Goal: Task Accomplishment & Management: Manage account settings

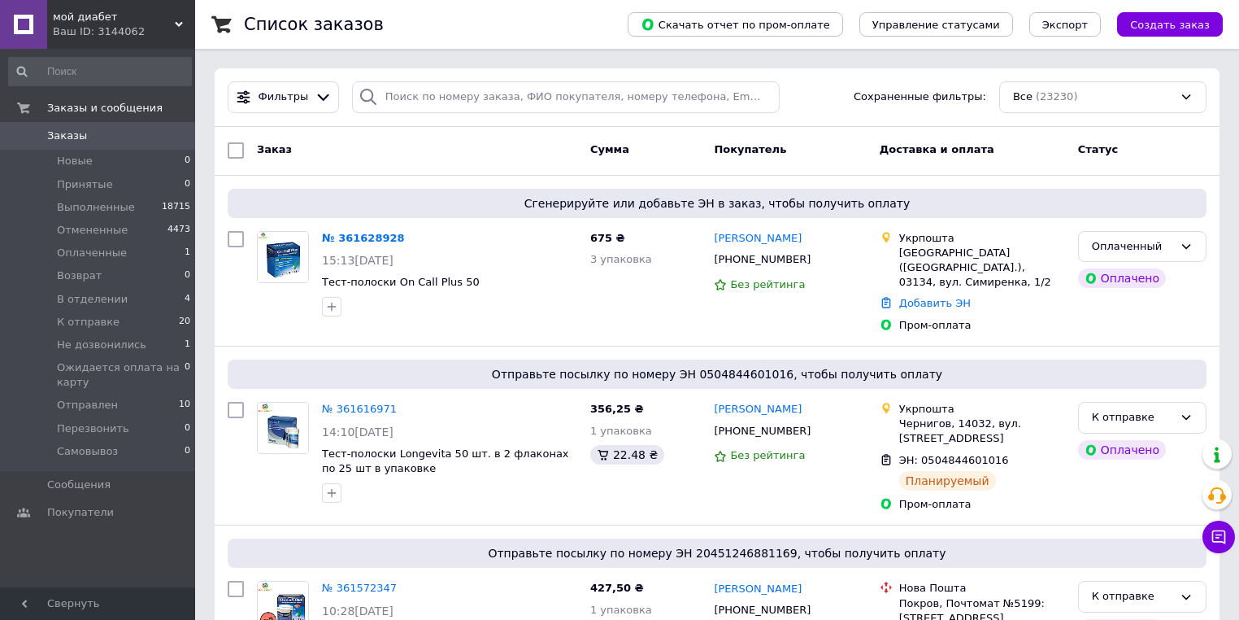
click at [384, 72] on div "Фильтры Сохраненные фильтры: Все (23230)" at bounding box center [717, 97] width 1005 height 59
click at [394, 88] on input "search" at bounding box center [566, 97] width 428 height 32
paste input "361486084"
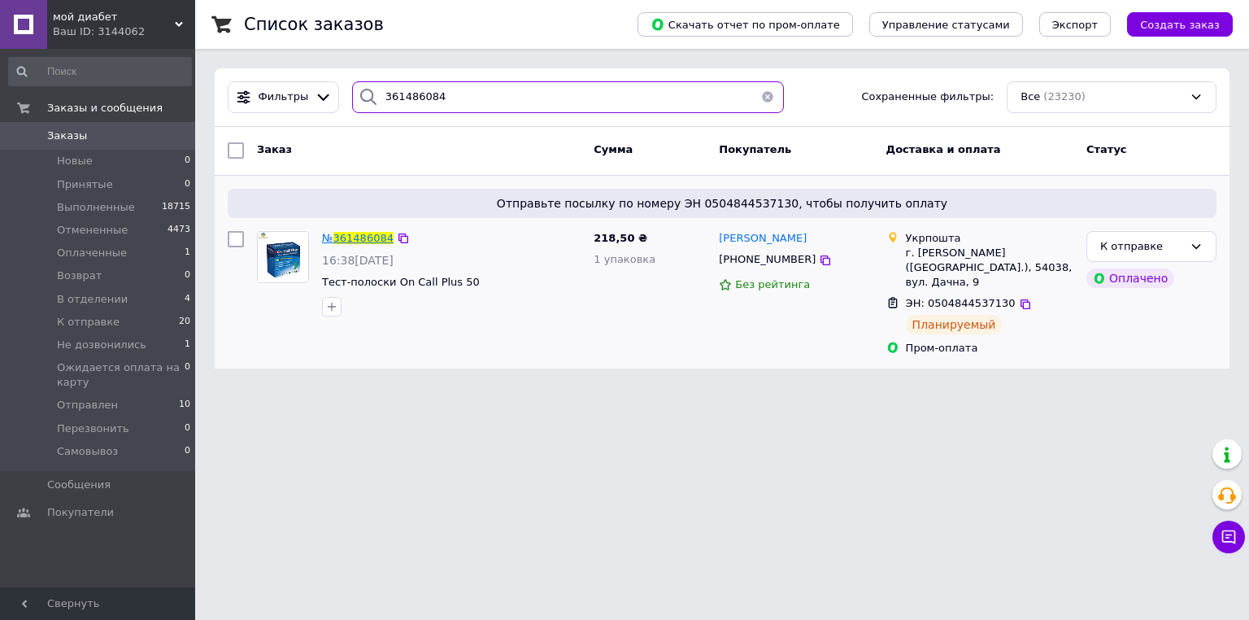
type input "361486084"
click at [369, 236] on span "361486084" at bounding box center [363, 238] width 60 height 12
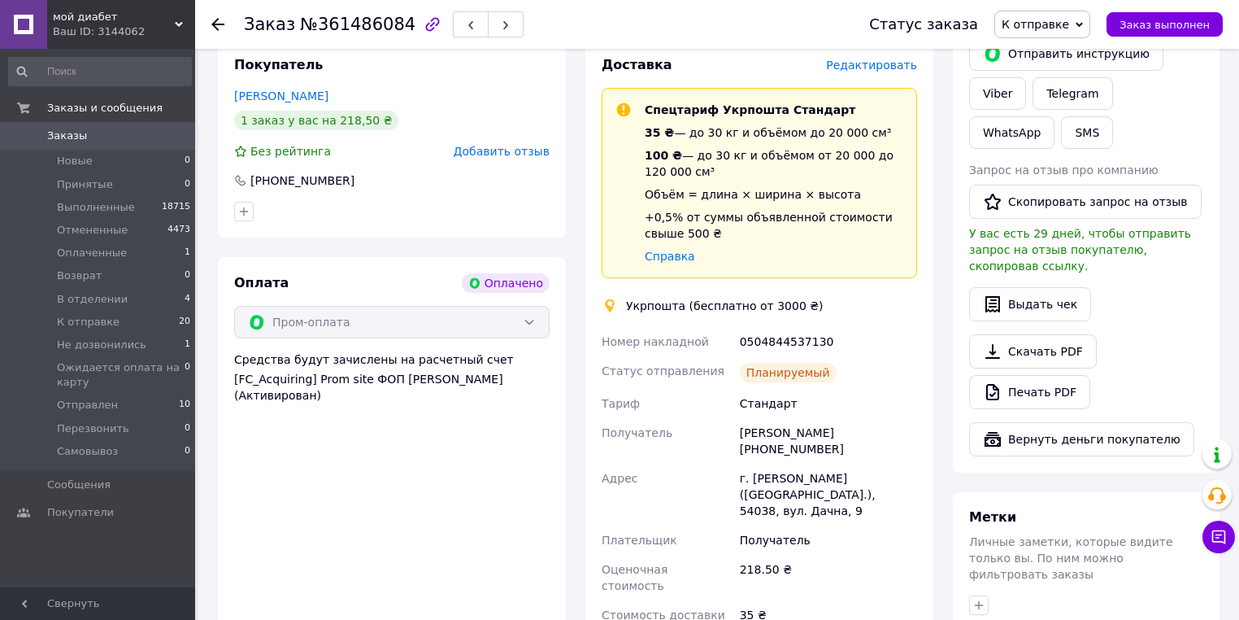
scroll to position [455, 0]
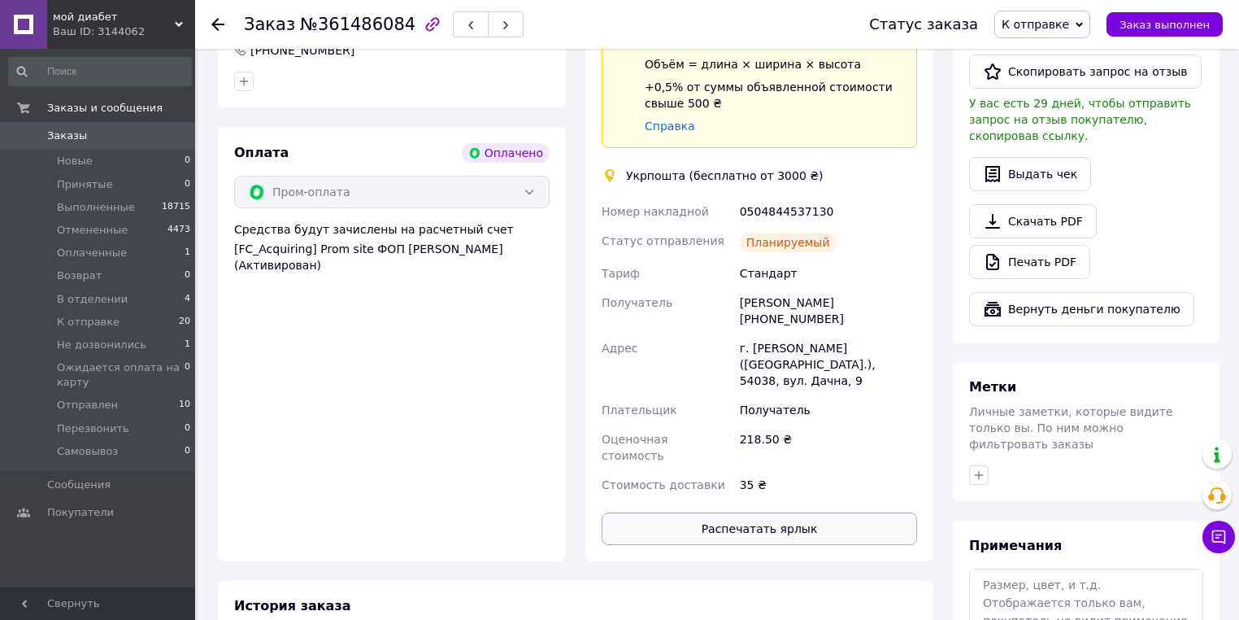
click at [795, 442] on div "Доставка Редактировать Спецтариф Укрпошта Стандарт 35 ₴ — до 30 кг и объёмом до…" at bounding box center [760, 235] width 316 height 619
click at [794, 512] on button "Распечатать ярлык" at bounding box center [760, 528] width 316 height 33
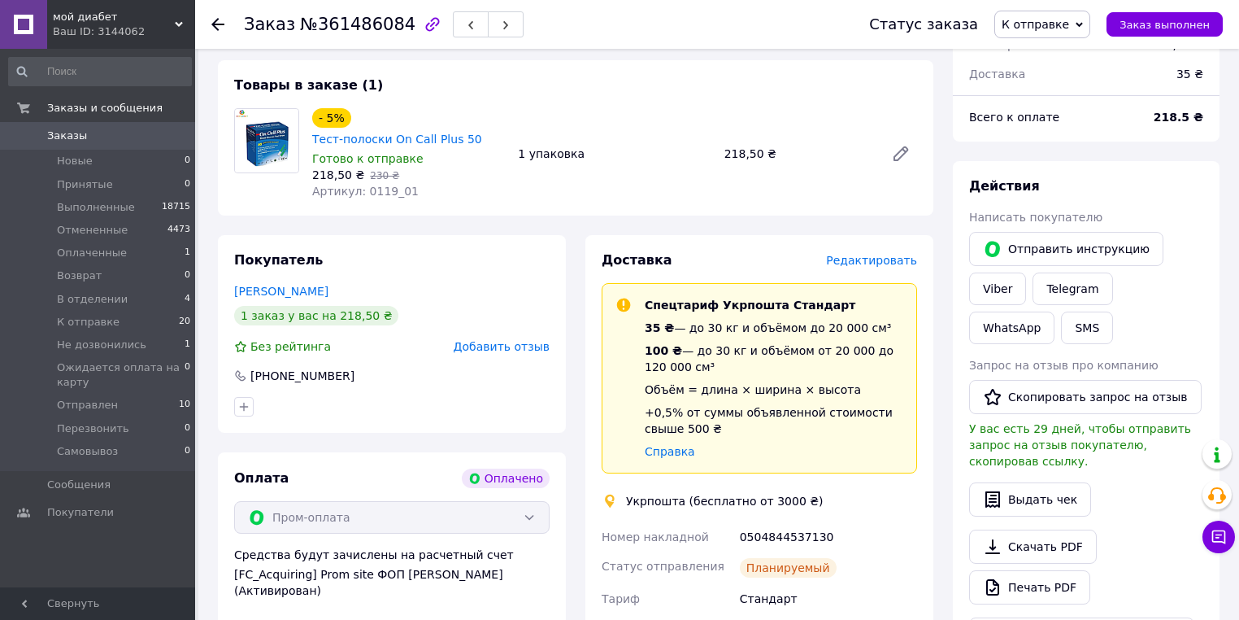
scroll to position [0, 0]
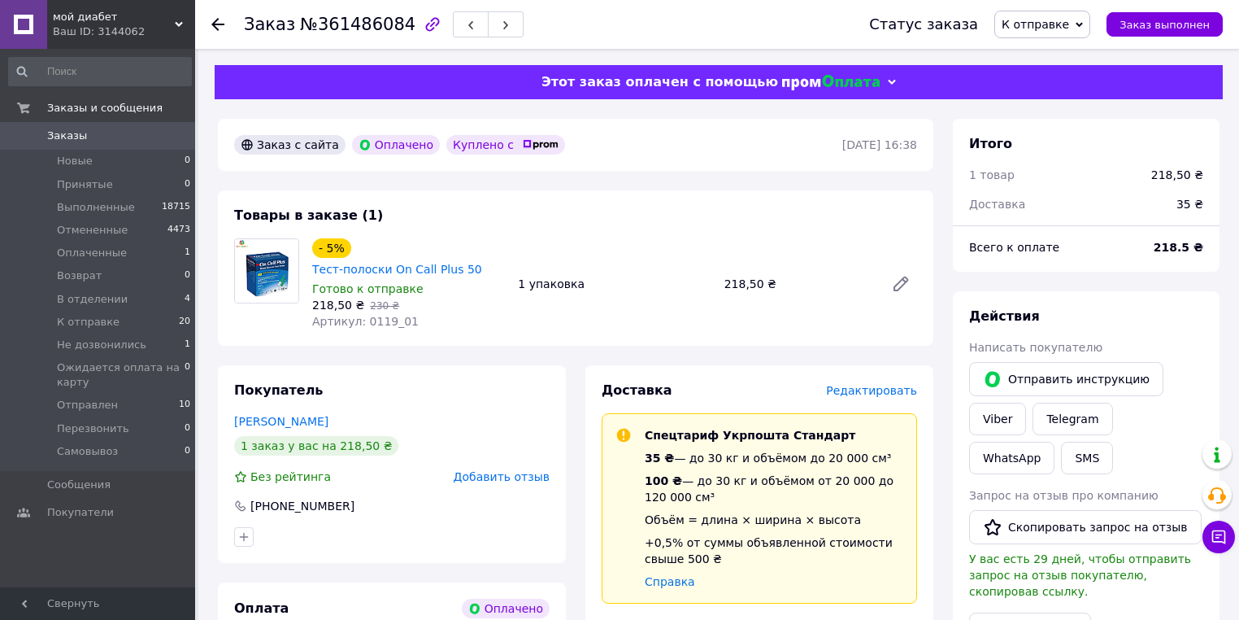
click at [220, 30] on div at bounding box center [217, 24] width 13 height 16
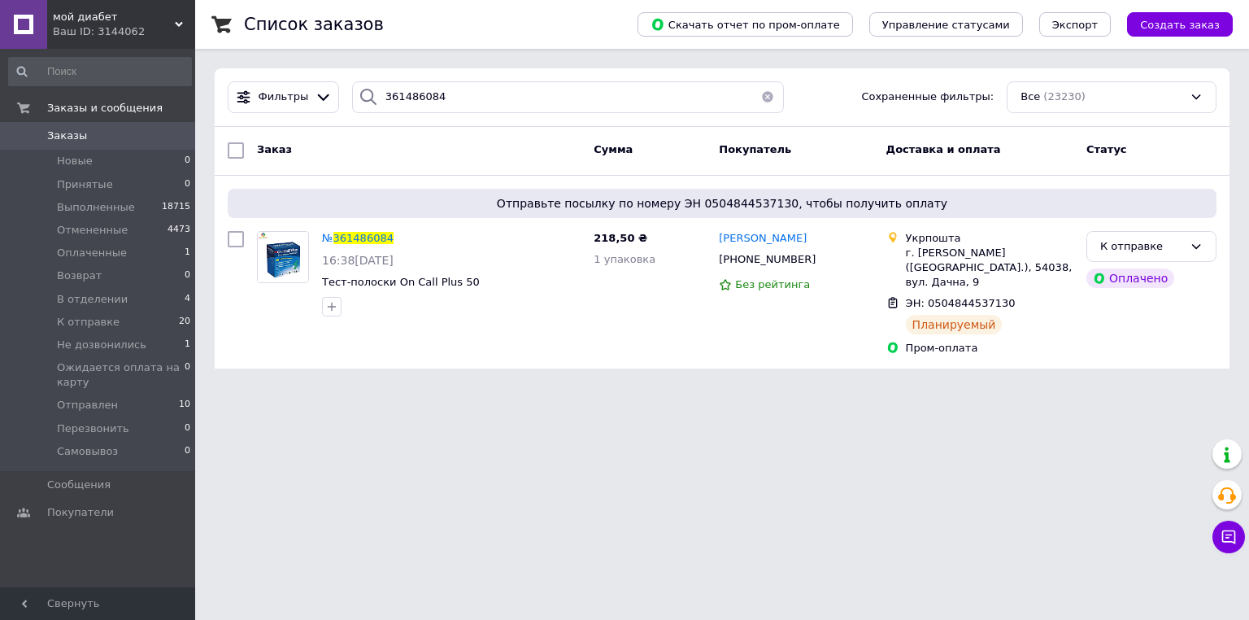
drag, startPoint x: 745, startPoint y: 97, endPoint x: 759, endPoint y: 99, distance: 14.0
click at [751, 98] on button "button" at bounding box center [767, 97] width 33 height 32
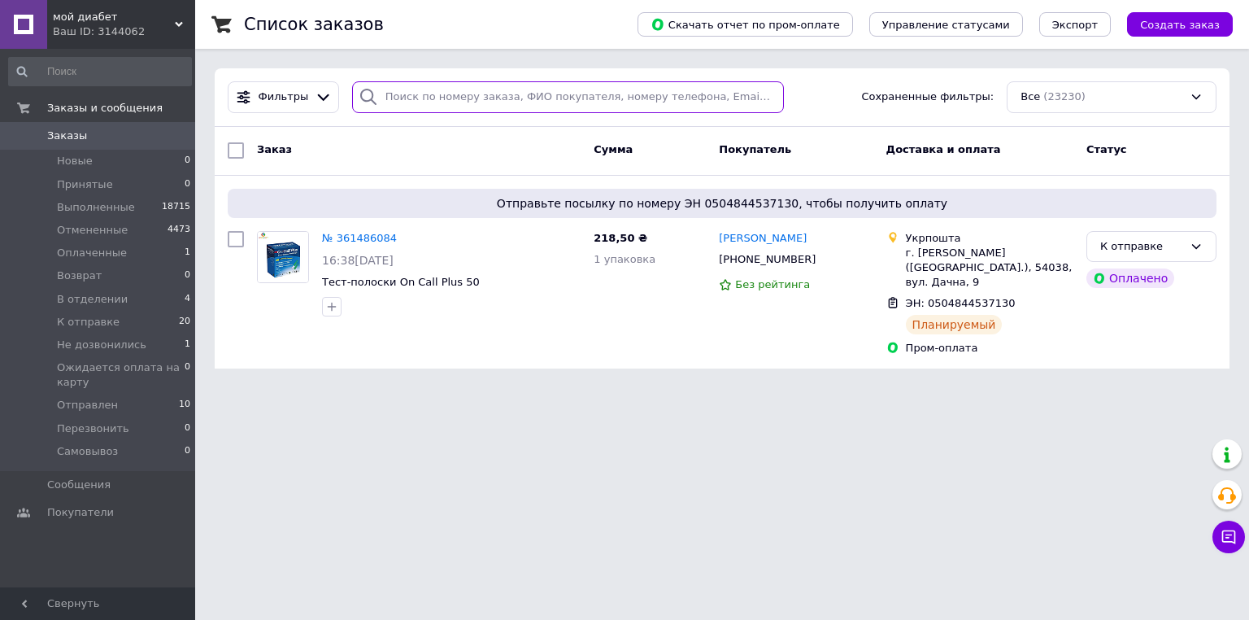
click at [759, 99] on input "search" at bounding box center [568, 97] width 433 height 32
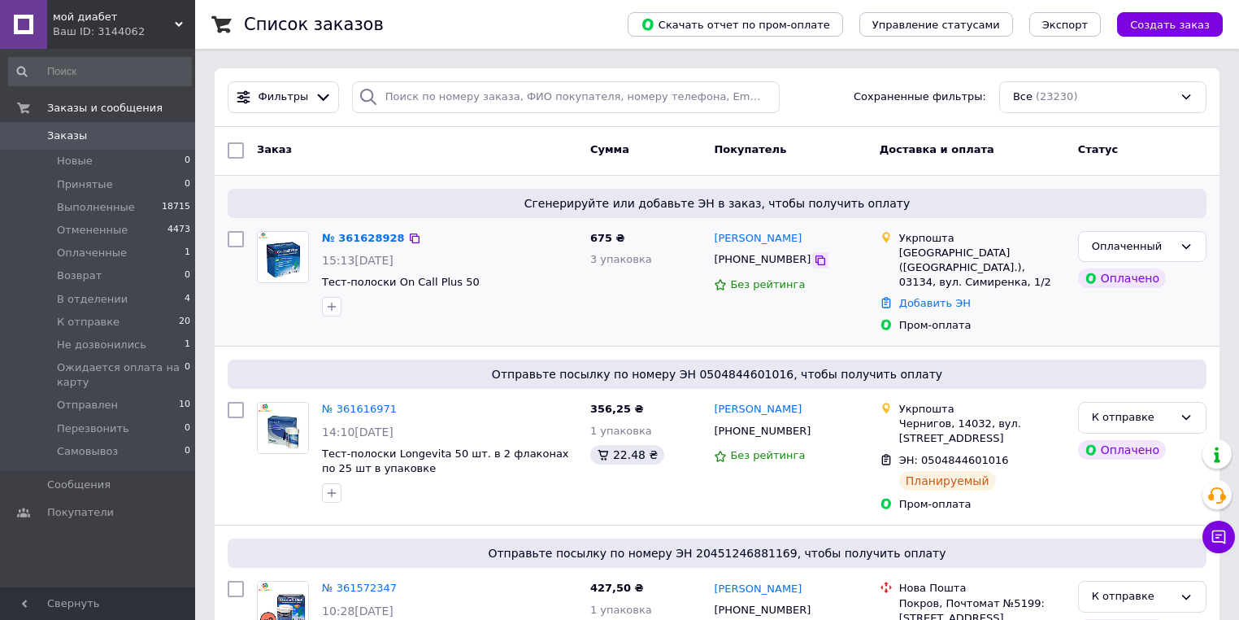
click at [814, 263] on icon at bounding box center [820, 260] width 13 height 13
click at [816, 257] on icon at bounding box center [821, 260] width 10 height 10
click at [814, 262] on icon at bounding box center [820, 260] width 13 height 13
click at [816, 259] on icon at bounding box center [821, 260] width 10 height 10
click at [80, 10] on span "мой диабет" at bounding box center [114, 17] width 122 height 15
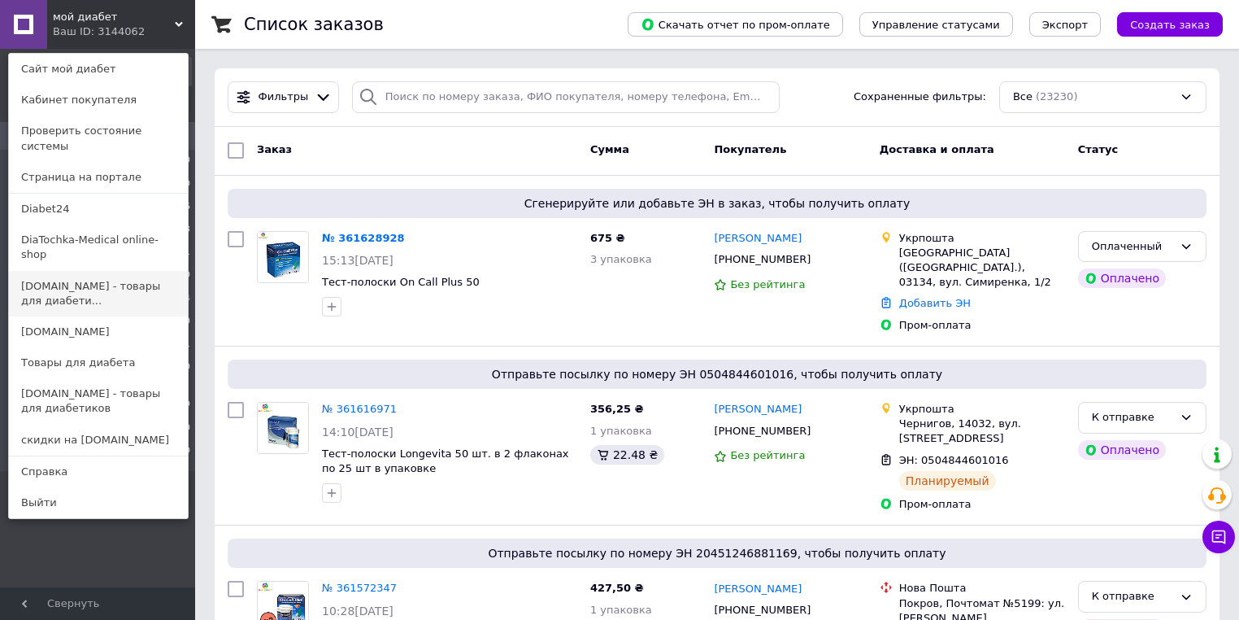
click at [132, 276] on link "[DOMAIN_NAME] - товары для диабети..." at bounding box center [98, 294] width 179 height 46
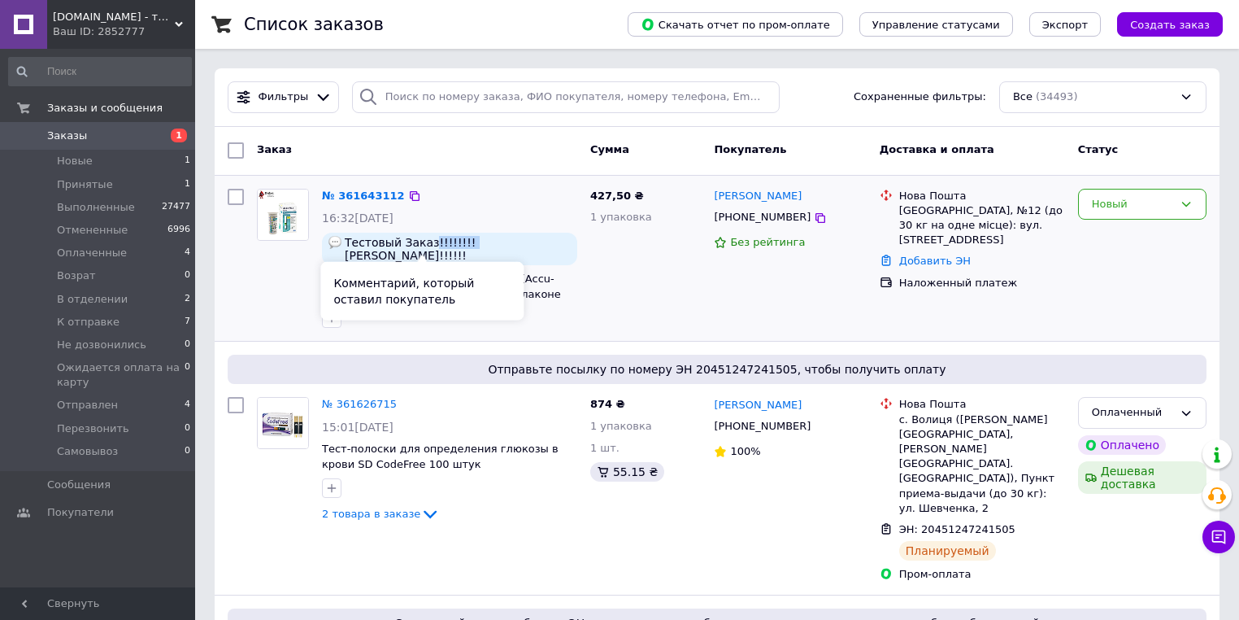
drag, startPoint x: 426, startPoint y: 244, endPoint x: 454, endPoint y: 244, distance: 27.6
click at [454, 244] on span "Тестовый Заказ!!!!!!!! Марина!!!!!!" at bounding box center [458, 249] width 226 height 26
click at [573, 244] on div "Тестовый Заказ!!!!!!!! Марина!!!!!!" at bounding box center [449, 249] width 255 height 33
drag, startPoint x: 496, startPoint y: 244, endPoint x: 514, endPoint y: 245, distance: 17.9
click at [514, 245] on span "Тестовый Заказ!!!!!!!! Марина!!!!!!" at bounding box center [458, 249] width 226 height 26
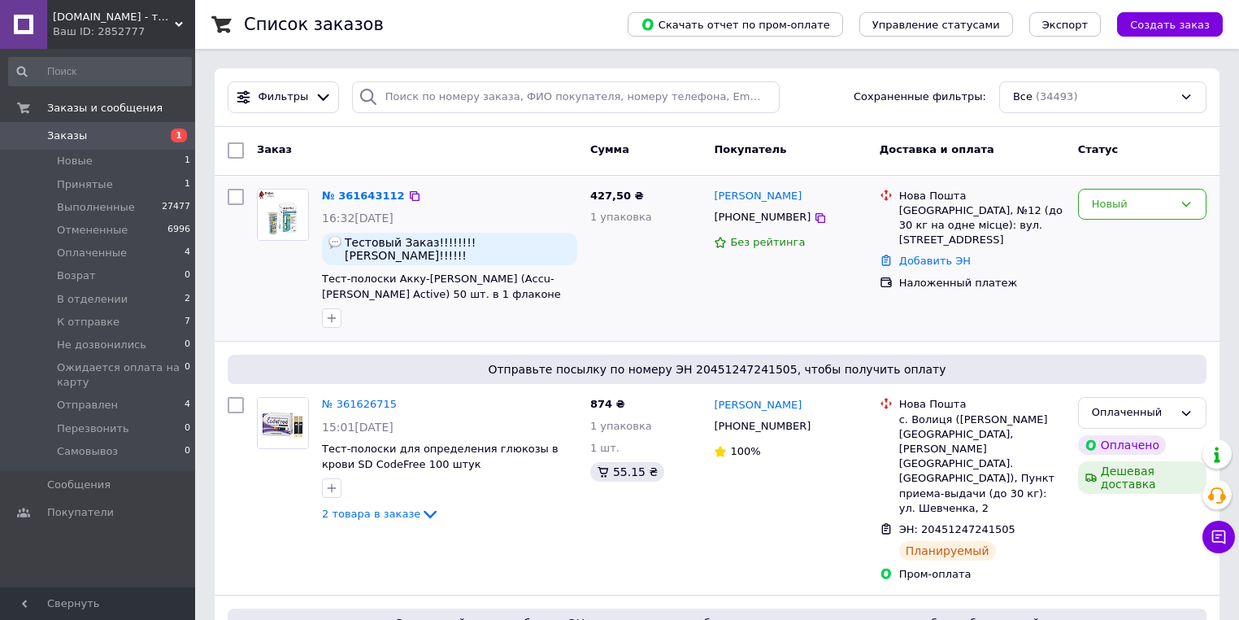
click at [580, 250] on div "№ 361643112 16:32, 12.09.2025 Тестовый Заказ!!!!!!!! Марина!!!!!! Тест-полоски …" at bounding box center [450, 258] width 268 height 153
click at [1147, 404] on div "Оплаченный" at bounding box center [1132, 412] width 81 height 17
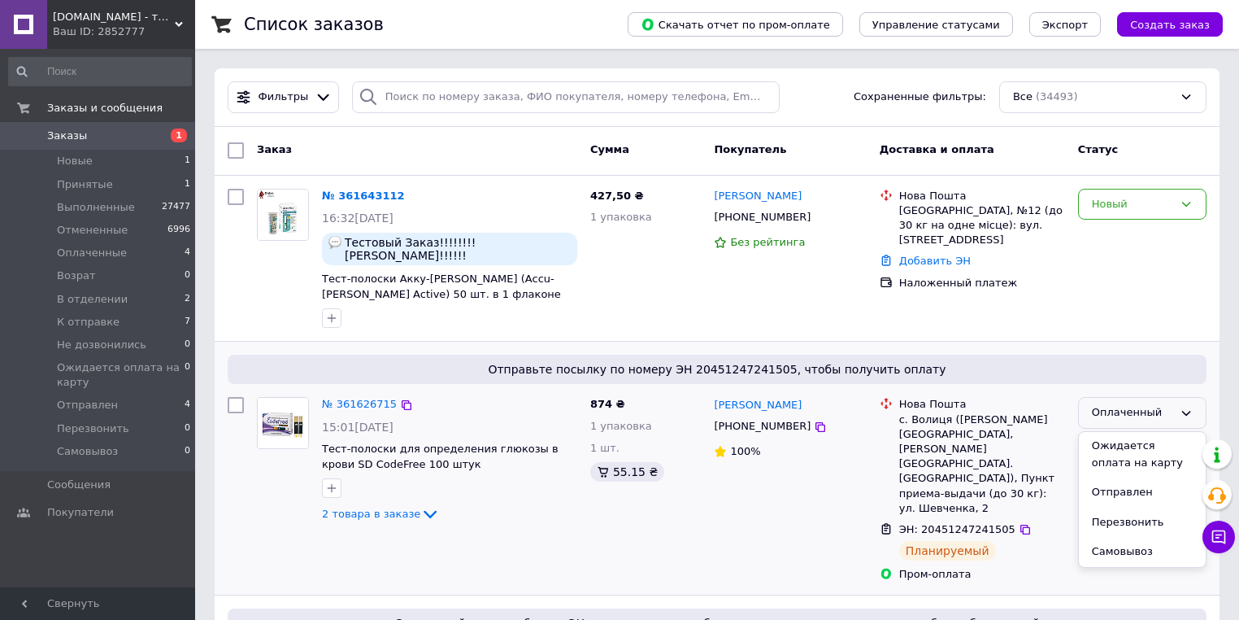
scroll to position [144, 0]
click at [1131, 442] on li "К отправке" at bounding box center [1142, 452] width 127 height 30
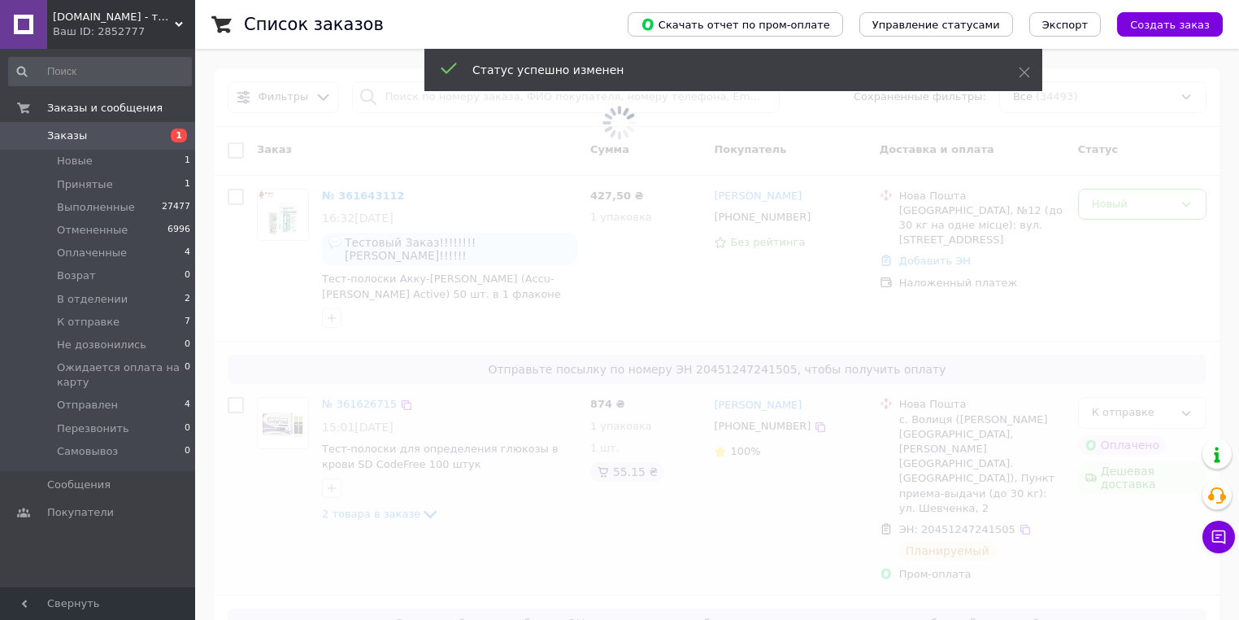
click at [110, 15] on span "diabet-class.com.ua - товары для диабетиков по самым низким ценам" at bounding box center [114, 17] width 122 height 15
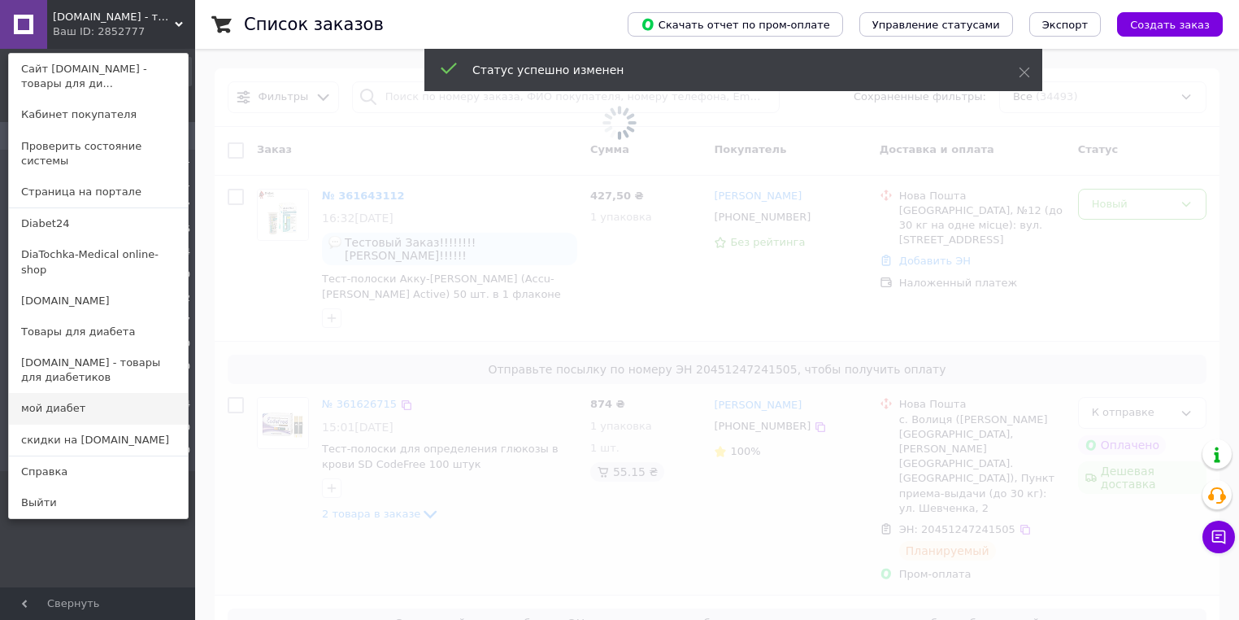
click at [16, 393] on link "мой диабет" at bounding box center [98, 408] width 179 height 31
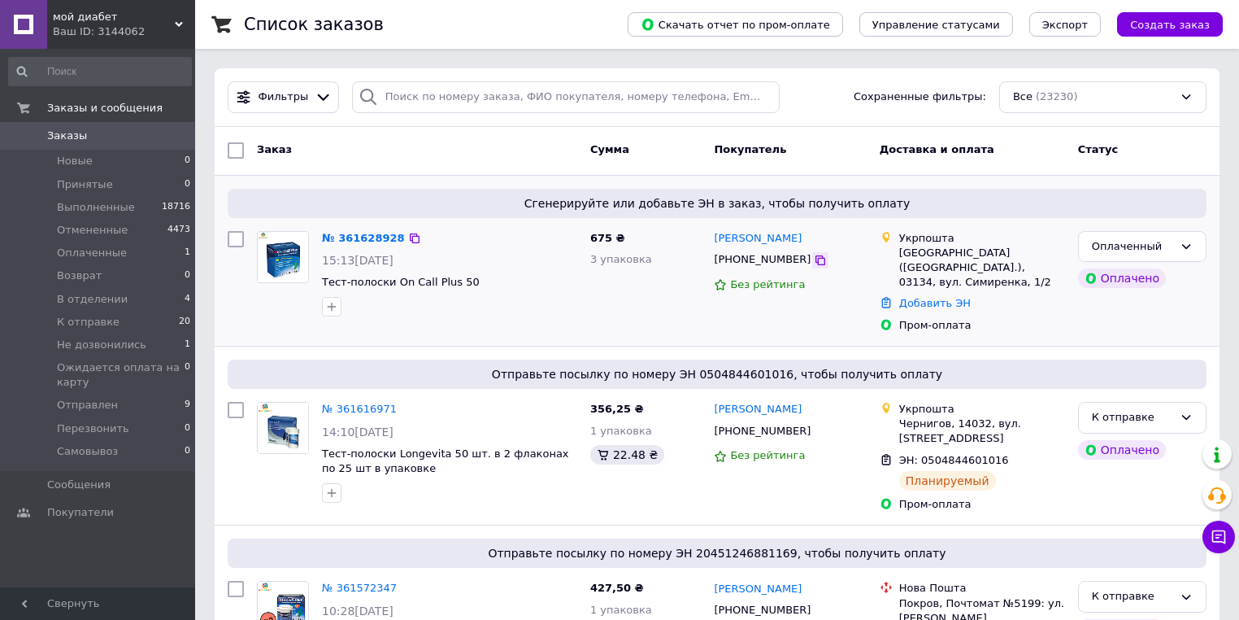
click at [814, 260] on icon at bounding box center [820, 260] width 13 height 13
drag, startPoint x: 812, startPoint y: 237, endPoint x: 713, endPoint y: 239, distance: 99.2
click at [713, 239] on div "[PERSON_NAME]" at bounding box center [789, 238] width 155 height 19
copy link "[PERSON_NAME]"
click at [372, 244] on link "№ 361628928" at bounding box center [363, 238] width 83 height 12
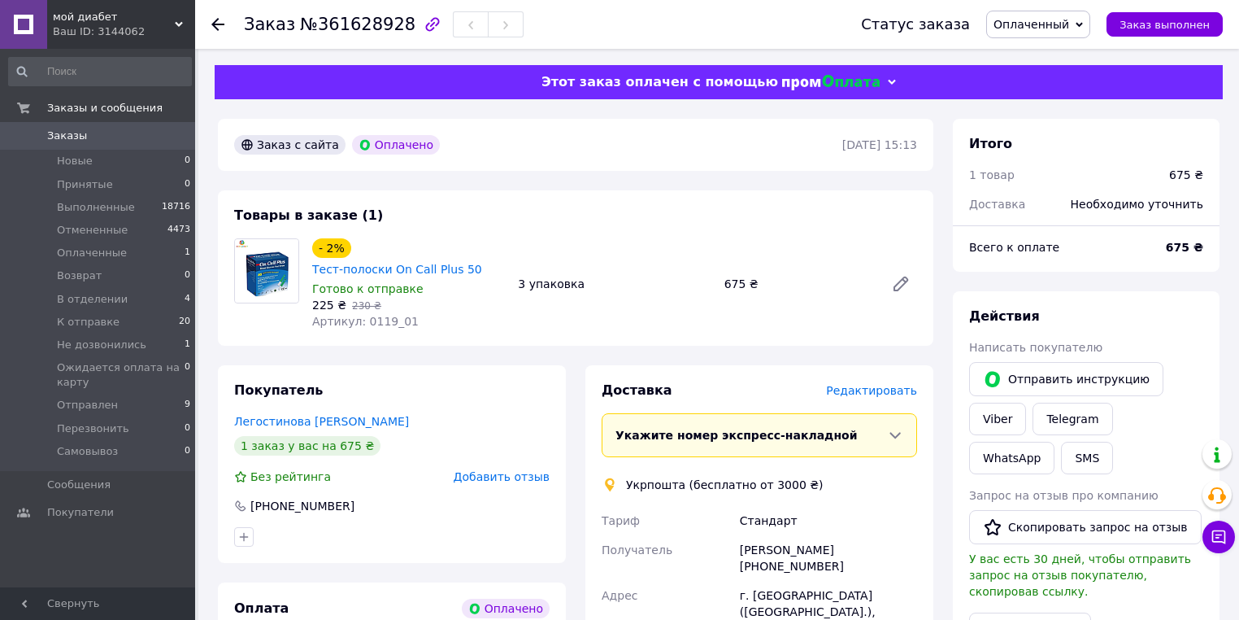
click at [156, 16] on span "мой диабет" at bounding box center [114, 17] width 122 height 15
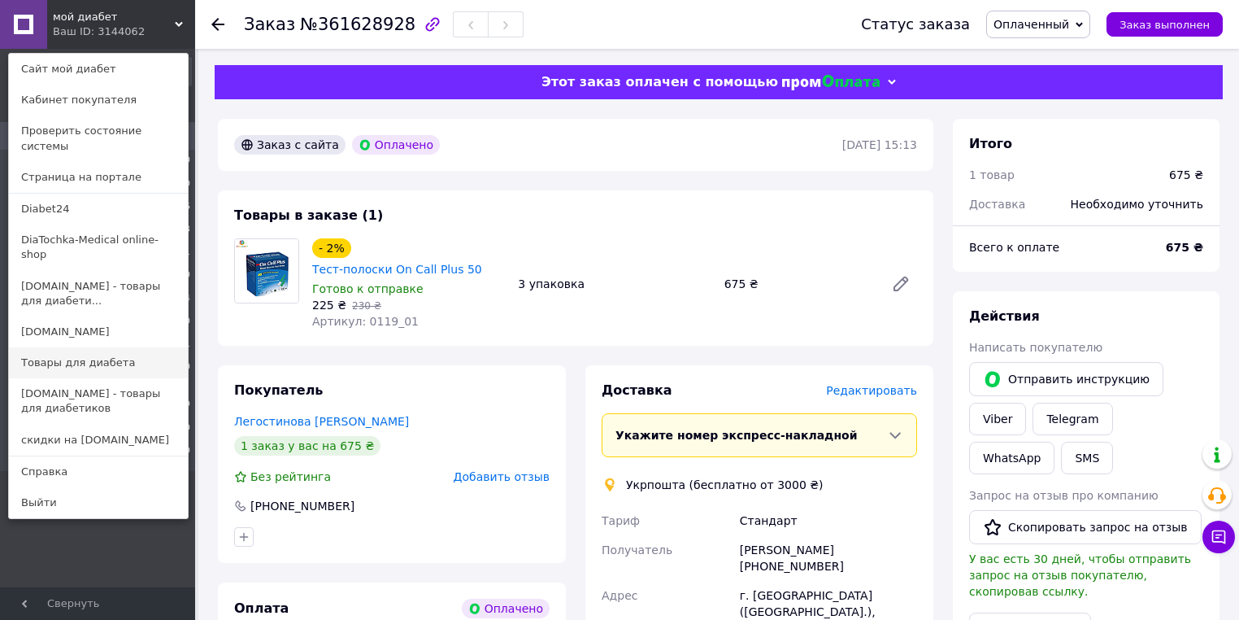
click at [75, 347] on link "Товары для диабета" at bounding box center [98, 362] width 179 height 31
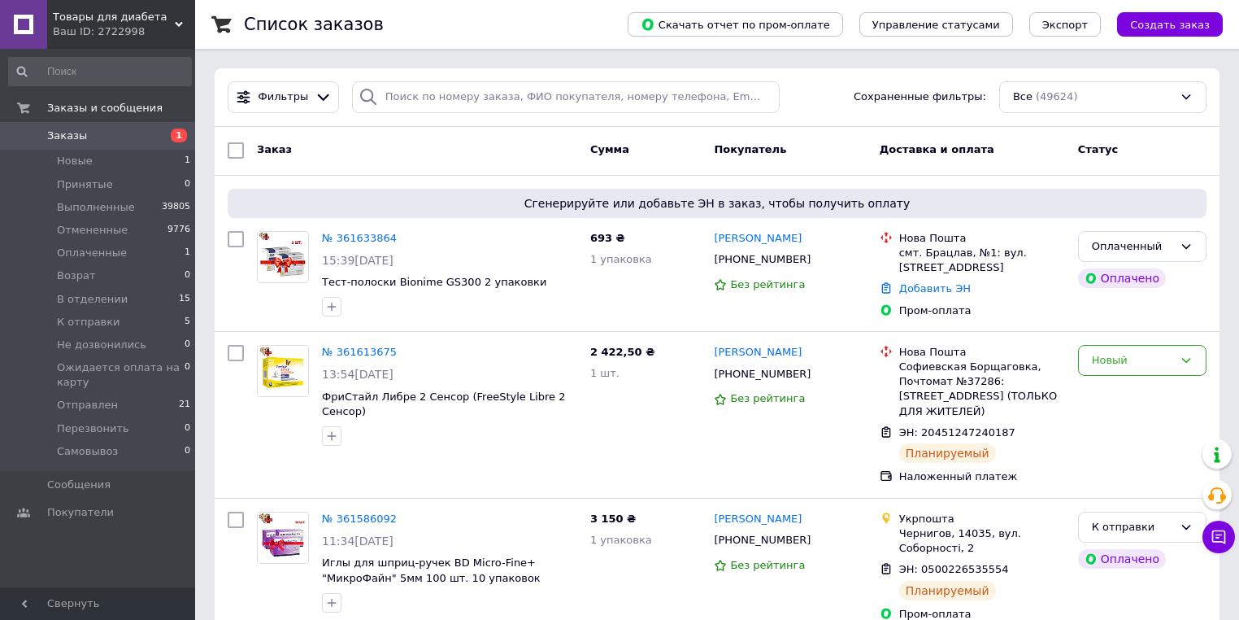
click at [118, 33] on div "Ваш ID: 2722998" at bounding box center [124, 31] width 142 height 15
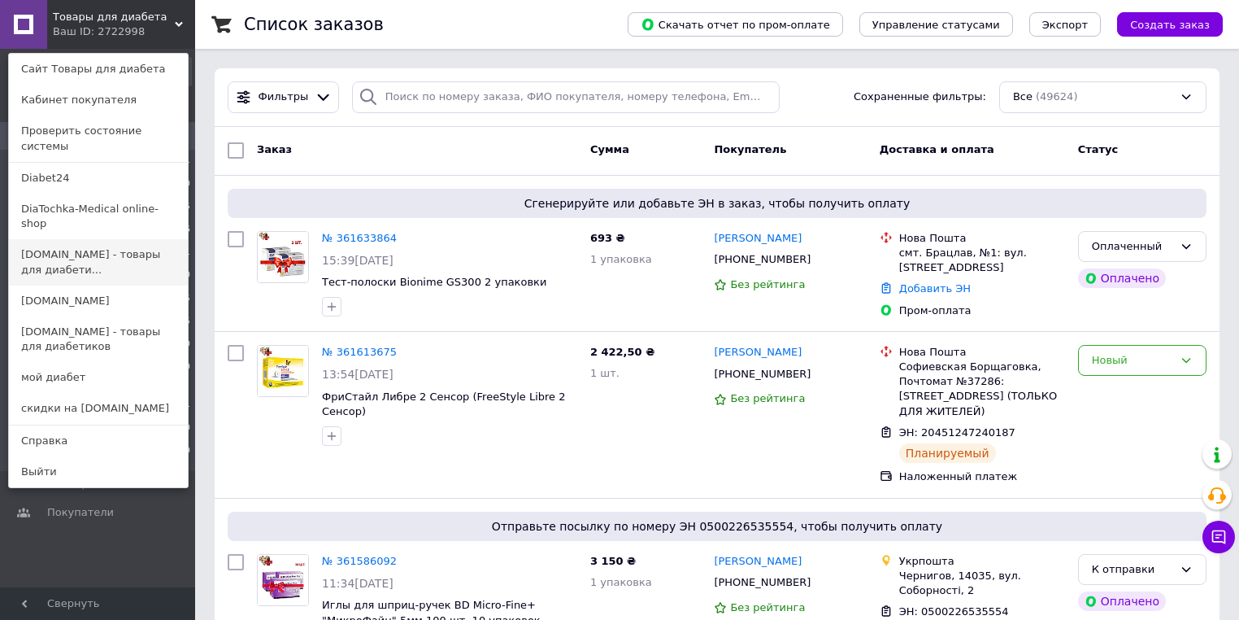
click at [120, 246] on link "[DOMAIN_NAME] - товары для диабети..." at bounding box center [98, 262] width 179 height 46
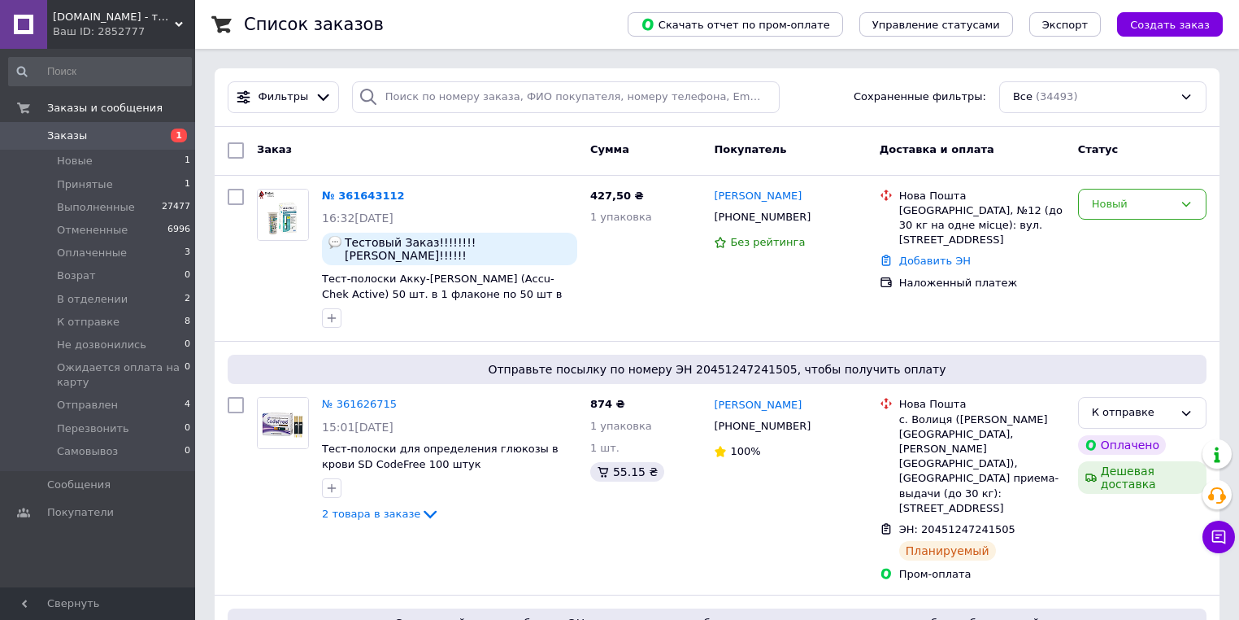
click at [119, 15] on span "diabet-class.com.ua - товары для диабетиков по самым низким ценам" at bounding box center [114, 17] width 122 height 15
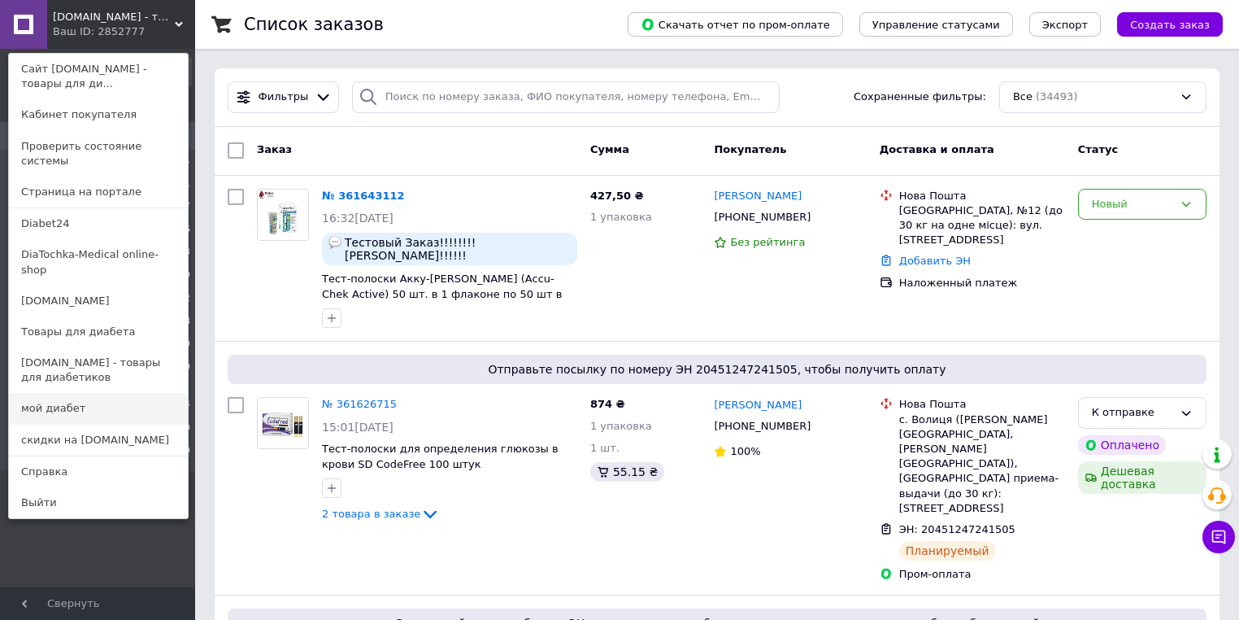
click at [106, 393] on link "мой диабет" at bounding box center [98, 408] width 179 height 31
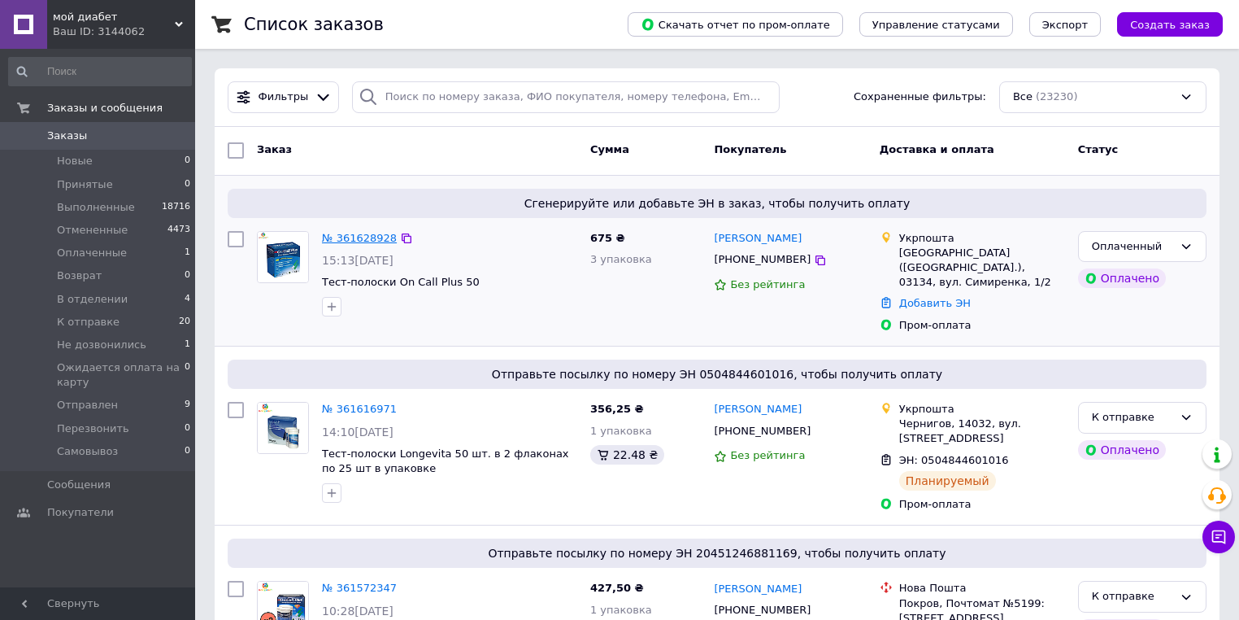
click at [346, 232] on link "№ 361628928" at bounding box center [359, 238] width 75 height 12
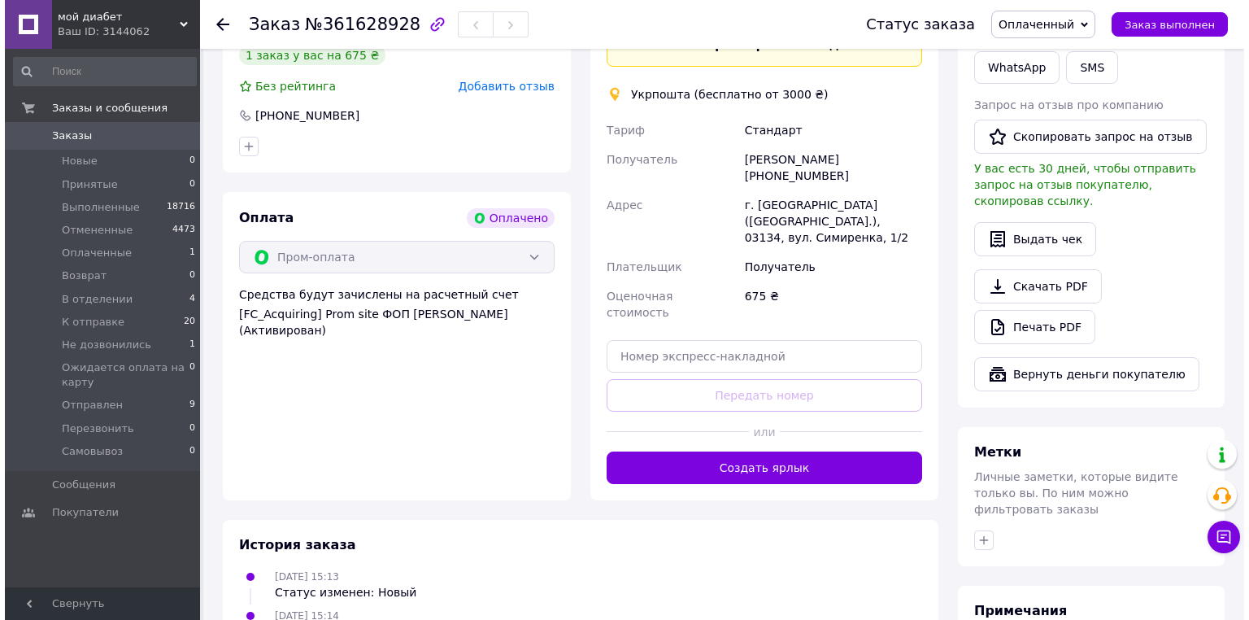
scroll to position [65, 0]
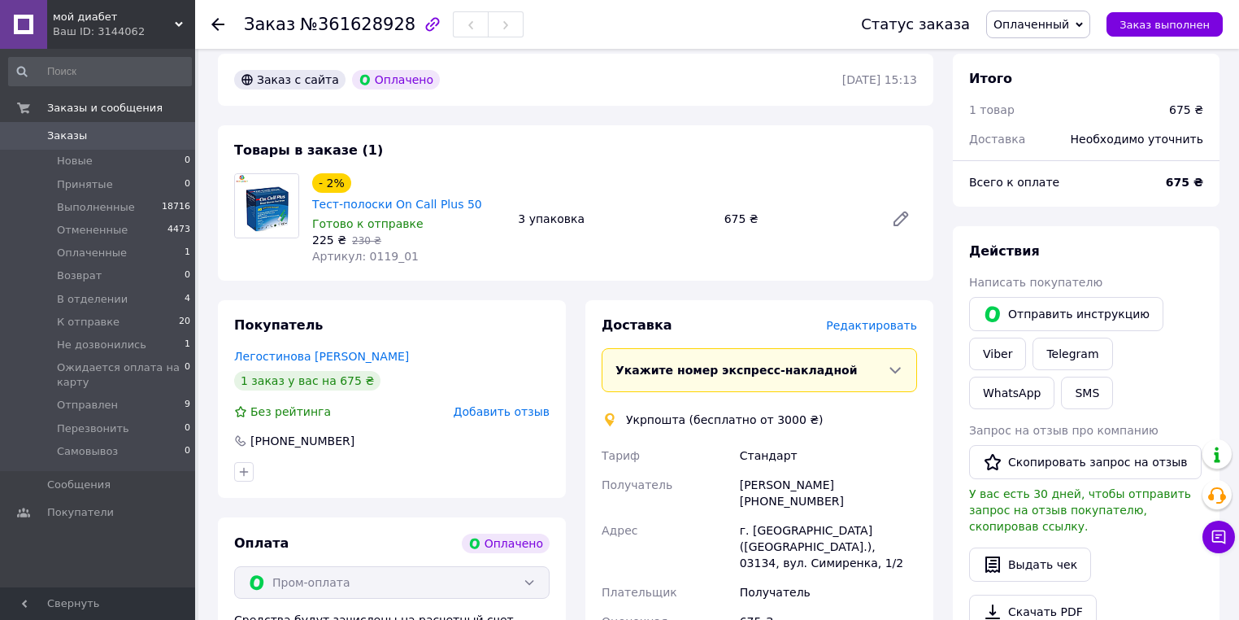
click at [894, 319] on span "Редактировать" at bounding box center [871, 325] width 91 height 13
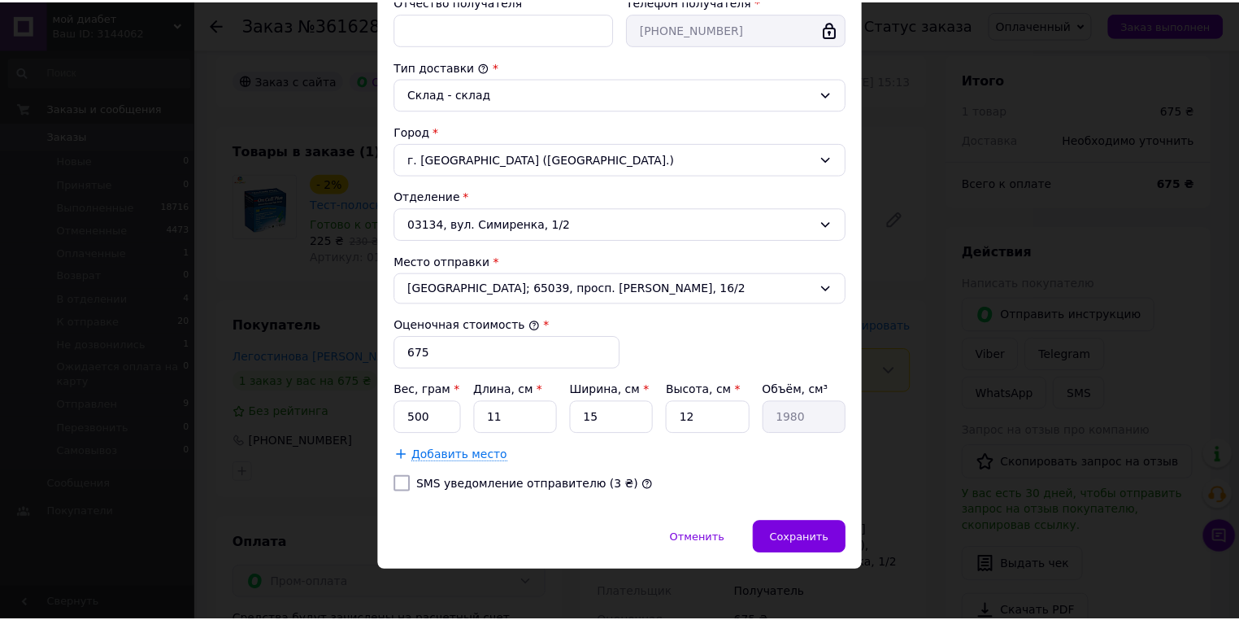
scroll to position [394, 0]
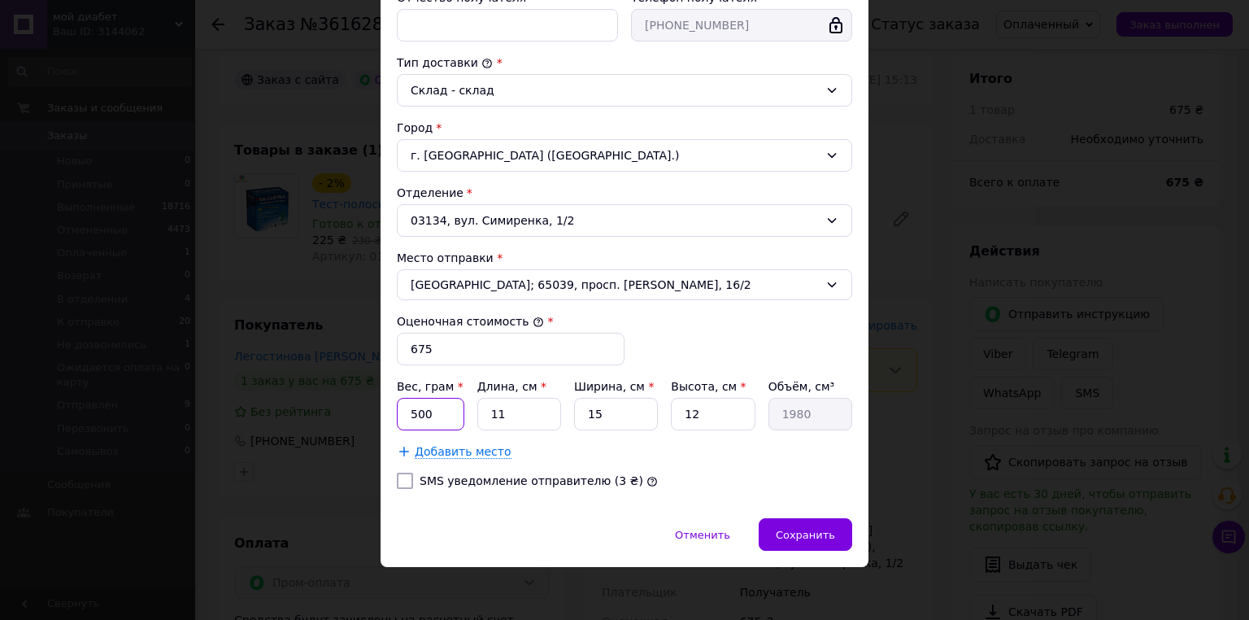
click at [449, 407] on input "500" at bounding box center [430, 414] width 67 height 33
type input "50"
click at [504, 411] on input "11" at bounding box center [519, 414] width 84 height 33
type input "1"
type input "180"
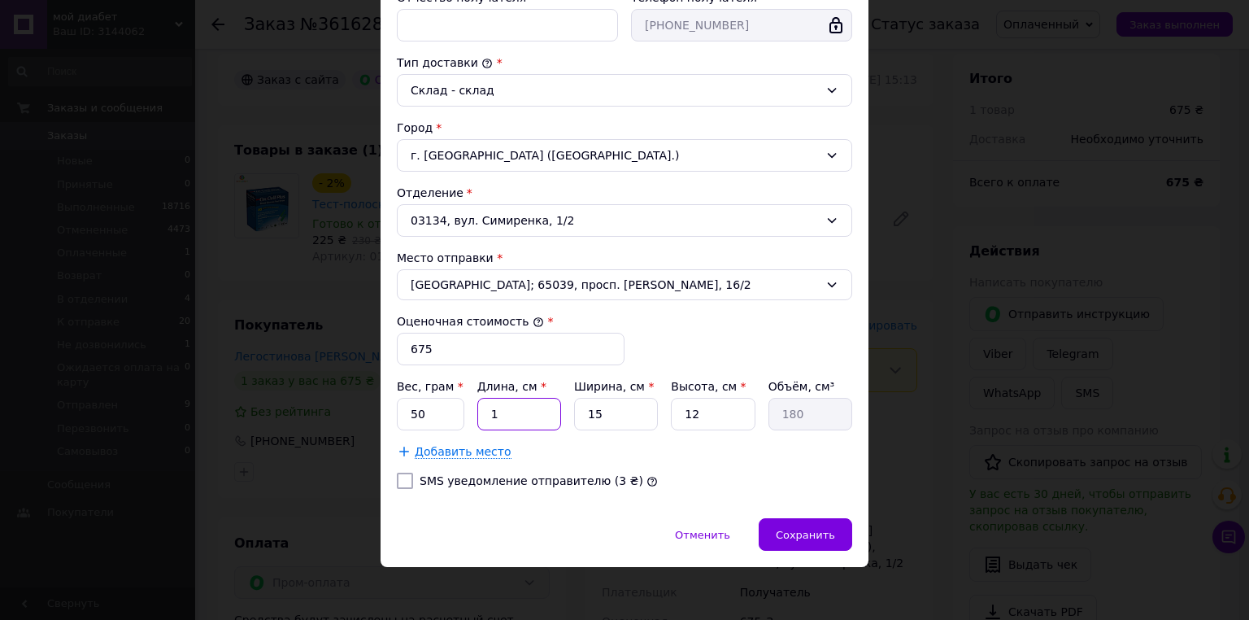
type input "10"
type input "1800"
type input "10"
click at [585, 411] on input "15" at bounding box center [616, 414] width 84 height 33
click at [601, 410] on input "15" at bounding box center [616, 414] width 84 height 33
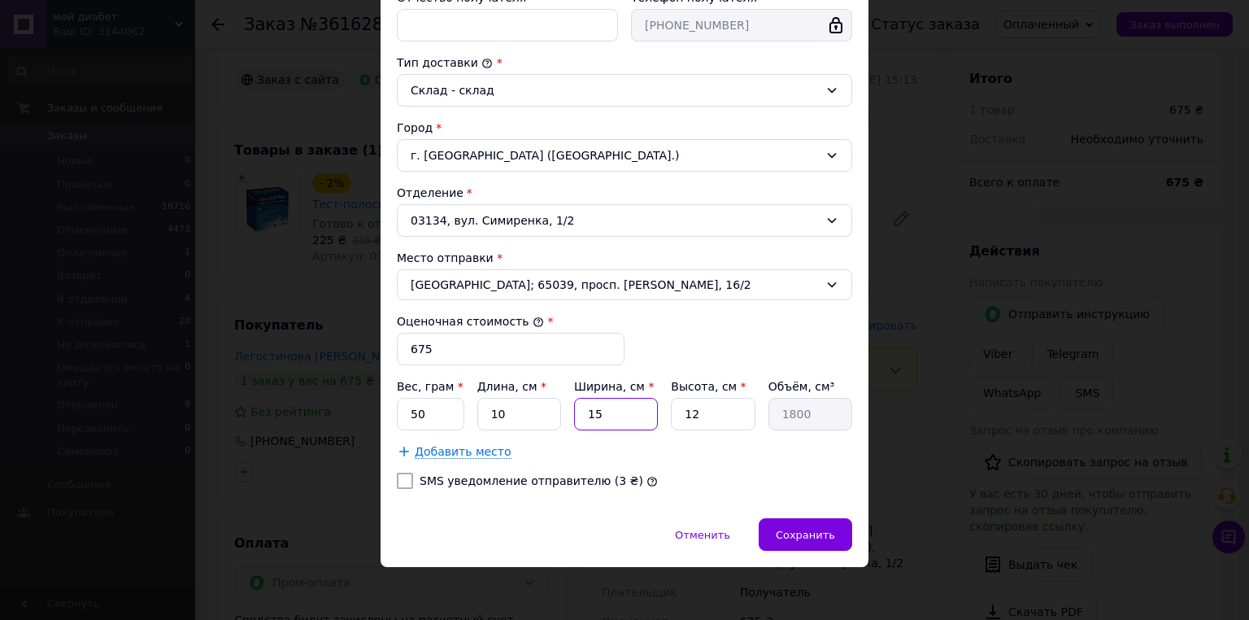
type input "1"
type input "120"
type input "10"
type input "1200"
type input "10"
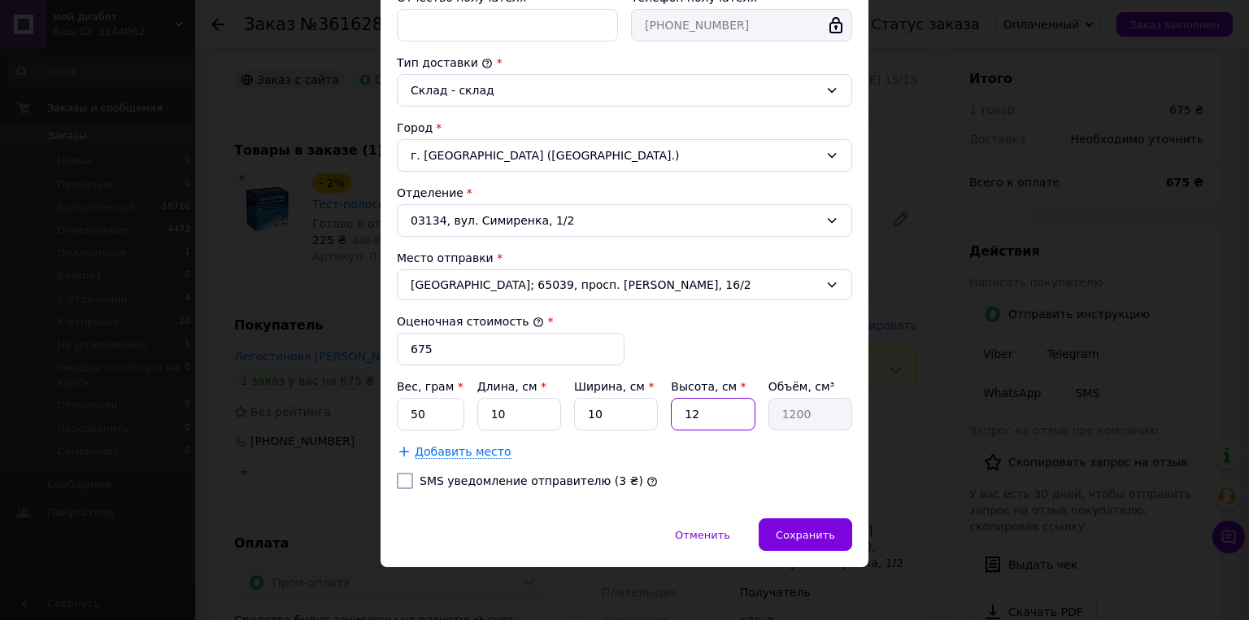
click at [699, 409] on input "12" at bounding box center [713, 414] width 84 height 33
type input "1"
type input "100"
type input "10"
type input "1000"
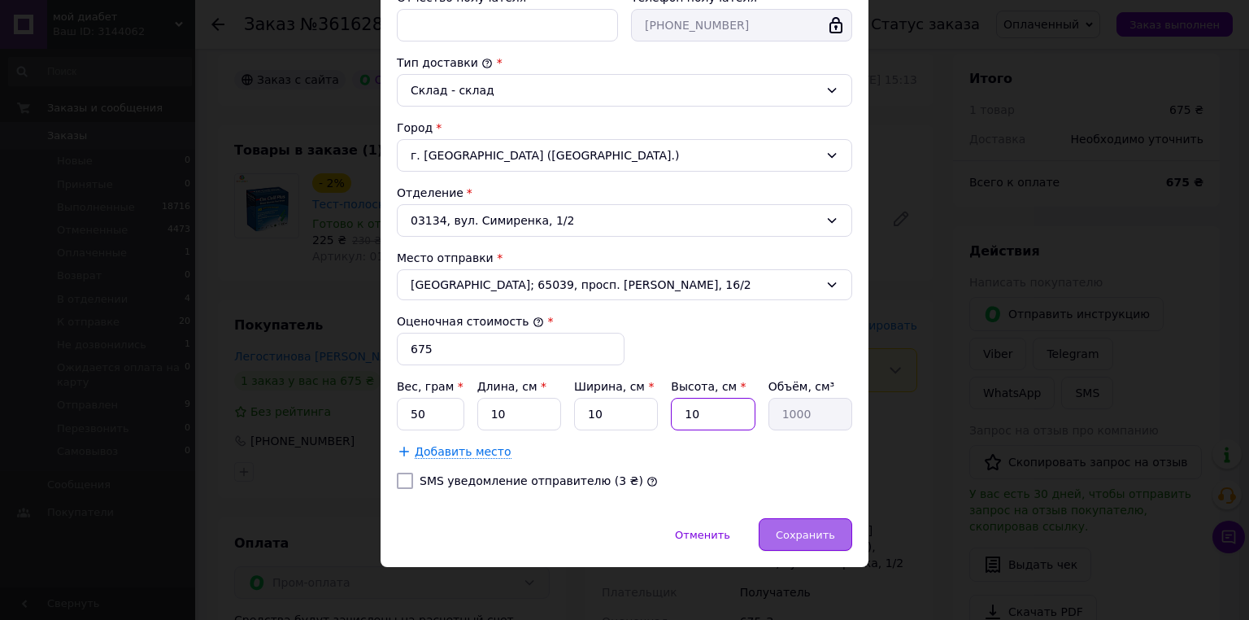
type input "10"
click at [800, 529] on span "Сохранить" at bounding box center [805, 535] width 59 height 12
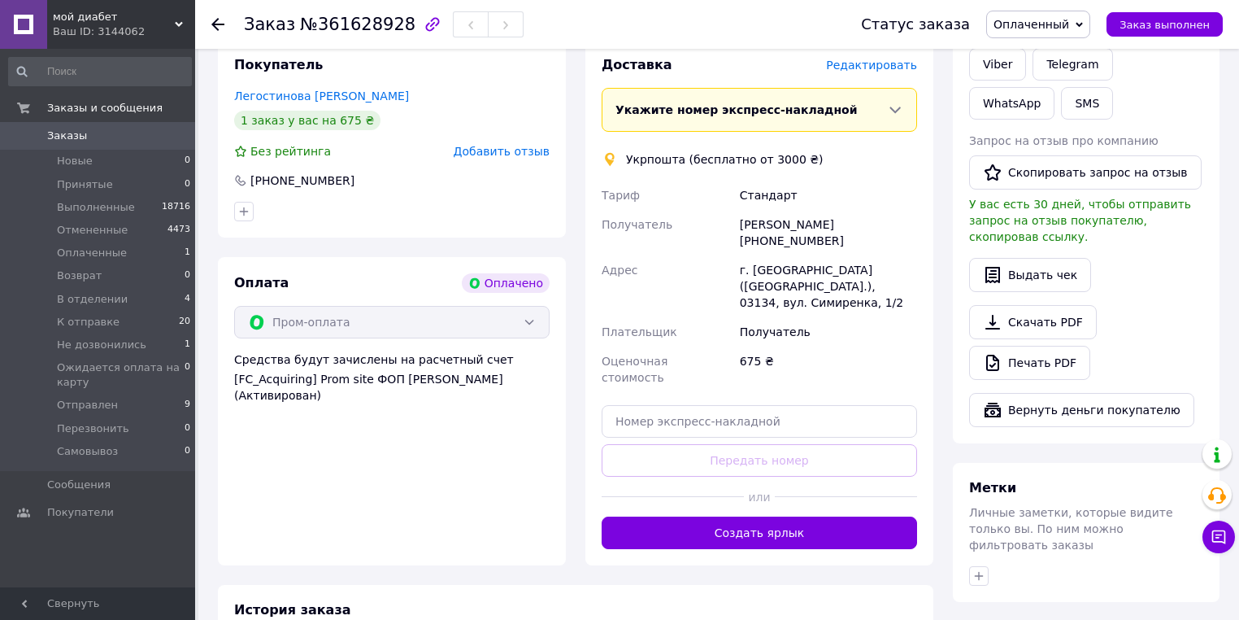
scroll to position [455, 0]
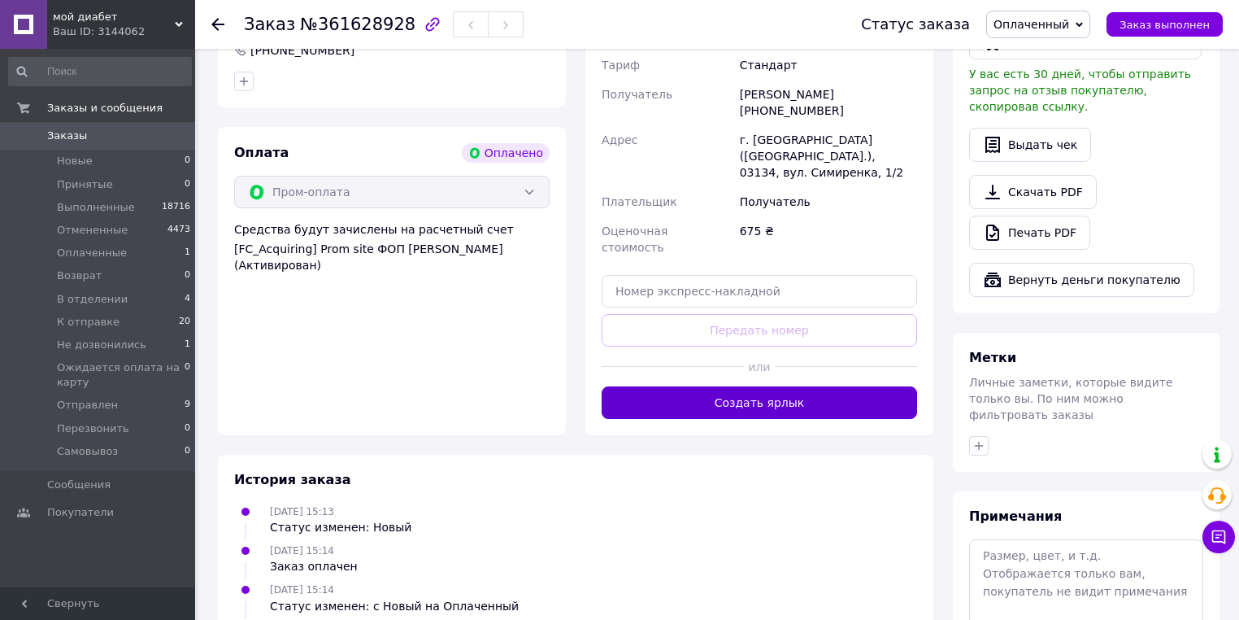
click at [781, 386] on button "Создать ярлык" at bounding box center [760, 402] width 316 height 33
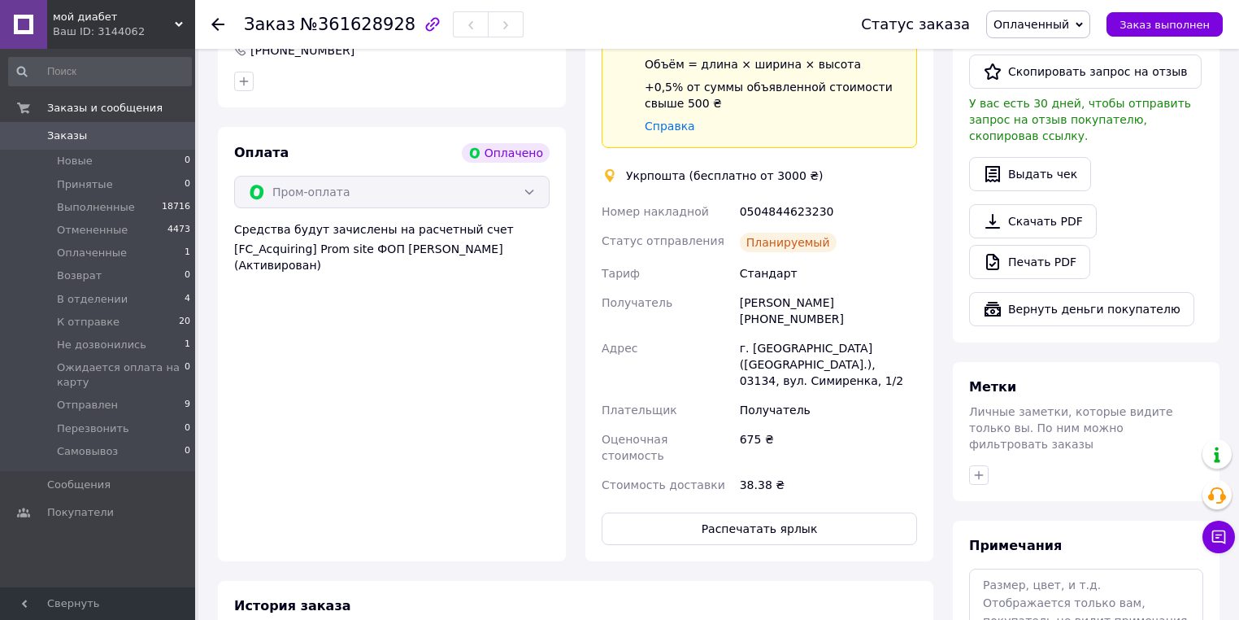
click at [735, 197] on div "Номер накладной" at bounding box center [668, 211] width 138 height 29
click at [746, 197] on div "0504844623230" at bounding box center [829, 211] width 184 height 29
copy div "0504844623230"
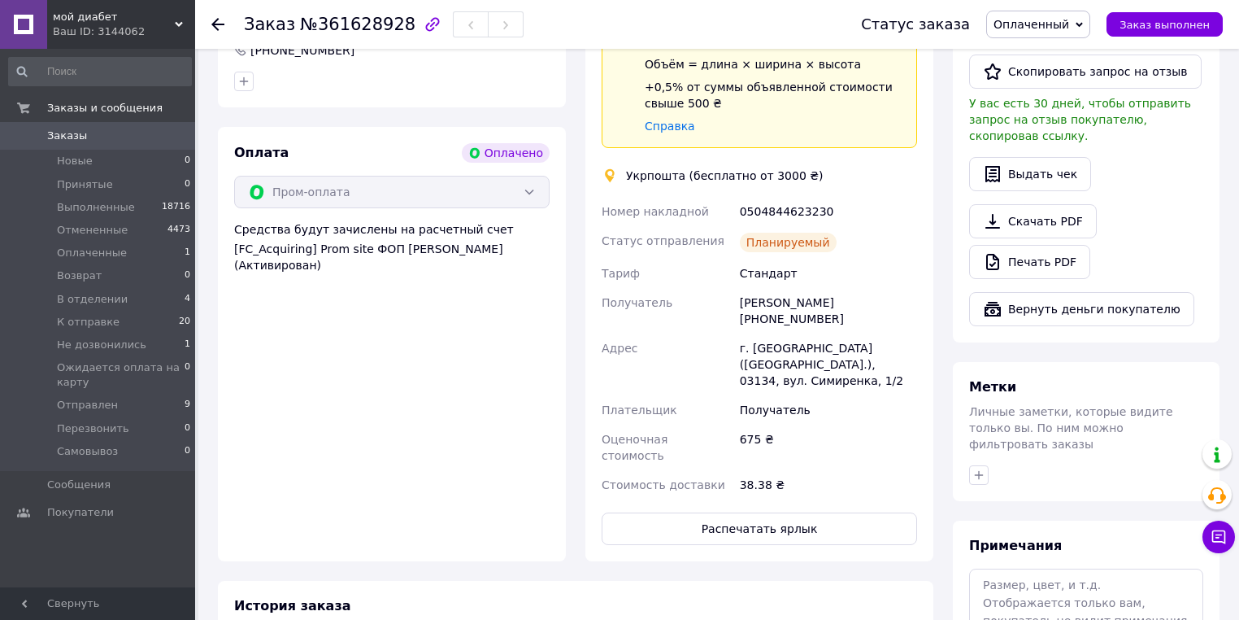
click at [807, 506] on div "Доставка Редактировать Спецтариф Укрпошта Стандарт 35 ₴ — до 30 кг и объёмом до…" at bounding box center [760, 235] width 348 height 651
click at [795, 512] on button "Распечатать ярлык" at bounding box center [760, 528] width 316 height 33
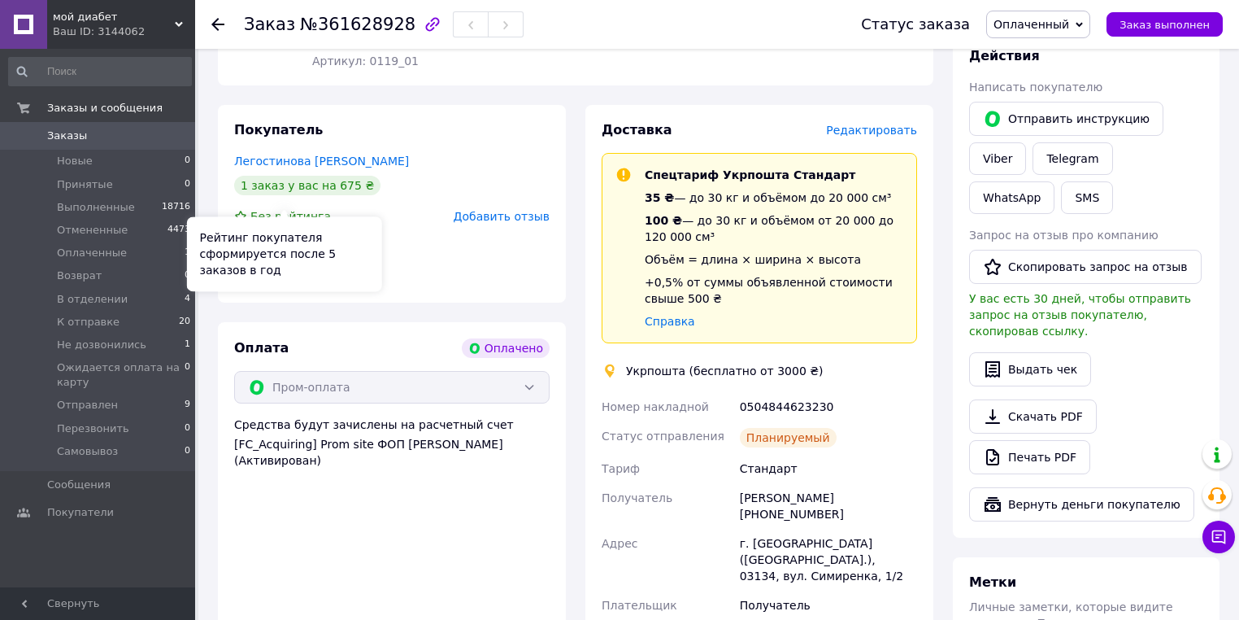
scroll to position [130, 0]
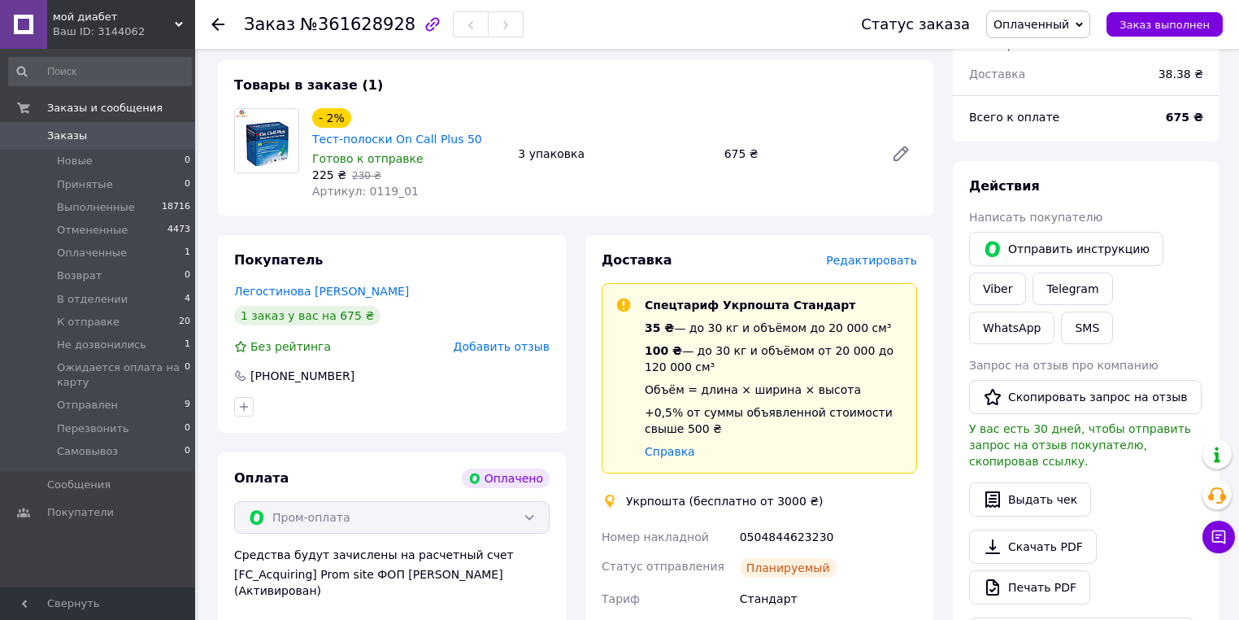
click at [211, 28] on icon at bounding box center [217, 24] width 13 height 13
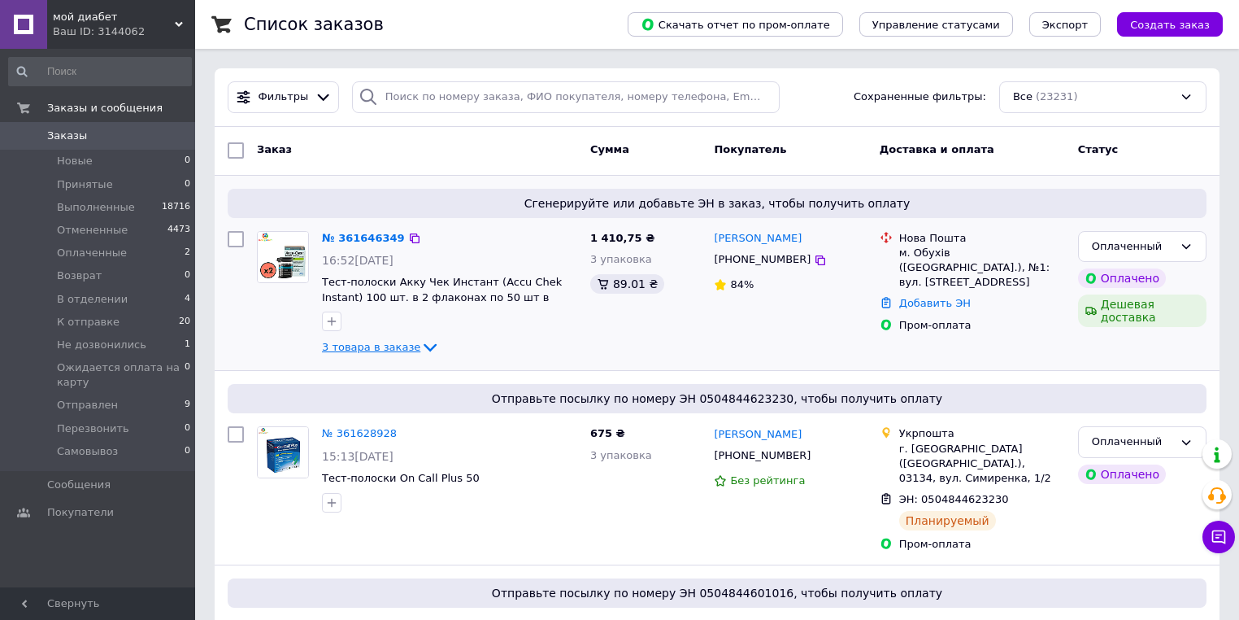
click at [420, 348] on icon at bounding box center [430, 347] width 20 height 20
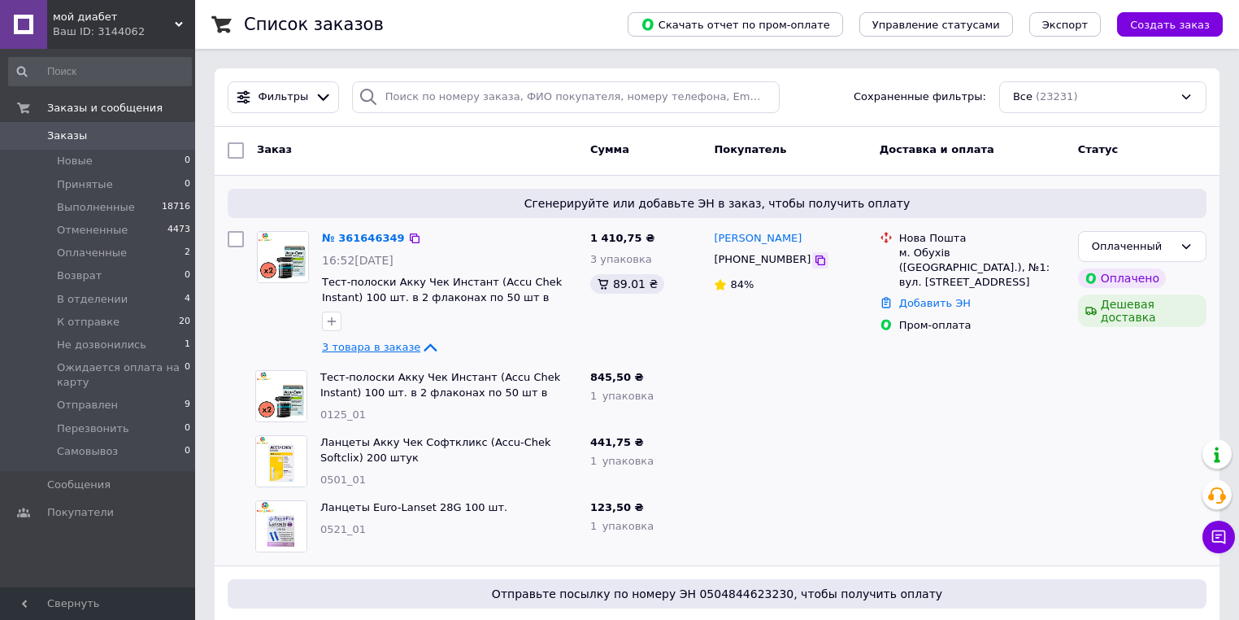
click at [816, 259] on icon at bounding box center [821, 260] width 10 height 10
click at [832, 244] on div "Оксана Дюжер" at bounding box center [789, 238] width 155 height 19
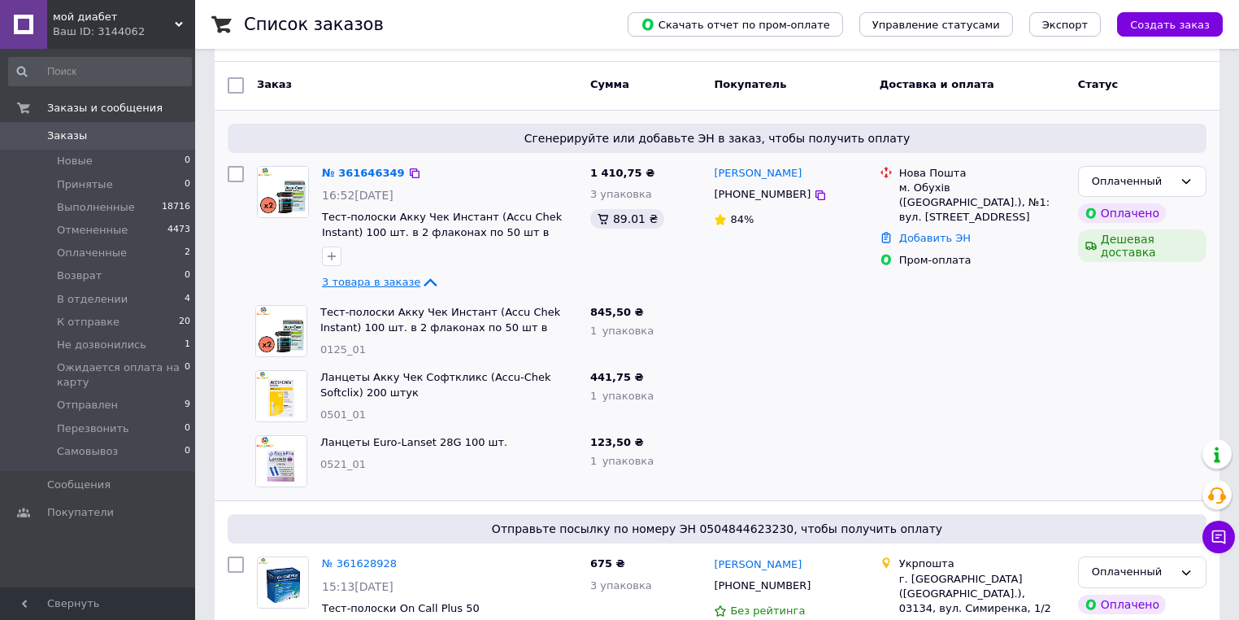
click at [911, 174] on div "Нова Пошта" at bounding box center [982, 173] width 166 height 15
drag, startPoint x: 911, startPoint y: 174, endPoint x: 1034, endPoint y: 186, distance: 124.2
click at [1034, 186] on div "Нова Пошта м. Обухів (Київська обл.), №1: вул. Чумацький шлях, 37" at bounding box center [982, 195] width 172 height 59
click at [1034, 186] on div "м. Обухів (Київська обл.), №1: вул. Чумацький шлях, 37" at bounding box center [982, 203] width 166 height 45
drag, startPoint x: 1034, startPoint y: 186, endPoint x: 1052, endPoint y: 186, distance: 17.9
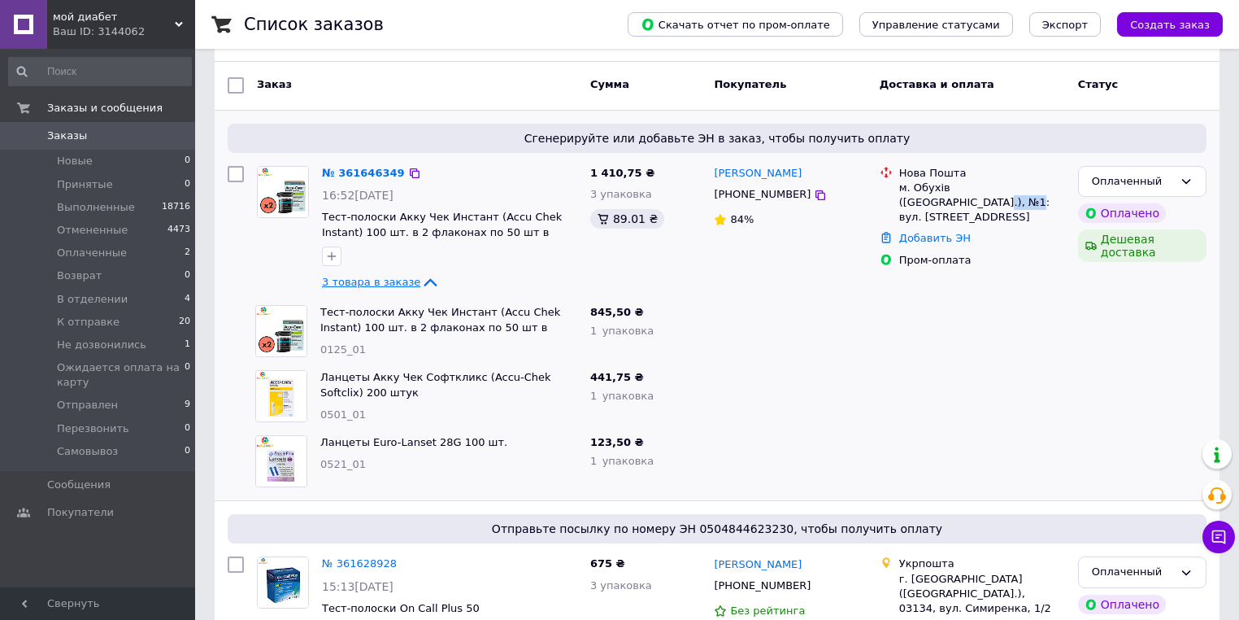
click at [1052, 186] on div "м. Обухів (Київська обл.), №1: вул. Чумацький шлях, 37" at bounding box center [982, 203] width 166 height 45
click at [937, 208] on div "м. Обухів (Київська обл.), №1: вул. Чумацький шлях, 37" at bounding box center [982, 203] width 166 height 45
click at [901, 198] on div "м. Обухів (Київська обл.), №1: вул. Чумацький шлях, 37" at bounding box center [982, 203] width 166 height 45
drag, startPoint x: 901, startPoint y: 198, endPoint x: 994, endPoint y: 210, distance: 93.4
click at [994, 210] on li "Нова Пошта м. Обухів (Київська обл.), №1: вул. Чумацький шлях, 37" at bounding box center [972, 196] width 185 height 66
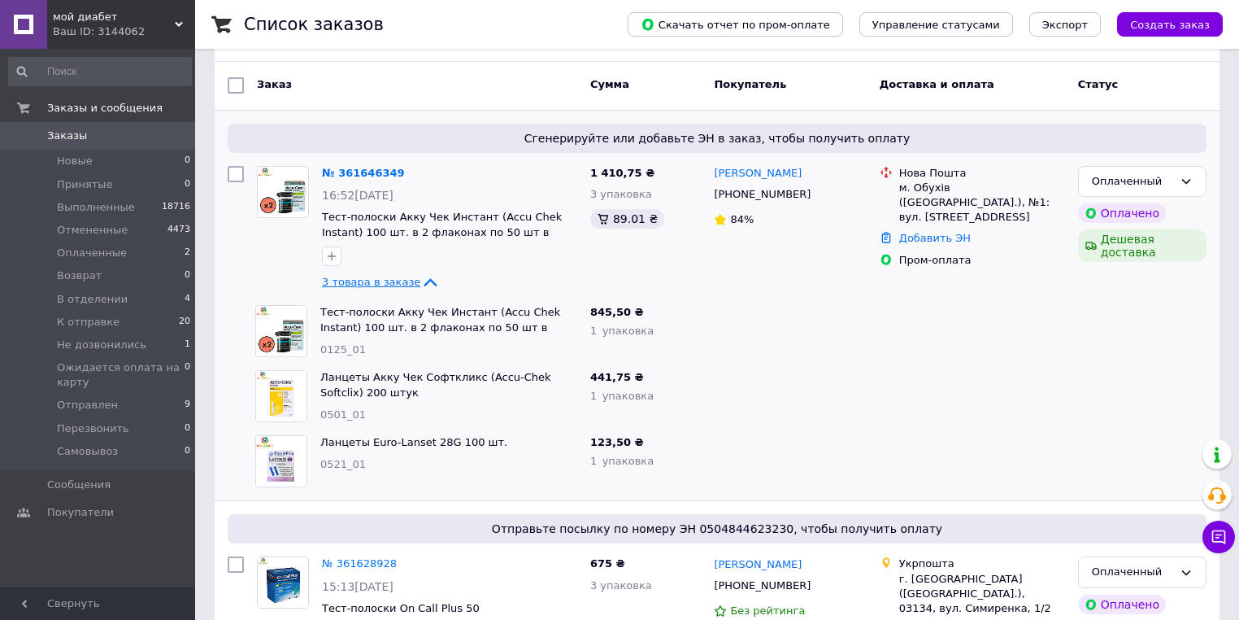
click at [903, 320] on div at bounding box center [972, 330] width 198 height 65
click at [350, 169] on link "№ 361646349" at bounding box center [363, 173] width 83 height 12
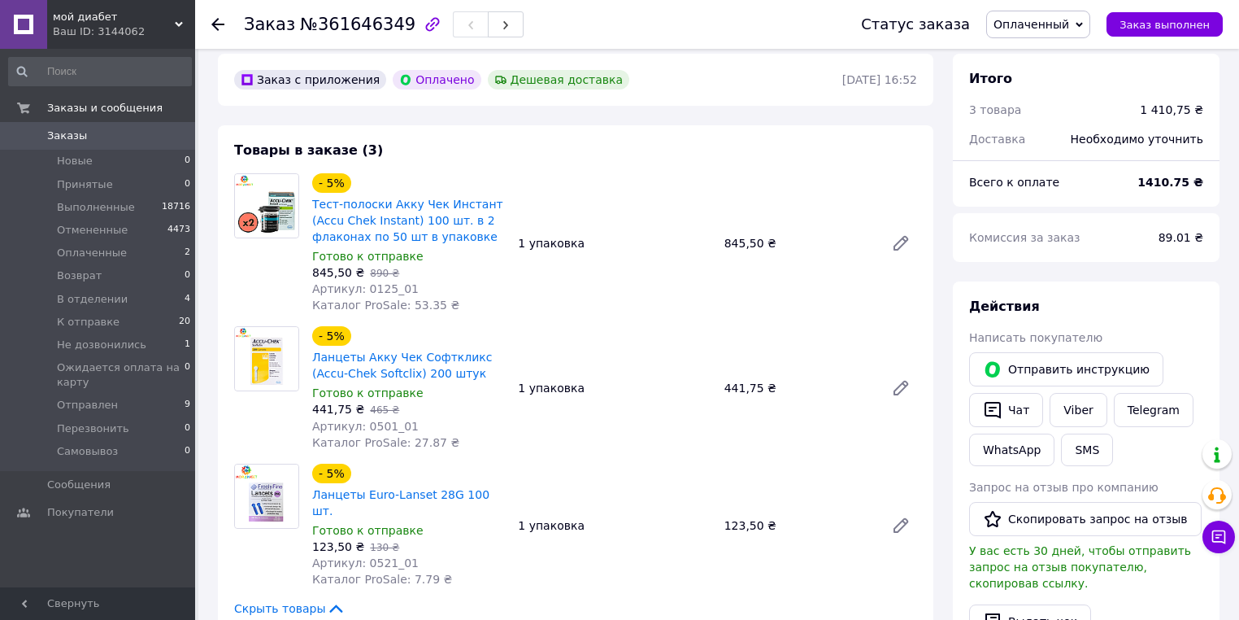
click at [631, 258] on div "- 5% Тест-полоски Акку Чек Инстант (Accu Chek Instant) 100 шт. в 2 флаконах по …" at bounding box center [615, 243] width 618 height 146
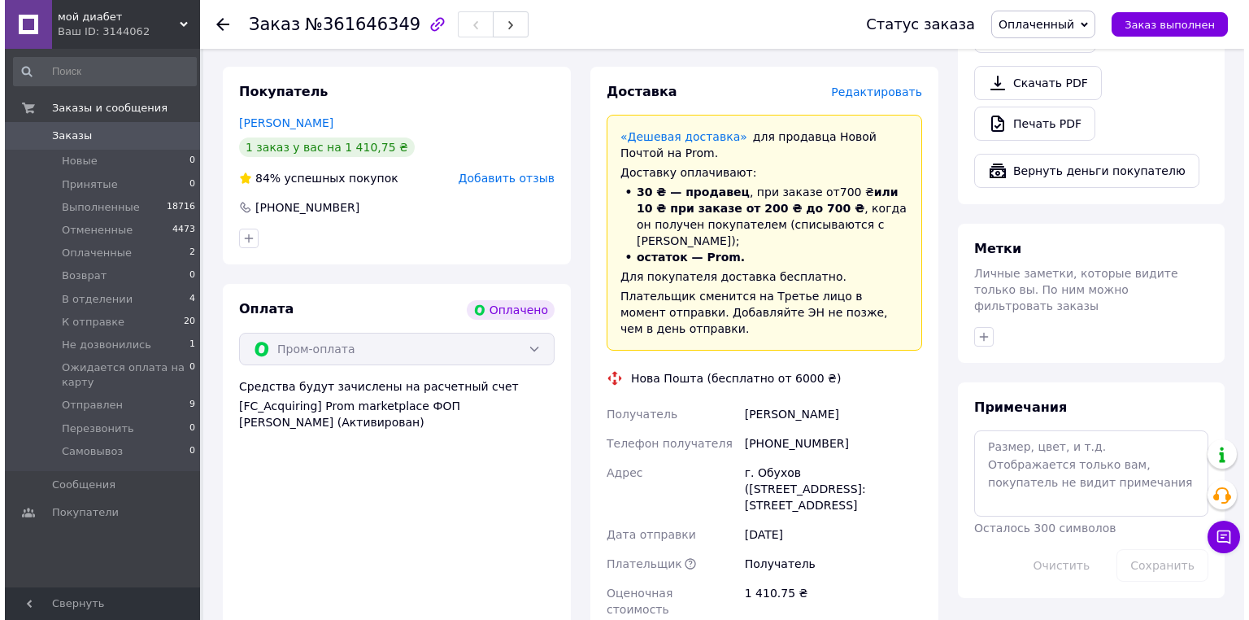
scroll to position [586, 0]
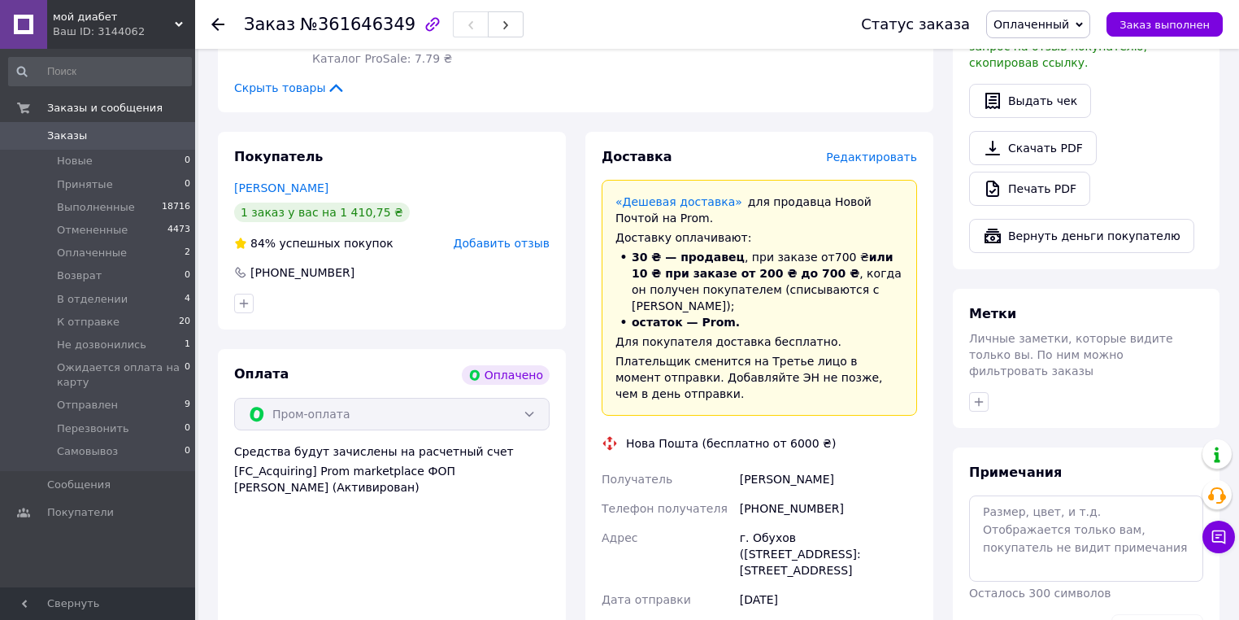
click at [864, 150] on span "Редактировать" at bounding box center [871, 156] width 91 height 13
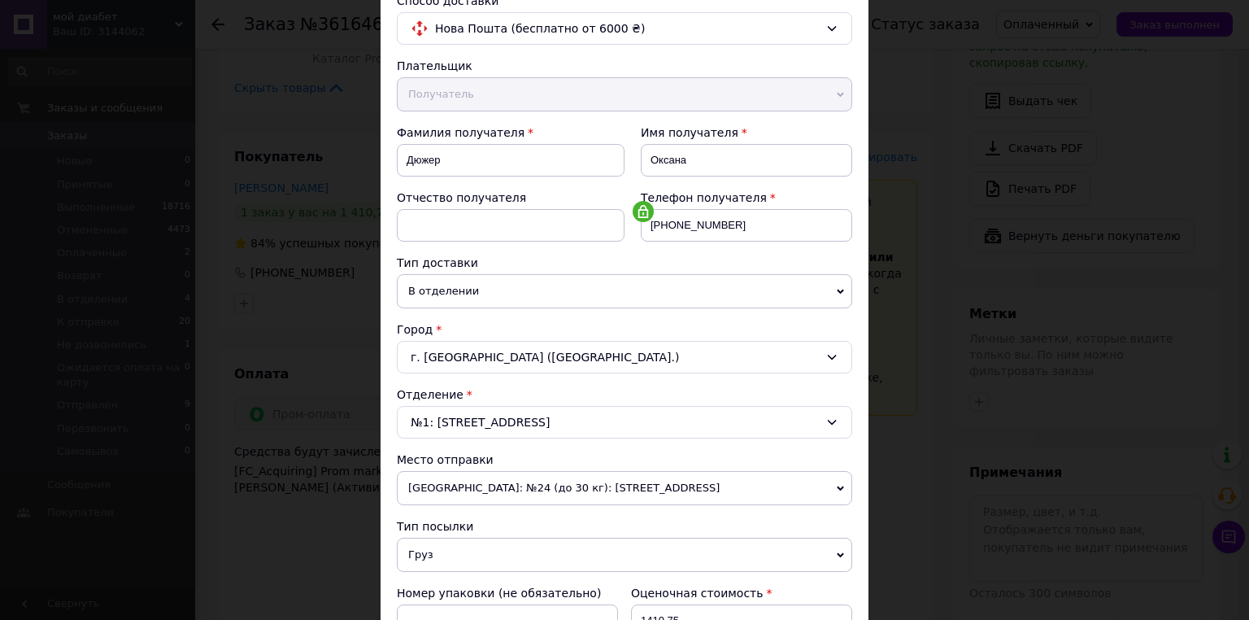
scroll to position [195, 0]
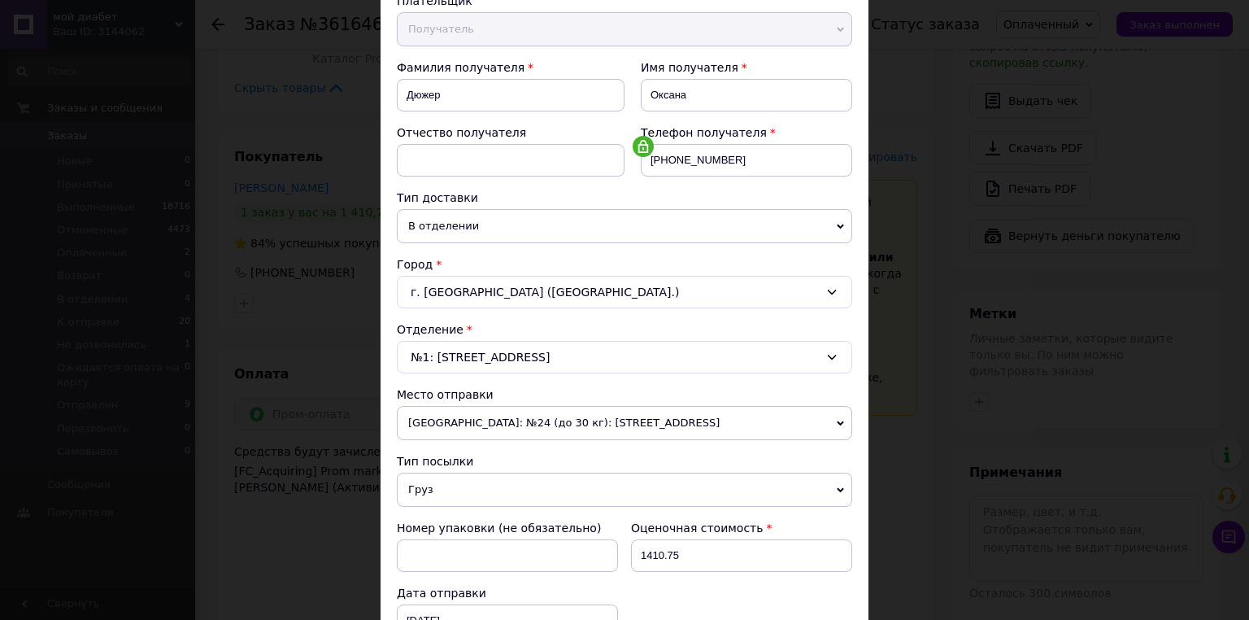
click at [546, 290] on div "г. Обухов (Киевская обл.)" at bounding box center [624, 292] width 455 height 33
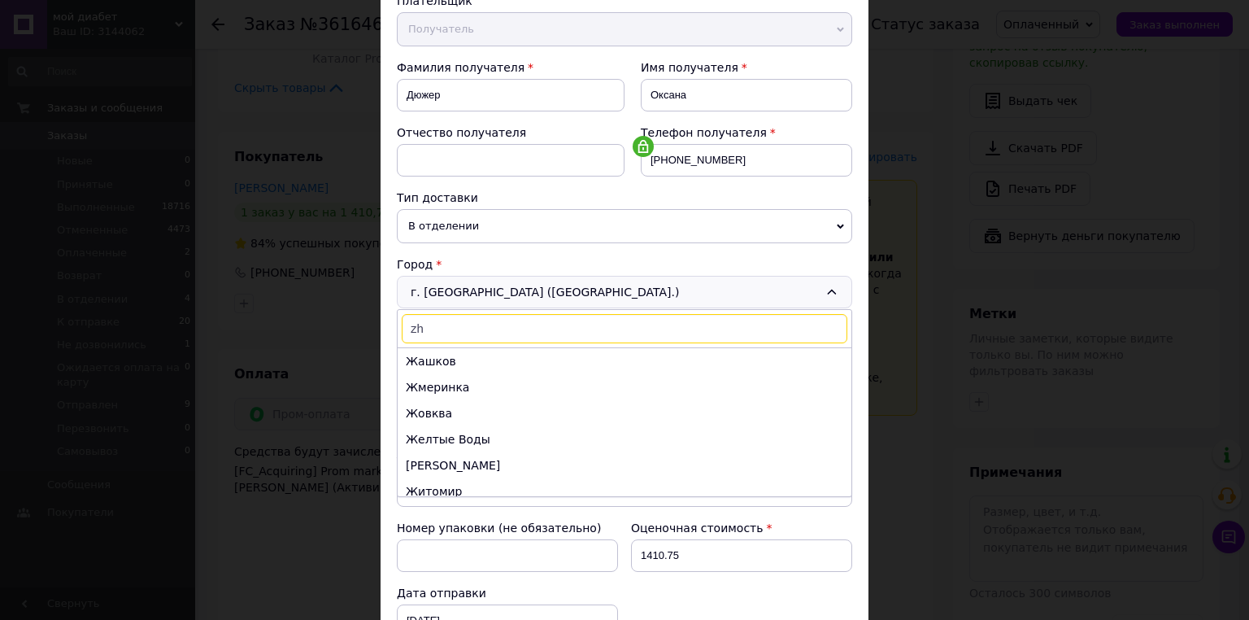
type input "z"
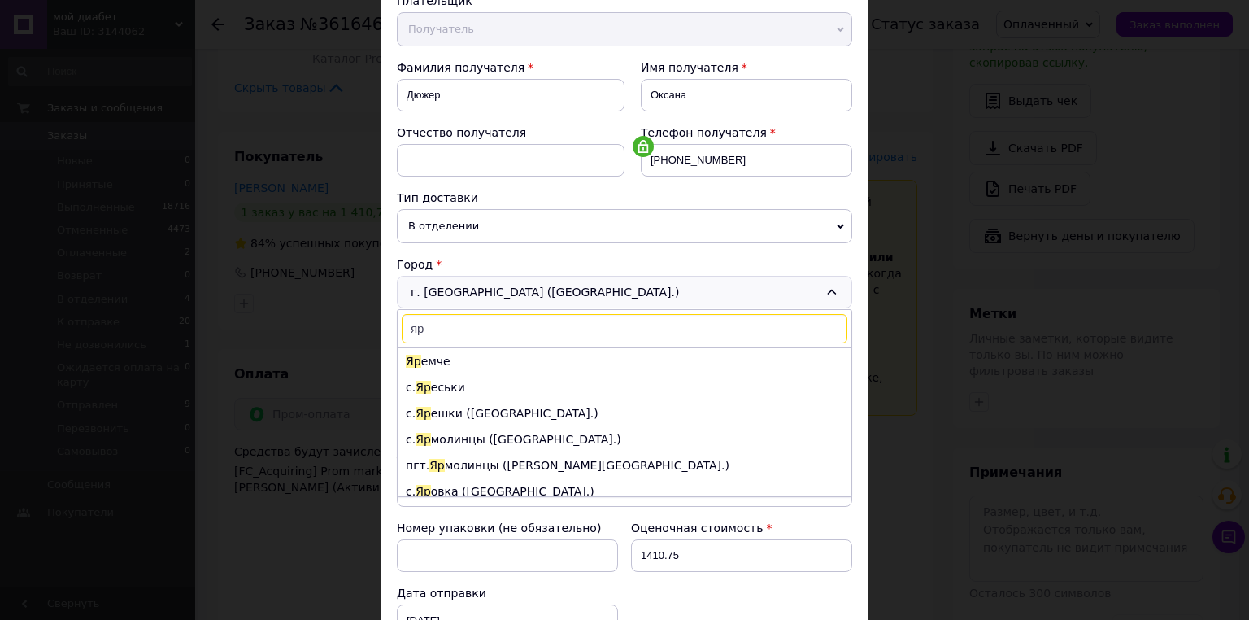
type input "я"
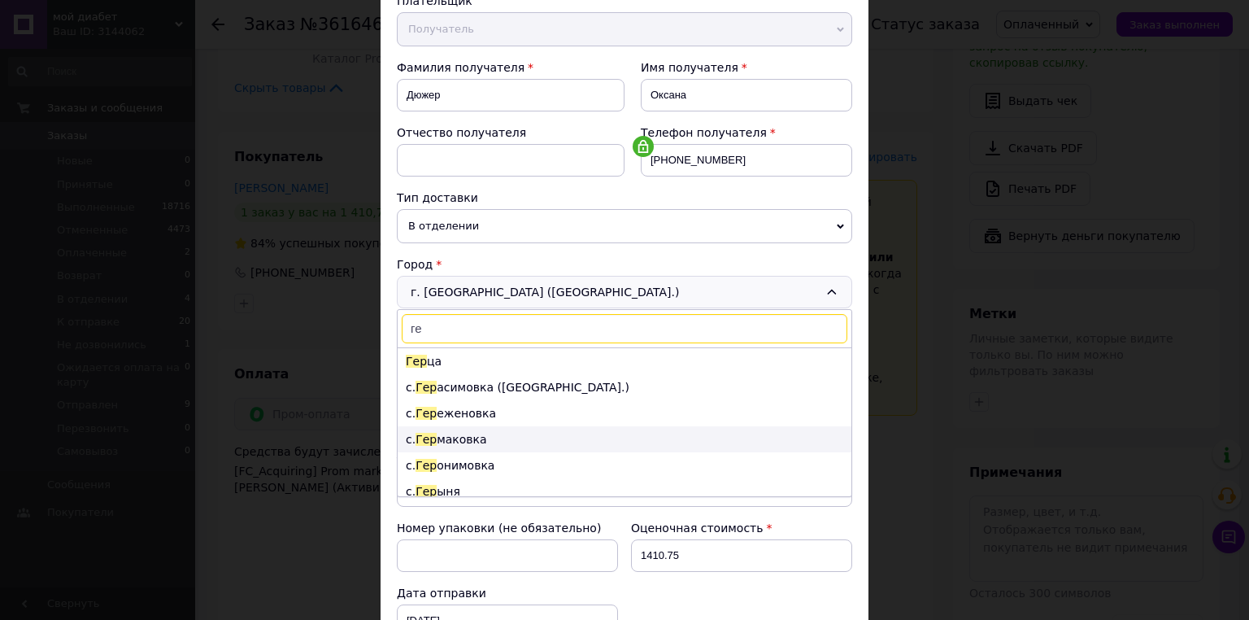
type input "г"
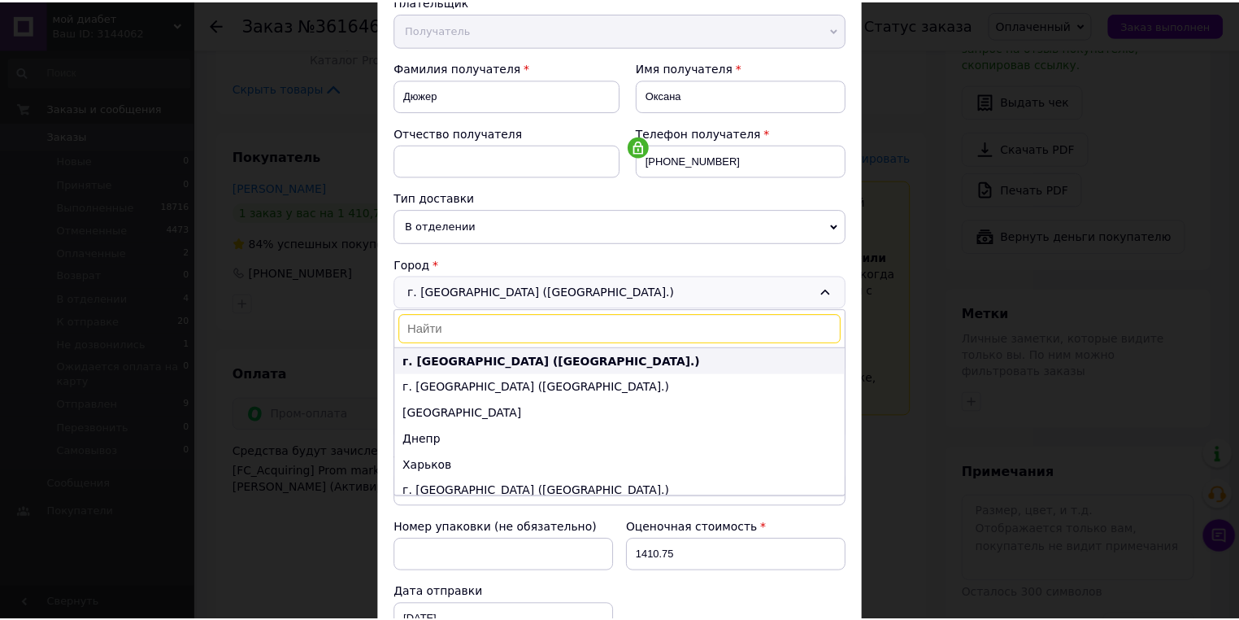
scroll to position [0, 0]
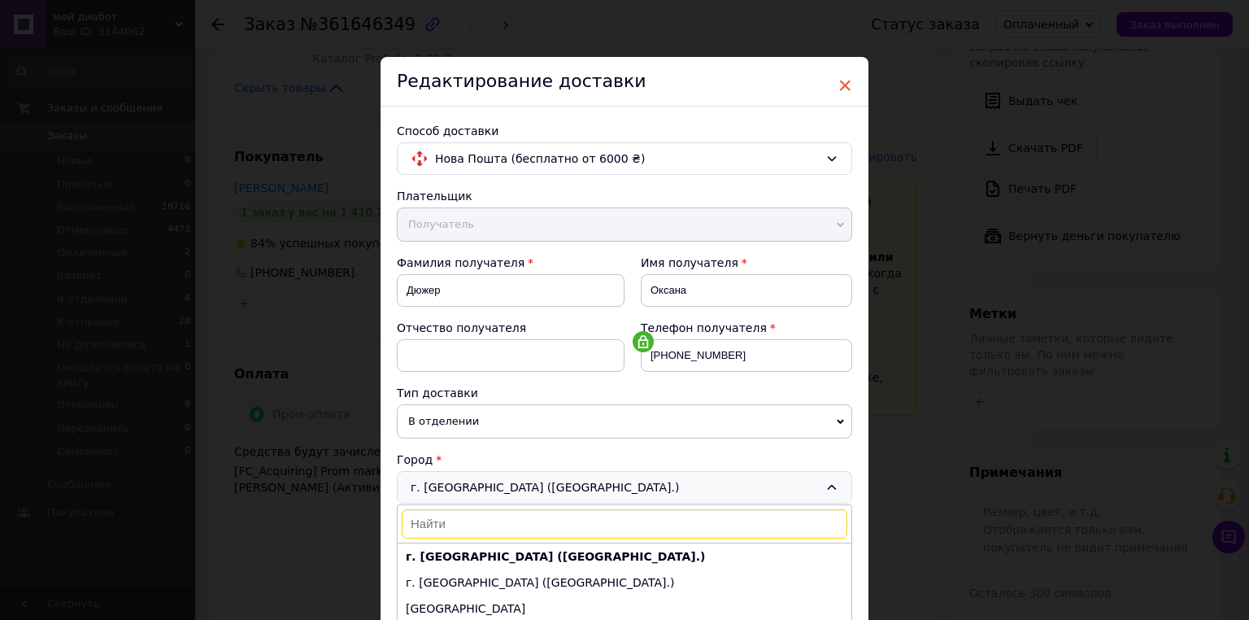
click at [846, 81] on span "×" at bounding box center [845, 86] width 15 height 28
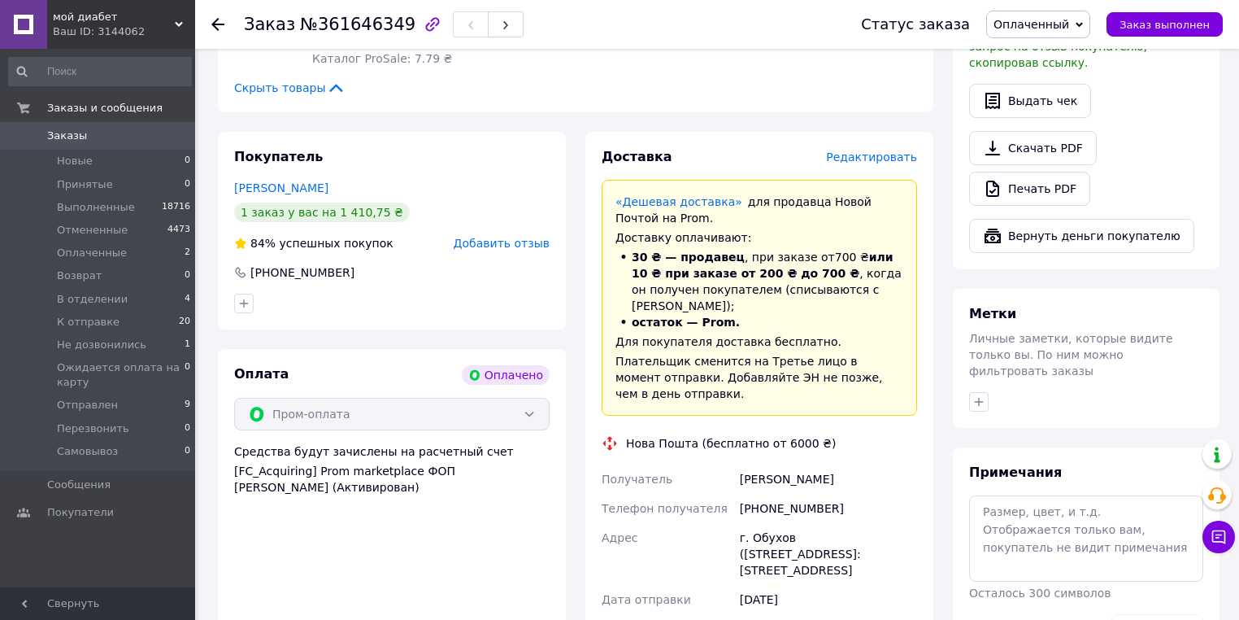
click at [211, 19] on icon at bounding box center [217, 24] width 13 height 13
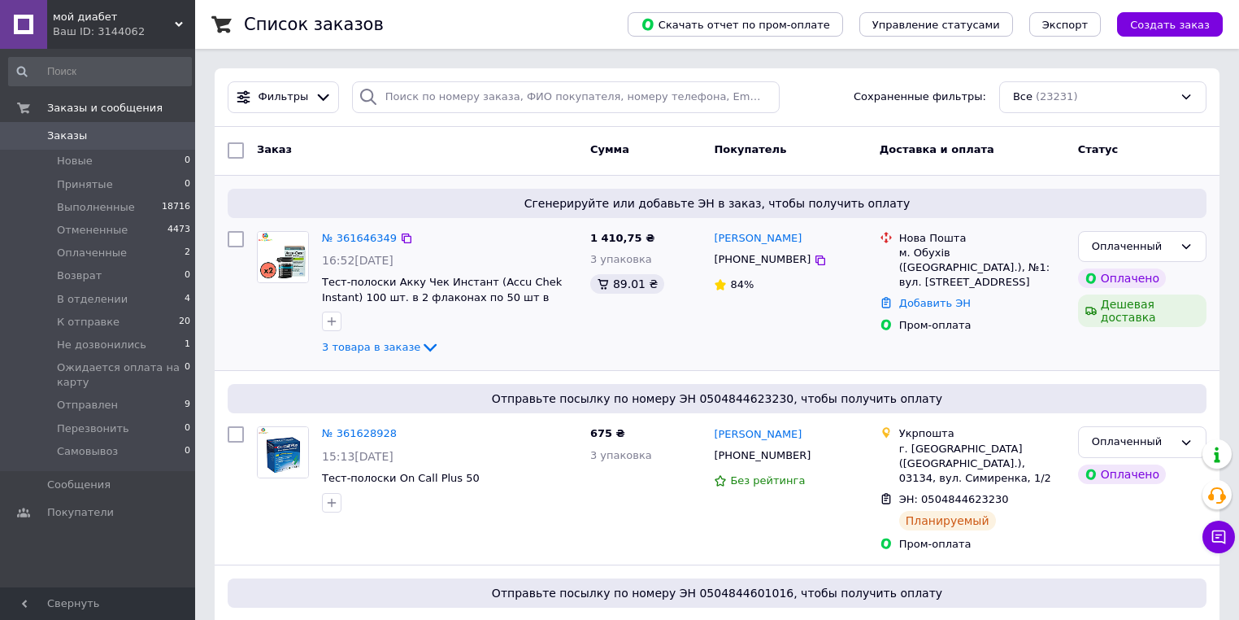
click at [911, 318] on div "Пром-оплата" at bounding box center [982, 325] width 166 height 15
drag, startPoint x: 911, startPoint y: 306, endPoint x: 968, endPoint y: 306, distance: 56.9
click at [968, 318] on div "Пром-оплата" at bounding box center [982, 325] width 166 height 15
click at [1017, 332] on div "Нова Пошта м. Обухів (Київська обл.), №1: вул. Чумацький шлях, 37 Добавить ЭН П…" at bounding box center [972, 294] width 198 height 140
click at [814, 260] on icon at bounding box center [820, 260] width 13 height 13
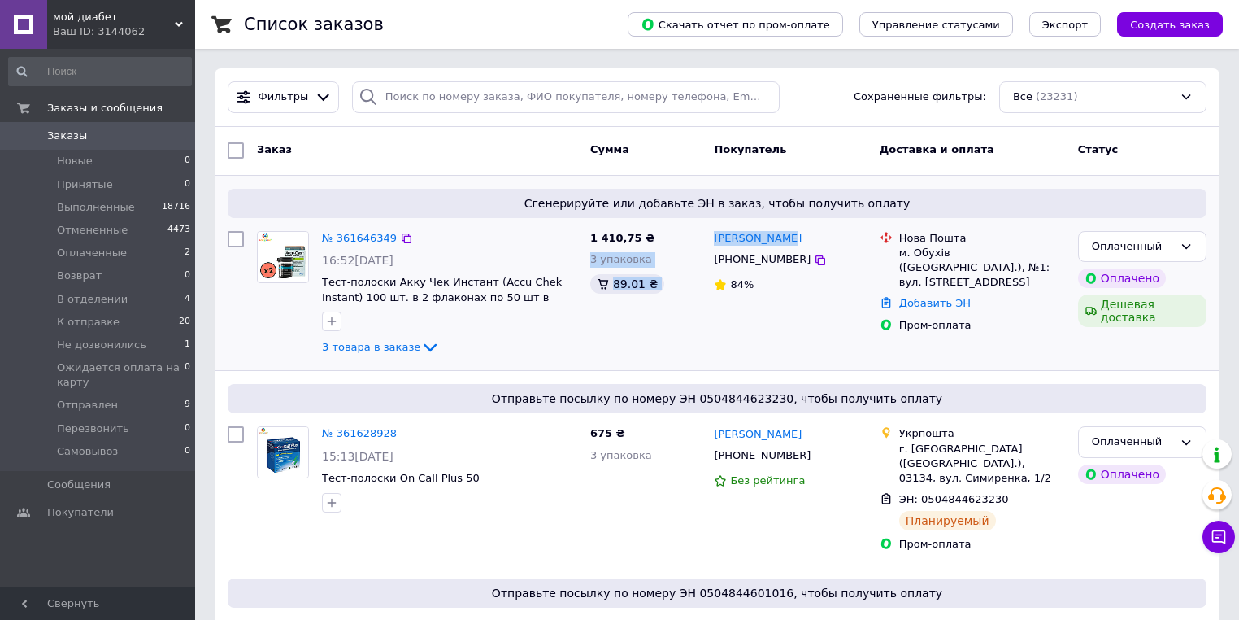
drag, startPoint x: 815, startPoint y: 237, endPoint x: 704, endPoint y: 237, distance: 110.6
click at [704, 237] on div "№ 361646349 16:52, 12.09.2025 Тест-полоски Акку Чек Инстант (Accu Chek Instant)…" at bounding box center [717, 294] width 992 height 140
click at [706, 238] on div "1 410,75 ₴ 3 упаковка 89.01 ₴" at bounding box center [646, 294] width 124 height 140
click at [708, 238] on div "Оксана Дюжер +380675086817 84%" at bounding box center [790, 294] width 165 height 140
drag, startPoint x: 716, startPoint y: 236, endPoint x: 781, endPoint y: 235, distance: 65.1
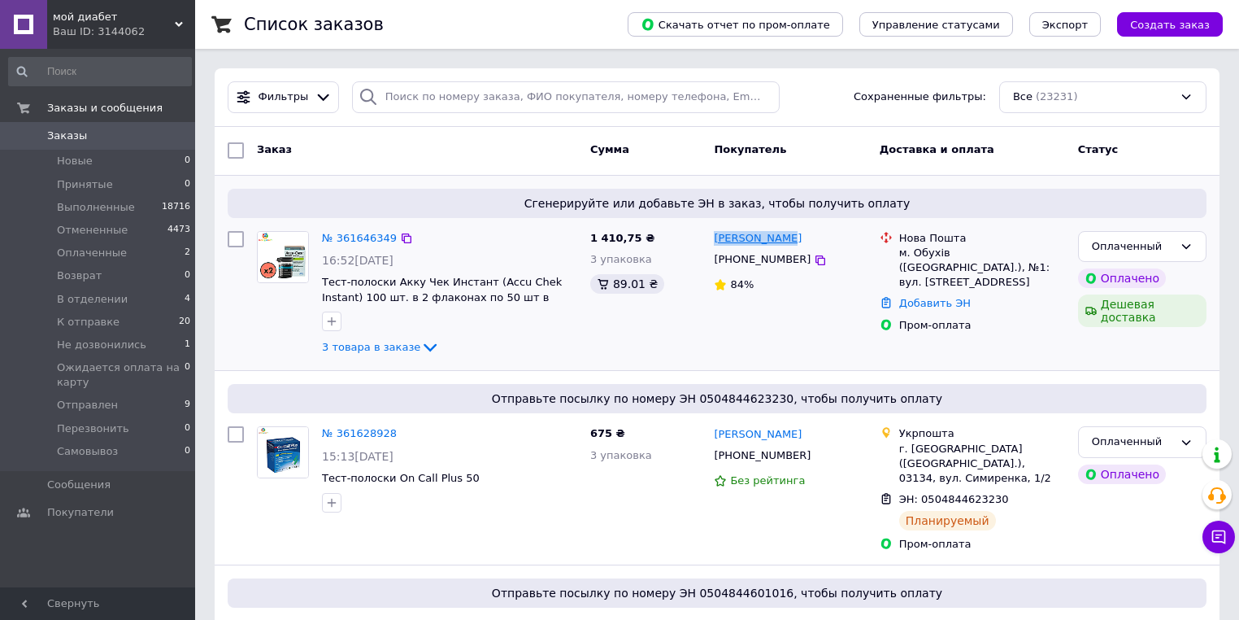
click at [781, 235] on div "Оксана Дюжер +380675086817 84%" at bounding box center [790, 294] width 165 height 140
click at [420, 345] on icon at bounding box center [430, 347] width 20 height 20
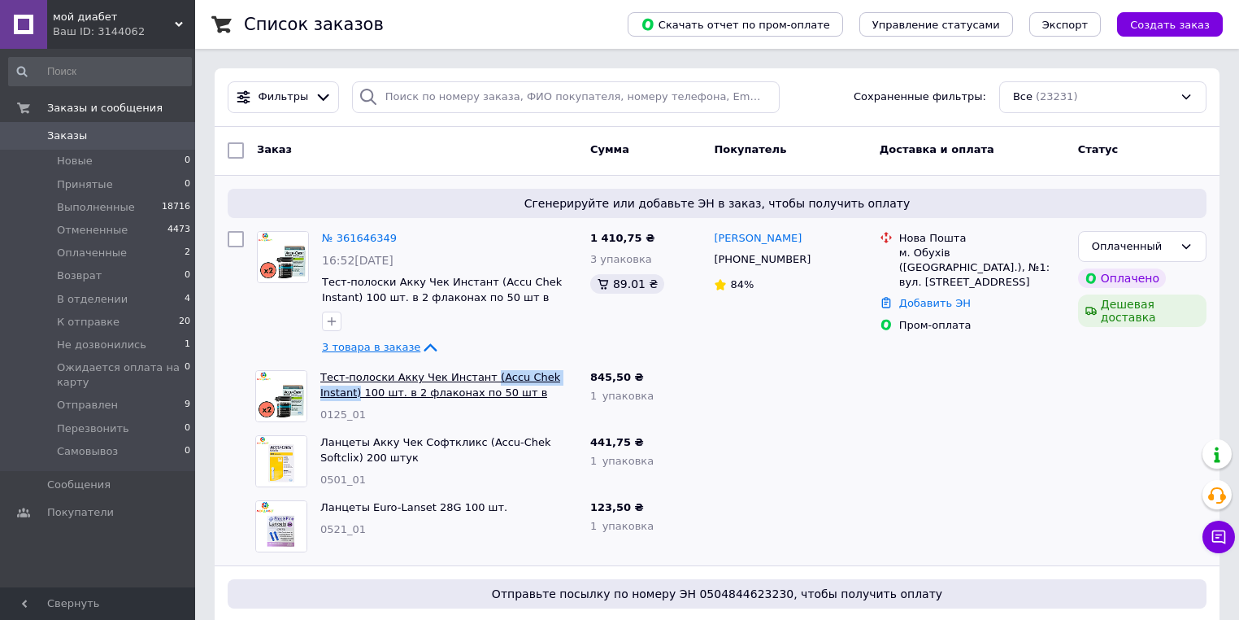
drag, startPoint x: 578, startPoint y: 379, endPoint x: 477, endPoint y: 377, distance: 101.7
click at [477, 377] on div "Тест-полоски Акку Чек Инстант (Accu Chek Instant) 100 шт. в 2 флаконах по 50 шт…" at bounding box center [449, 396] width 270 height 65
copy link "(Accu Chek Instant)"
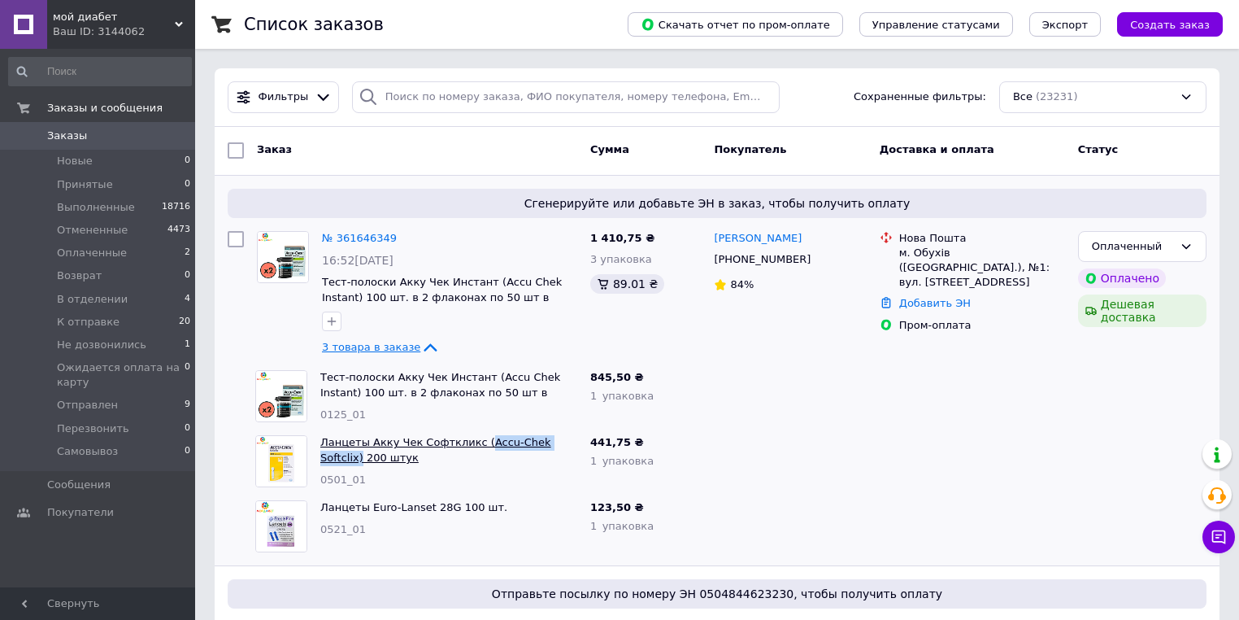
drag, startPoint x: 573, startPoint y: 444, endPoint x: 468, endPoint y: 447, distance: 104.1
click at [468, 447] on span "Ланцеты Акку Чек Софткликс (Accu-Chek Softclix) 200 штук" at bounding box center [448, 450] width 257 height 30
copy link "Accu-Chek Softclix)"
click at [577, 436] on span "Ланцеты Акку Чек Софткликс (Accu-Chek Softclix) 200 штук" at bounding box center [448, 450] width 257 height 30
drag, startPoint x: 573, startPoint y: 436, endPoint x: 413, endPoint y: 442, distance: 160.3
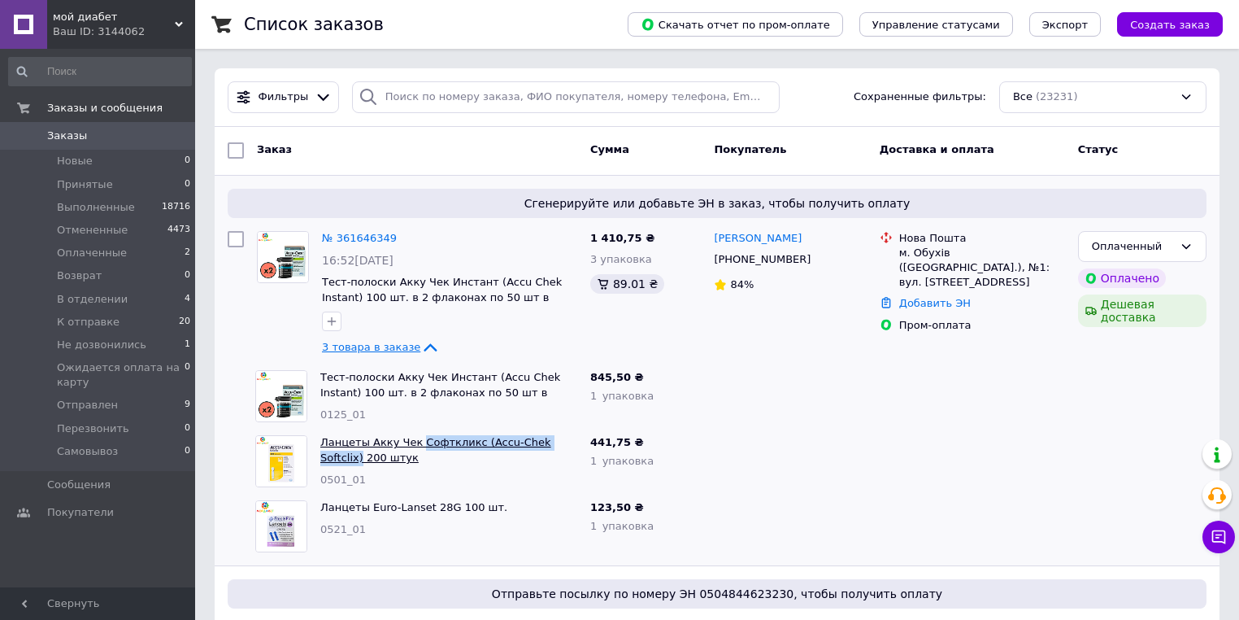
click at [413, 442] on span "Ланцеты Акку Чек Софткликс (Accu-Chek Softclix) 200 штук" at bounding box center [448, 450] width 257 height 30
copy link "Софткликс (Accu-Chek Softclix)"
drag, startPoint x: 514, startPoint y: 507, endPoint x: 367, endPoint y: 511, distance: 147.2
click at [367, 511] on span "Ланцеты Euro-Lanset 28G 100 шт." at bounding box center [448, 507] width 257 height 15
copy link "Euro-Lanset 28G 100 шт."
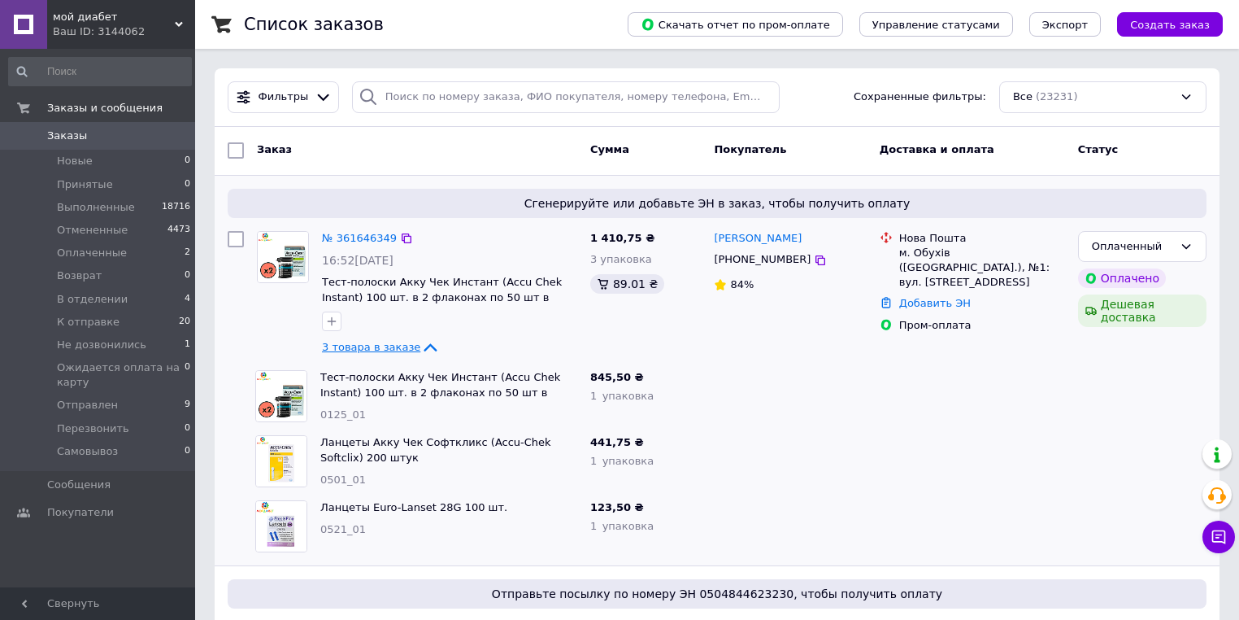
click at [930, 260] on div "м. Обухів (Київська обл.), №1: вул. Чумацький шлях, 37" at bounding box center [982, 268] width 166 height 45
click at [930, 254] on div "м. Обухів (Київська обл.), №1: вул. Чумацький шлях, 37" at bounding box center [982, 268] width 166 height 45
copy div "Обухів"
click at [943, 297] on link "Добавить ЭН" at bounding box center [935, 303] width 72 height 12
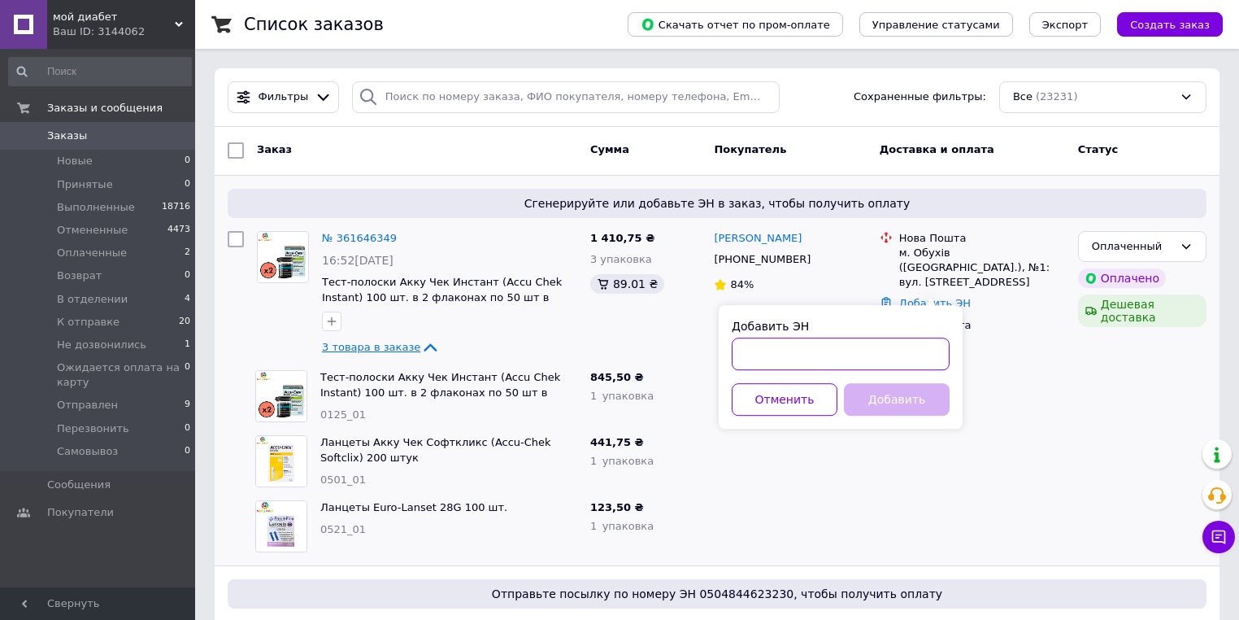
click at [837, 340] on input "Добавить ЭН" at bounding box center [841, 353] width 218 height 33
paste input "20451247382147"
type input "20451247382147"
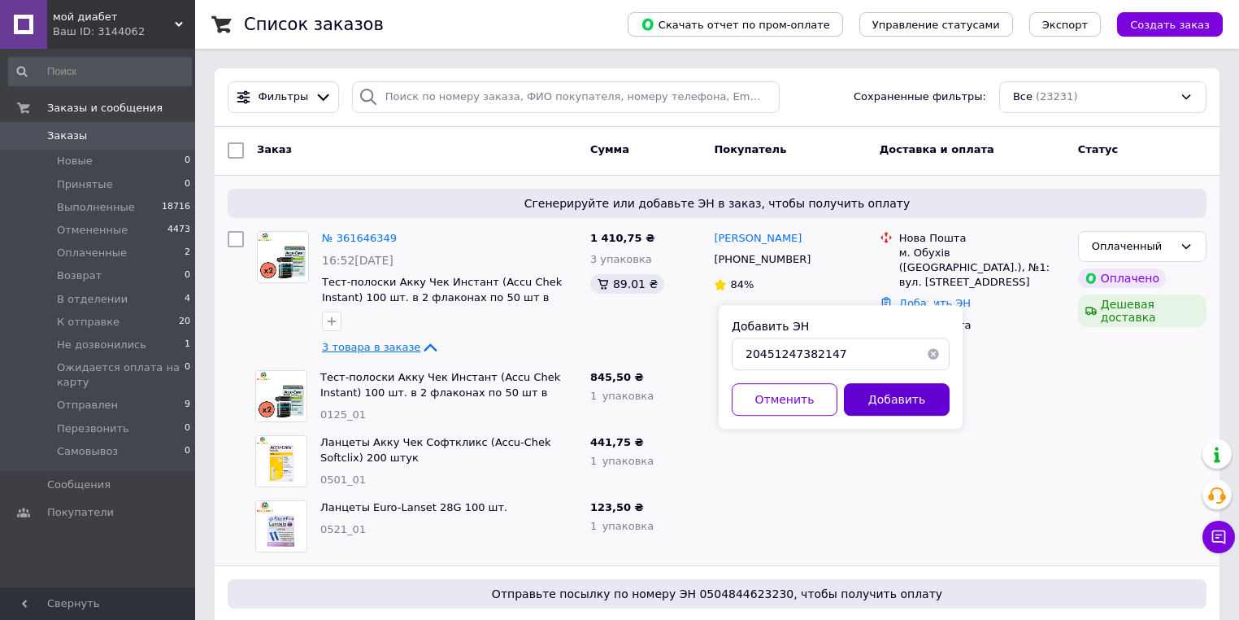
click at [899, 394] on button "Добавить" at bounding box center [897, 399] width 106 height 33
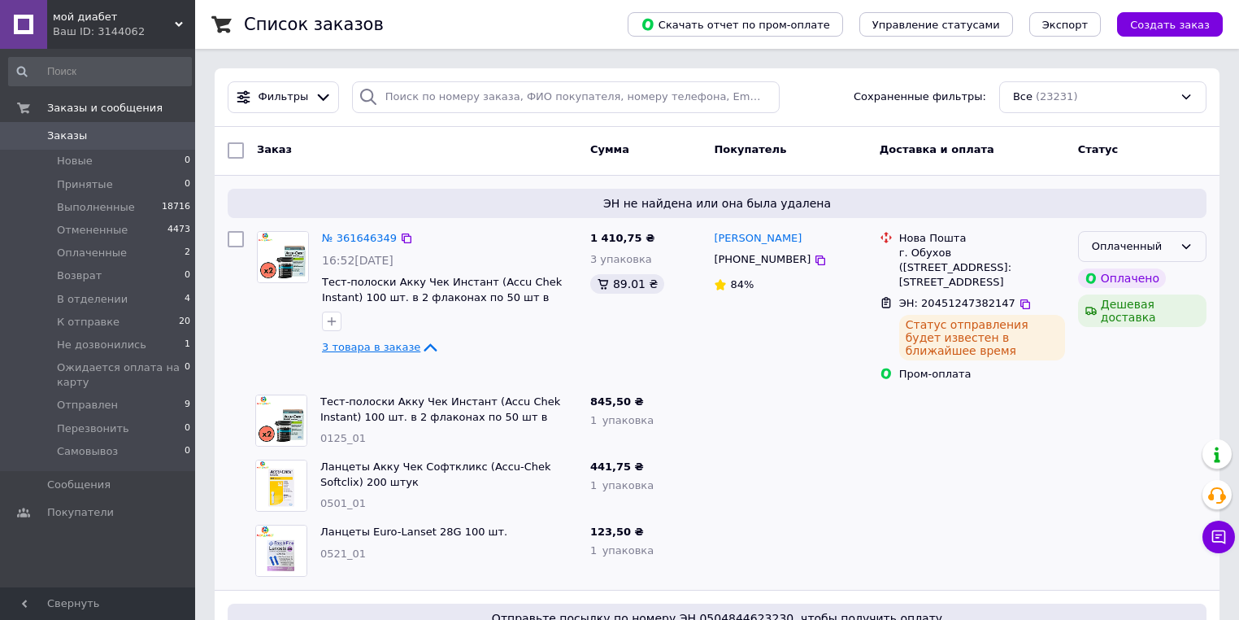
click at [1189, 250] on icon at bounding box center [1186, 246] width 13 height 13
click at [1151, 292] on li "К отправке" at bounding box center [1142, 286] width 127 height 30
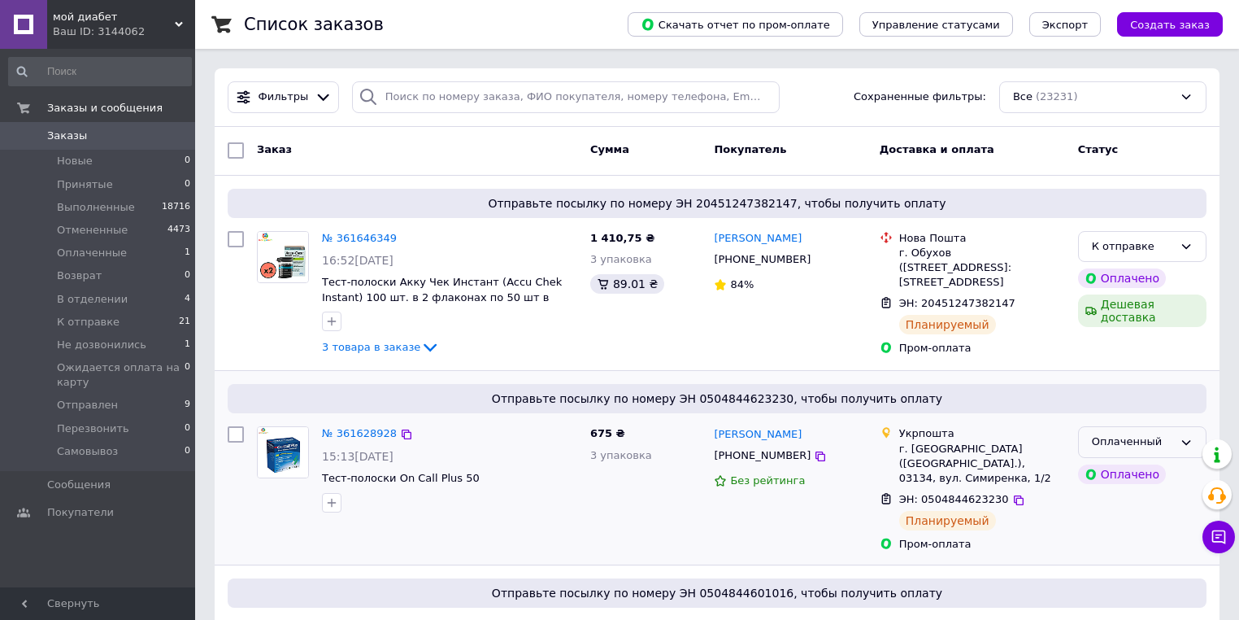
click at [1116, 429] on div "Оплаченный" at bounding box center [1142, 442] width 128 height 32
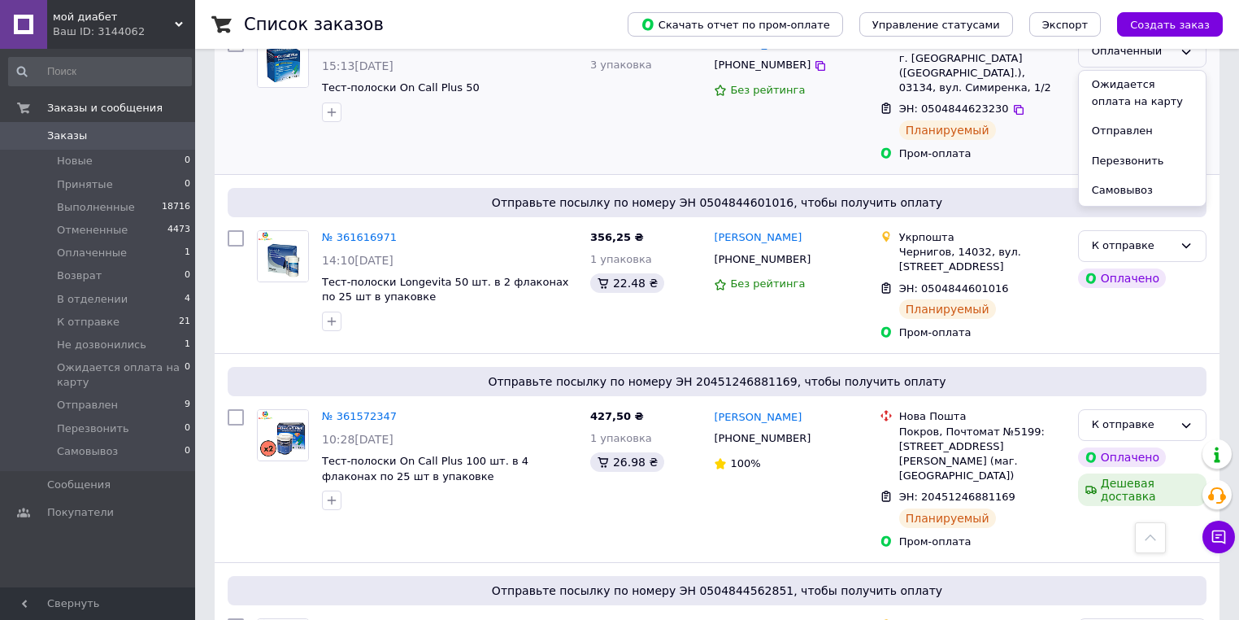
scroll to position [144, 0]
click at [1126, 94] on li "К отправке" at bounding box center [1142, 91] width 127 height 30
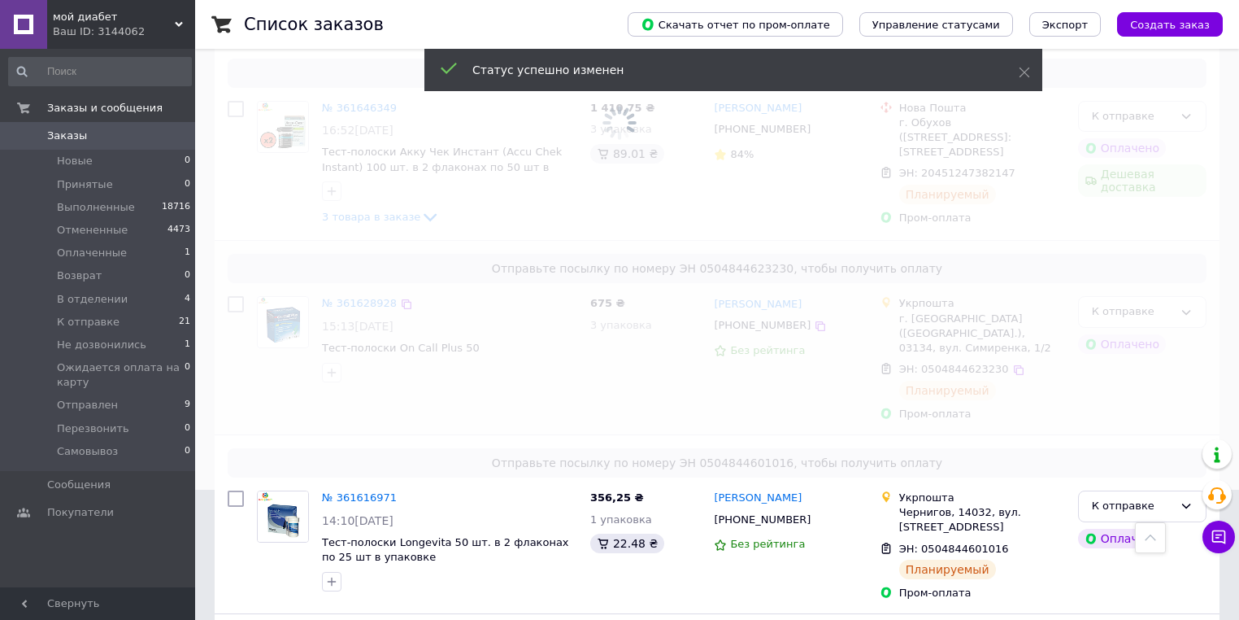
scroll to position [0, 0]
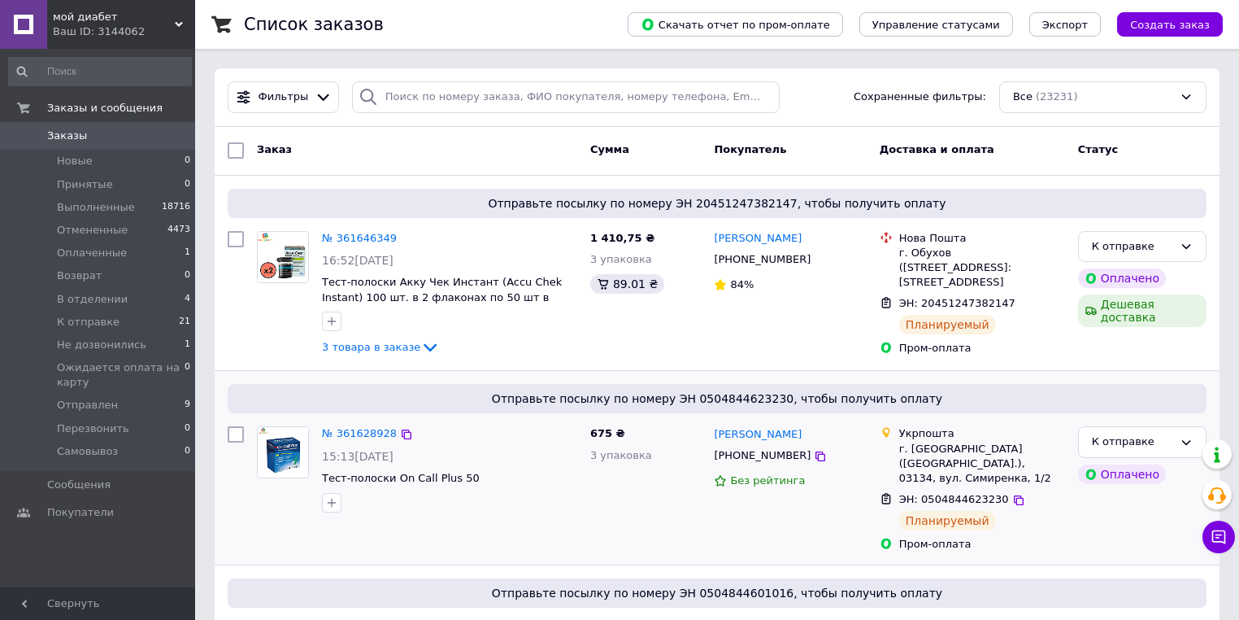
click at [133, 35] on div "Ваш ID: 3144062" at bounding box center [124, 31] width 142 height 15
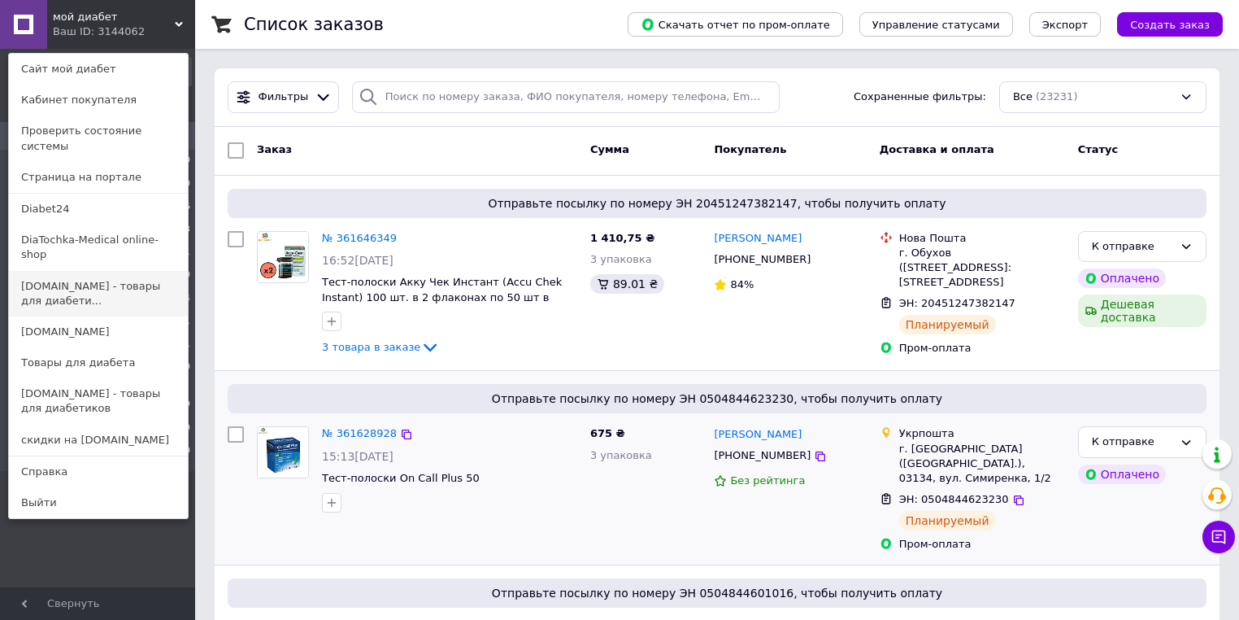
click at [127, 271] on link "[DOMAIN_NAME] - товары для диабети..." at bounding box center [98, 294] width 179 height 46
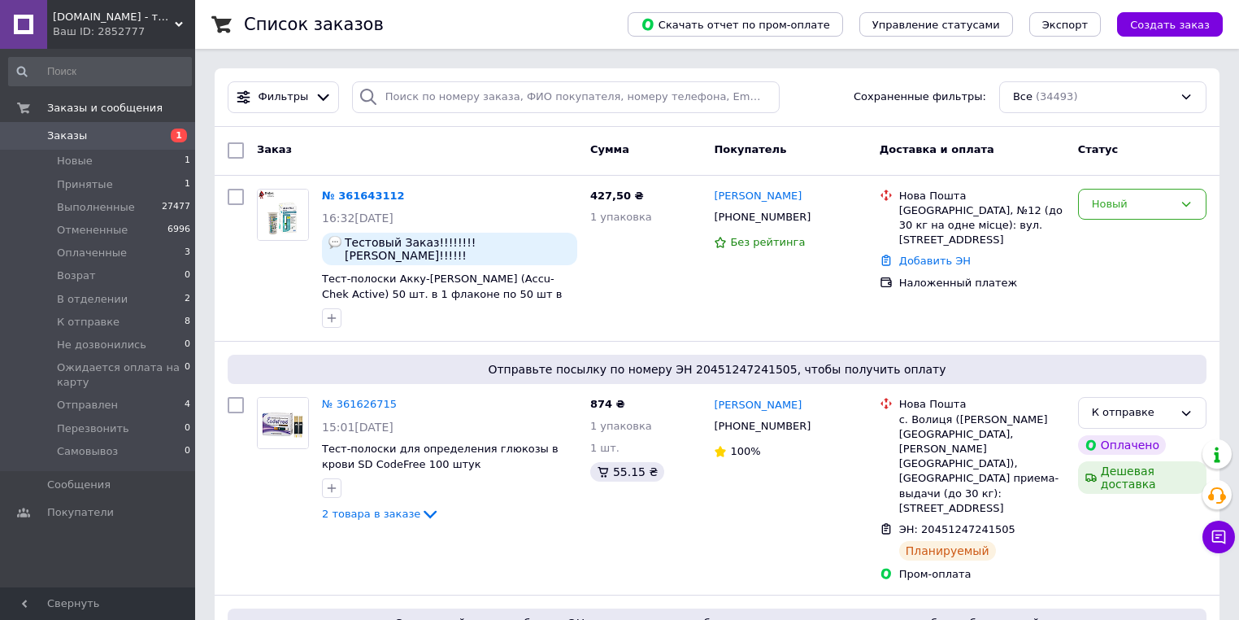
click at [91, 24] on div "Ваш ID: 2852777" at bounding box center [124, 31] width 142 height 15
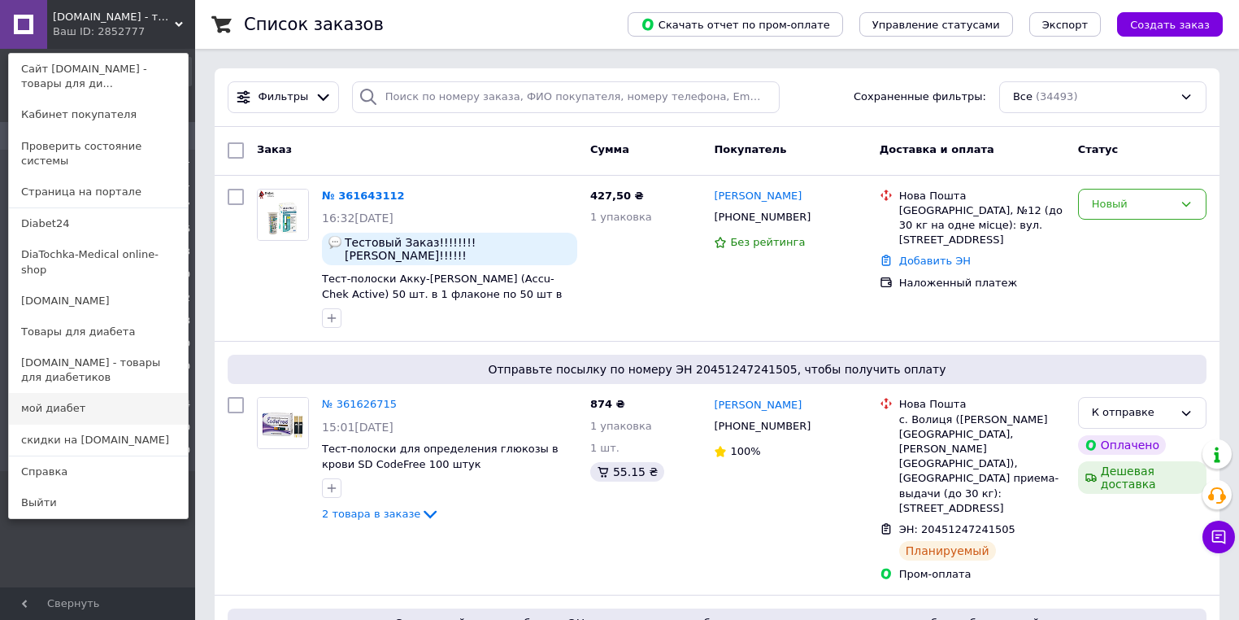
click at [111, 393] on link "мой диабет" at bounding box center [98, 408] width 179 height 31
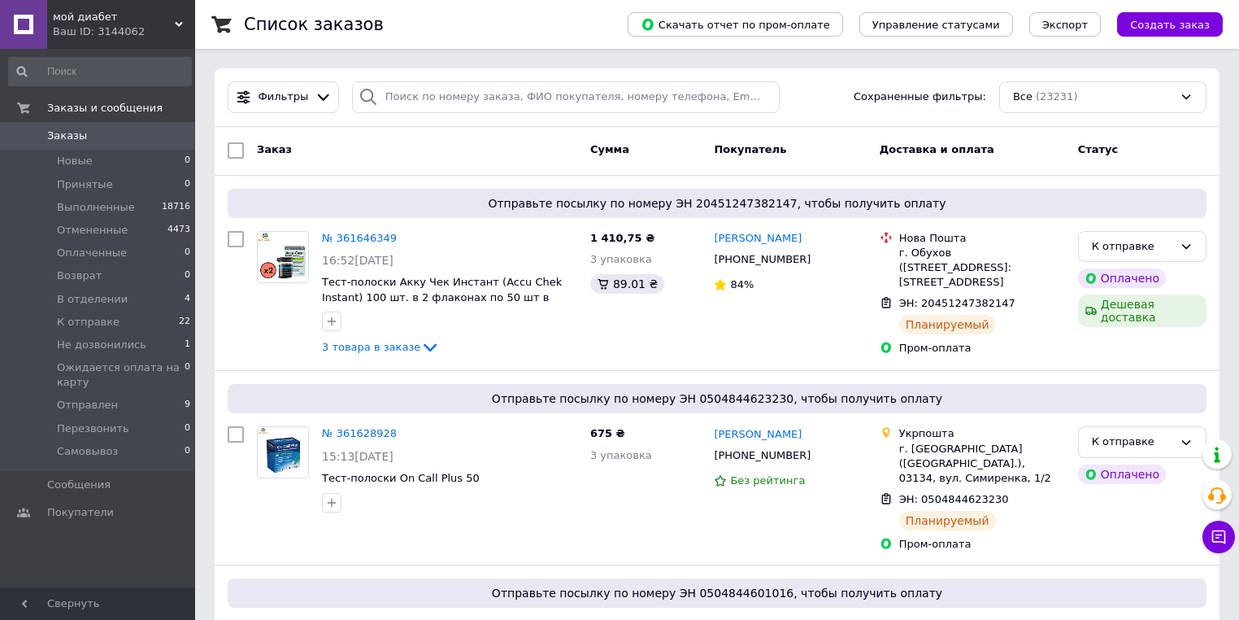
click at [124, 31] on div "Ваш ID: 3144062" at bounding box center [124, 31] width 142 height 15
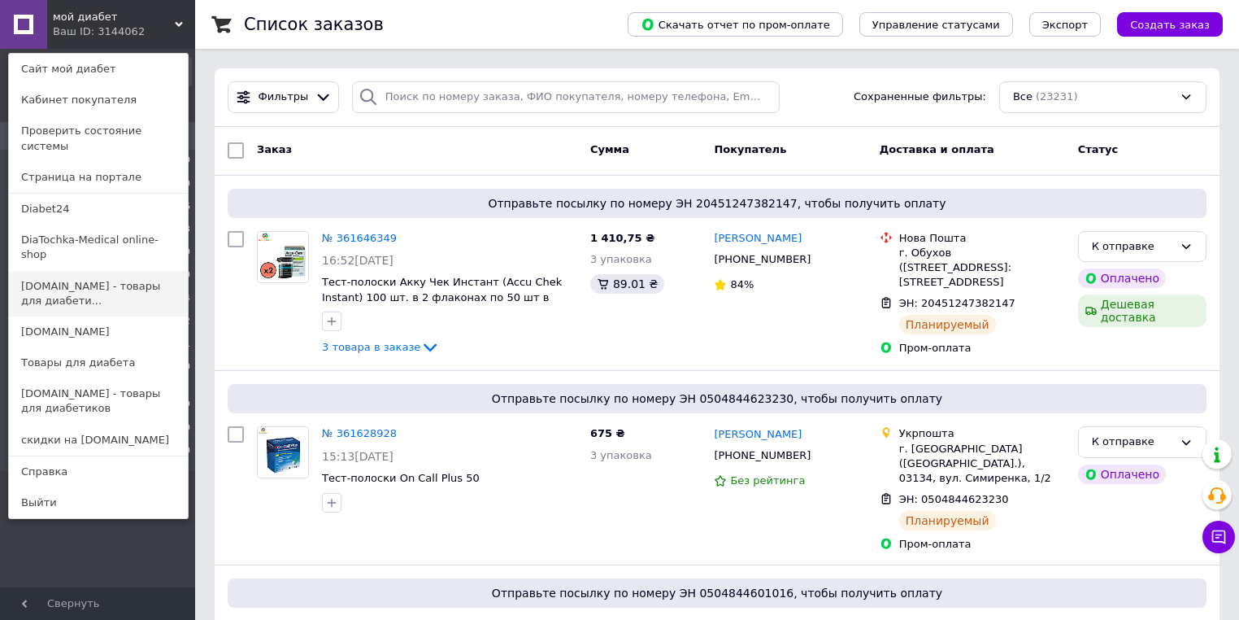
click at [150, 271] on link "diabet-class.com.ua - товары для диабети..." at bounding box center [98, 294] width 179 height 46
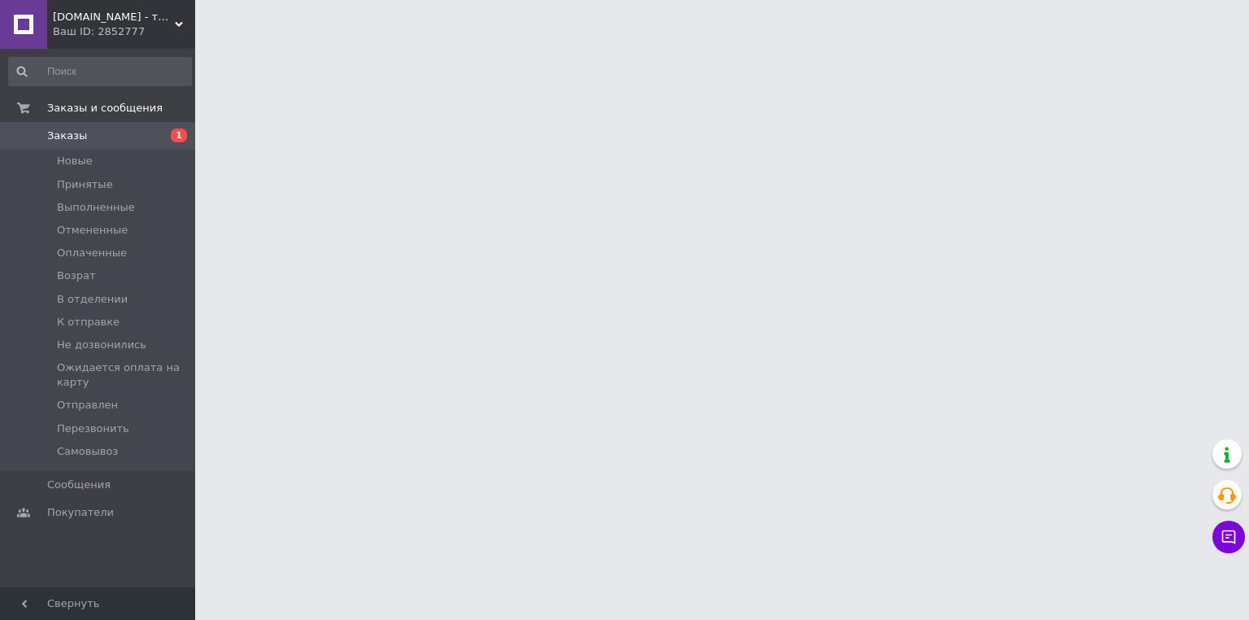
click at [143, 403] on li "Отправлен" at bounding box center [100, 405] width 200 height 23
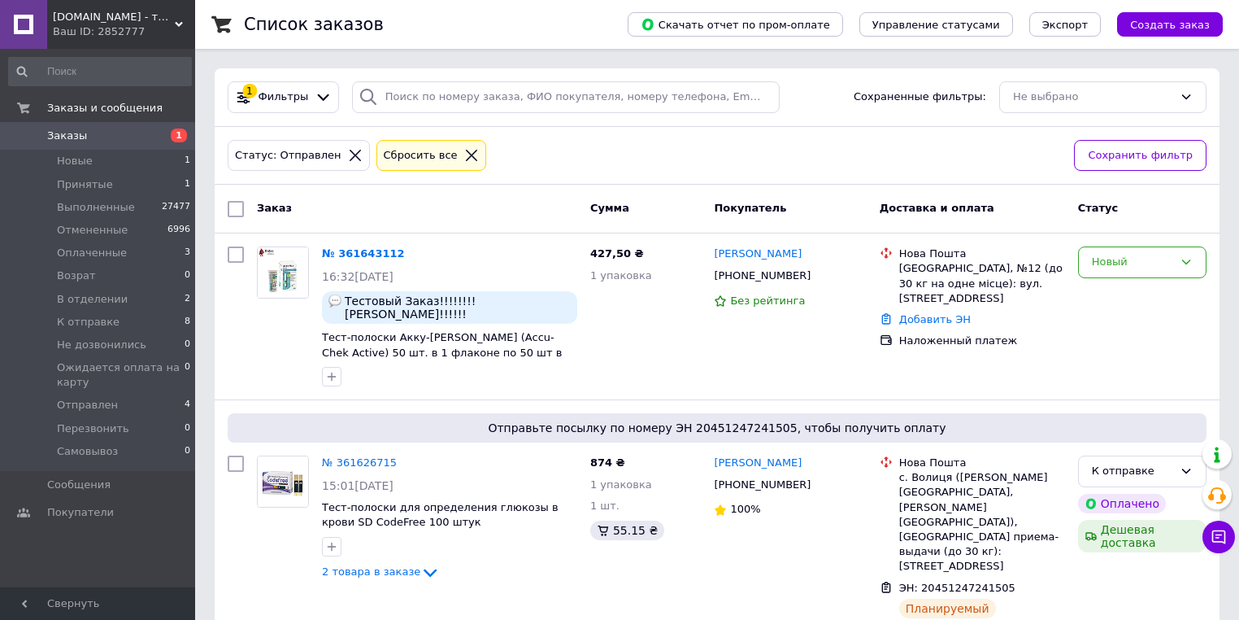
click at [143, 403] on li "Отправлен 4" at bounding box center [100, 405] width 200 height 23
click at [124, 394] on li "Отправлен 4" at bounding box center [100, 405] width 200 height 23
click at [139, 409] on li "Отправлен 4" at bounding box center [100, 405] width 200 height 23
click at [540, 212] on div "Заказ" at bounding box center [416, 208] width 333 height 29
click at [89, 416] on li "Отправлен 4" at bounding box center [100, 405] width 200 height 23
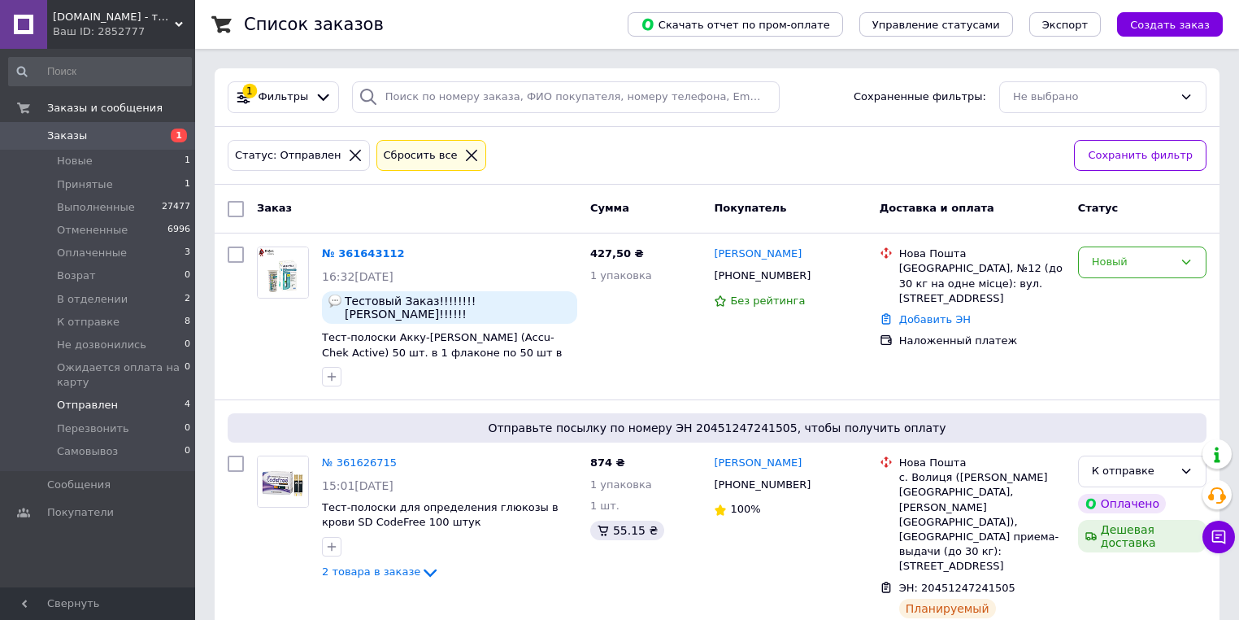
click at [89, 411] on span "Отправлен" at bounding box center [87, 405] width 61 height 15
click at [81, 389] on span "Ожидается оплата на карту" at bounding box center [121, 374] width 128 height 29
click at [81, 353] on li "Не дозвонились 0" at bounding box center [100, 344] width 200 height 23
click at [98, 325] on span "К отправке" at bounding box center [88, 322] width 63 height 15
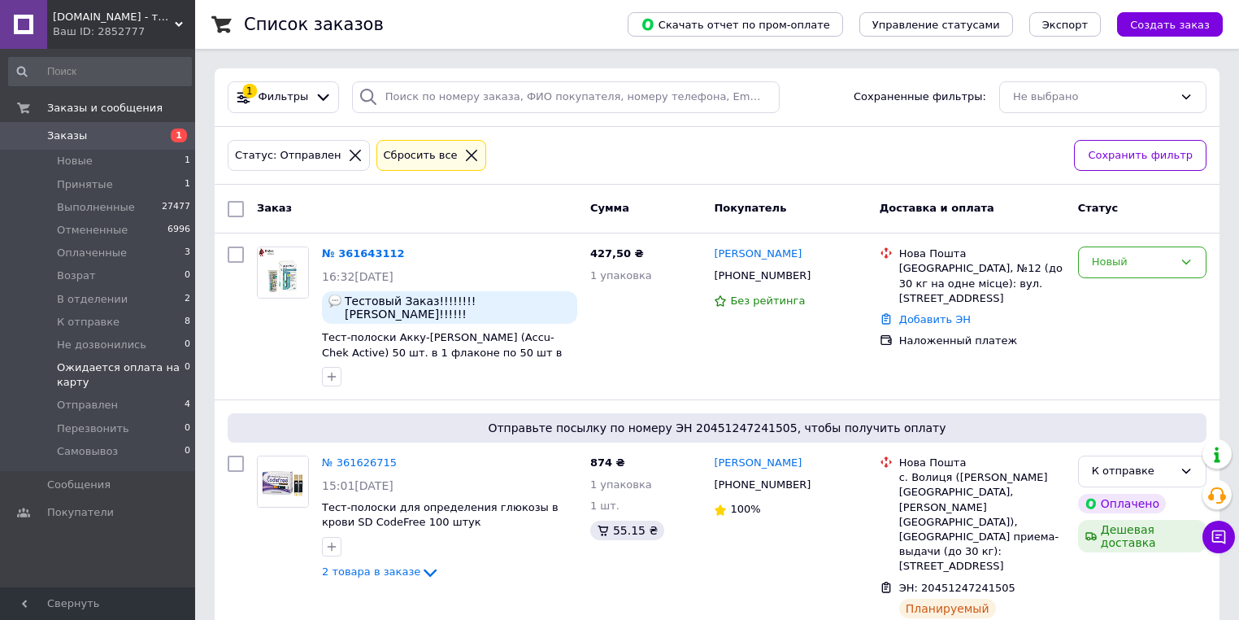
click at [92, 358] on li "Ожидается оплата на карту 0" at bounding box center [100, 374] width 200 height 37
click at [81, 290] on li "В отделении 2" at bounding box center [100, 299] width 200 height 23
click at [98, 253] on span "Оплаченные" at bounding box center [92, 253] width 70 height 15
click at [91, 237] on span "Отмененные" at bounding box center [92, 230] width 71 height 15
click at [348, 153] on icon at bounding box center [355, 155] width 15 height 15
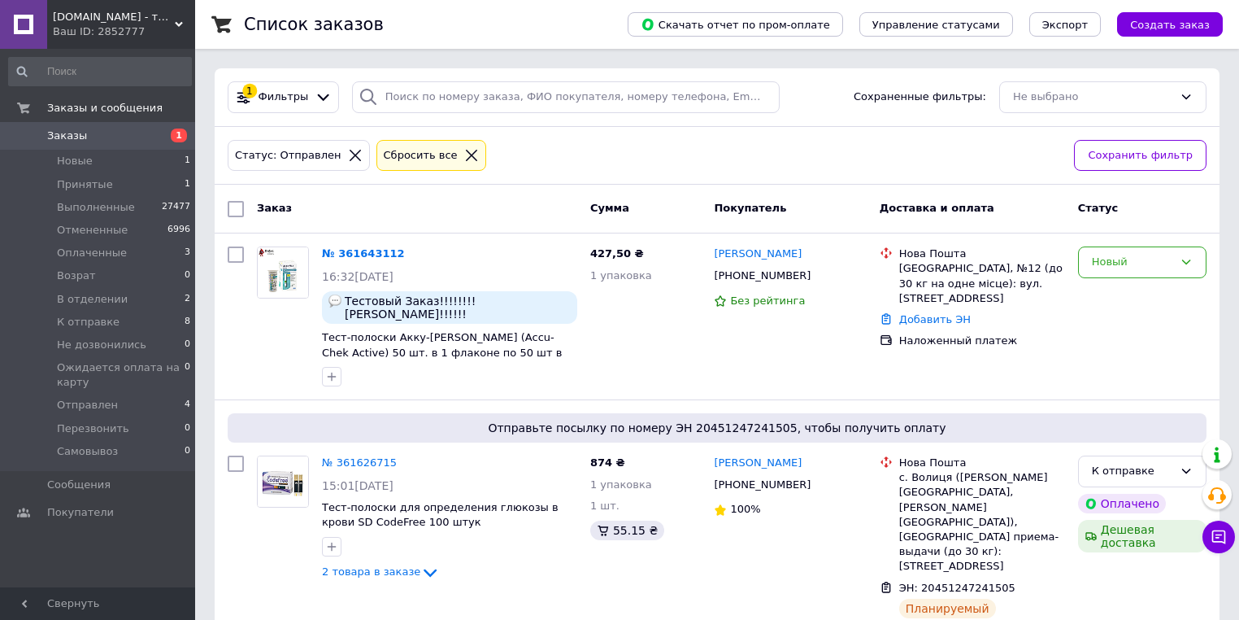
click at [348, 153] on icon at bounding box center [355, 155] width 15 height 15
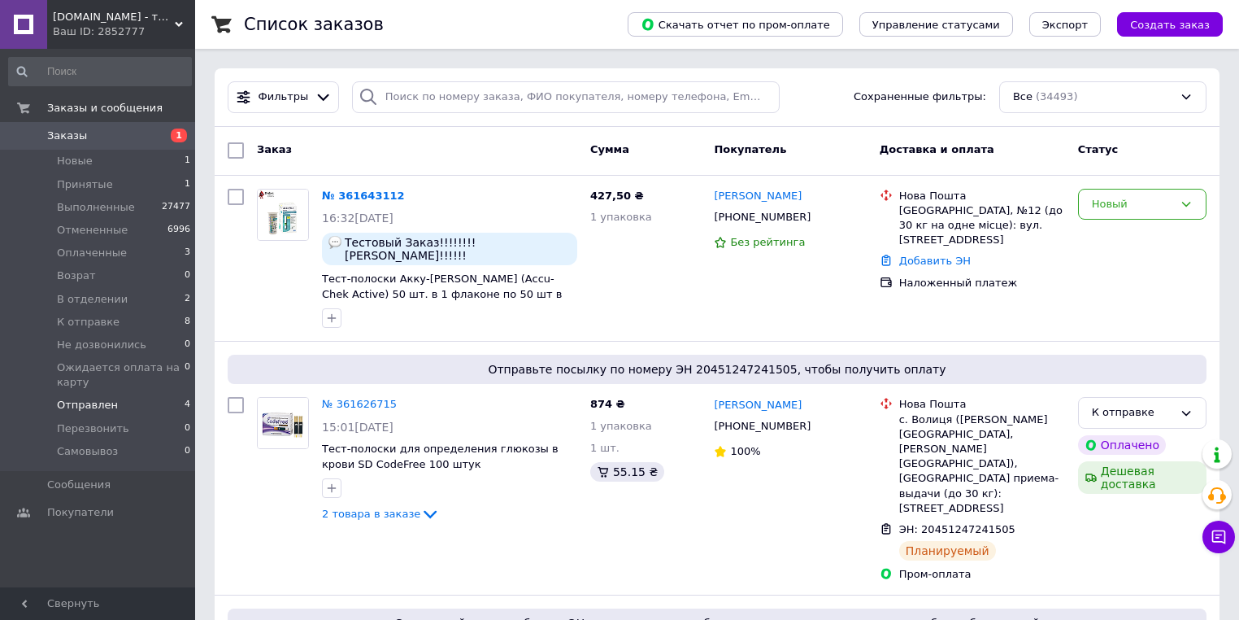
click at [100, 407] on span "Отправлен" at bounding box center [87, 405] width 61 height 15
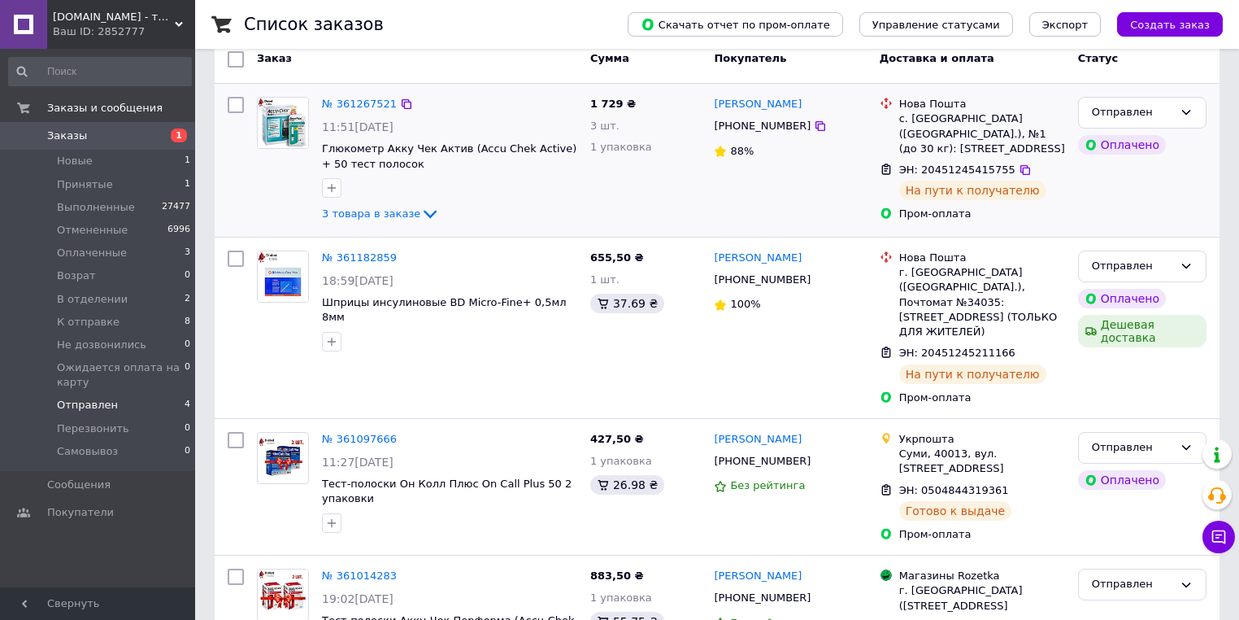
scroll to position [215, 0]
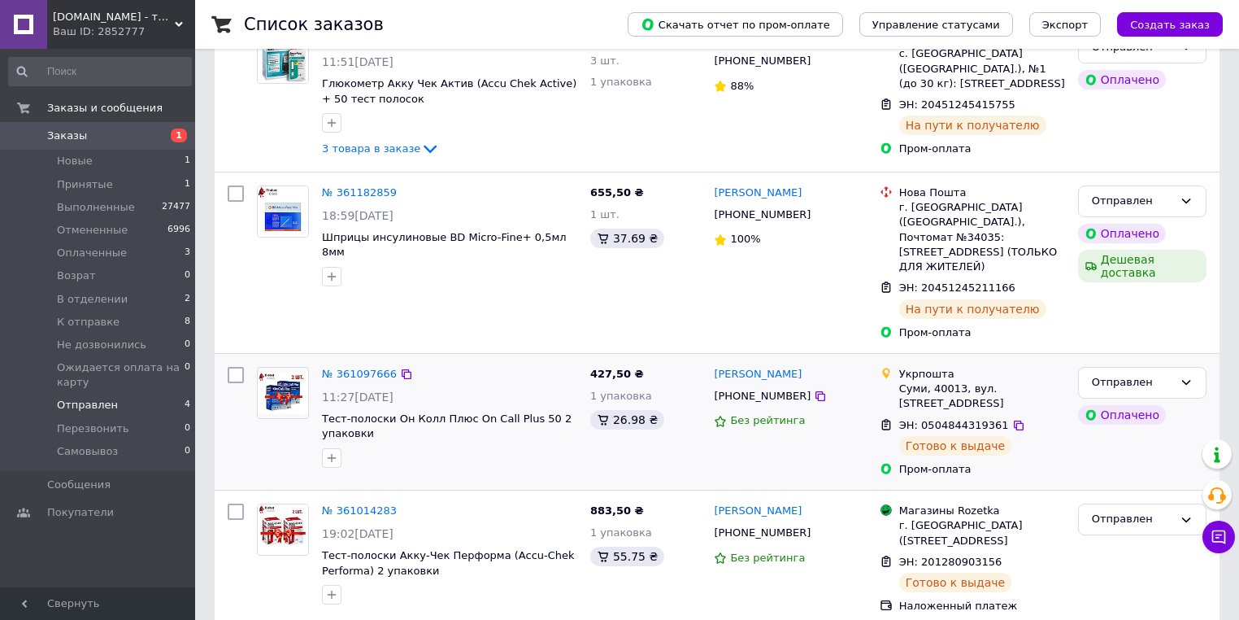
click at [232, 367] on input "checkbox" at bounding box center [236, 375] width 16 height 16
checkbox input "true"
click at [233, 503] on input "checkbox" at bounding box center [236, 511] width 16 height 16
checkbox input "true"
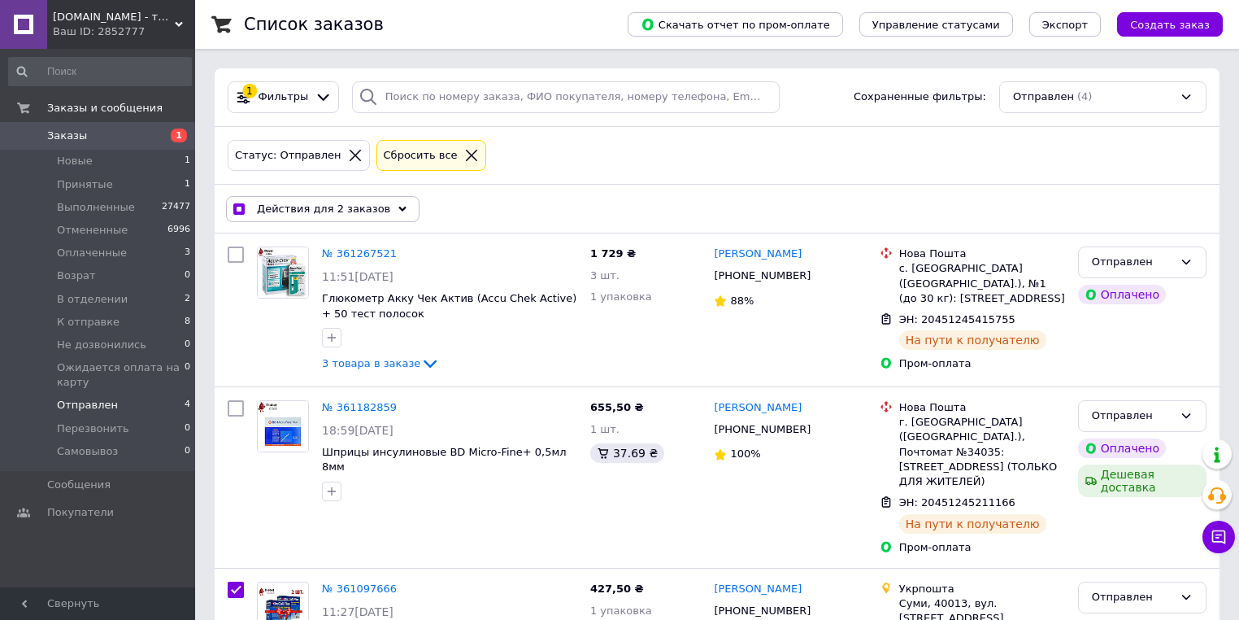
click at [345, 216] on div "Действия для 2 заказов" at bounding box center [323, 209] width 194 height 26
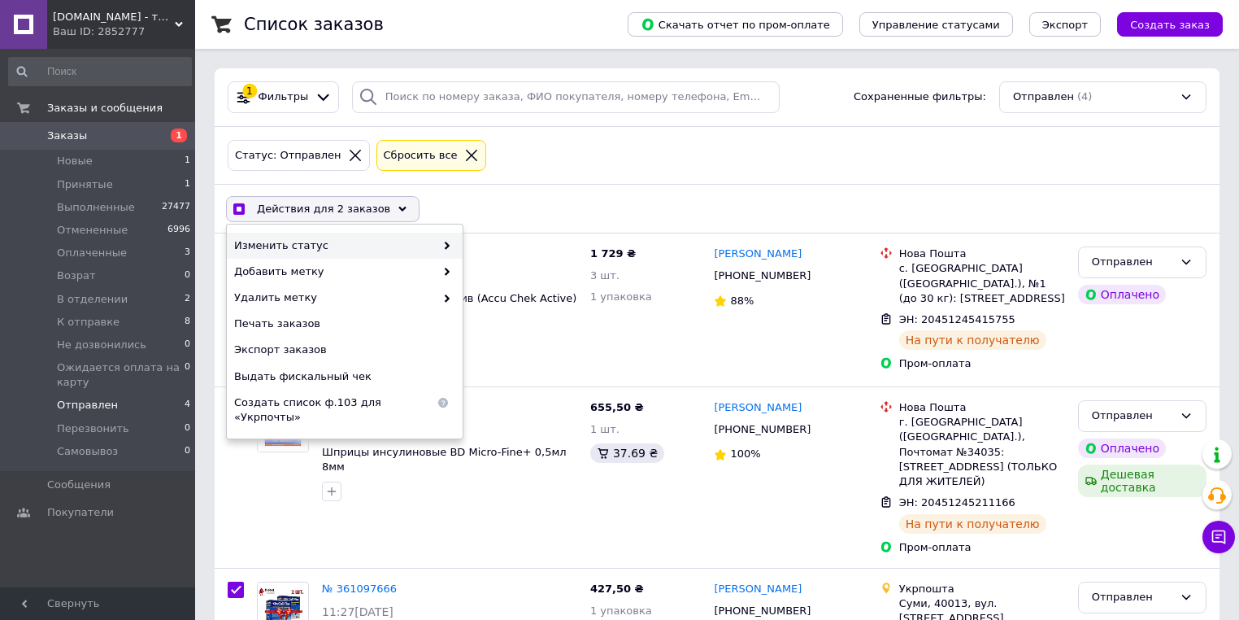
click at [342, 247] on span "Изменить статус" at bounding box center [334, 245] width 201 height 15
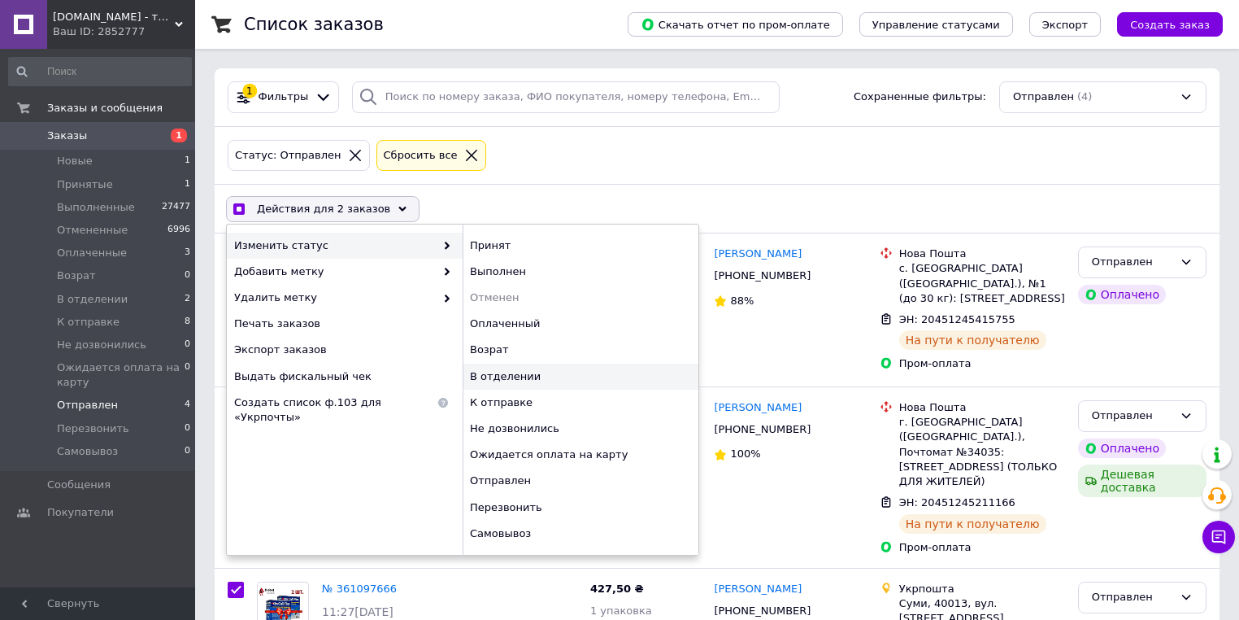
checkbox input "true"
click at [530, 373] on div "В отделении" at bounding box center [581, 377] width 236 height 26
checkbox input "false"
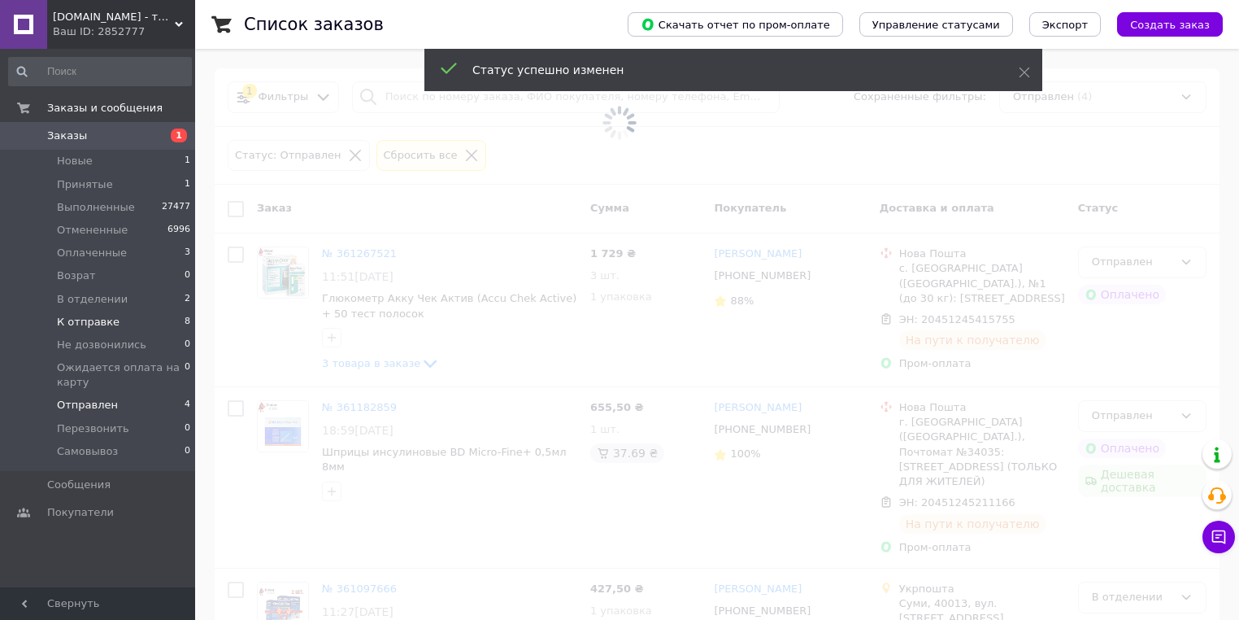
click at [133, 327] on li "К отправке 8" at bounding box center [100, 322] width 200 height 23
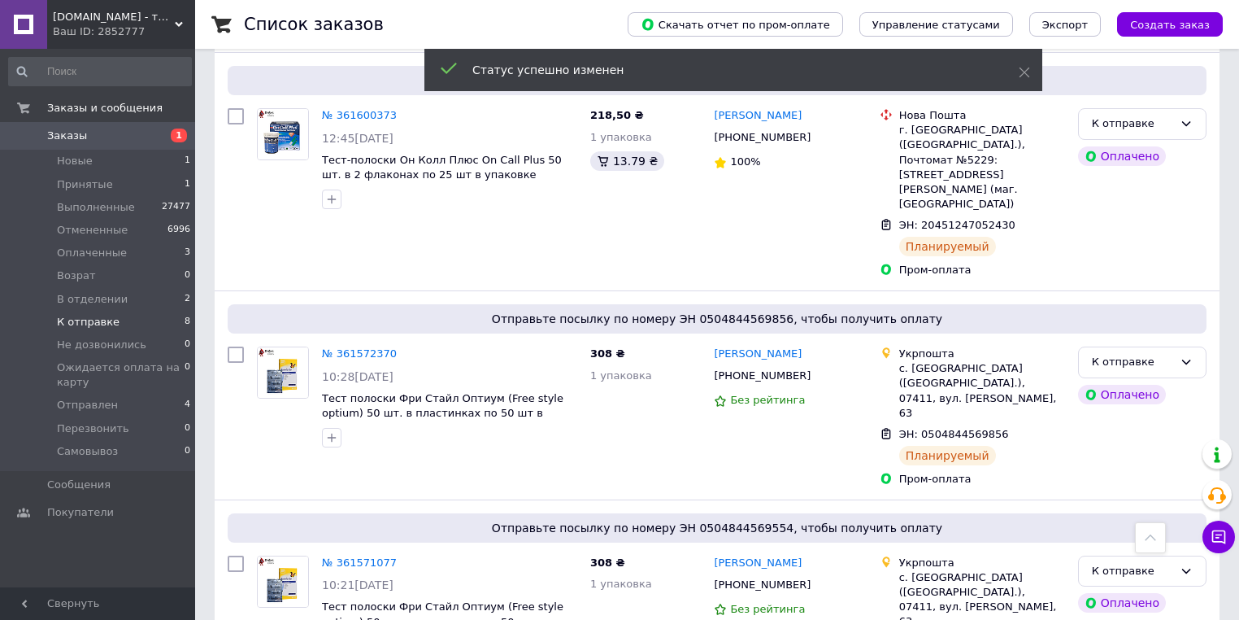
scroll to position [998, 0]
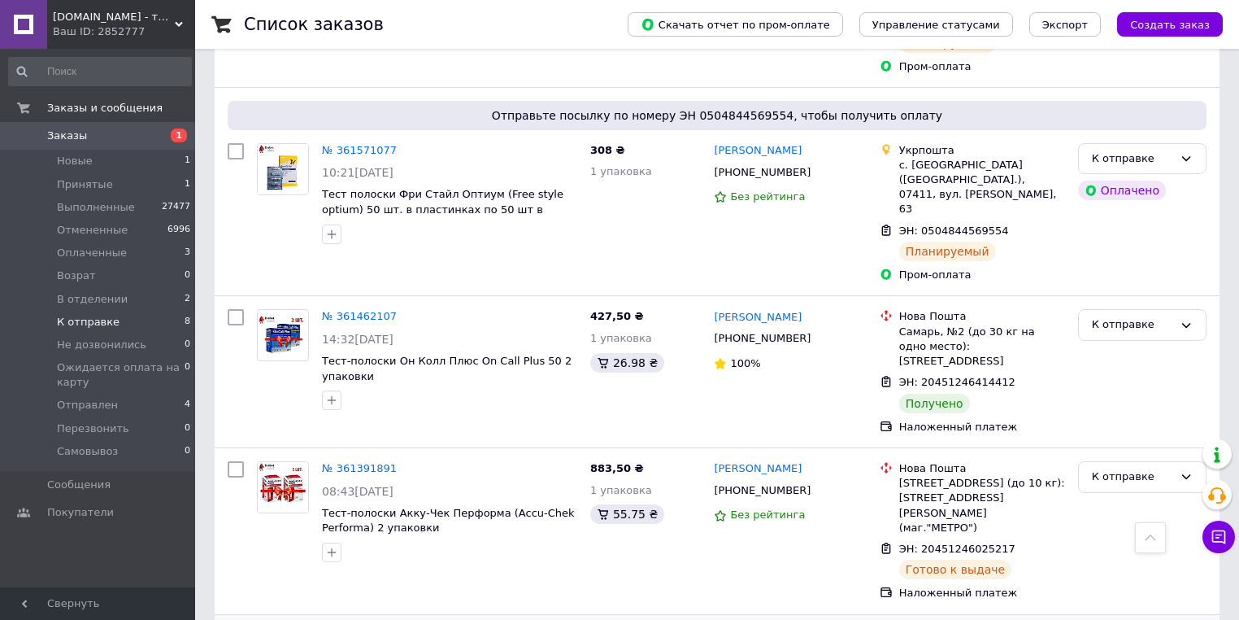
checkbox input "true"
click at [231, 455] on div at bounding box center [235, 531] width 29 height 153
checkbox input "true"
click at [231, 461] on input "checkbox" at bounding box center [236, 469] width 16 height 16
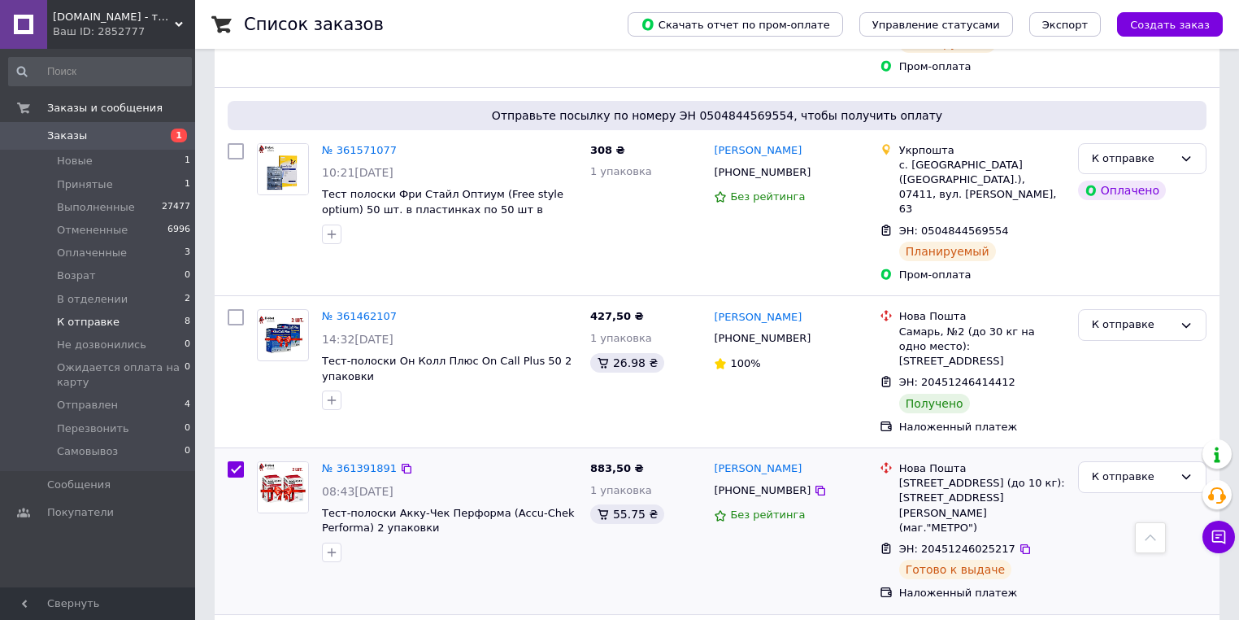
checkbox input "true"
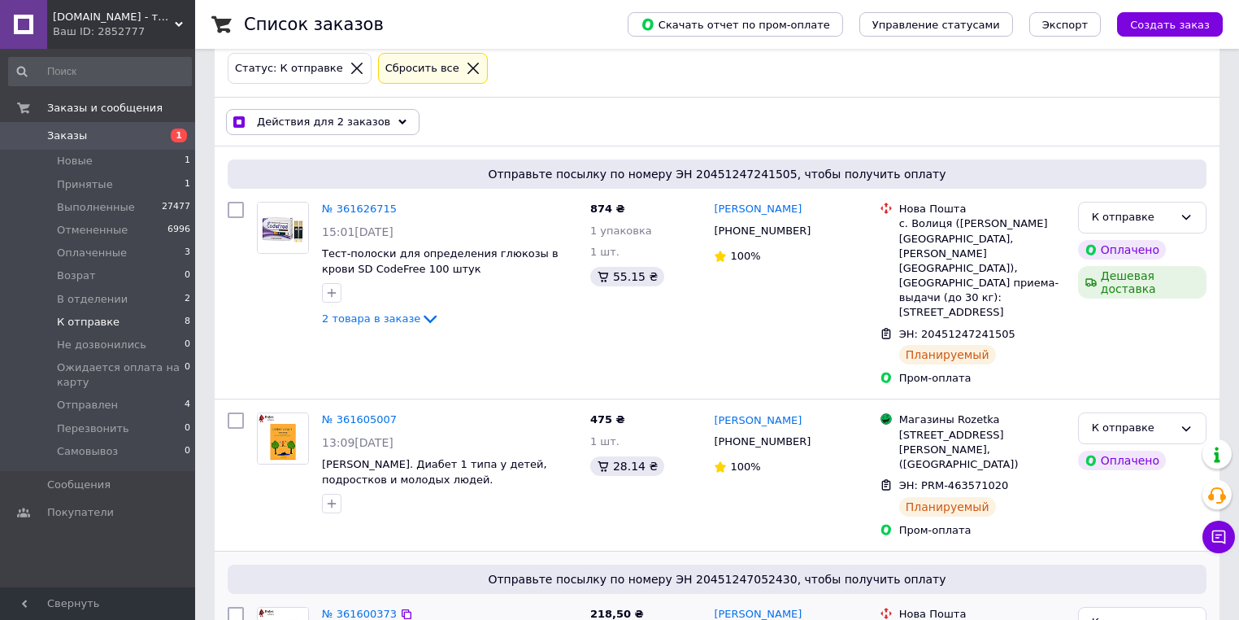
scroll to position [0, 0]
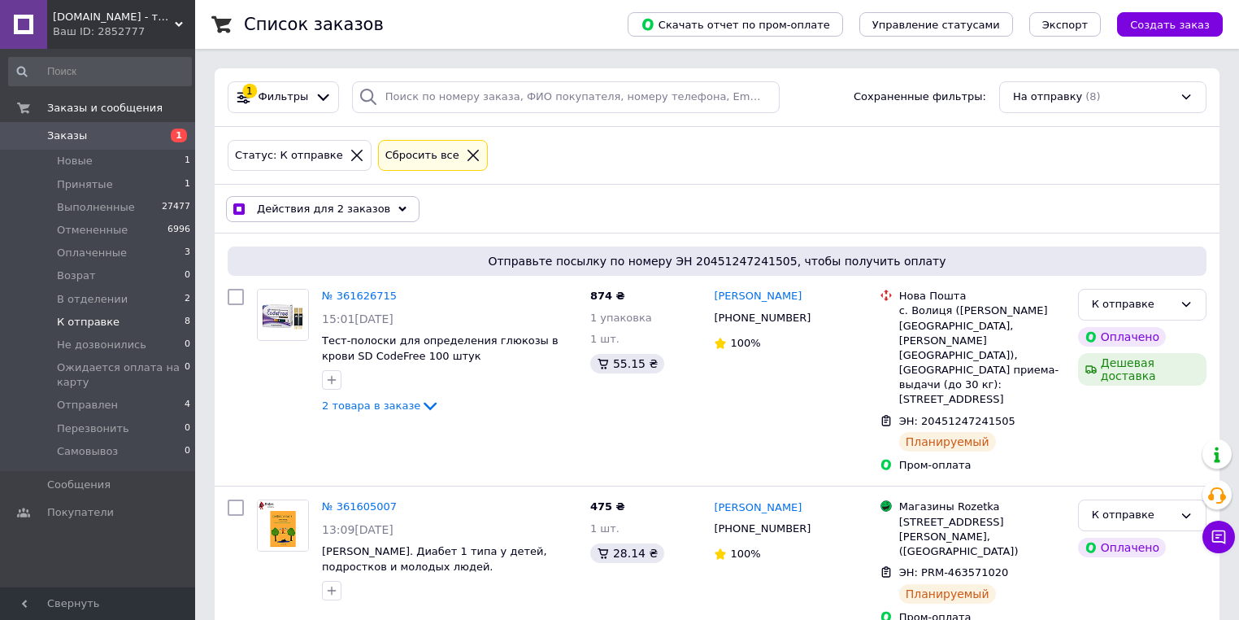
click at [304, 202] on span "Действия для 2 заказов" at bounding box center [323, 209] width 133 height 15
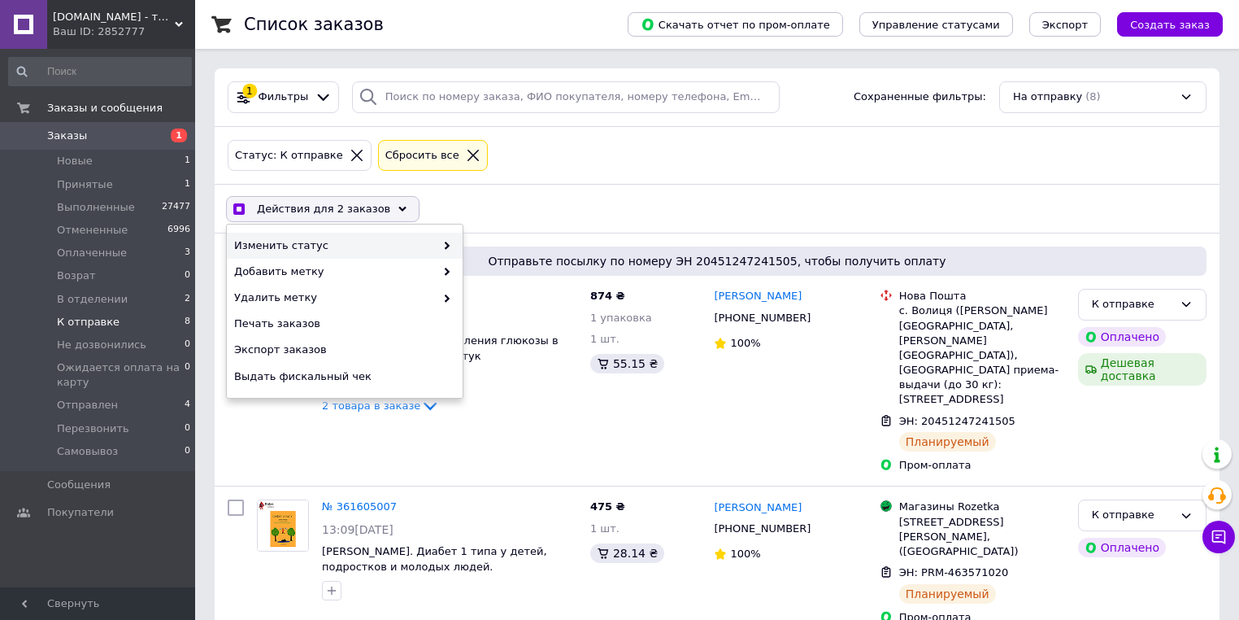
click at [296, 244] on span "Изменить статус" at bounding box center [334, 245] width 201 height 15
click at [381, 244] on span "Изменить статус" at bounding box center [334, 245] width 201 height 15
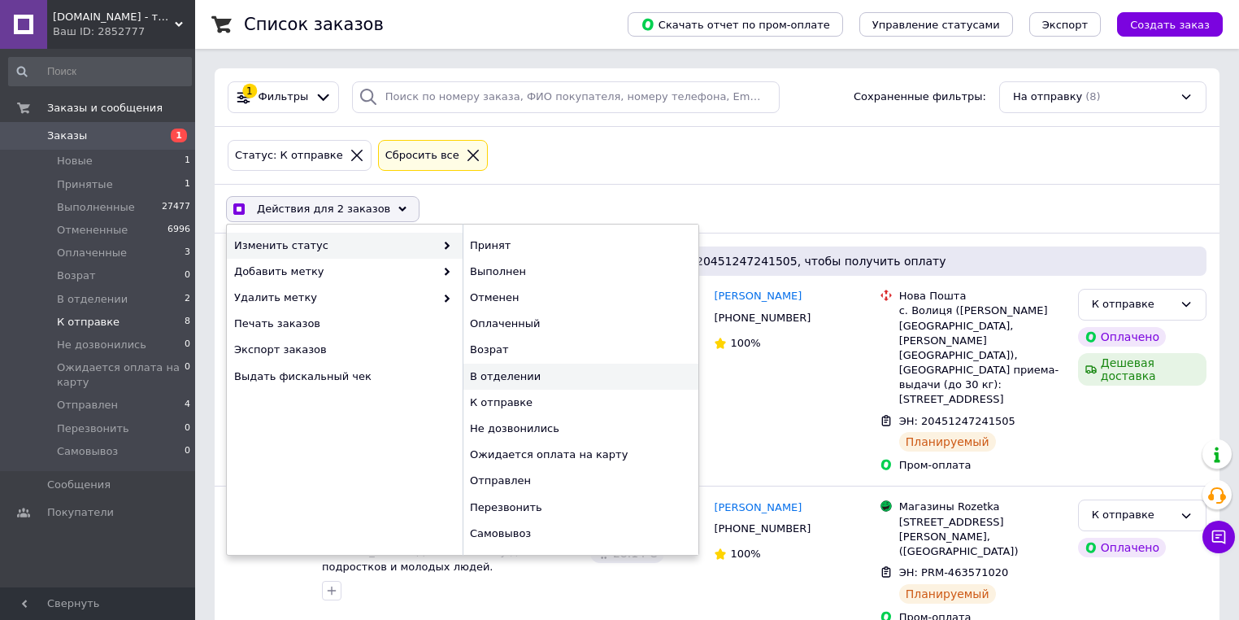
checkbox input "true"
click at [550, 370] on div "В отделении" at bounding box center [581, 377] width 236 height 26
checkbox input "false"
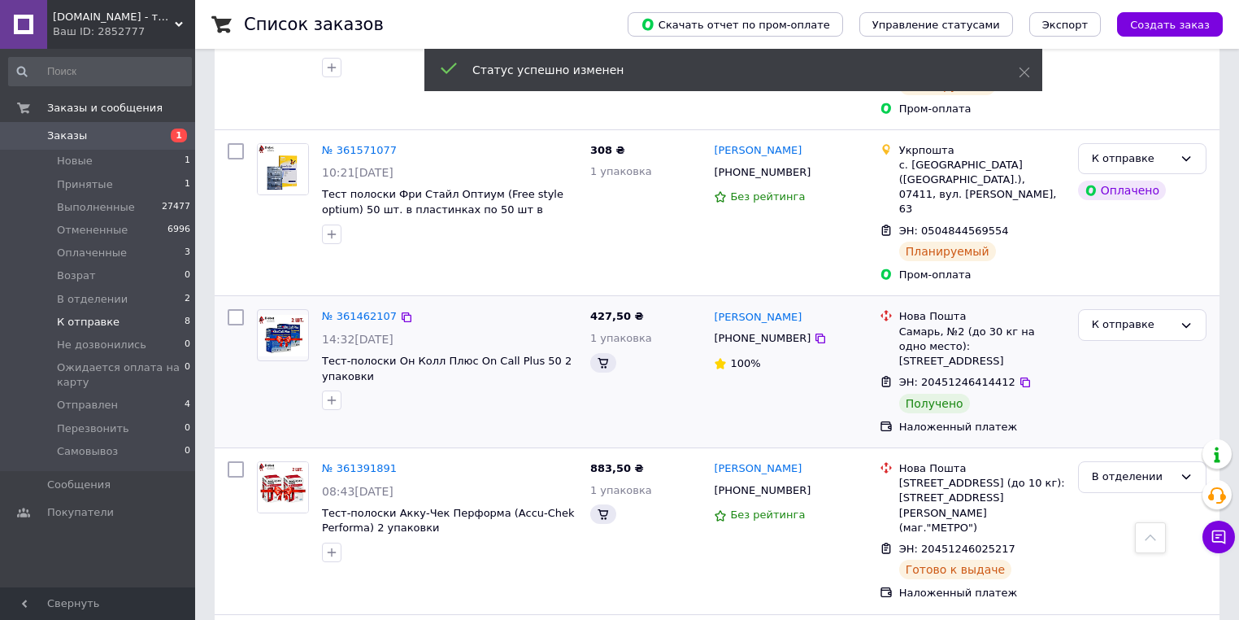
scroll to position [998, 0]
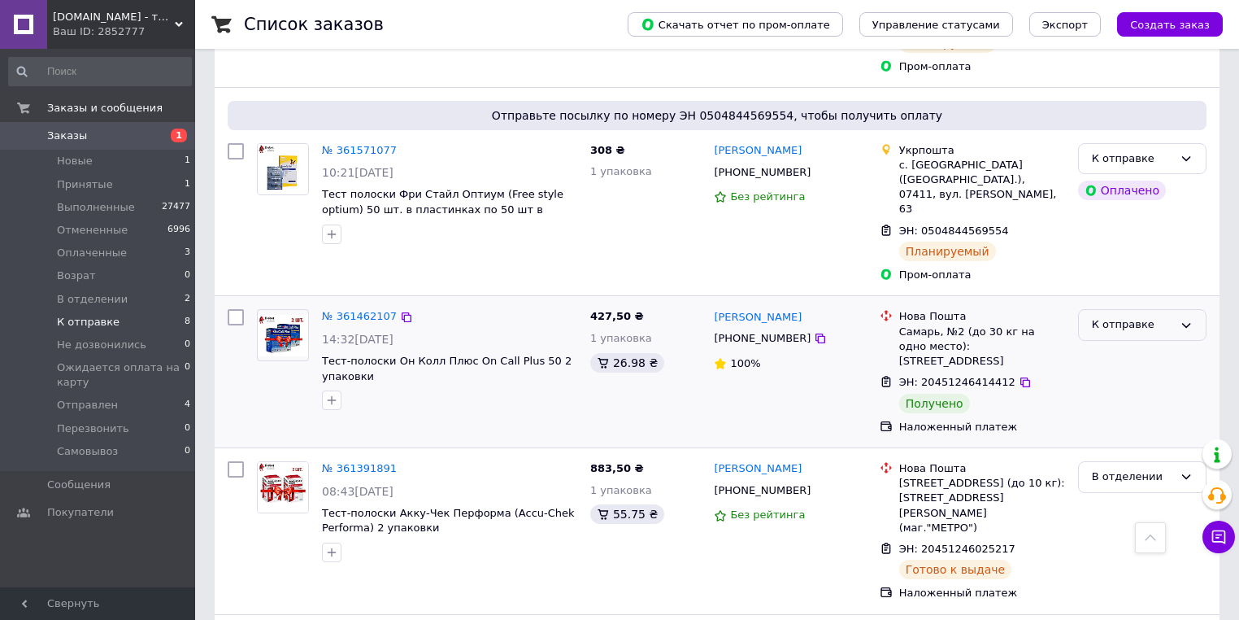
click at [1158, 316] on div "К отправке" at bounding box center [1132, 324] width 81 height 17
click at [1147, 374] on li "Выполнен" at bounding box center [1142, 389] width 127 height 30
click at [1120, 303] on div at bounding box center [1143, 372] width 142 height 138
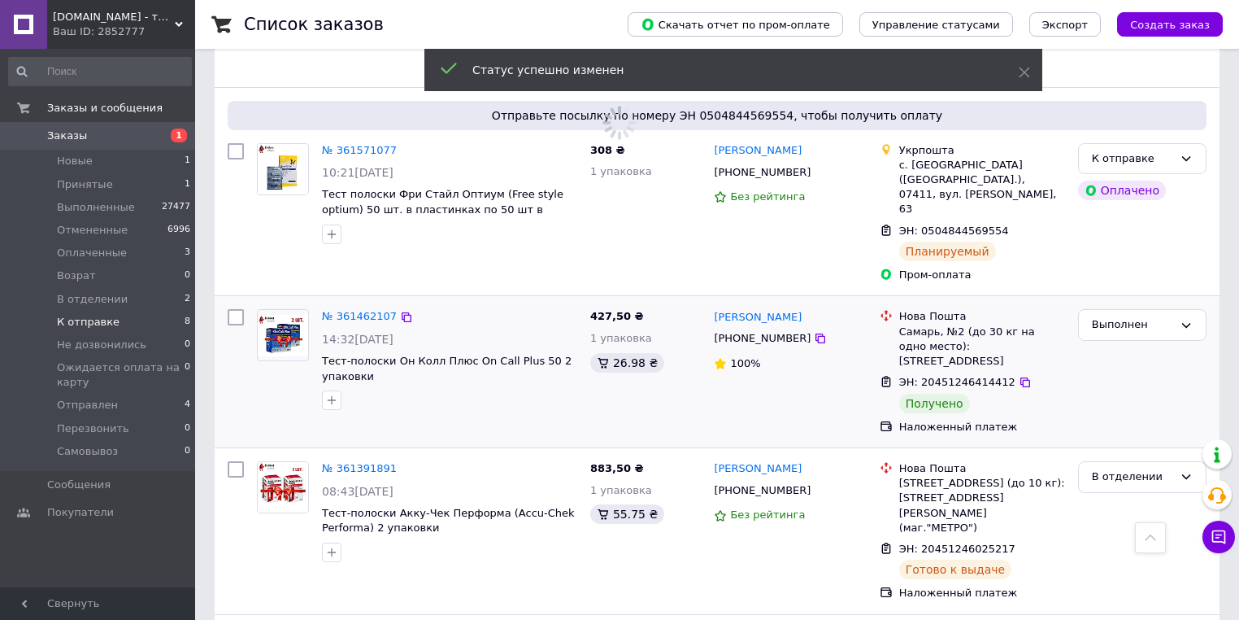
scroll to position [695, 0]
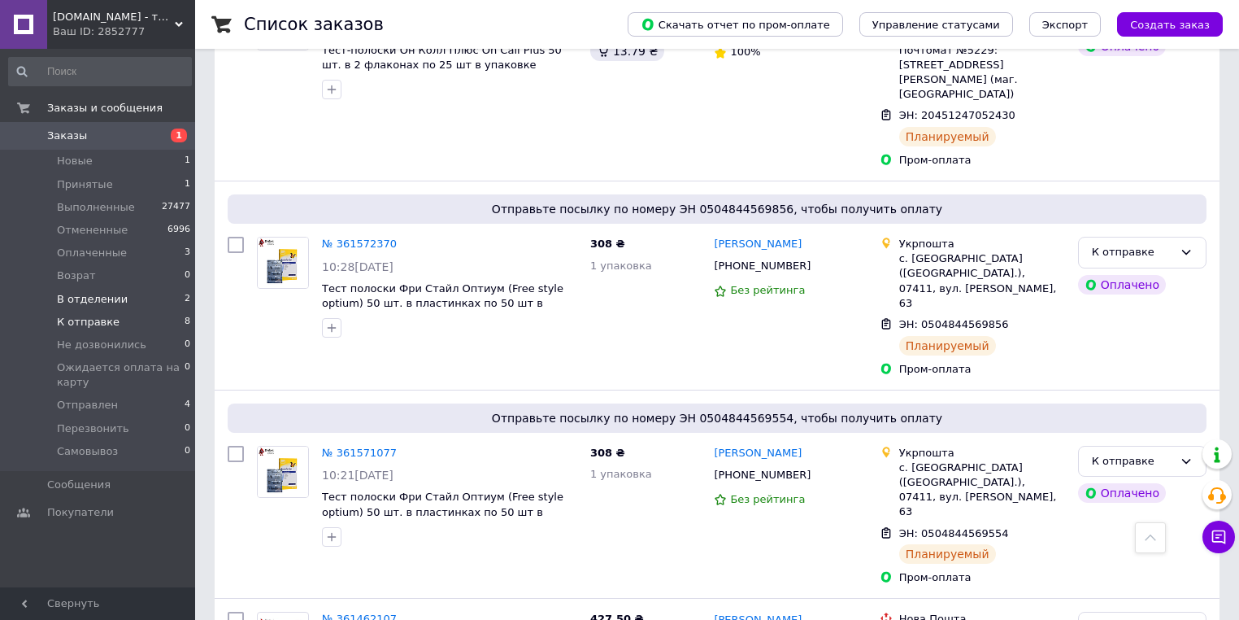
click at [113, 299] on span "В отделении" at bounding box center [92, 299] width 71 height 15
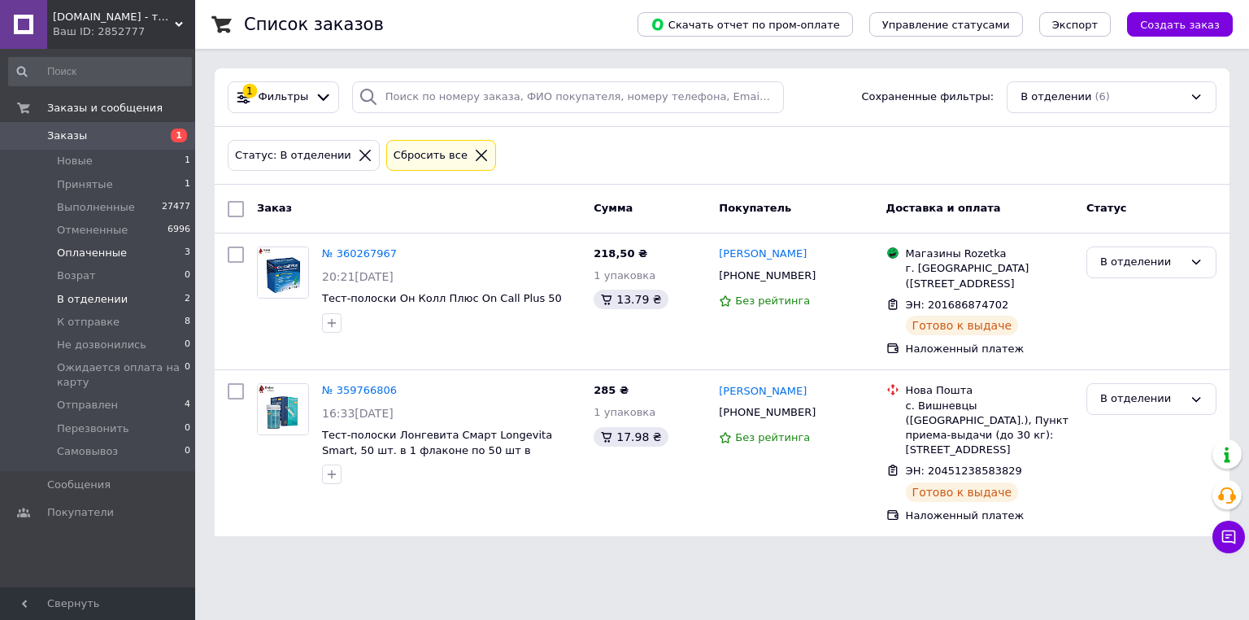
click at [149, 257] on li "Оплаченные 3" at bounding box center [100, 253] width 200 height 23
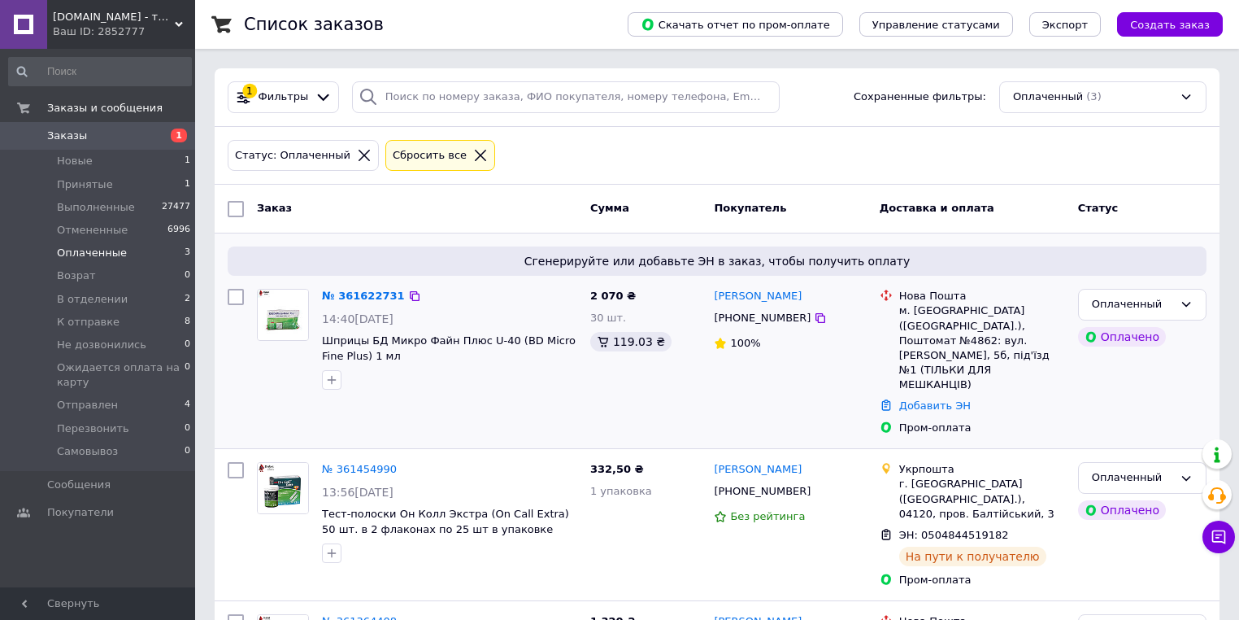
scroll to position [91, 0]
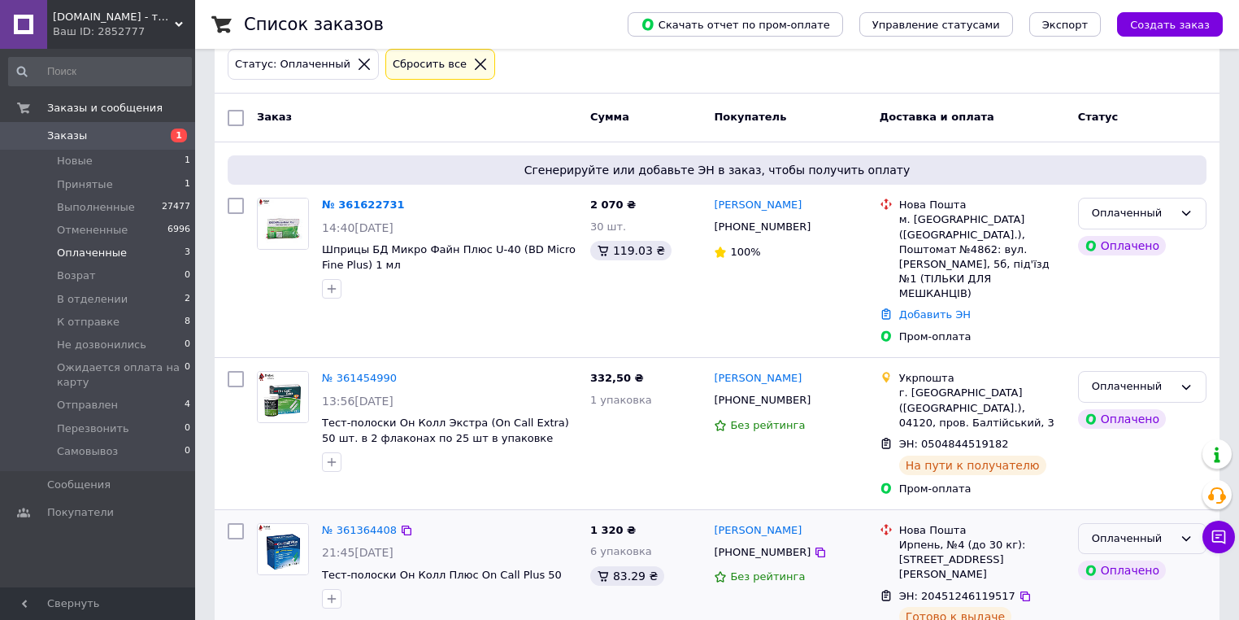
click at [1116, 523] on div "Оплаченный" at bounding box center [1142, 539] width 128 height 32
click at [1146, 598] on li "В отделении" at bounding box center [1142, 613] width 127 height 30
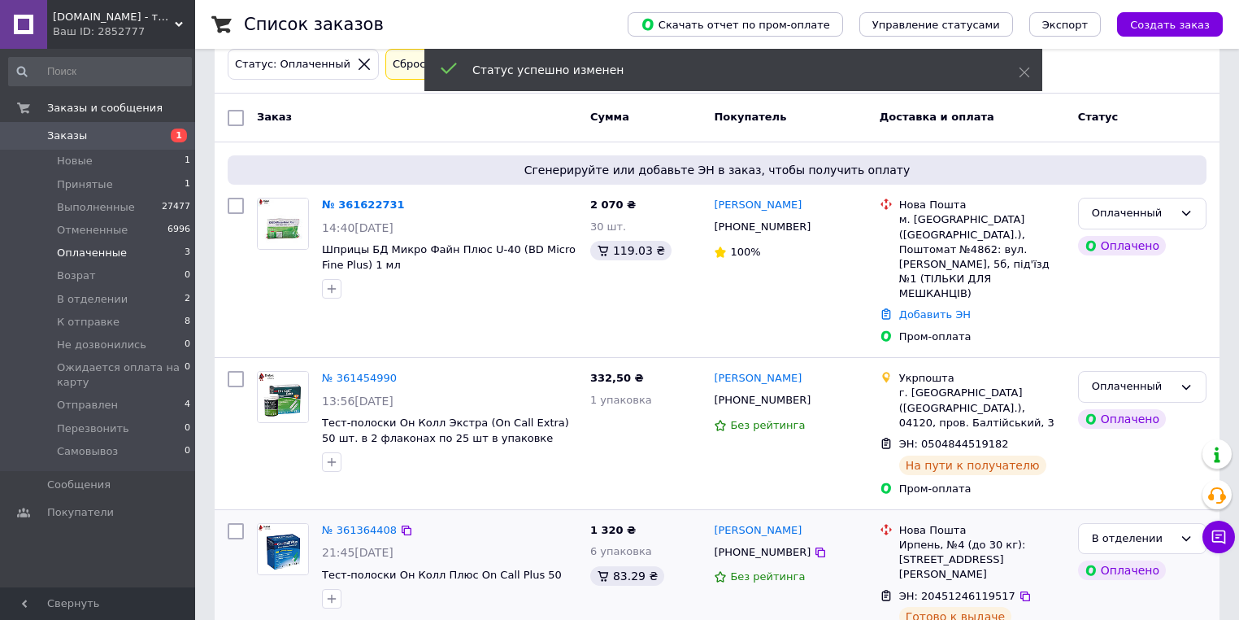
click at [1179, 371] on div "Оплаченный" at bounding box center [1142, 387] width 128 height 32
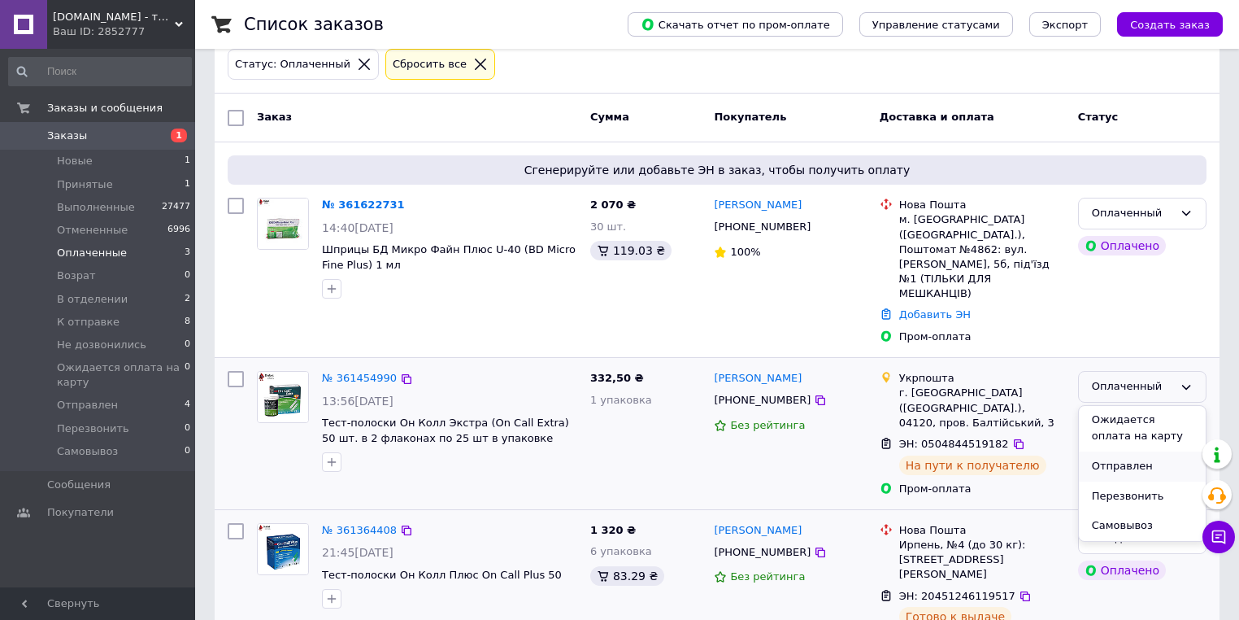
click at [1150, 451] on li "Отправлен" at bounding box center [1142, 466] width 127 height 30
click at [120, 136] on span "Заказы" at bounding box center [98, 135] width 103 height 15
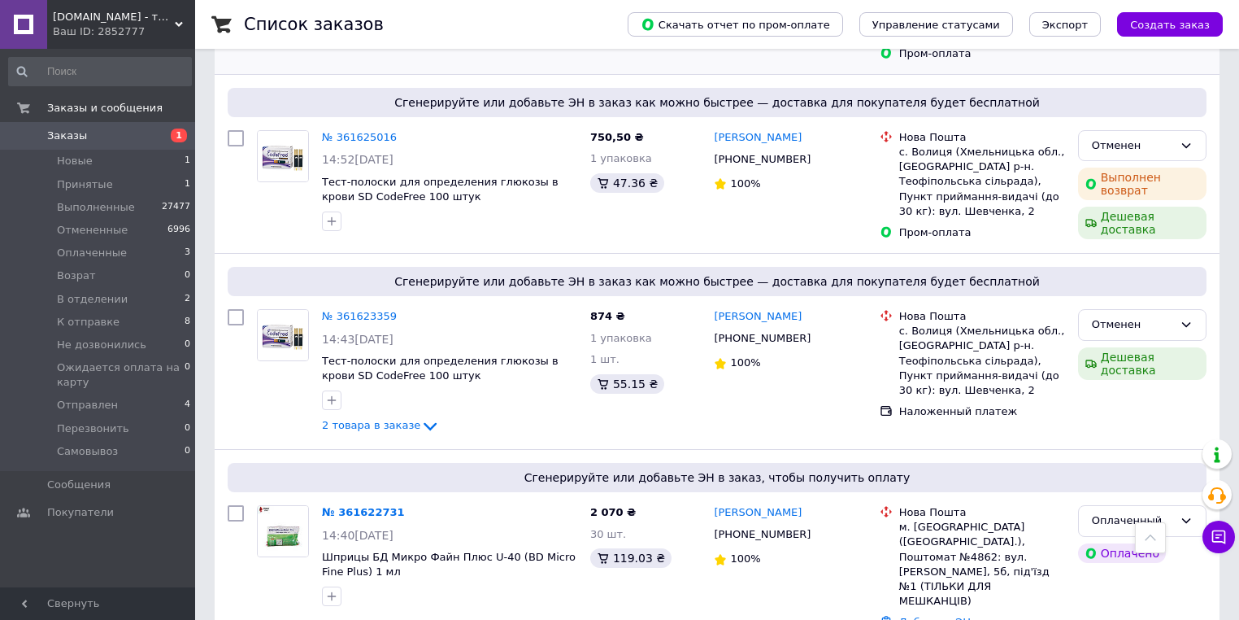
scroll to position [586, 0]
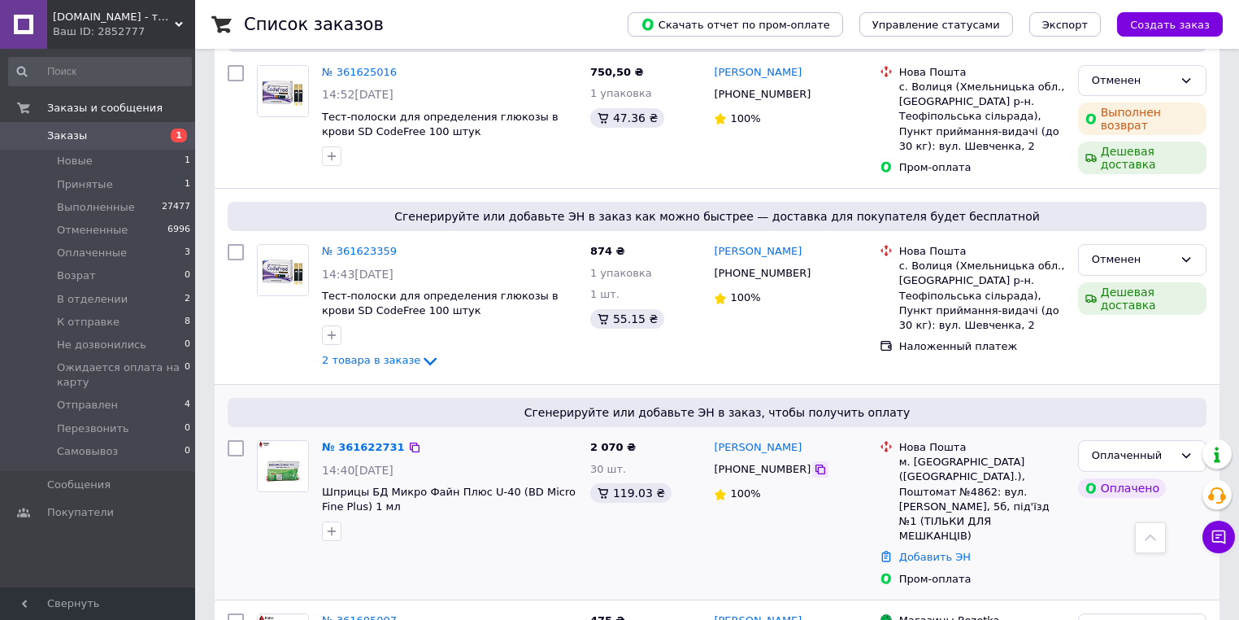
click at [816, 464] on icon at bounding box center [821, 469] width 10 height 10
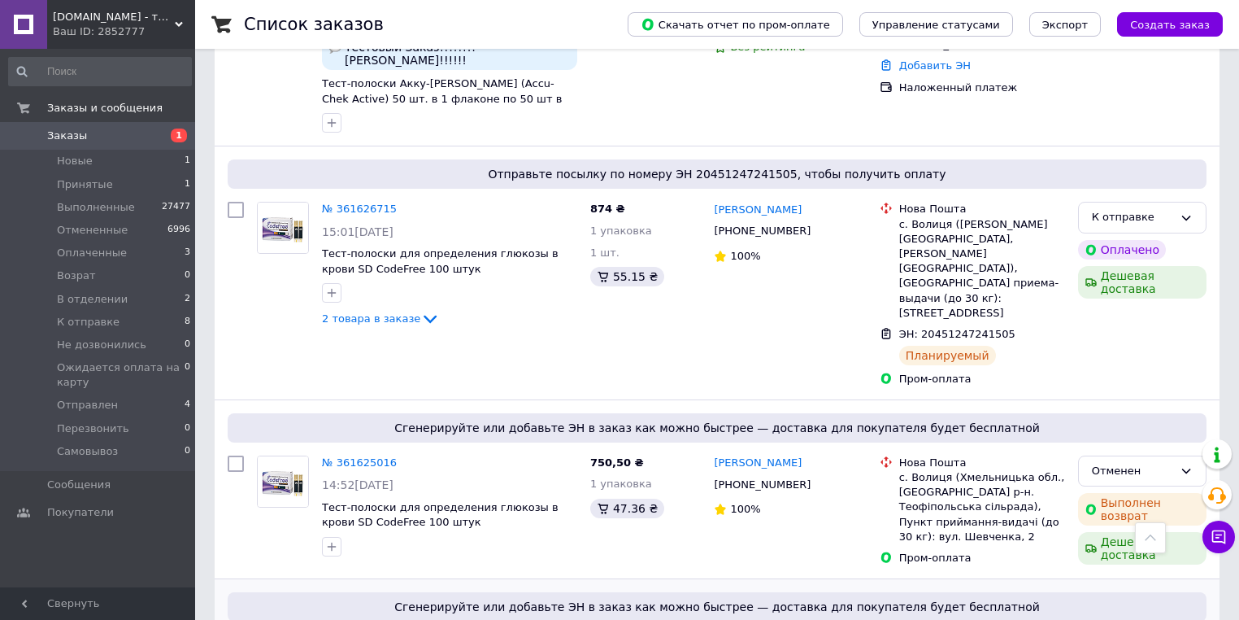
scroll to position [0, 0]
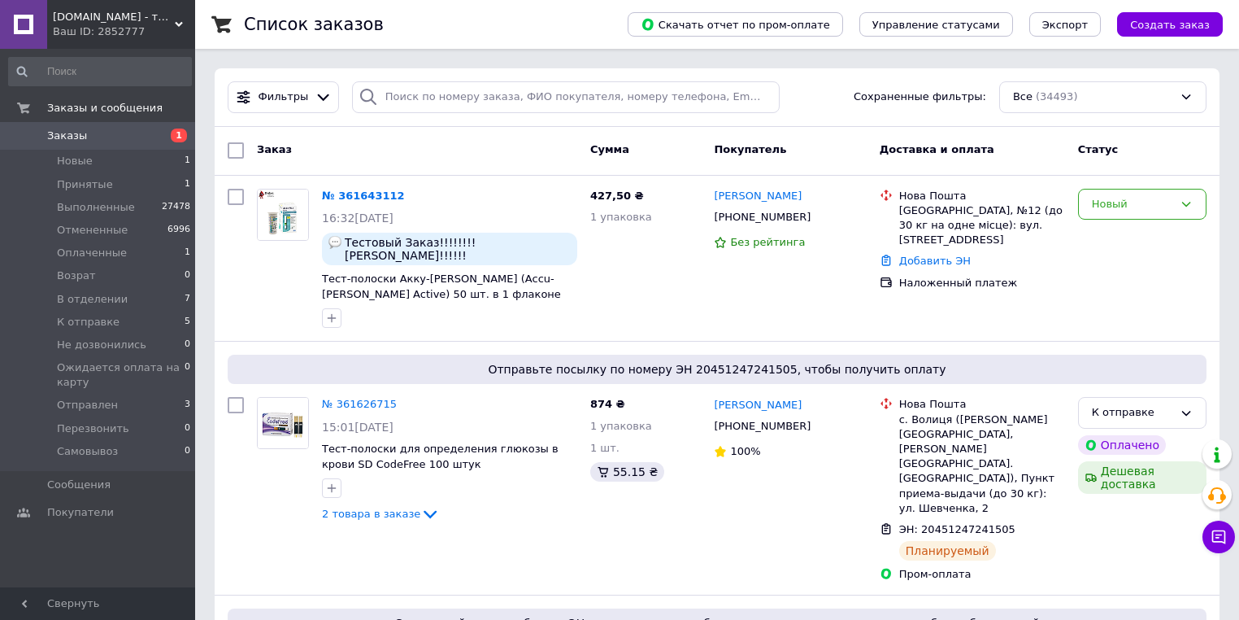
click at [111, 25] on div "Ваш ID: 2852777" at bounding box center [124, 31] width 142 height 15
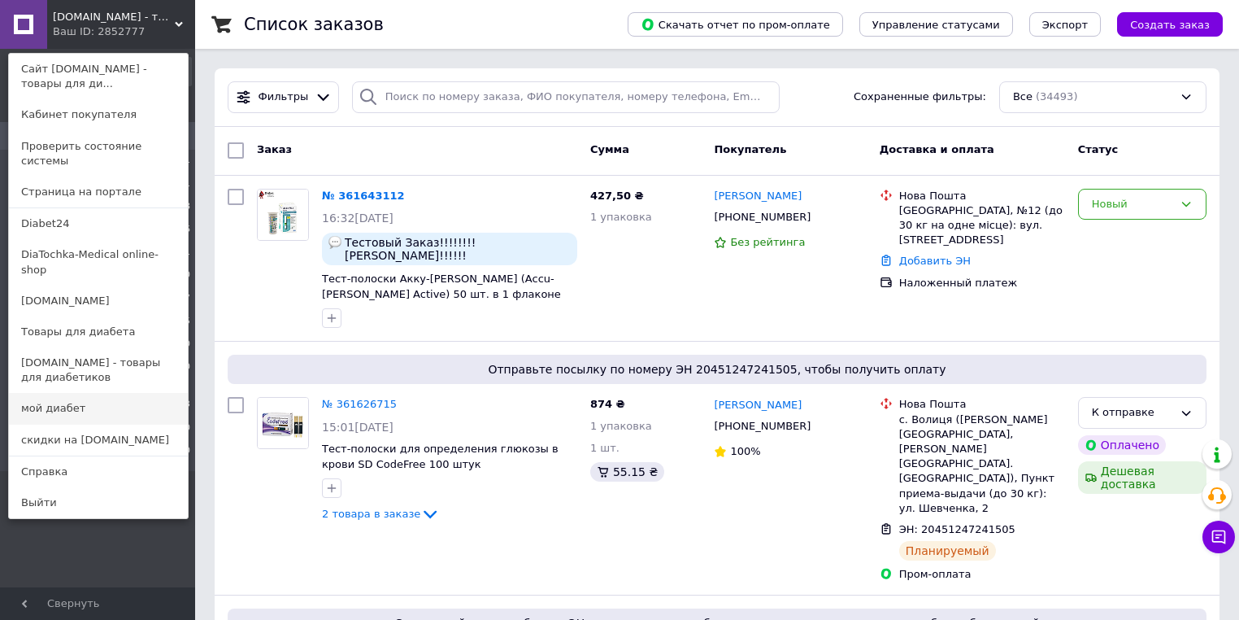
click at [91, 393] on link "мой диабет" at bounding box center [98, 408] width 179 height 31
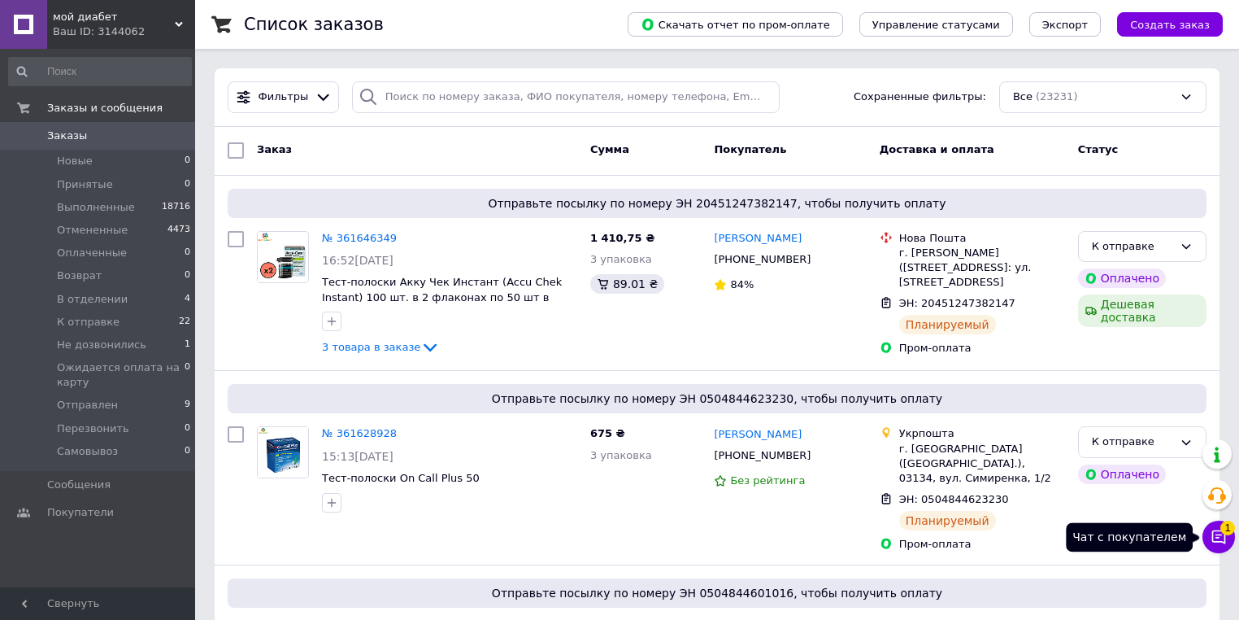
click at [1208, 539] on button "Чат с покупателем 1" at bounding box center [1219, 536] width 33 height 33
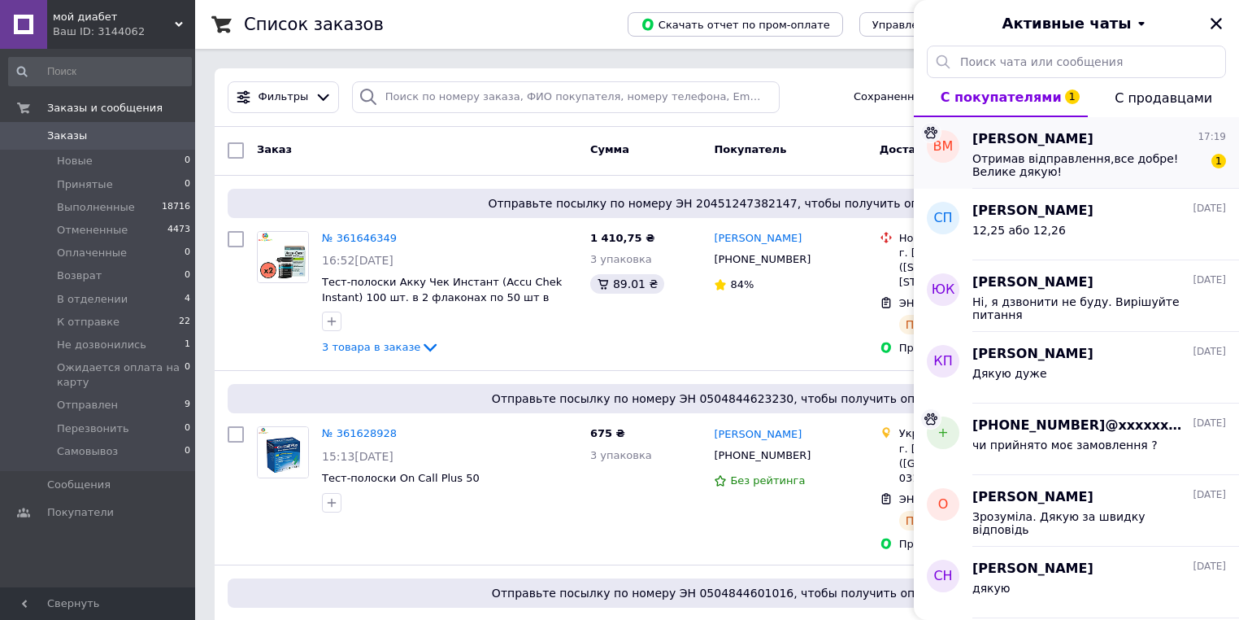
click at [1074, 160] on span "Отримав відправлення,все добре! Велике дякую!" at bounding box center [1088, 165] width 231 height 26
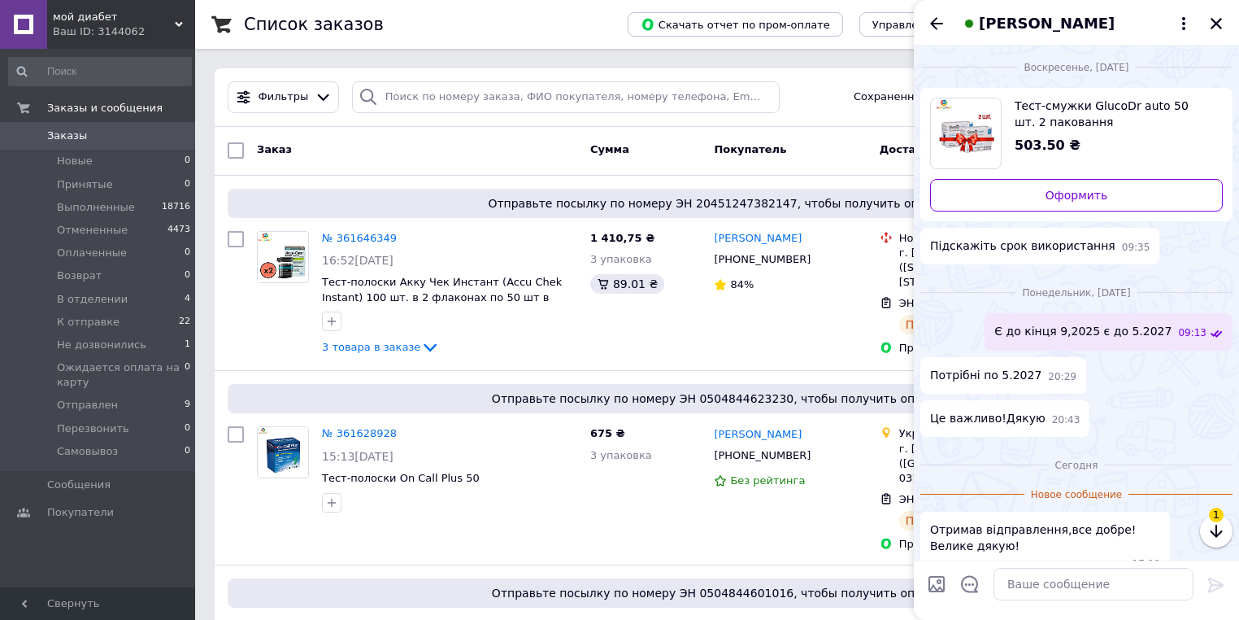
scroll to position [26, 0]
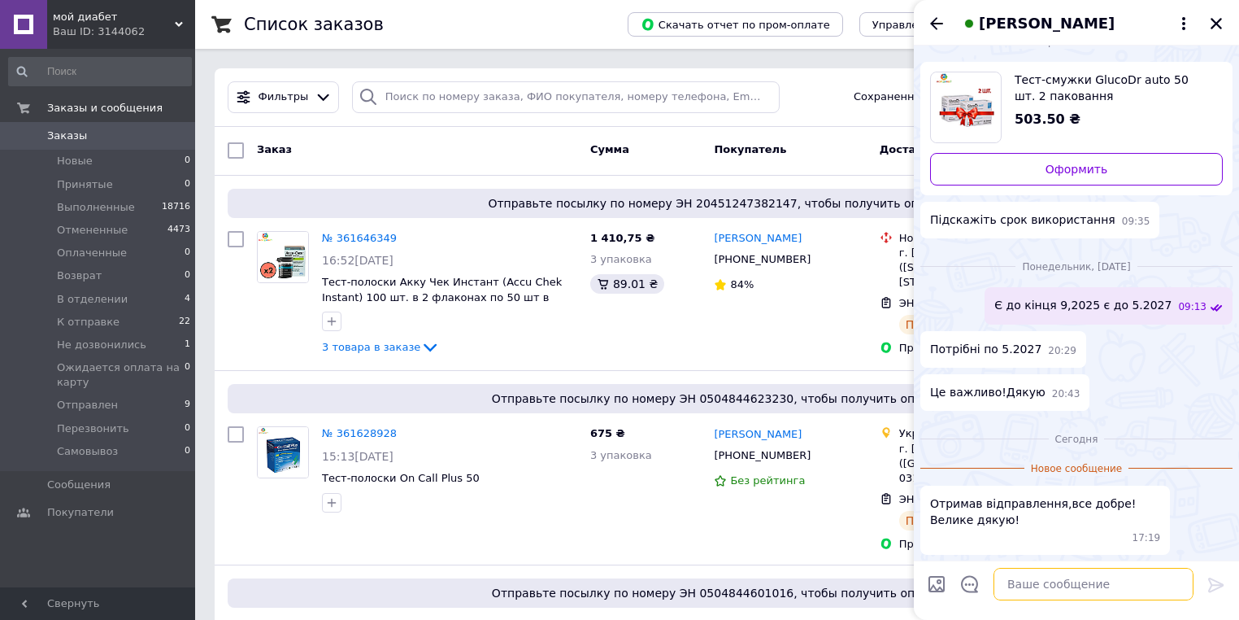
click at [1034, 584] on textarea at bounding box center [1094, 584] width 200 height 33
type textarea "Гарного вам дня"
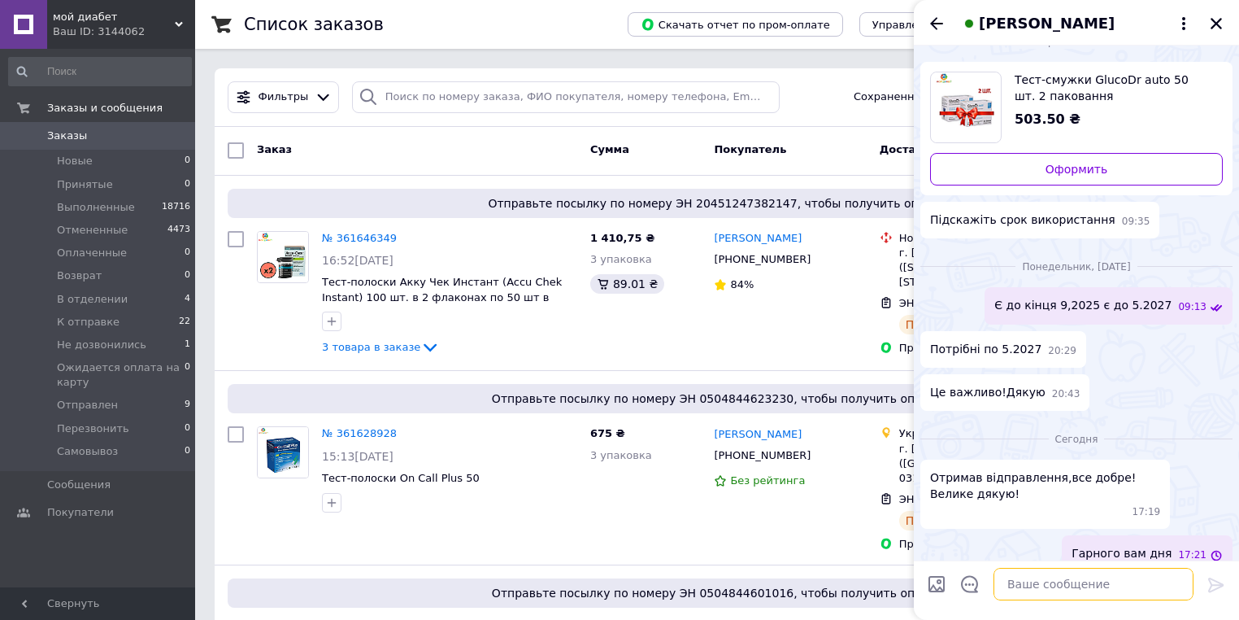
scroll to position [43, 0]
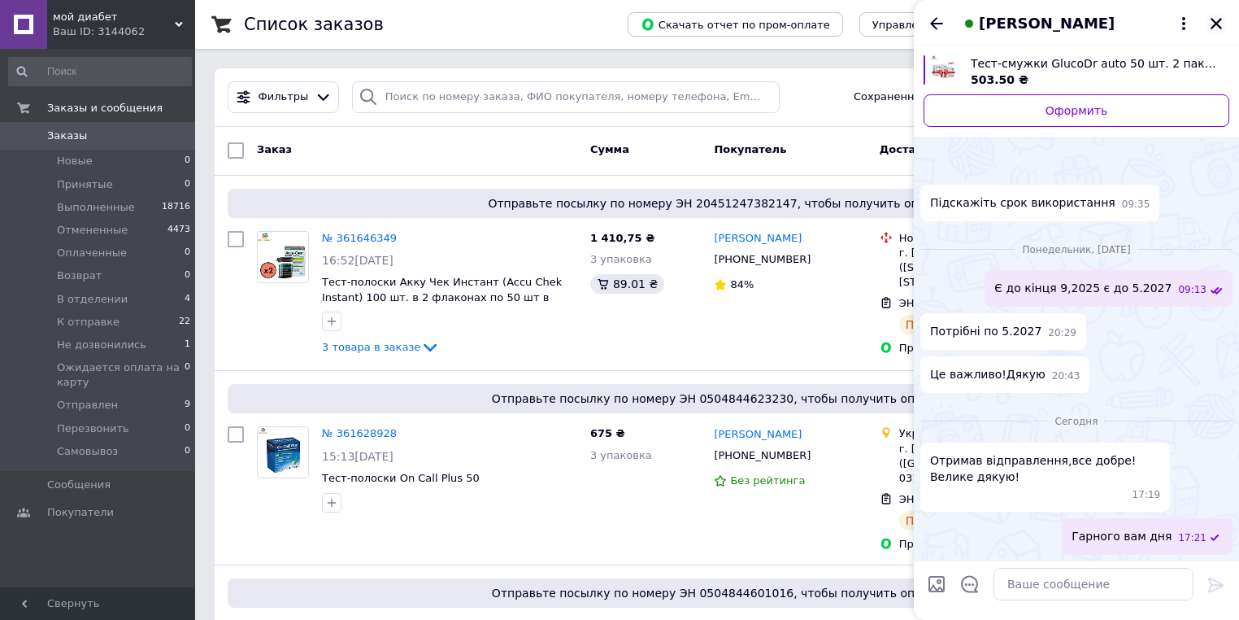
click at [1219, 18] on icon "Закрыть" at bounding box center [1216, 23] width 15 height 15
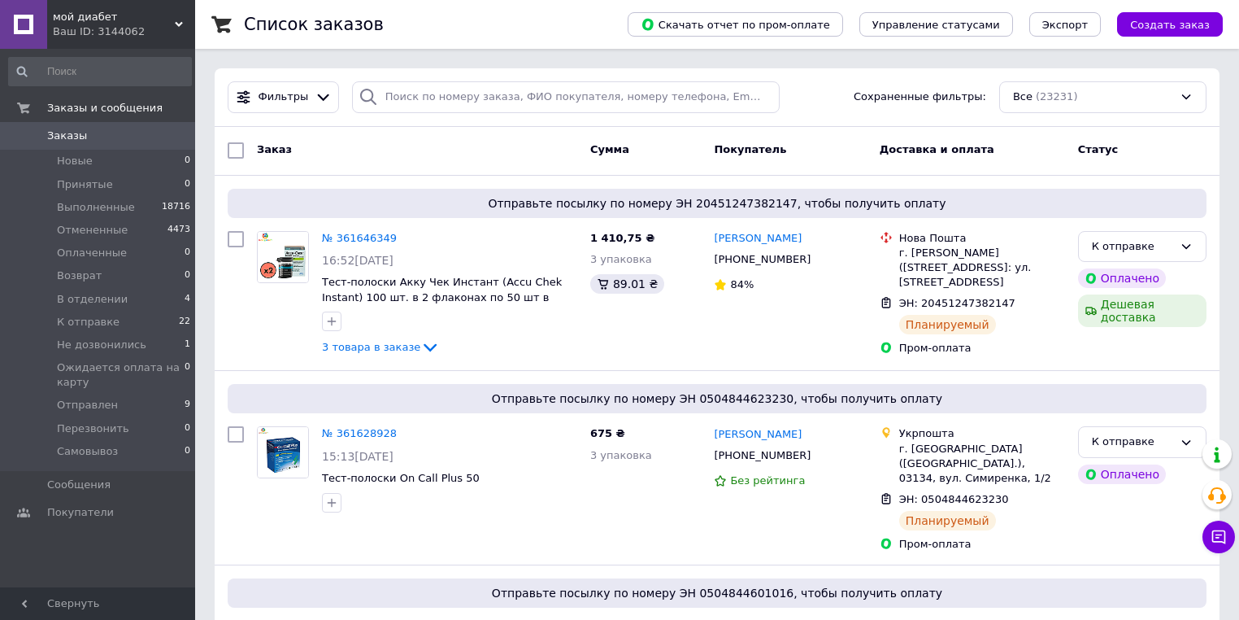
click at [595, 42] on div "Список заказов" at bounding box center [419, 24] width 351 height 49
click at [79, 38] on div "Ваш ID: 3144062" at bounding box center [124, 31] width 142 height 15
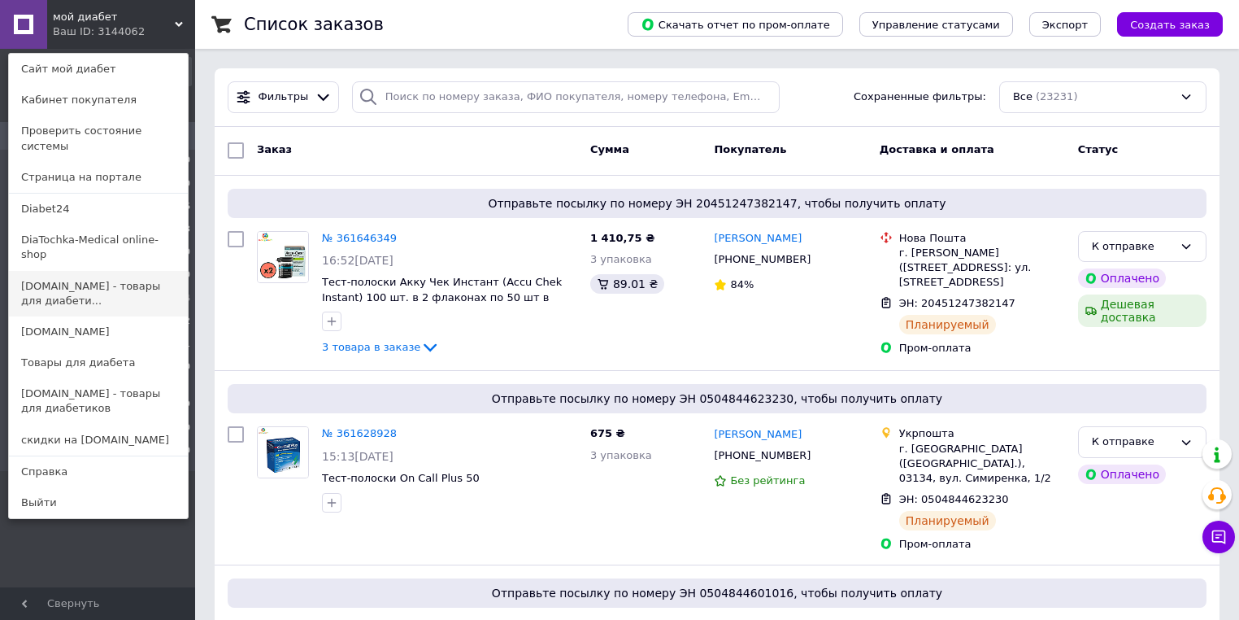
click at [108, 276] on link "[DOMAIN_NAME] - товары для диабети..." at bounding box center [98, 294] width 179 height 46
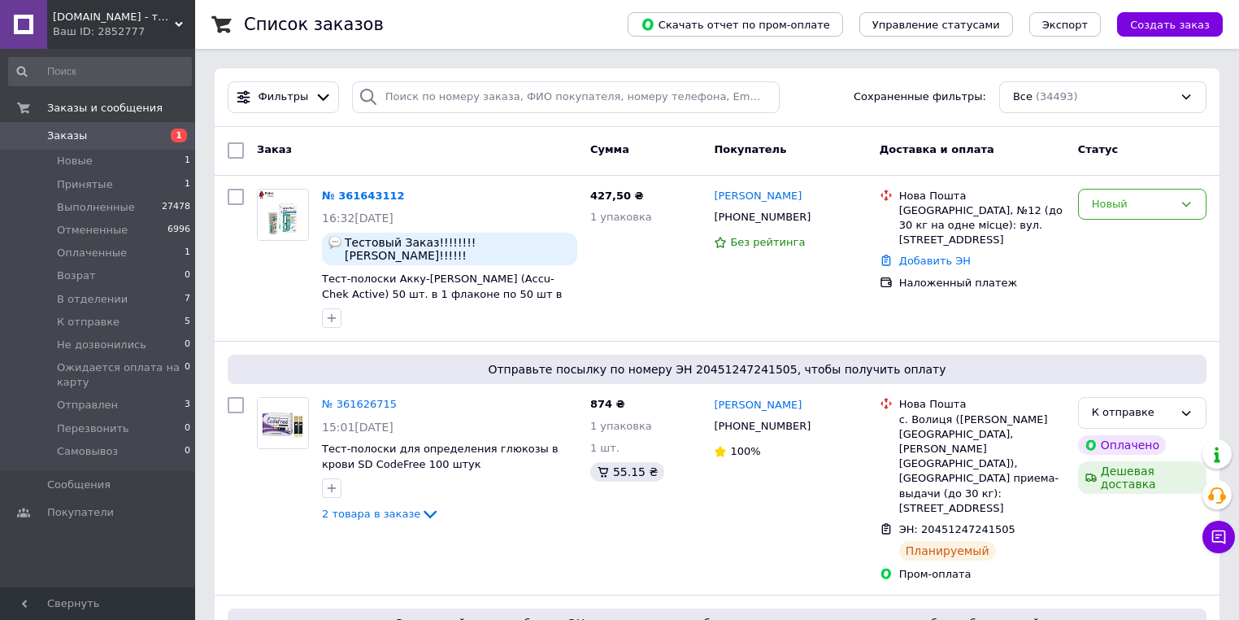
click at [137, 33] on div "Ваш ID: 2852777" at bounding box center [124, 31] width 142 height 15
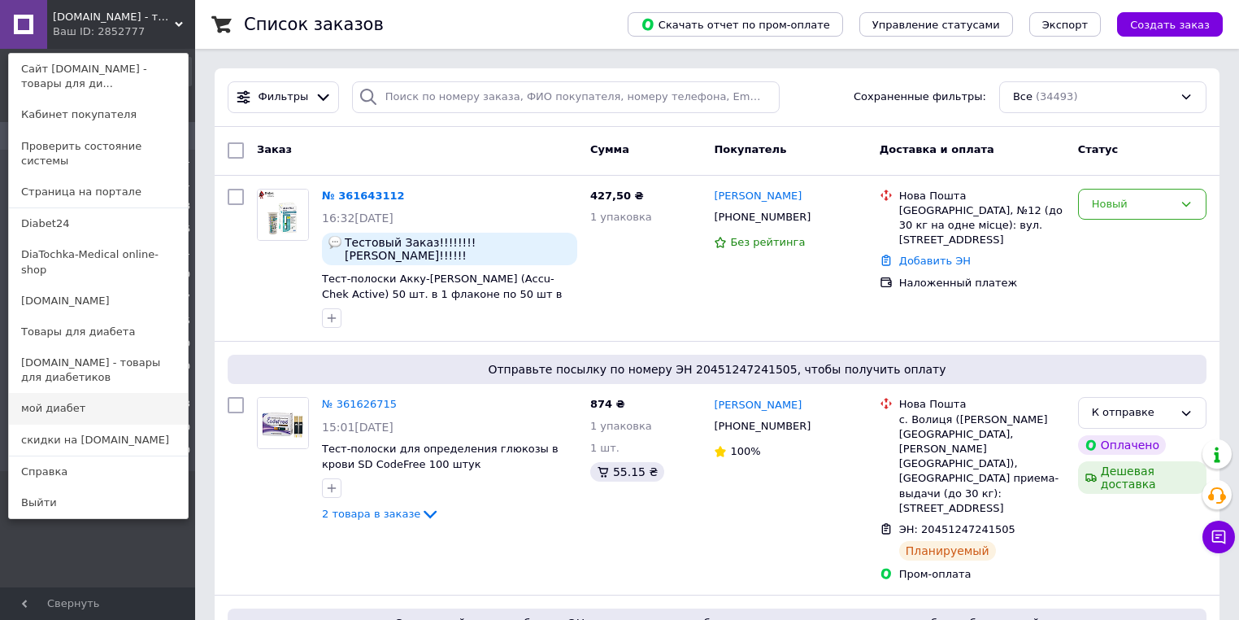
click at [85, 393] on link "мой диабет" at bounding box center [98, 408] width 179 height 31
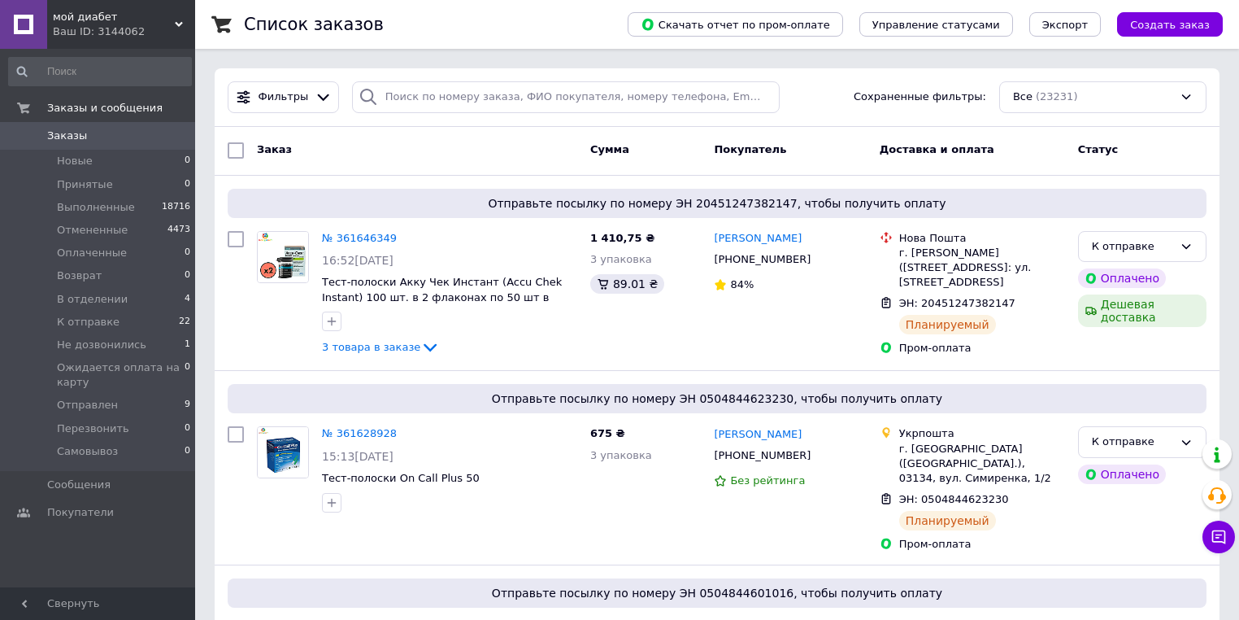
click at [112, 23] on span "мой диабет" at bounding box center [114, 17] width 122 height 15
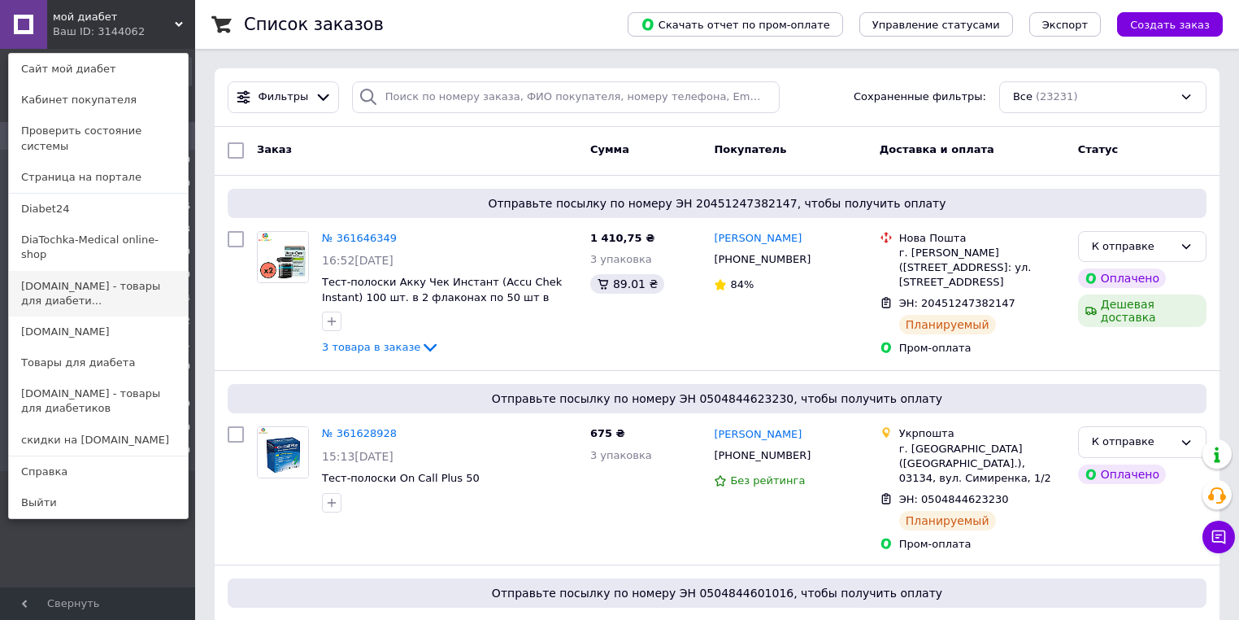
click at [78, 271] on link "[DOMAIN_NAME] - товары для диабети..." at bounding box center [98, 294] width 179 height 46
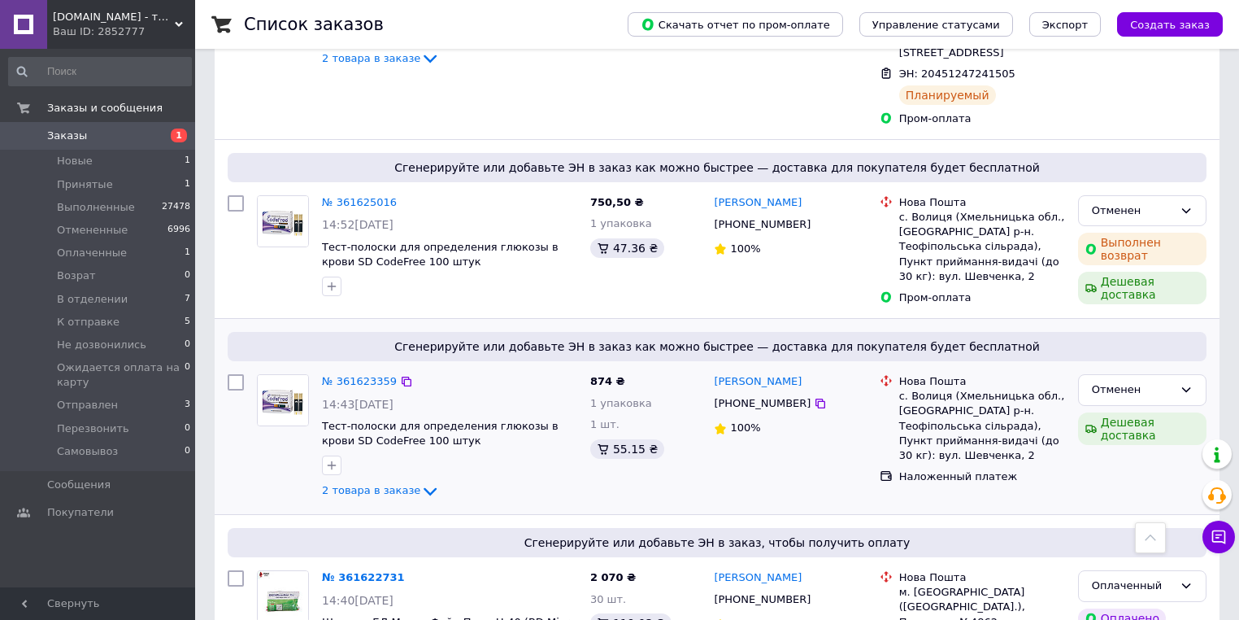
scroll to position [716, 0]
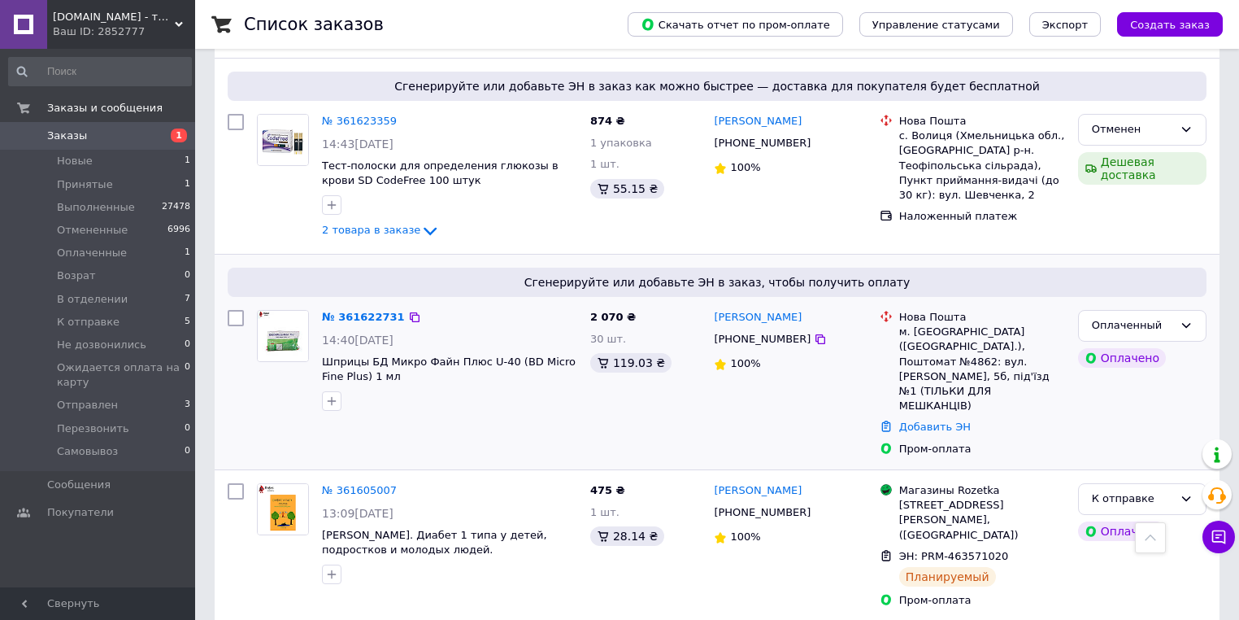
click at [925, 324] on div "м. Львів (Львівська обл.), Поштомат №4862: вул. Княгині Ольги, 5б, під'їзд №1 (…" at bounding box center [982, 368] width 166 height 89
drag, startPoint x: 924, startPoint y: 276, endPoint x: 1015, endPoint y: 270, distance: 91.3
click at [1015, 324] on div "м. Львів (Львівська обл.), Поштомат №4862: вул. Княгині Ольги, 5б, під'їзд №1 (…" at bounding box center [982, 368] width 166 height 89
copy div "Львів (Львівська обл.)"
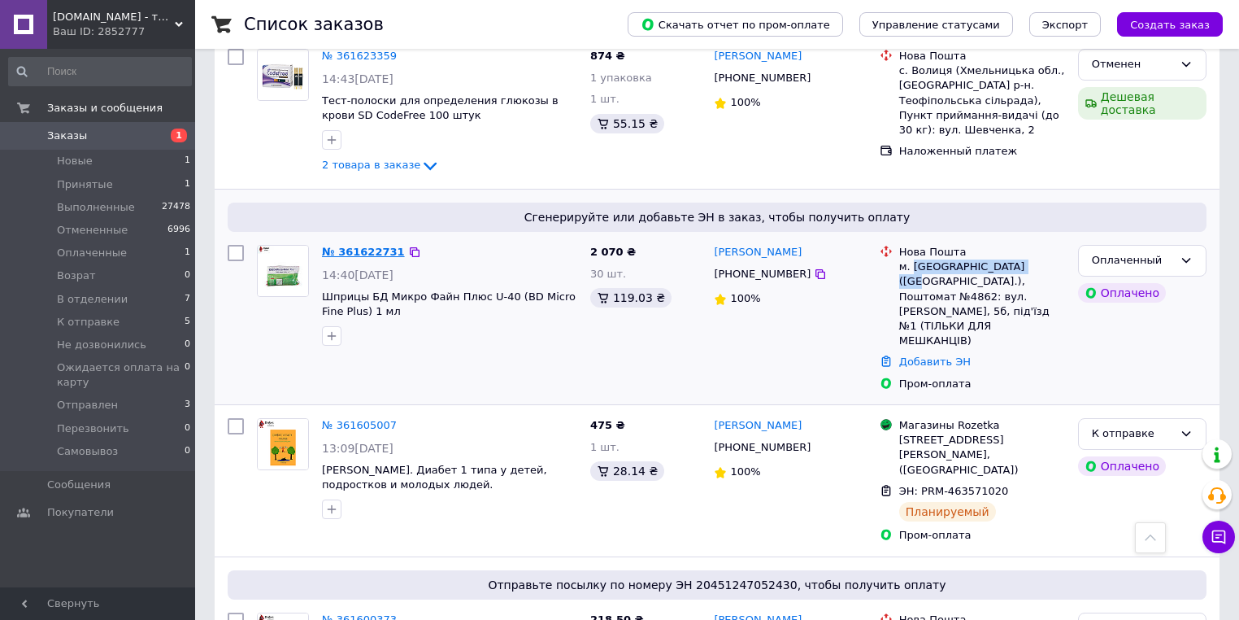
click at [350, 246] on link "№ 361622731" at bounding box center [363, 252] width 83 height 12
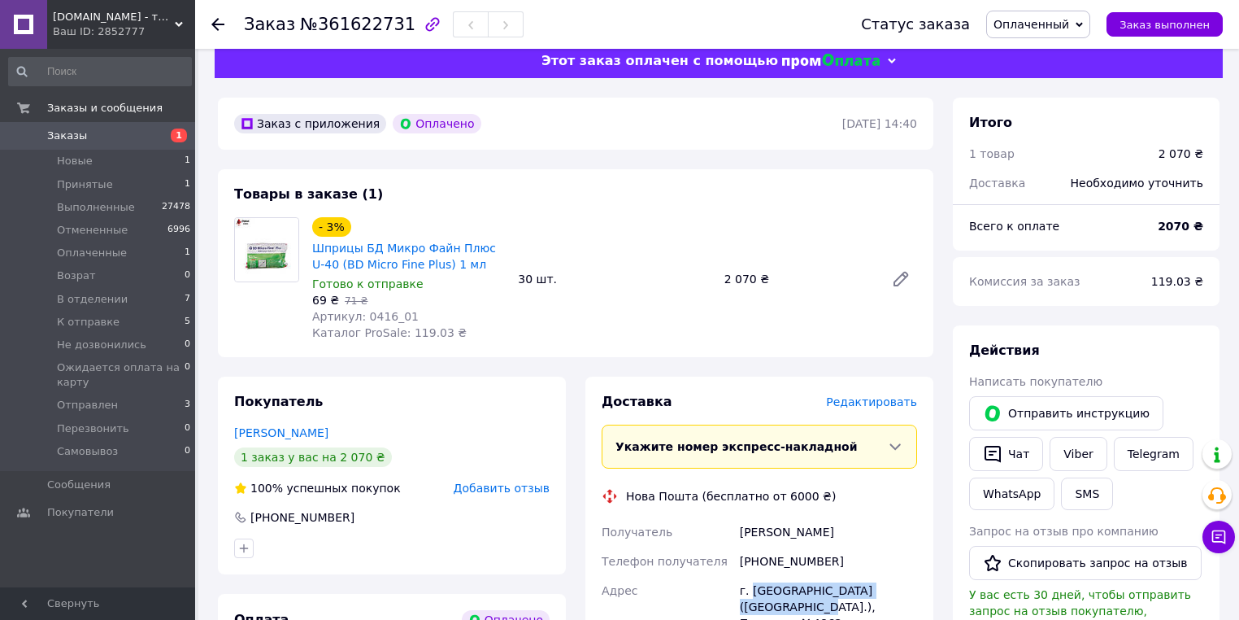
scroll to position [38, 0]
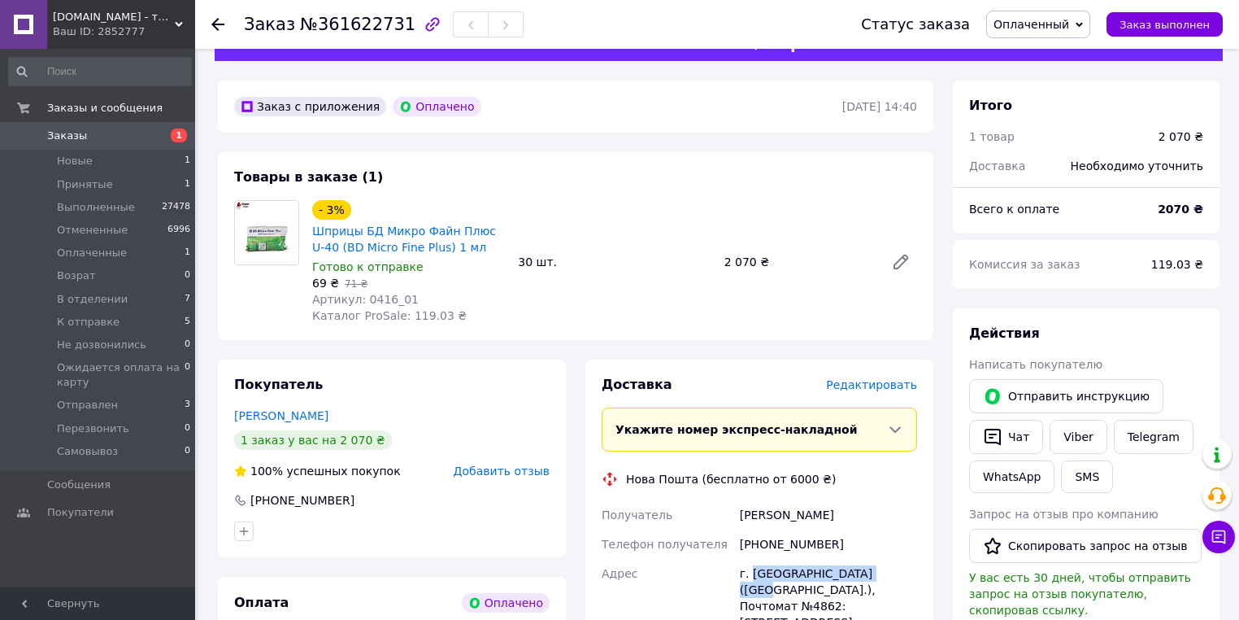
drag, startPoint x: 763, startPoint y: 608, endPoint x: 872, endPoint y: 565, distance: 117.2
click at [872, 565] on div "г. Львов (Львовская обл.), Почтомат №4862: ул. Княгини Ольги, 5б, подьезд №1 (Т…" at bounding box center [829, 614] width 184 height 111
copy div "Львов (Львовская обл.),"
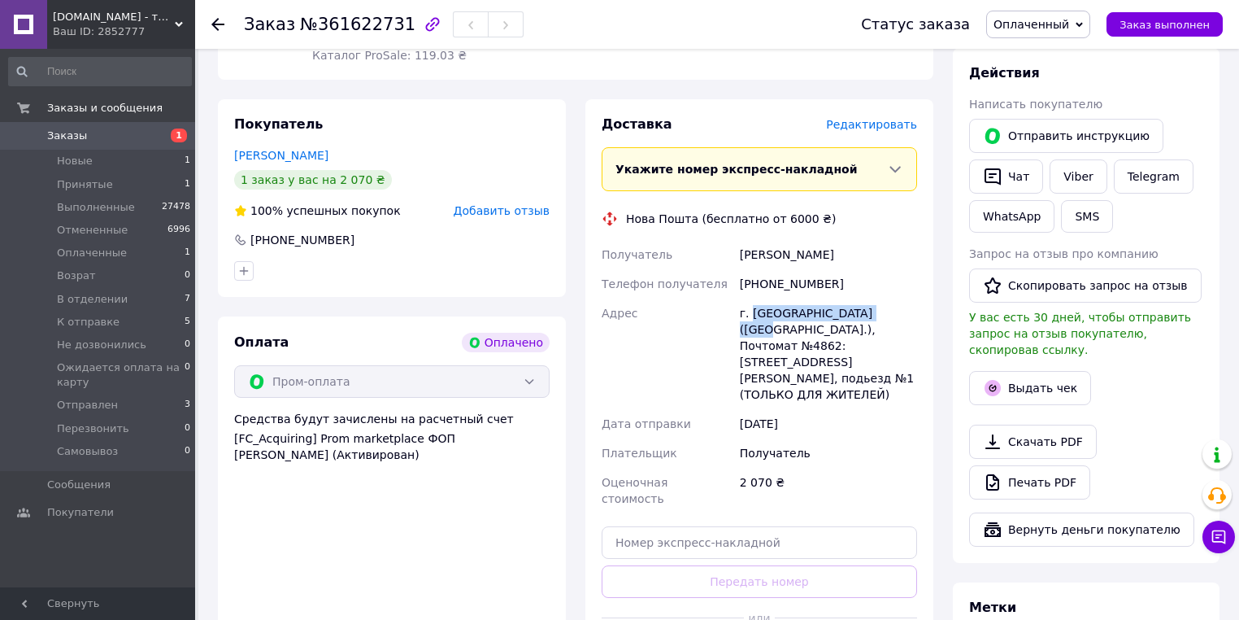
scroll to position [364, 0]
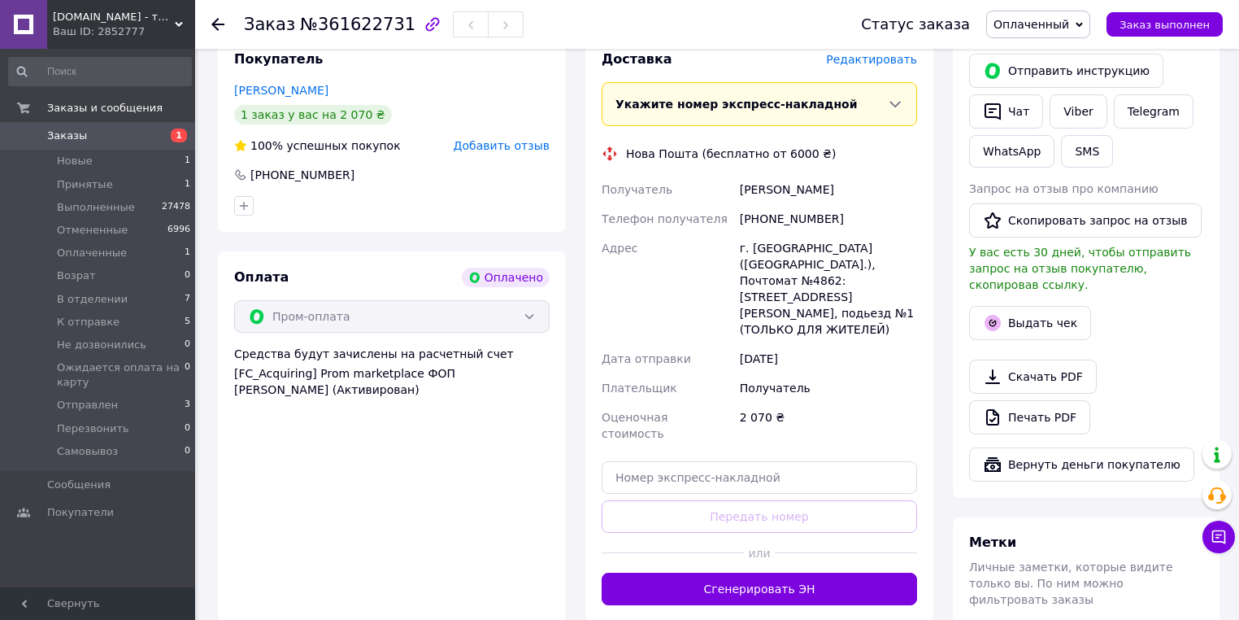
click at [805, 270] on div "г. Львов (Львовская обл.), Почтомат №4862: ул. Княгини Ольги, 5б, подьезд №1 (Т…" at bounding box center [829, 288] width 184 height 111
copy div "4862"
click at [214, 24] on use at bounding box center [217, 24] width 13 height 13
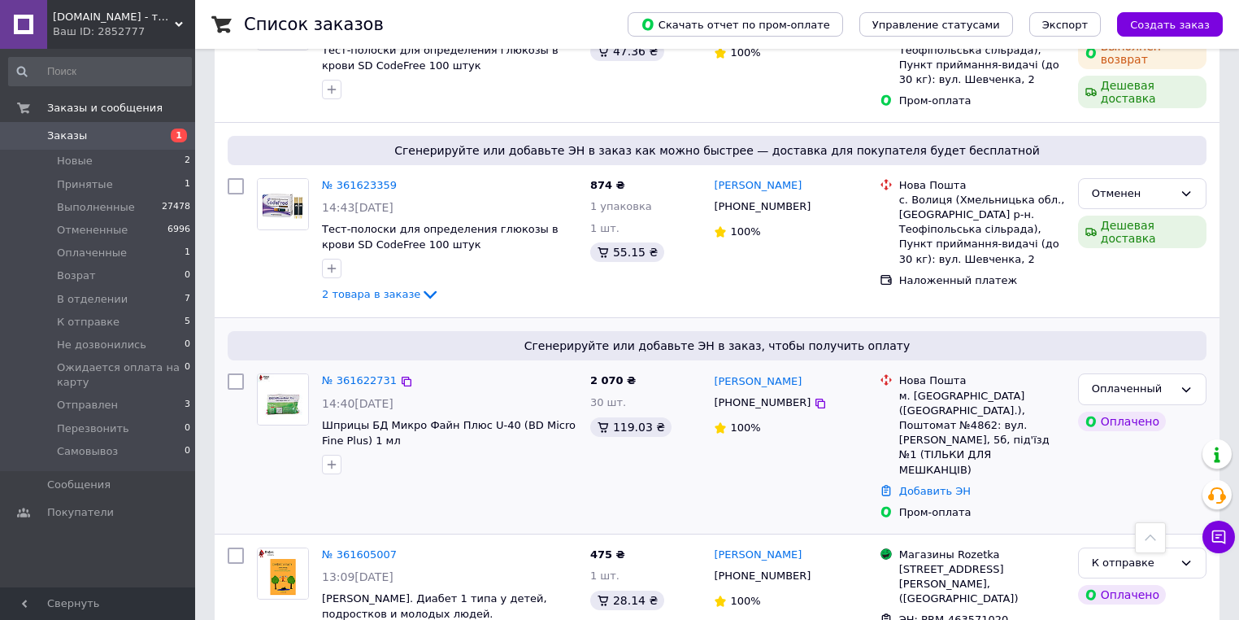
scroll to position [846, 0]
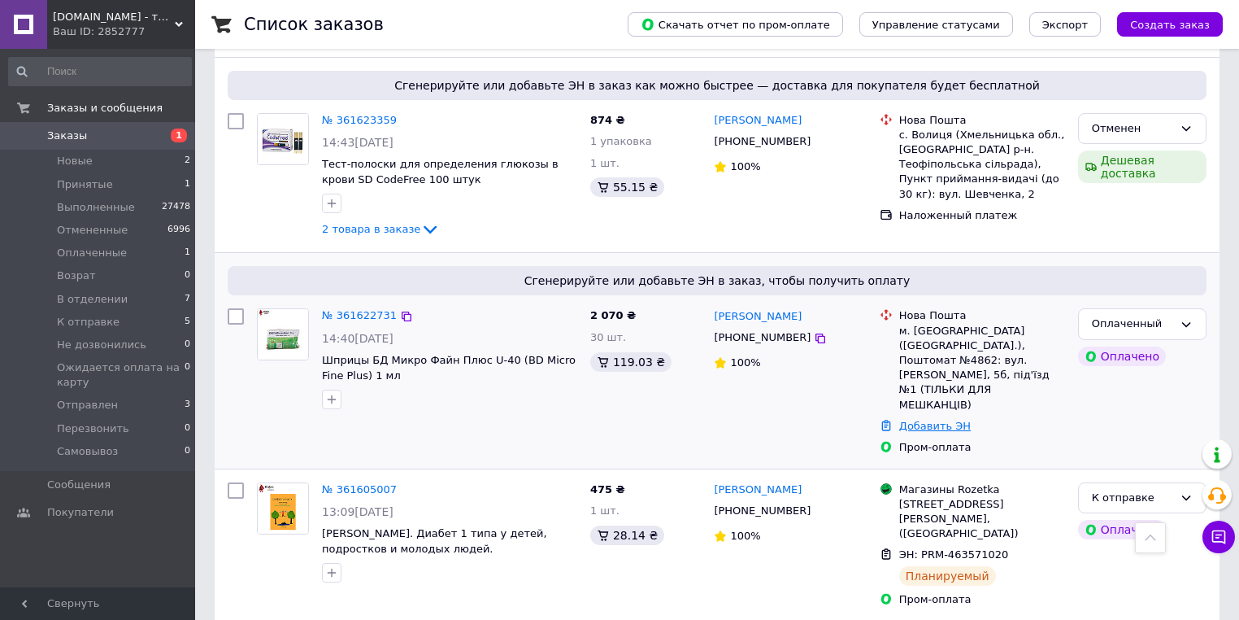
click at [925, 420] on link "Добавить ЭН" at bounding box center [935, 426] width 72 height 12
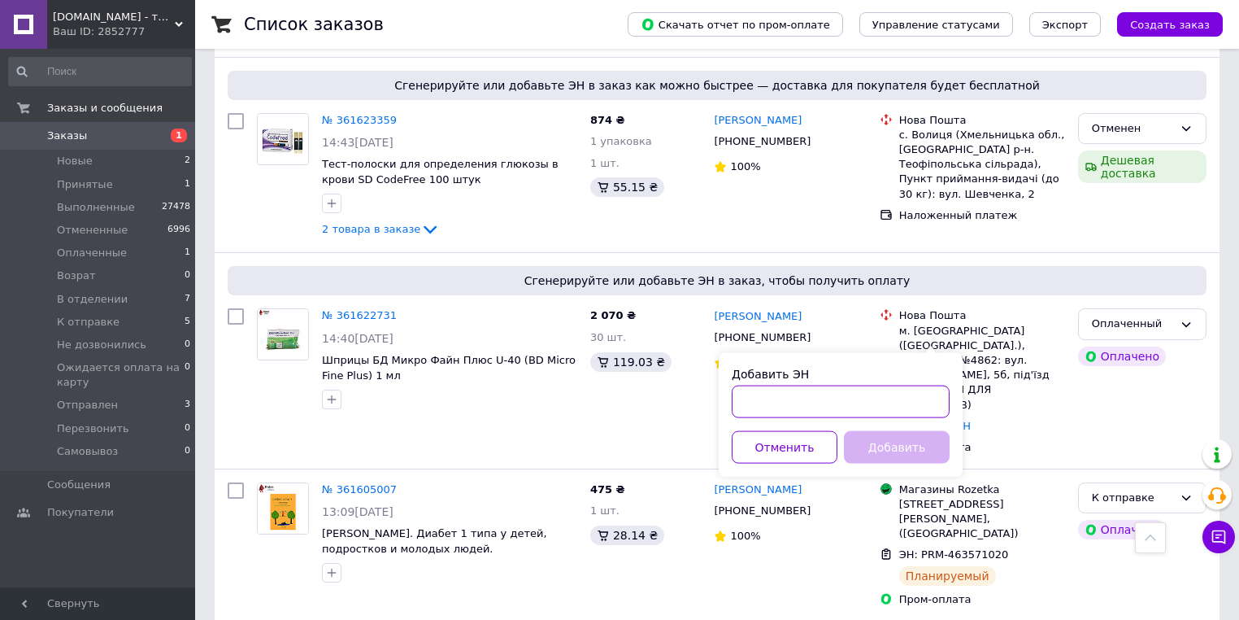
click at [858, 391] on input "Добавить ЭН" at bounding box center [841, 401] width 218 height 33
paste input "20451247423181"
type input "20451247423181"
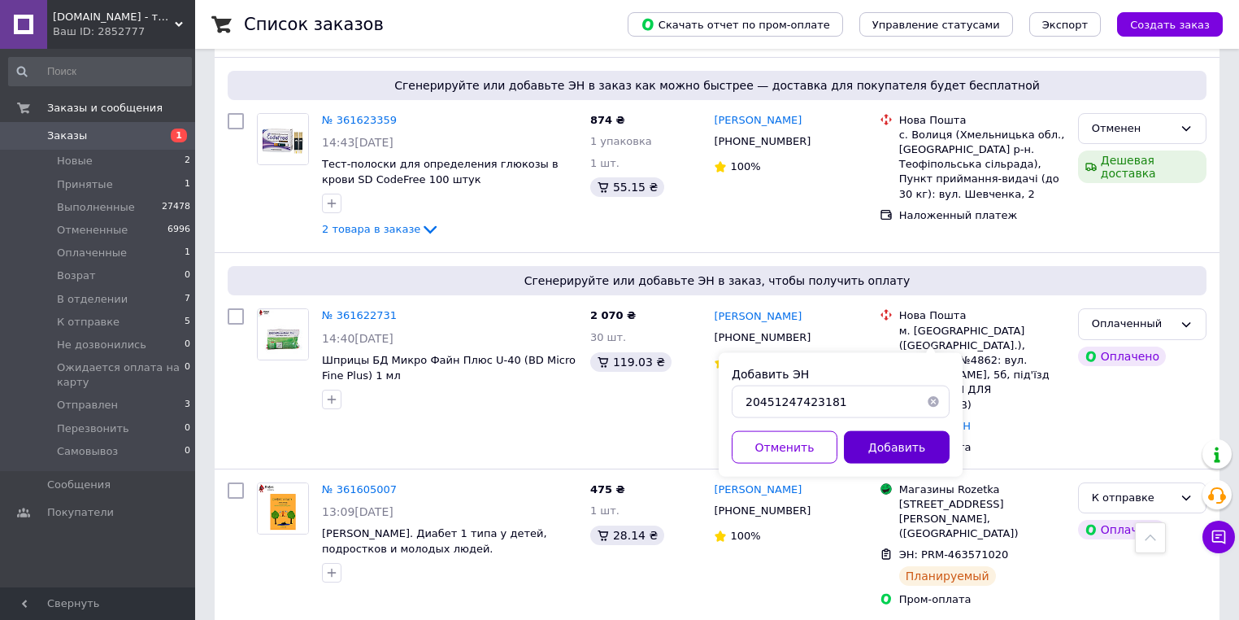
click at [889, 451] on button "Добавить" at bounding box center [897, 447] width 106 height 33
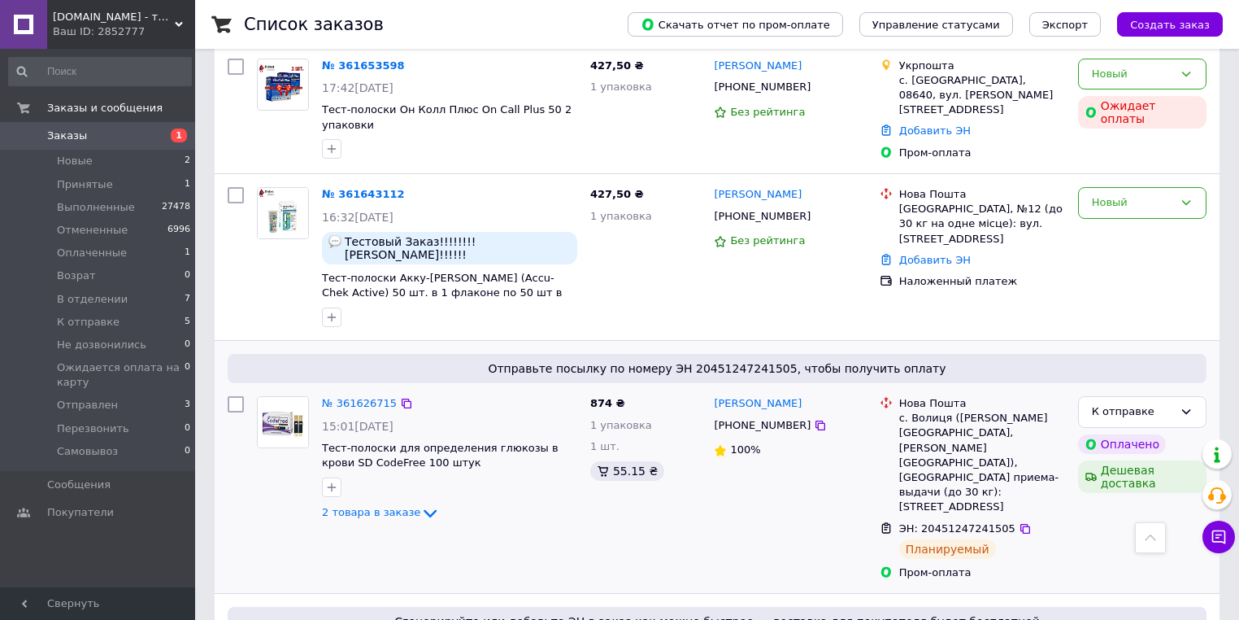
scroll to position [0, 0]
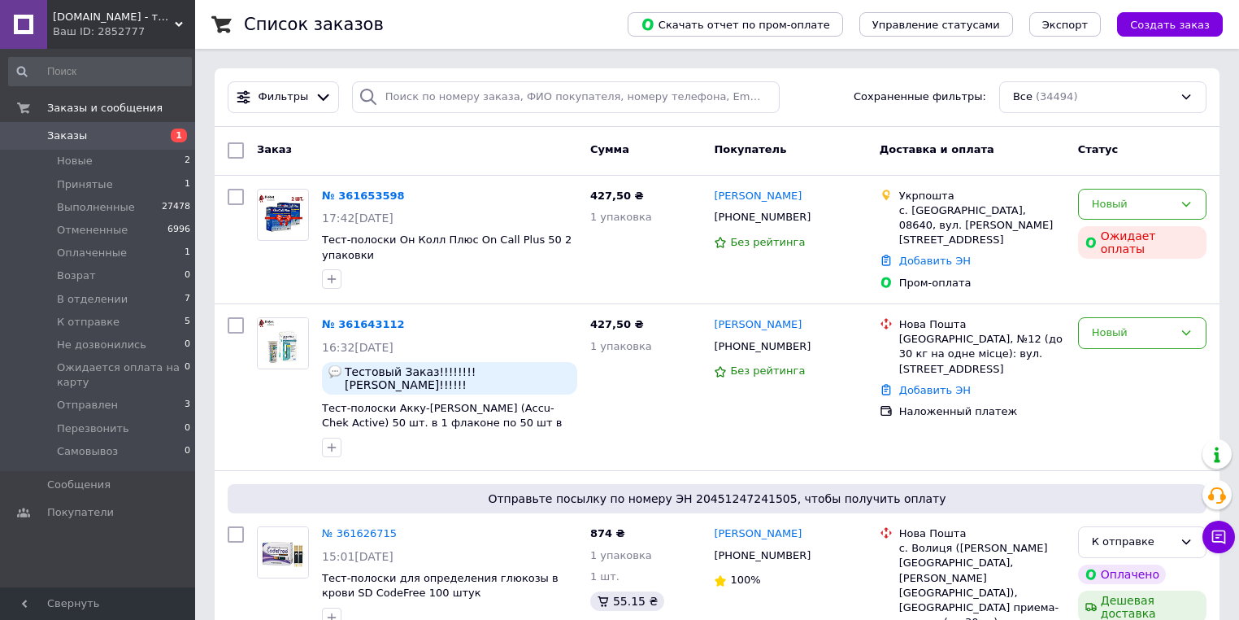
click at [123, 28] on div "Ваш ID: 2852777" at bounding box center [124, 31] width 142 height 15
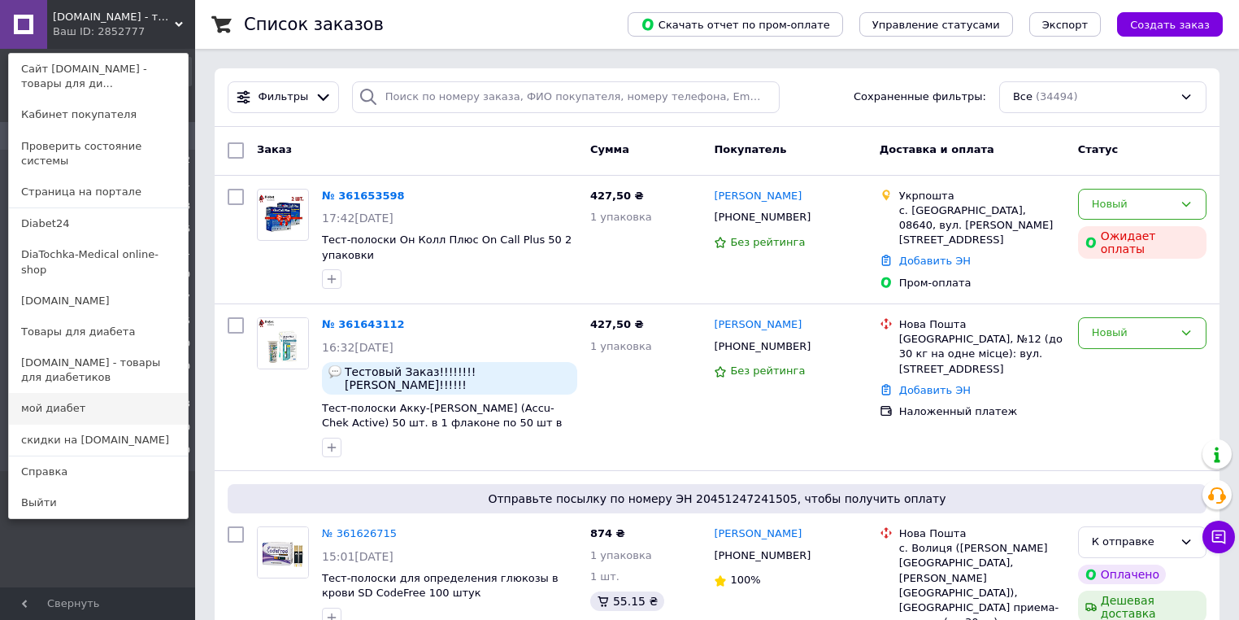
click at [49, 393] on link "мой диабет" at bounding box center [98, 408] width 179 height 31
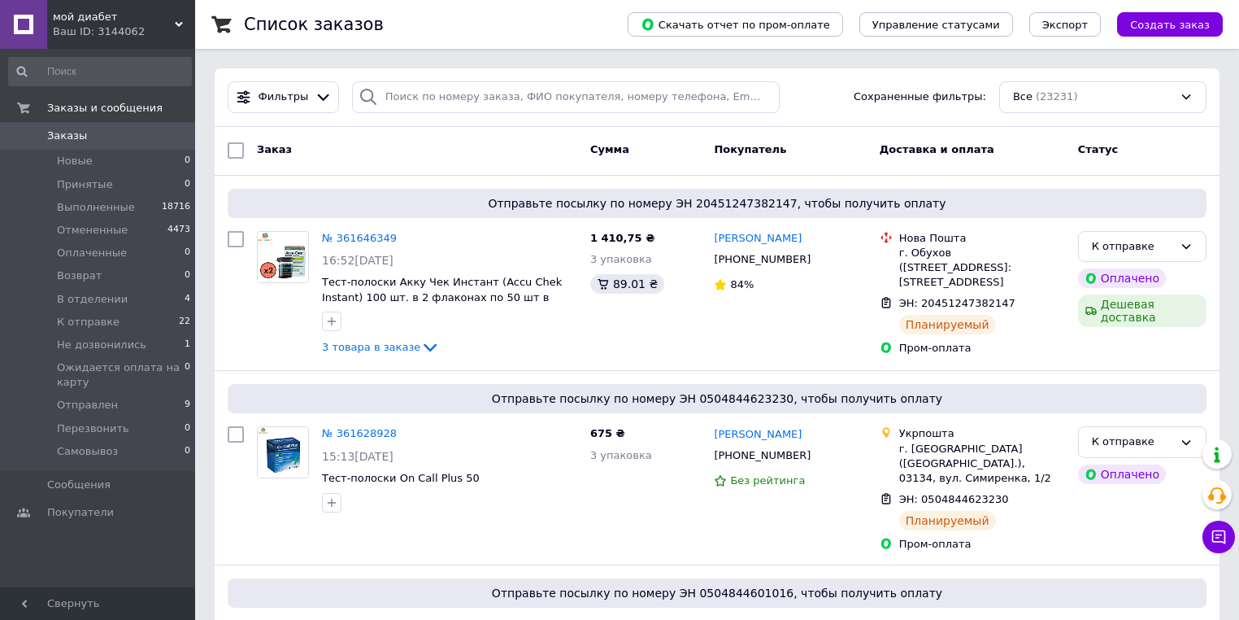
click at [153, 29] on div "Ваш ID: 3144062" at bounding box center [124, 31] width 142 height 15
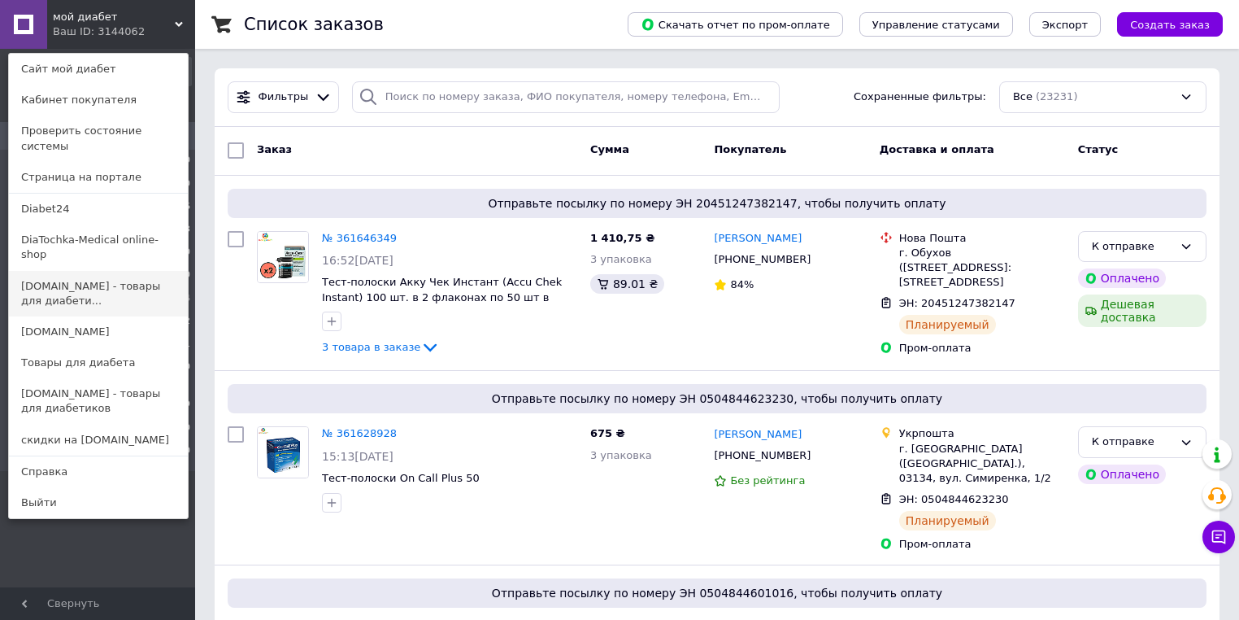
click at [105, 271] on link "[DOMAIN_NAME] - товары для диабети..." at bounding box center [98, 294] width 179 height 46
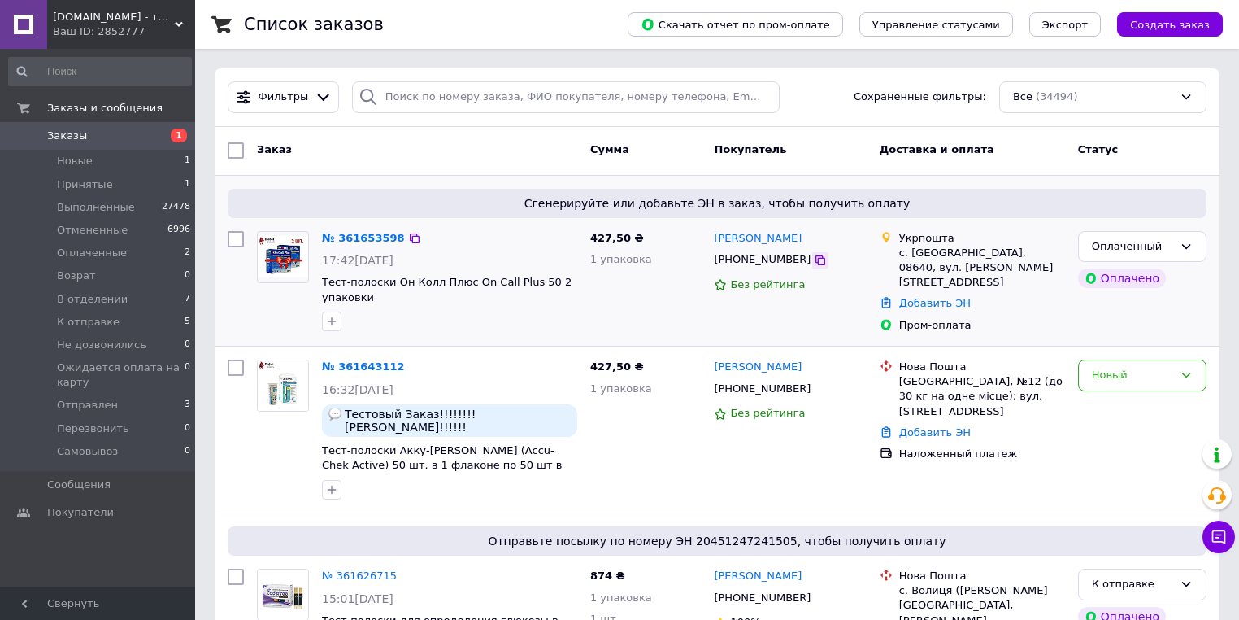
click at [816, 257] on icon at bounding box center [821, 260] width 10 height 10
click at [814, 264] on icon at bounding box center [820, 260] width 13 height 13
click at [816, 261] on icon at bounding box center [821, 260] width 10 height 10
click at [362, 225] on div "№ 361653598 17:42, 12.09.2025 Тест-полоски Он Колл Плюс On Call Plus 50 2 упако…" at bounding box center [450, 281] width 268 height 114
click at [362, 234] on link "№ 361653598" at bounding box center [363, 238] width 83 height 12
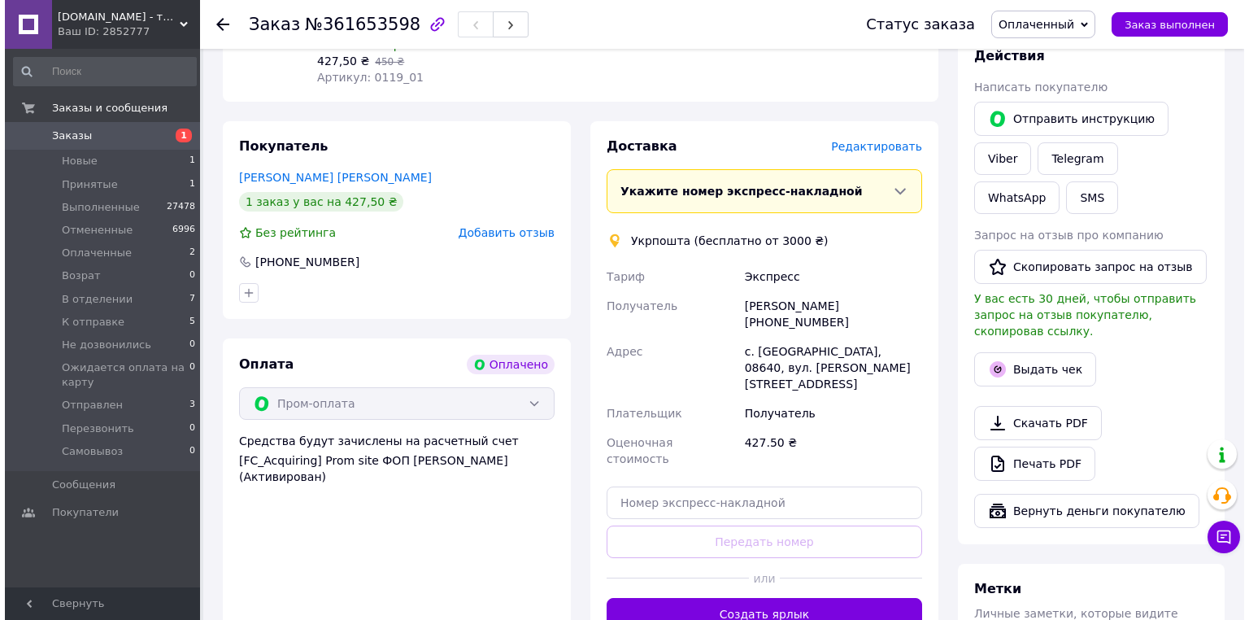
scroll to position [325, 0]
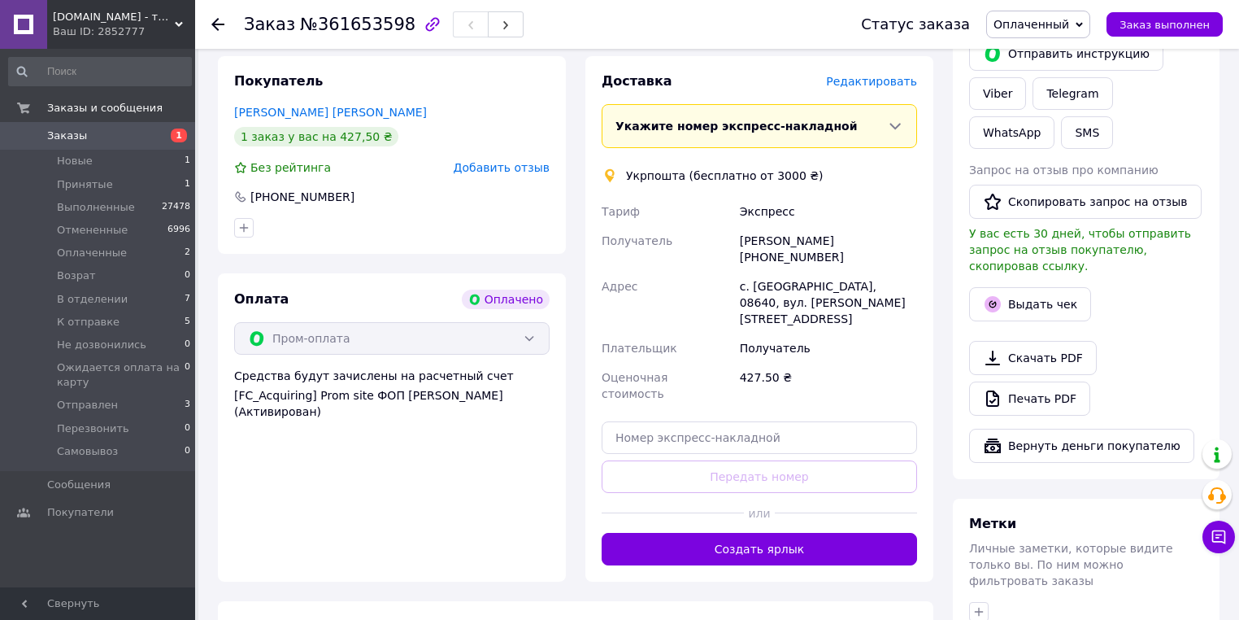
click at [878, 91] on div "Доставка Редактировать" at bounding box center [760, 81] width 316 height 19
click at [878, 88] on span "Редактировать" at bounding box center [871, 81] width 91 height 13
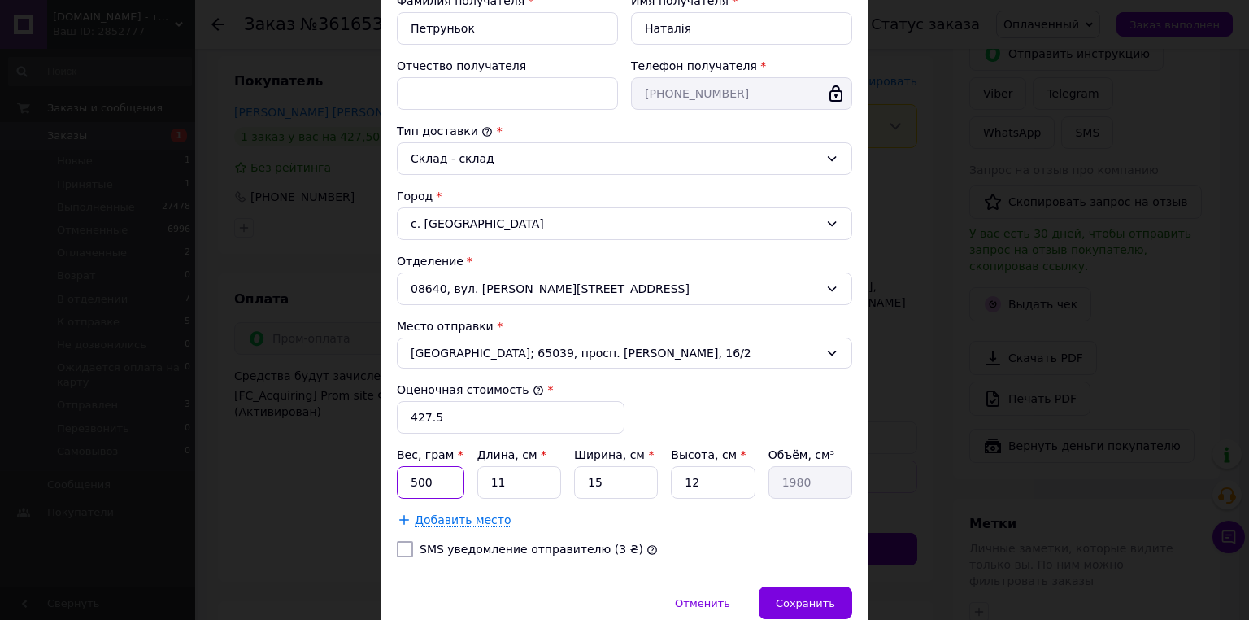
drag, startPoint x: 439, startPoint y: 475, endPoint x: 348, endPoint y: 488, distance: 92.0
click at [348, 488] on div "× Редактирование доставки Способ доставки Укрпошта (бесплатно от 3000 ₴) Тариф …" at bounding box center [624, 310] width 1249 height 620
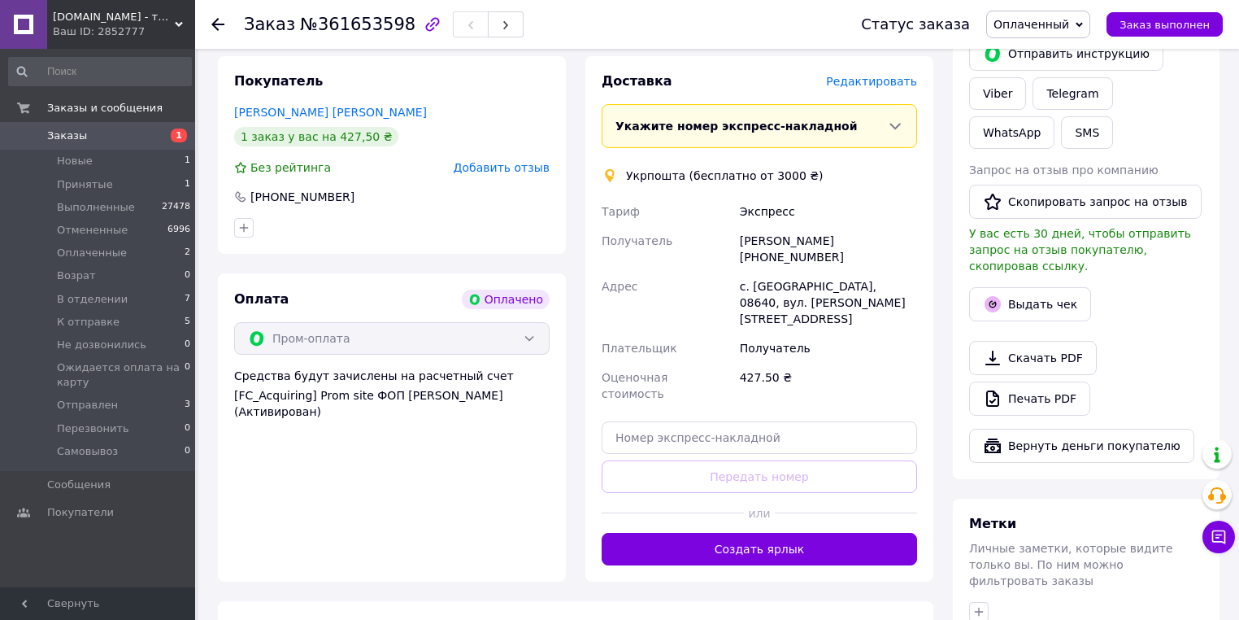
click at [902, 85] on span "Редактировать" at bounding box center [871, 81] width 91 height 13
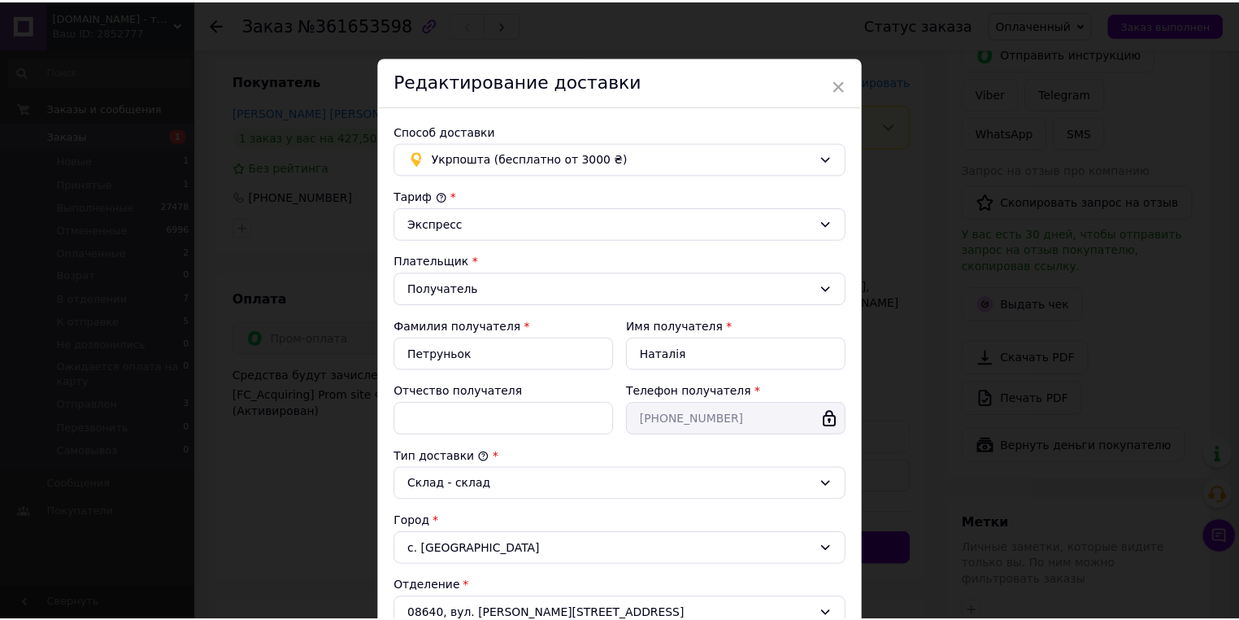
scroll to position [390, 0]
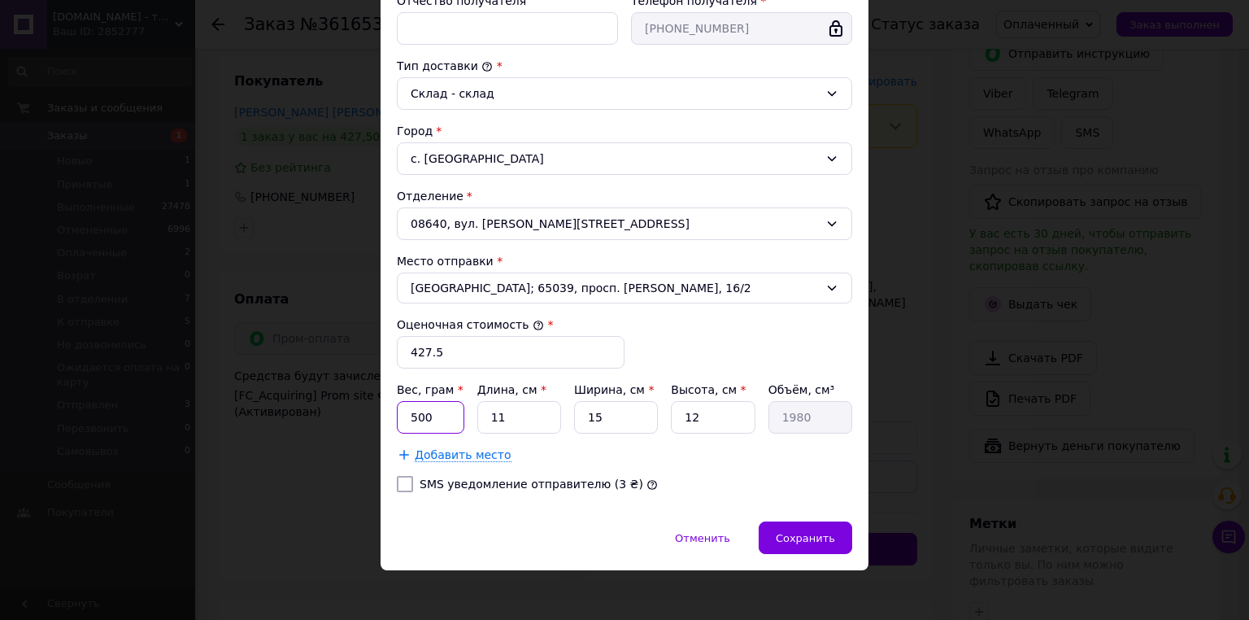
click at [408, 412] on input "500" at bounding box center [430, 417] width 67 height 33
type input "100"
click at [503, 418] on input "11" at bounding box center [519, 417] width 84 height 33
type input "1"
type input "180"
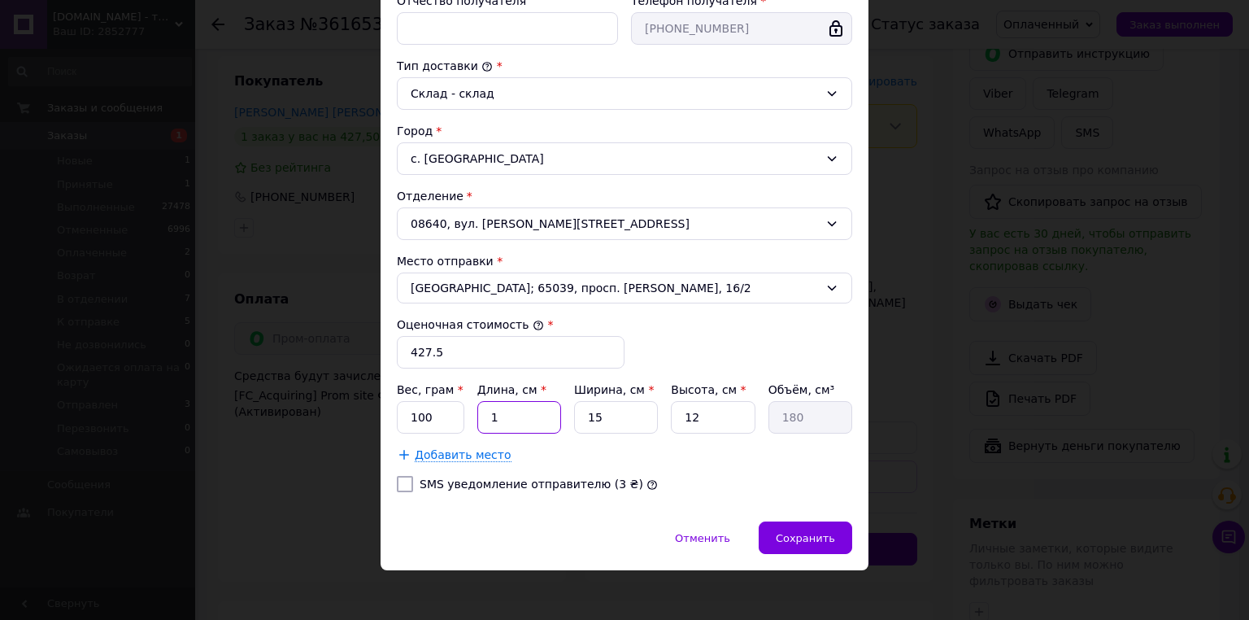
type input "10"
type input "1800"
type input "10"
click at [625, 416] on input "15" at bounding box center [616, 417] width 84 height 33
type input "1"
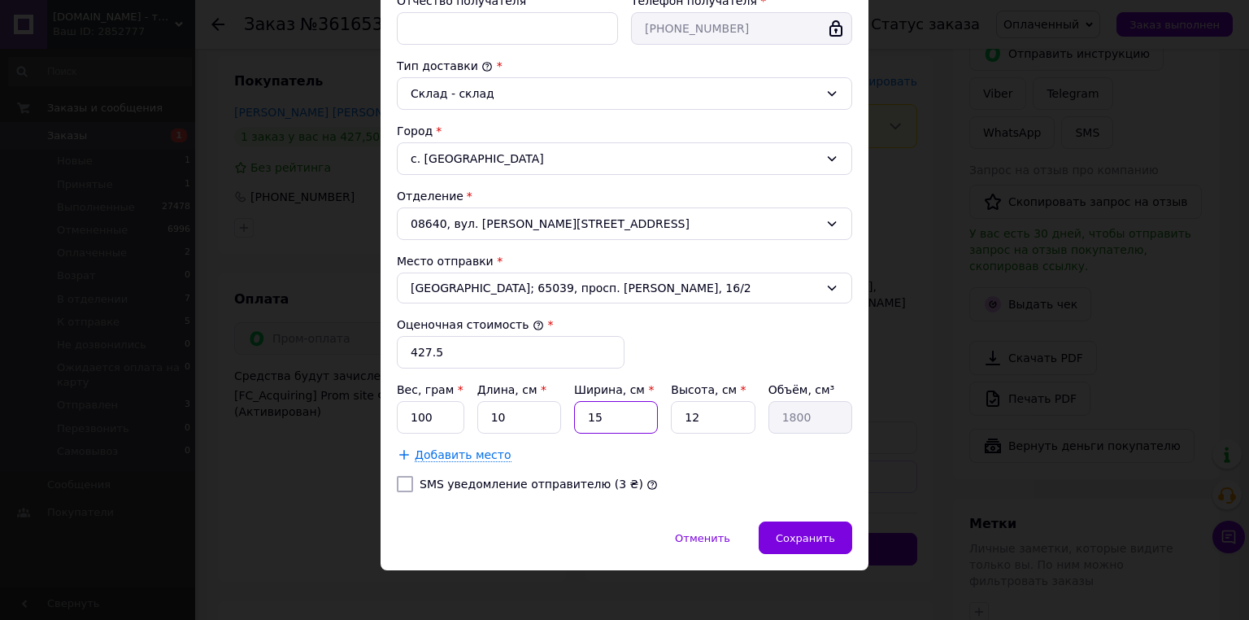
type input "120"
type input "10"
type input "1200"
type input "10"
click at [716, 416] on input "12" at bounding box center [713, 417] width 84 height 33
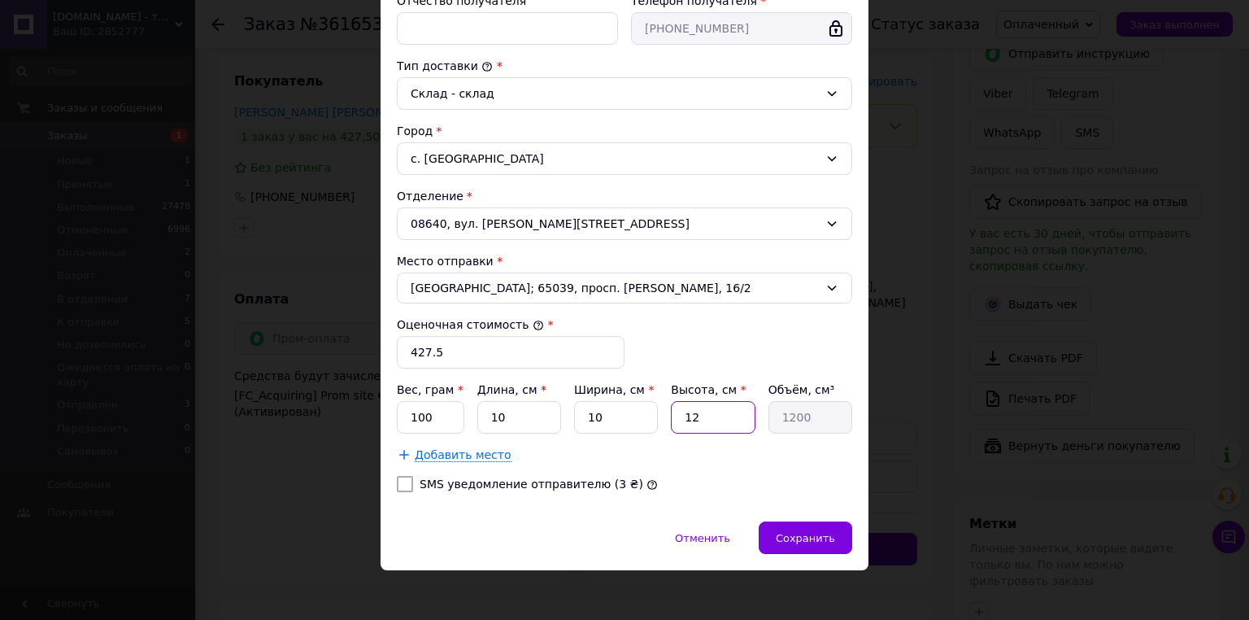
type input "1"
type input "100"
type input "10"
type input "1000"
type input "10"
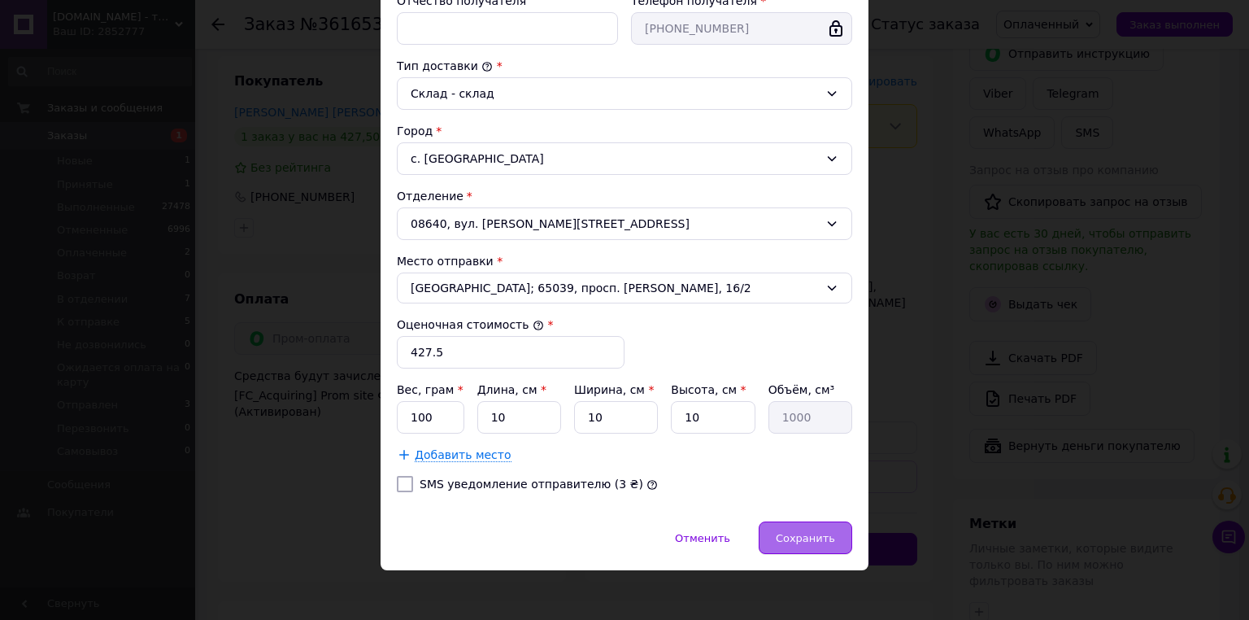
click at [807, 540] on span "Сохранить" at bounding box center [805, 538] width 59 height 12
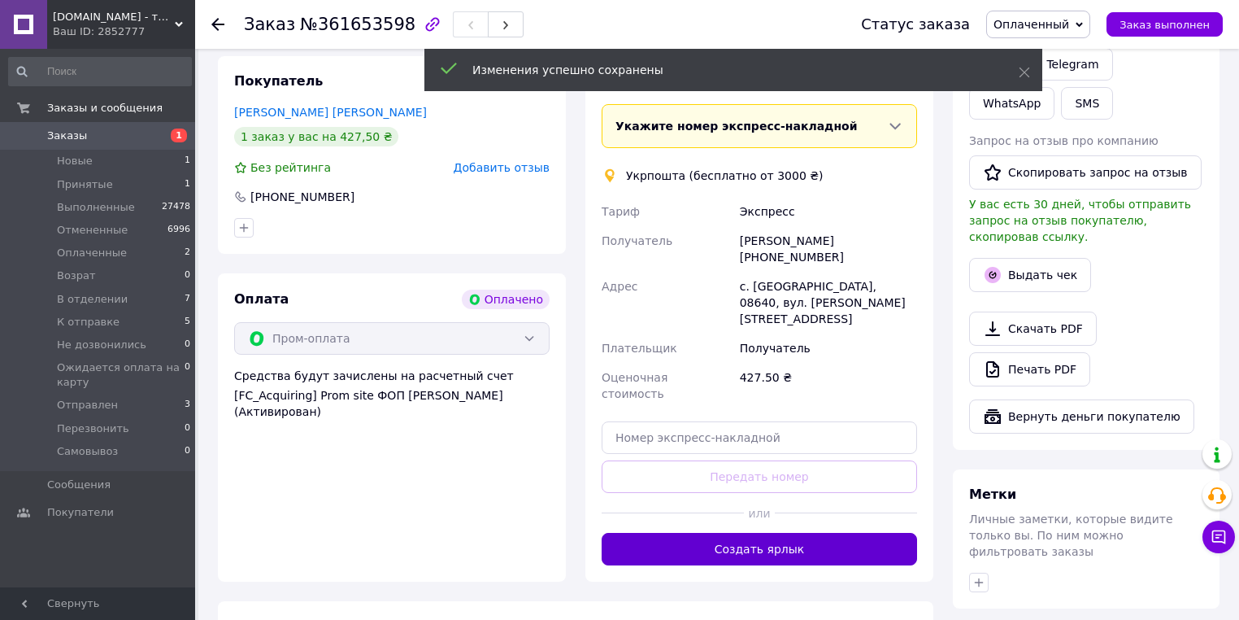
click at [777, 533] on button "Создать ярлык" at bounding box center [760, 549] width 316 height 33
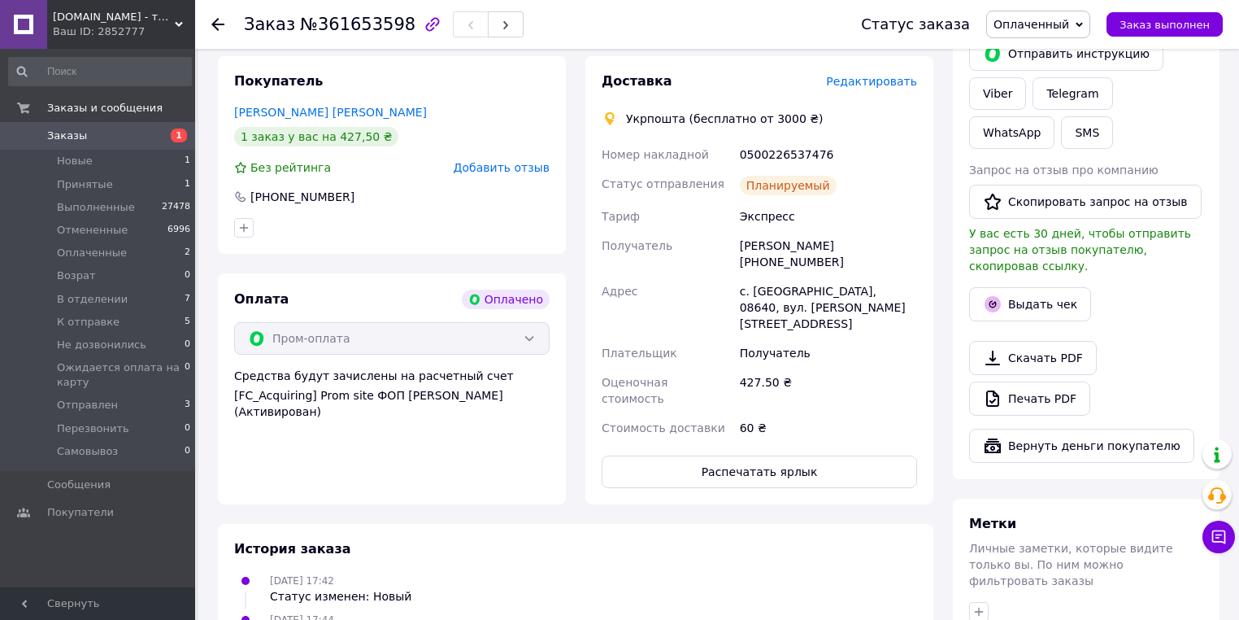
click at [777, 157] on div "0500226537476" at bounding box center [829, 154] width 184 height 29
copy div "0500226537476"
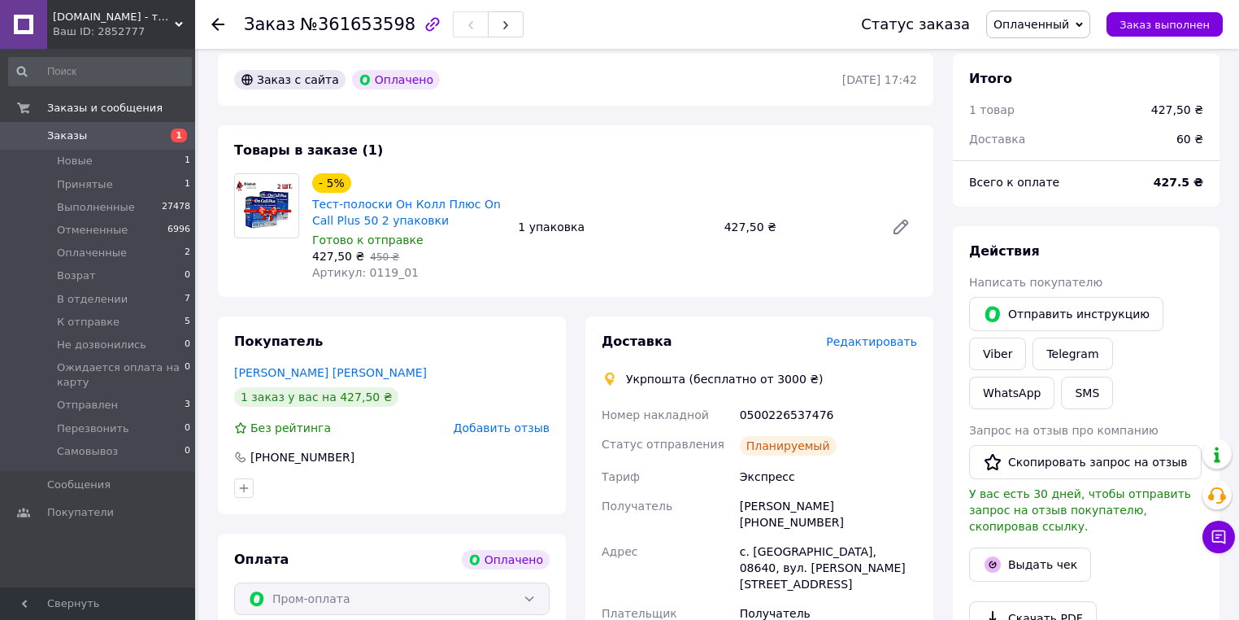
click at [219, 23] on use at bounding box center [217, 24] width 13 height 13
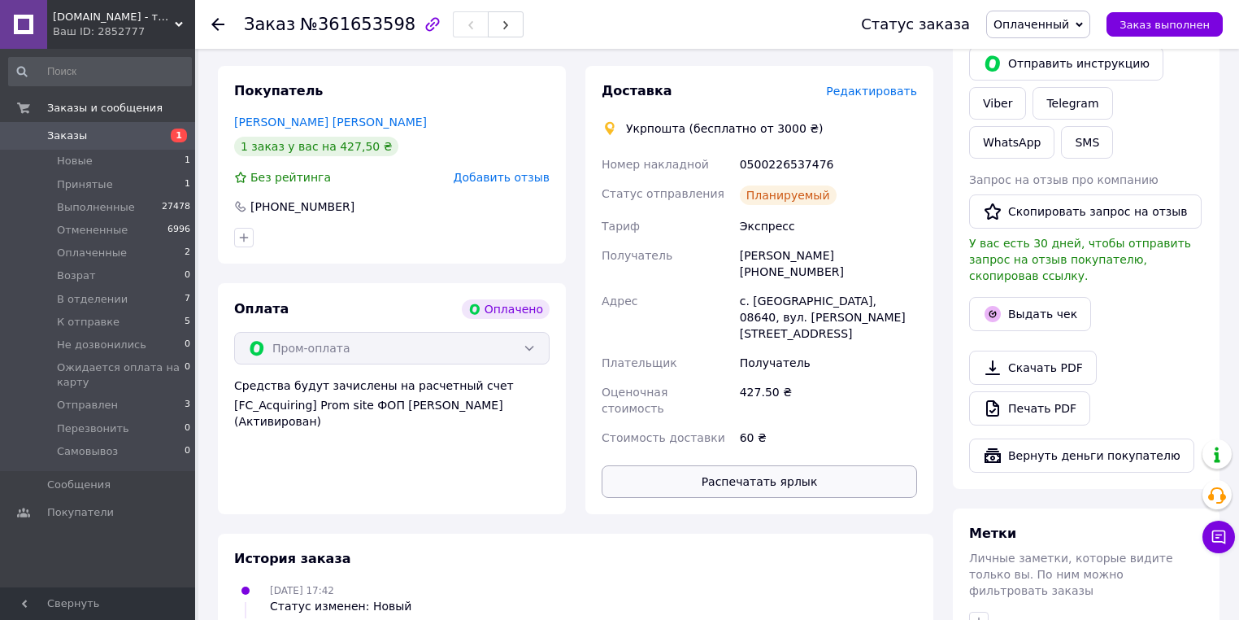
click at [825, 465] on button "Распечатать ярлык" at bounding box center [760, 481] width 316 height 33
click at [220, 27] on icon at bounding box center [217, 24] width 13 height 13
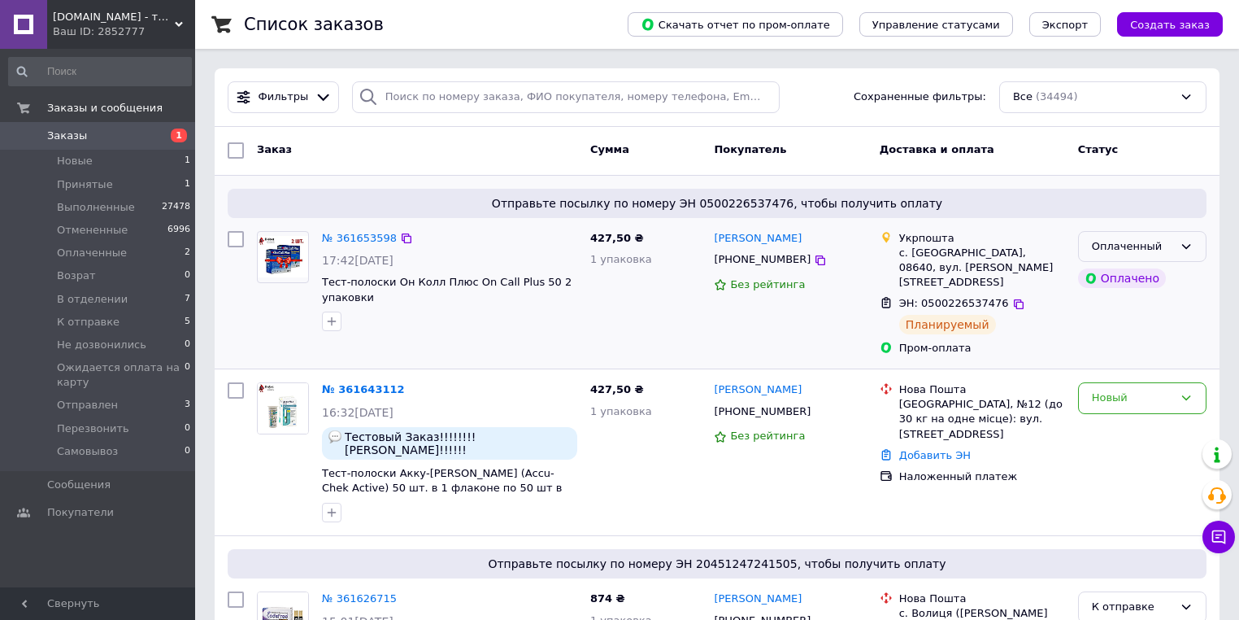
click at [1152, 246] on div "Оплаченный" at bounding box center [1132, 246] width 81 height 17
click at [1149, 283] on li "К отправке" at bounding box center [1142, 286] width 127 height 30
click at [150, 14] on span "diabet-class.com.ua - товары для диабетиков по самым низким ценам" at bounding box center [114, 17] width 122 height 15
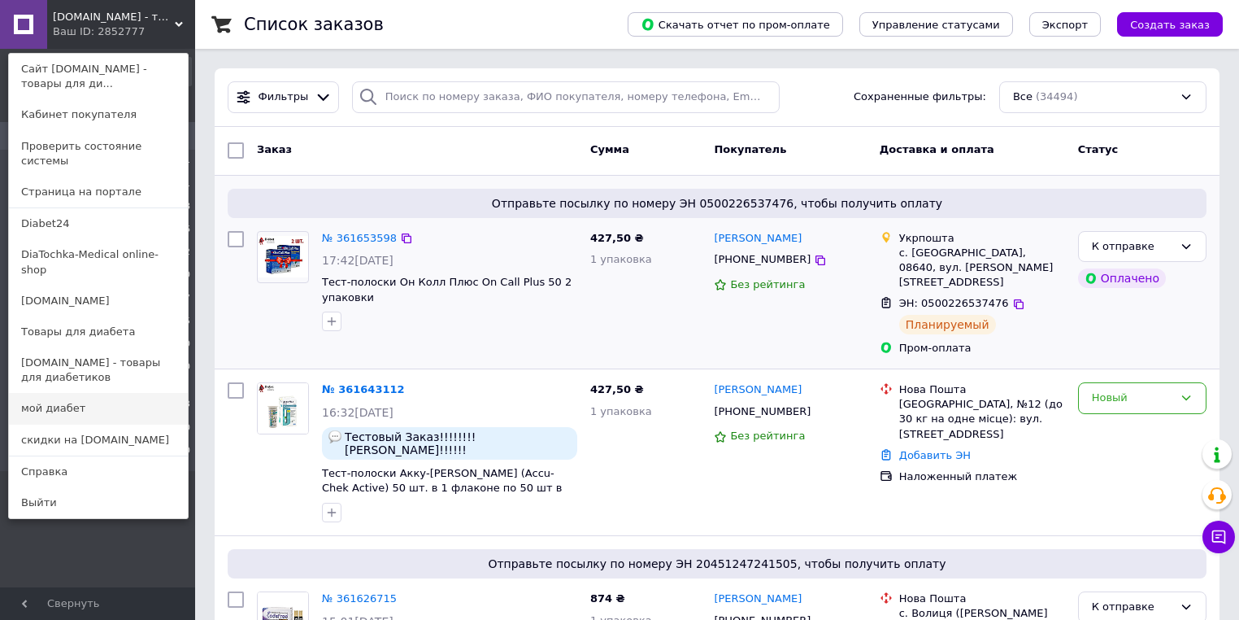
click at [43, 393] on link "мой диабет" at bounding box center [98, 408] width 179 height 31
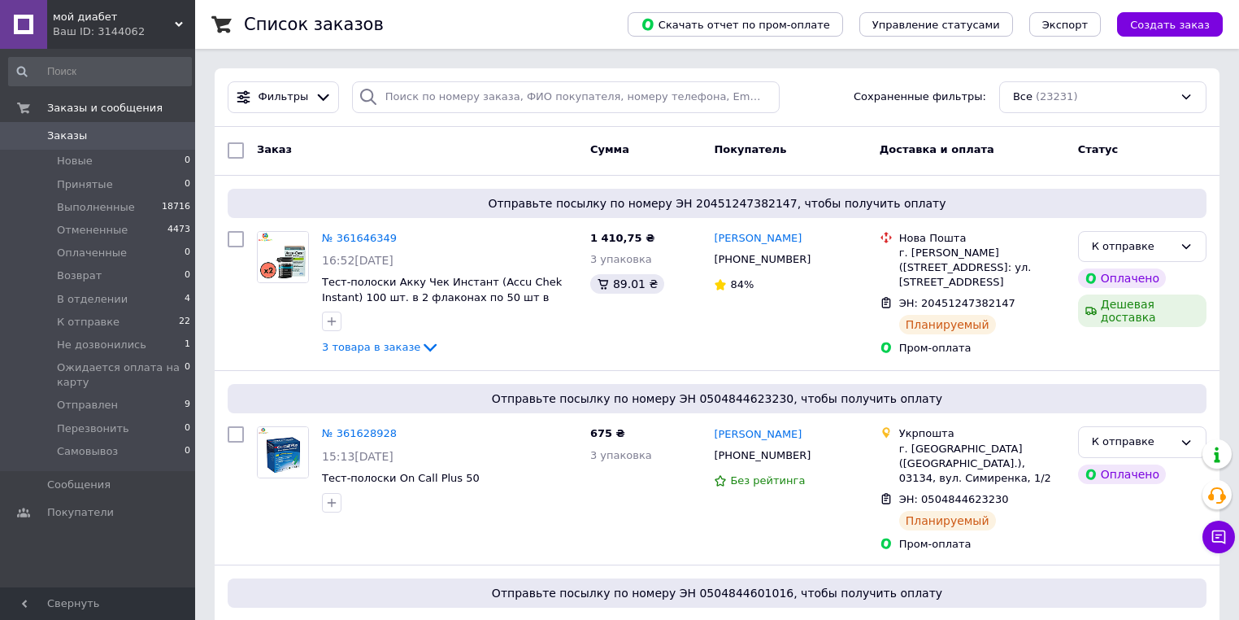
click at [71, 44] on div "мой диабет Ваш ID: 3144062" at bounding box center [121, 24] width 148 height 49
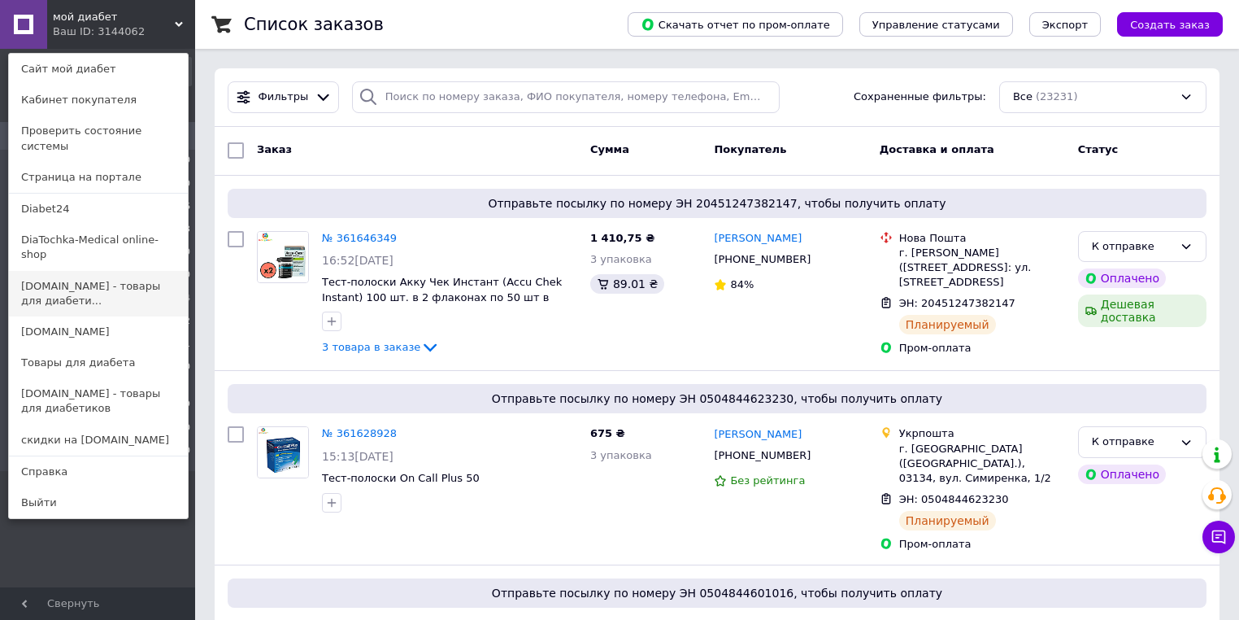
click at [85, 273] on link "diabet-class.com.ua - товары для диабети..." at bounding box center [98, 294] width 179 height 46
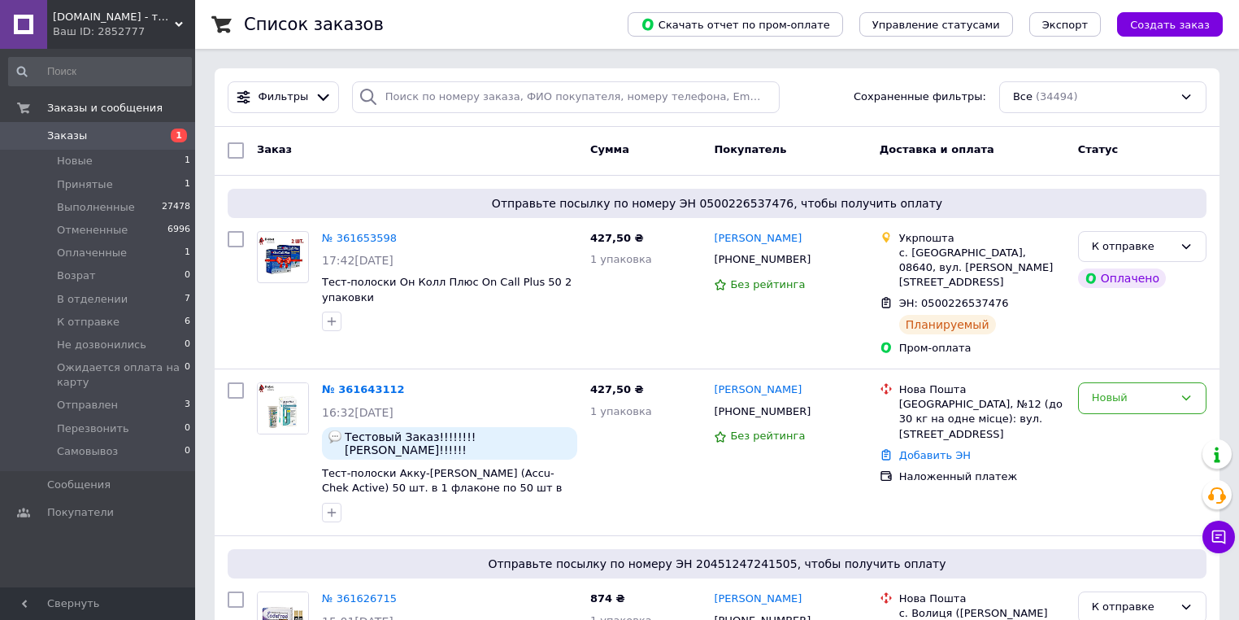
click at [159, 10] on span "[DOMAIN_NAME] - товары для диабетиков по самым низким ценам" at bounding box center [114, 17] width 122 height 15
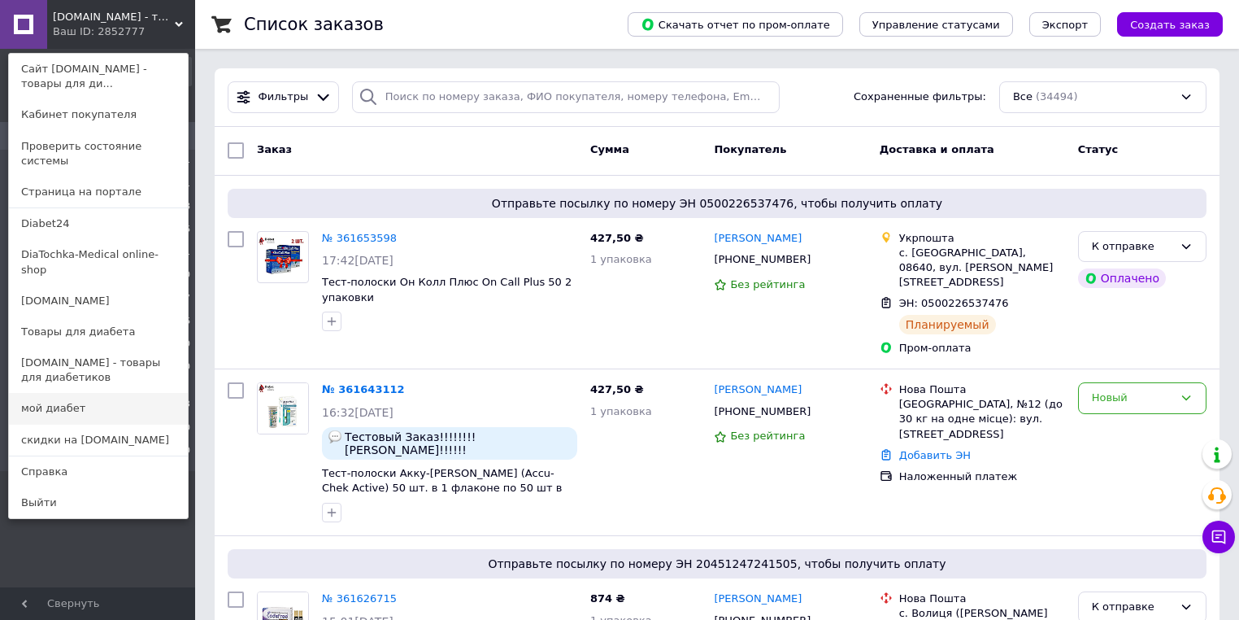
click at [115, 393] on link "мой диабет" at bounding box center [98, 408] width 179 height 31
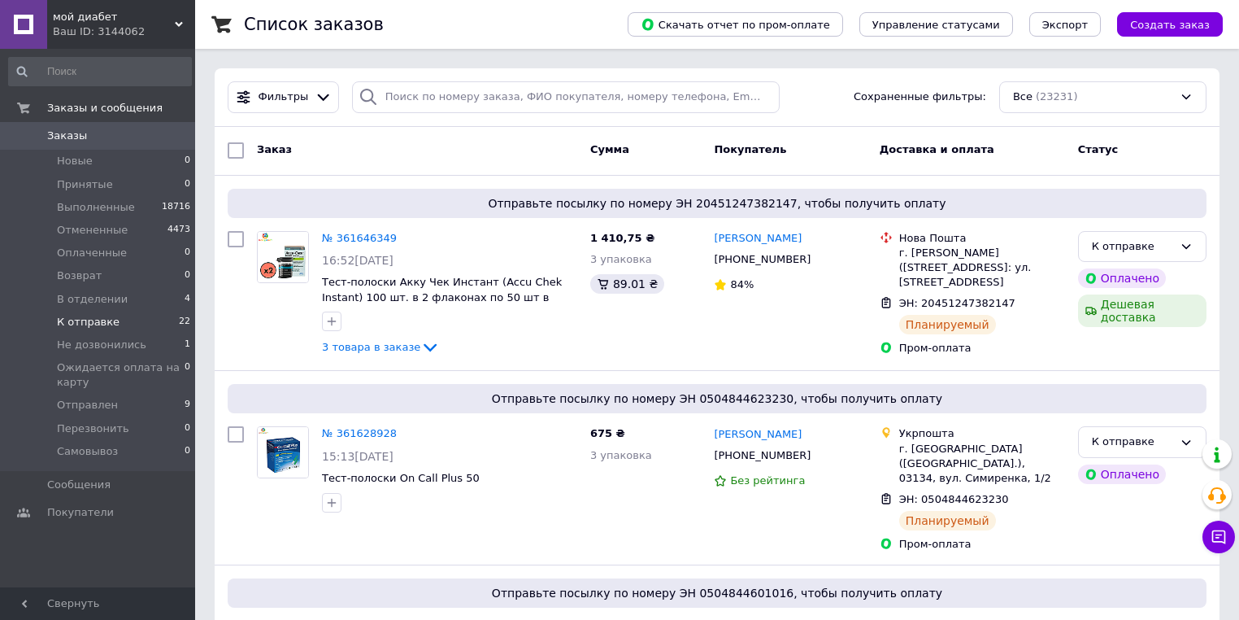
click at [133, 320] on li "К отправке 22" at bounding box center [100, 322] width 200 height 23
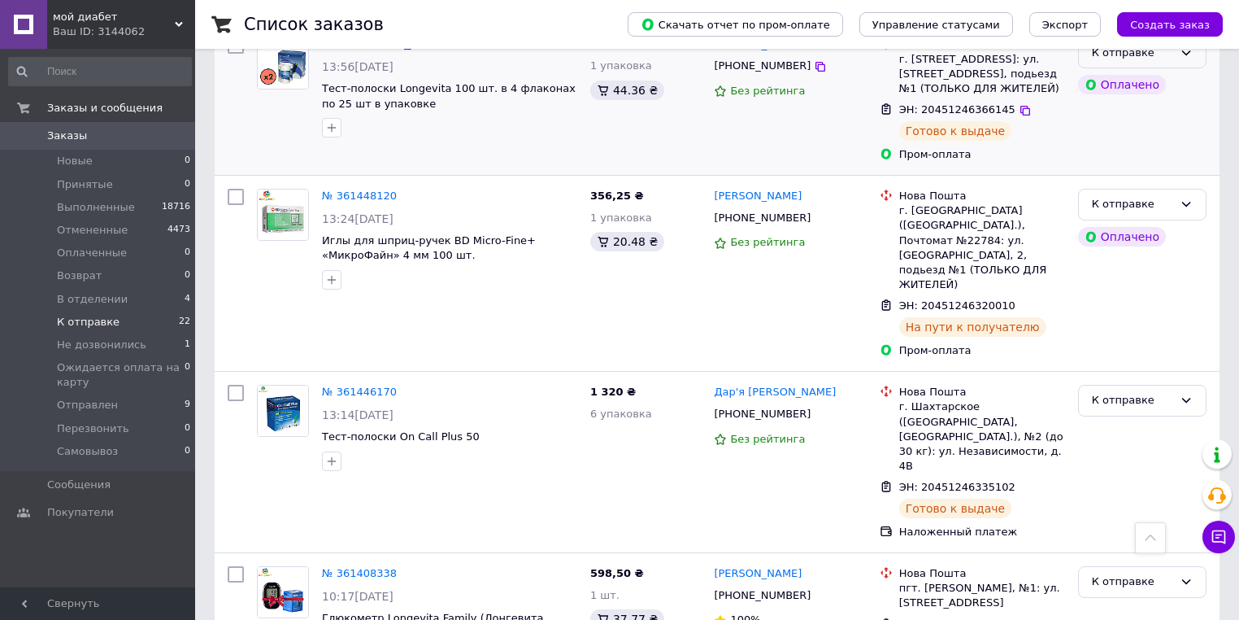
scroll to position [3022, 0]
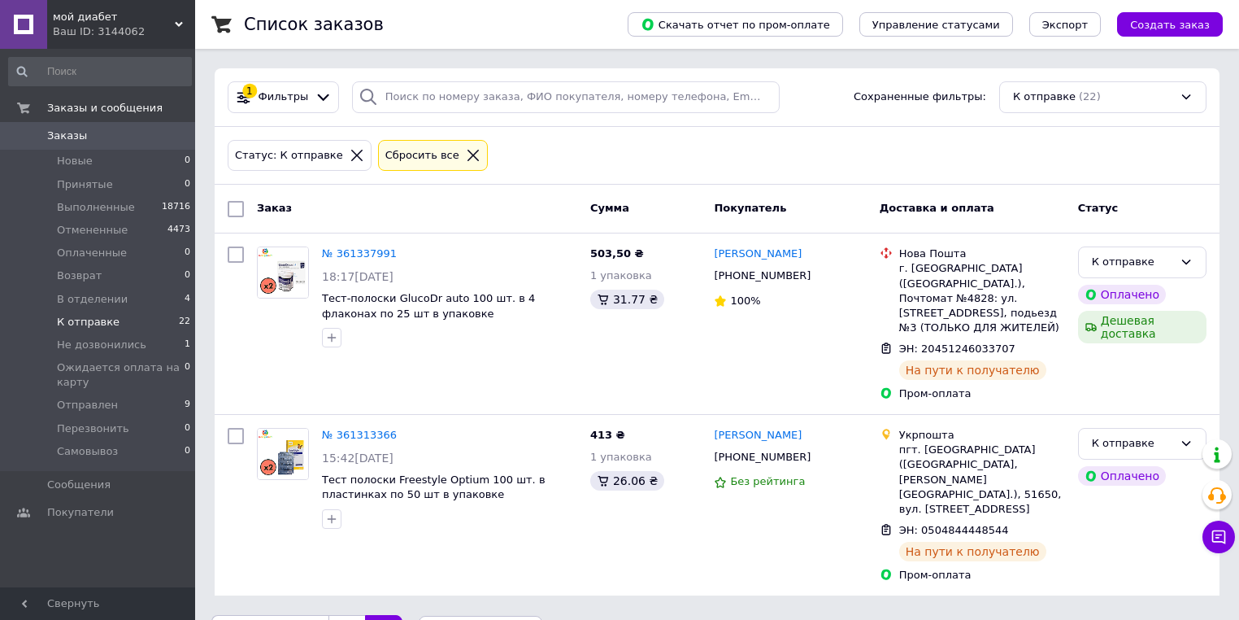
click at [329, 615] on link "1" at bounding box center [347, 632] width 37 height 34
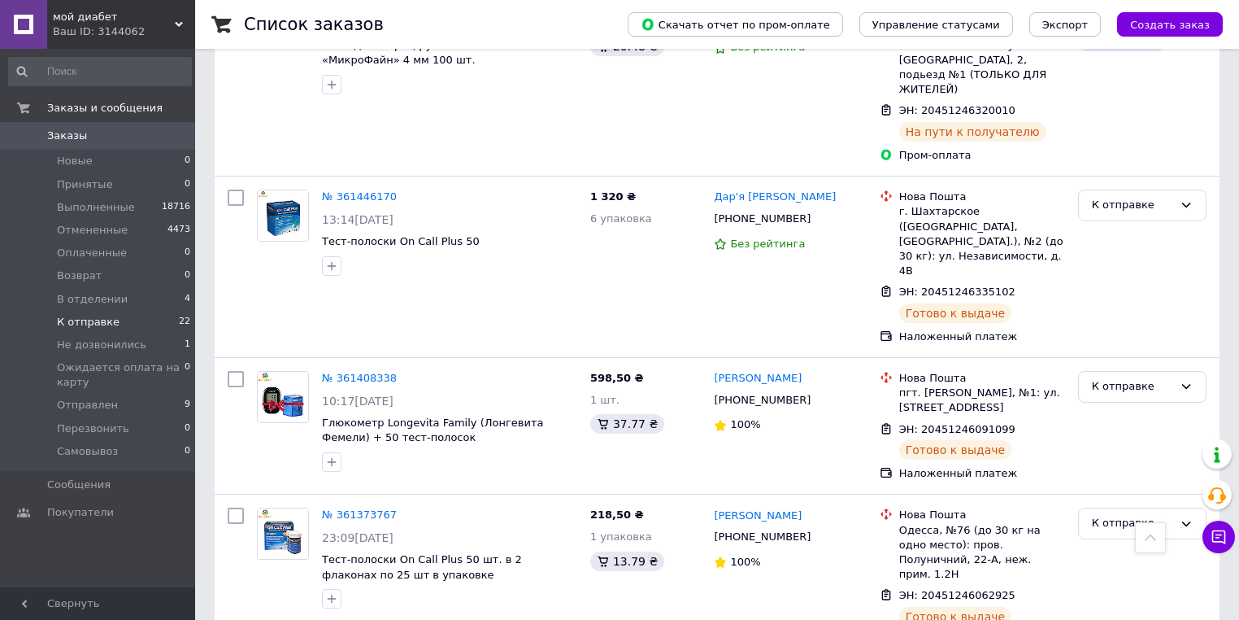
scroll to position [3022, 0]
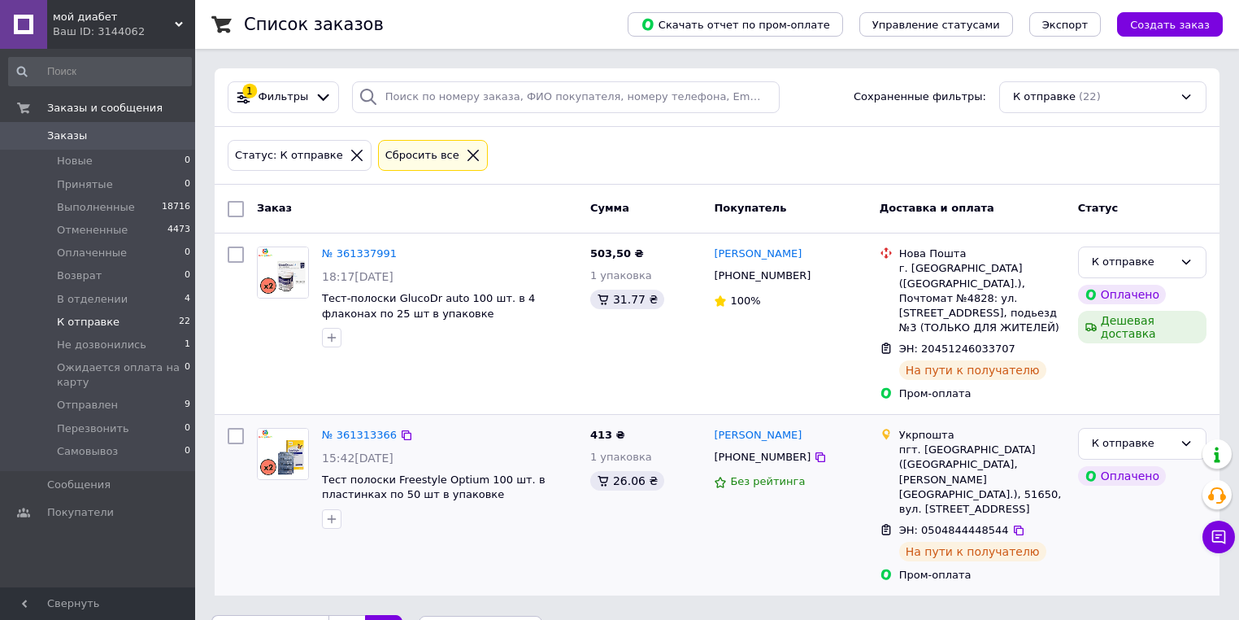
click at [228, 421] on div at bounding box center [235, 505] width 29 height 168
click at [237, 428] on input "checkbox" at bounding box center [236, 436] width 16 height 16
checkbox input "true"
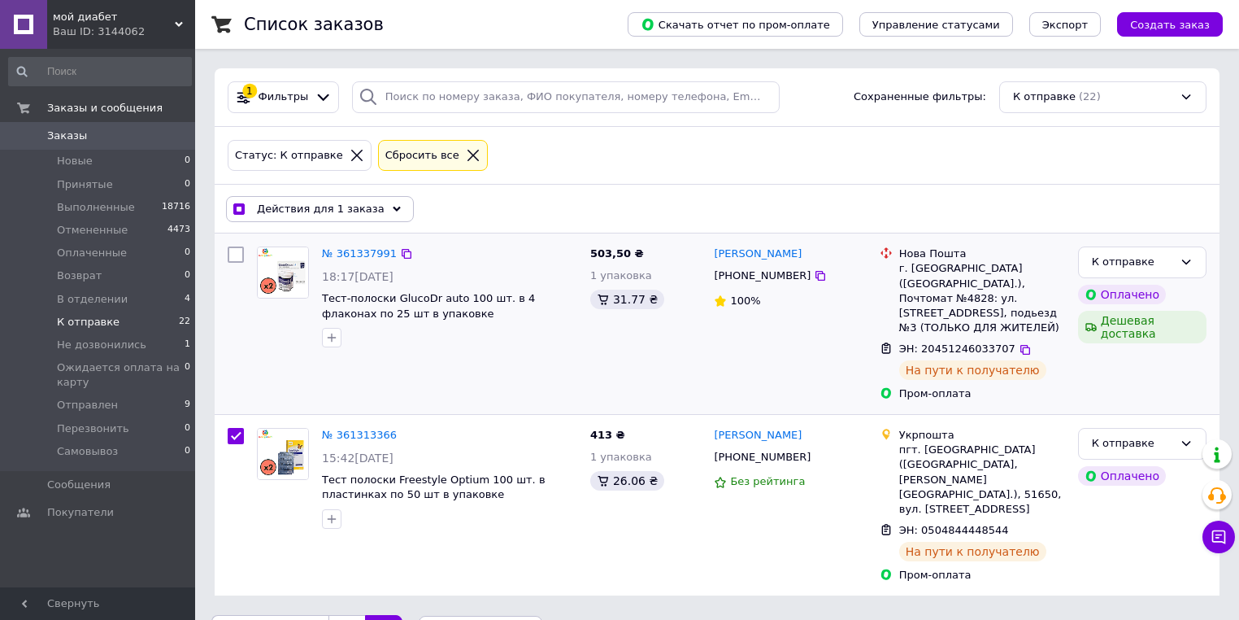
click at [237, 244] on div at bounding box center [235, 324] width 29 height 168
click at [328, 196] on div "Действия для 1 заказа" at bounding box center [320, 209] width 188 height 26
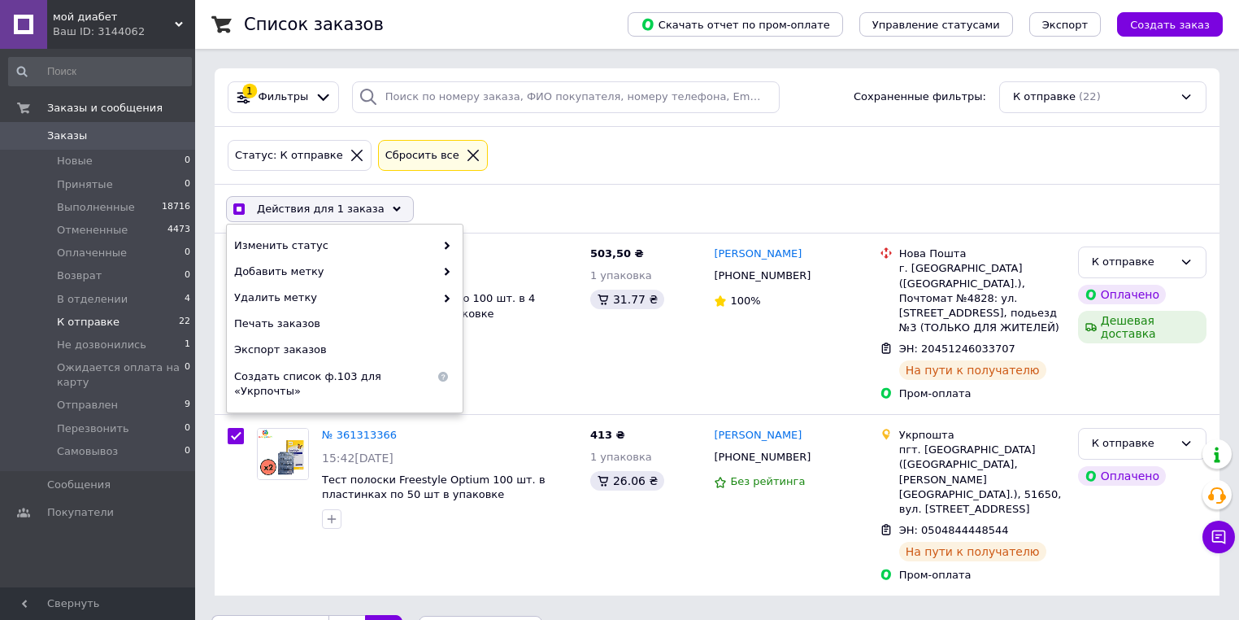
click at [545, 189] on div "Действия для 1 заказа Выбрать все 22 заказов Выбраны все 22 заказов Отменить вы…" at bounding box center [717, 209] width 999 height 42
checkbox input "true"
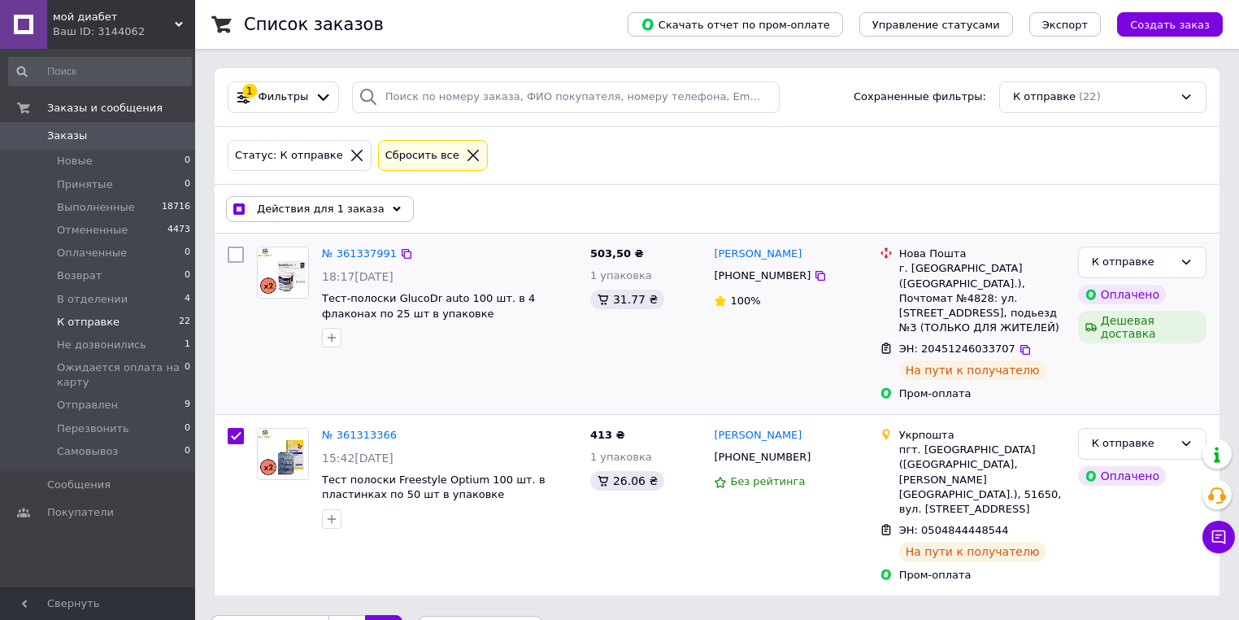
click at [237, 249] on input "checkbox" at bounding box center [236, 254] width 16 height 16
click at [338, 211] on span "Действия для 2 заказов" at bounding box center [323, 209] width 133 height 15
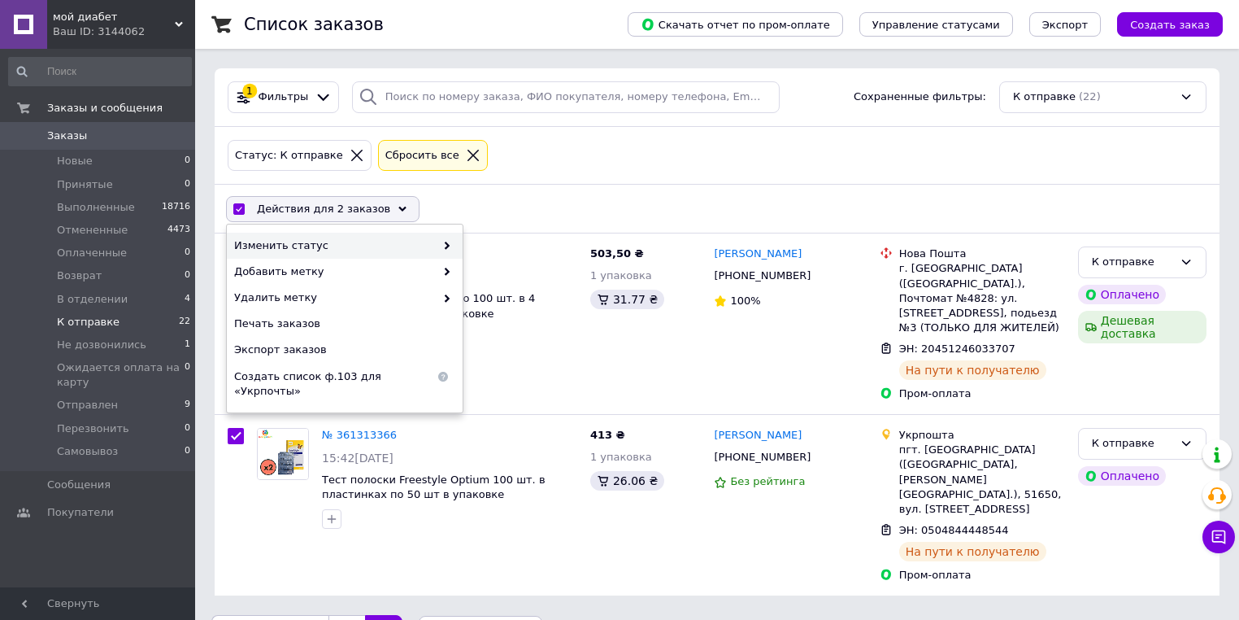
click at [360, 247] on span "Изменить статус" at bounding box center [334, 245] width 201 height 15
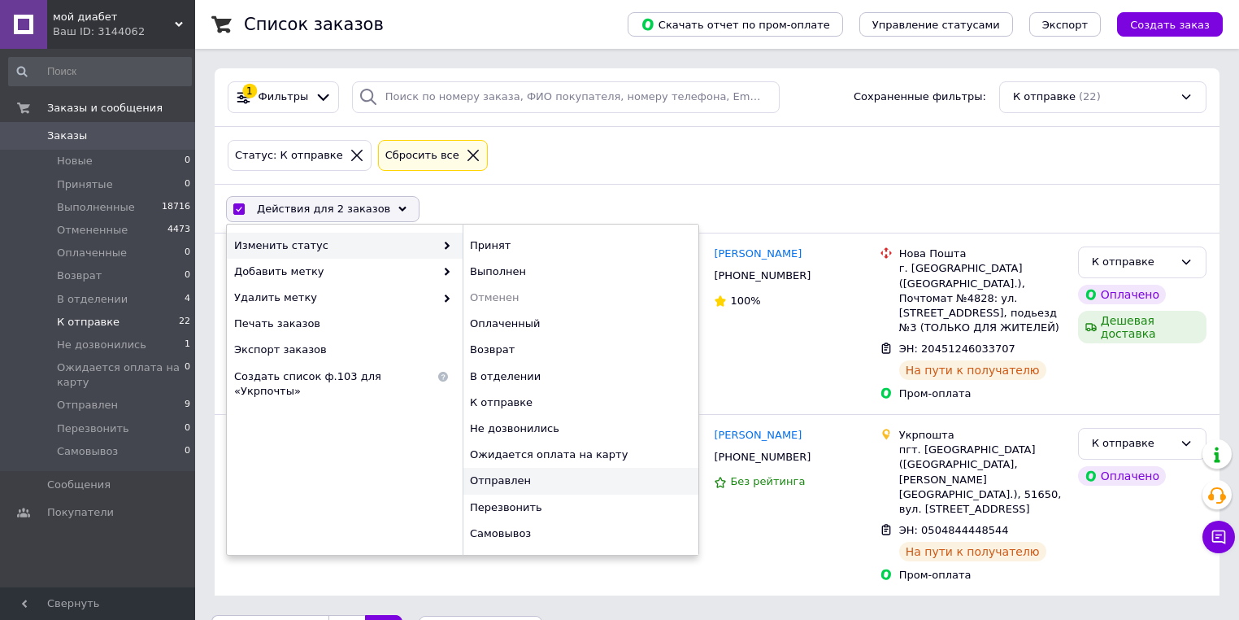
click at [557, 481] on div "Отправлен" at bounding box center [581, 481] width 236 height 26
checkbox input "false"
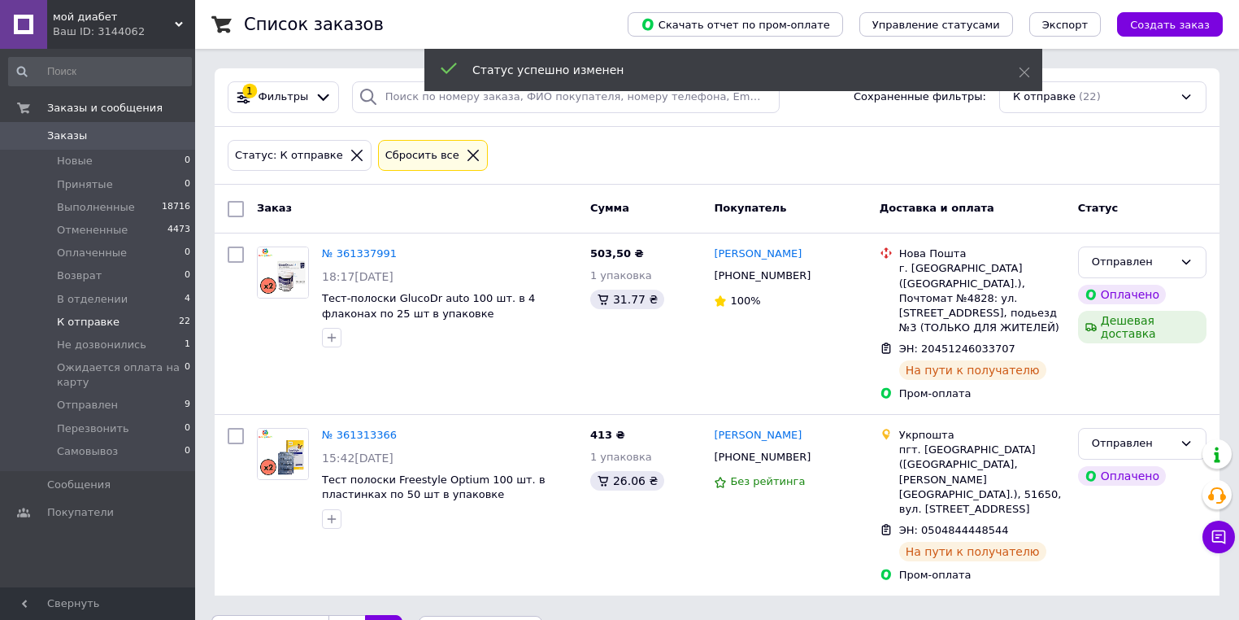
click at [238, 615] on link "Предыдущая" at bounding box center [269, 632] width 117 height 34
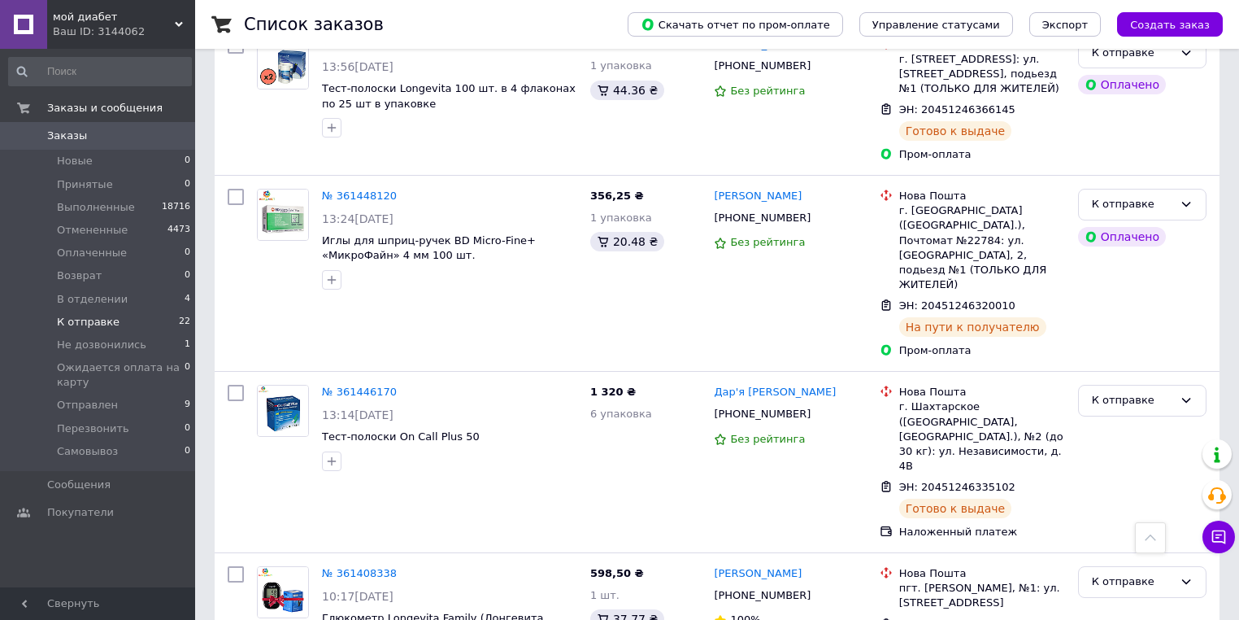
scroll to position [3022, 0]
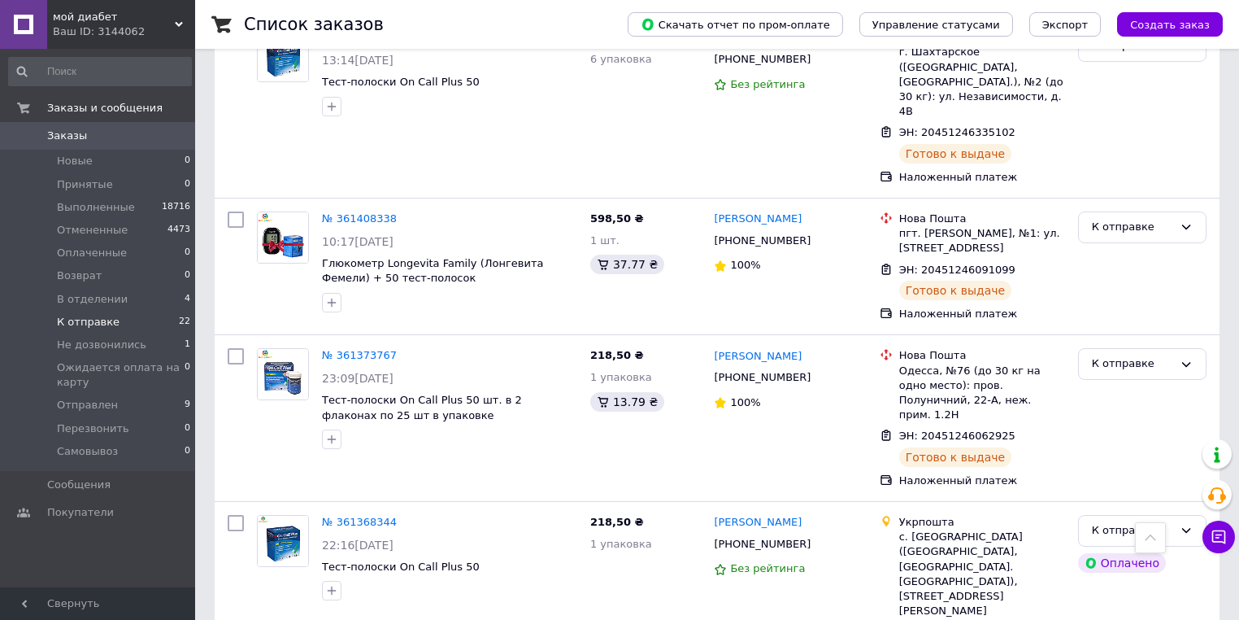
checkbox input "true"
click at [231, 515] on input "checkbox" at bounding box center [236, 523] width 16 height 16
checkbox input "true"
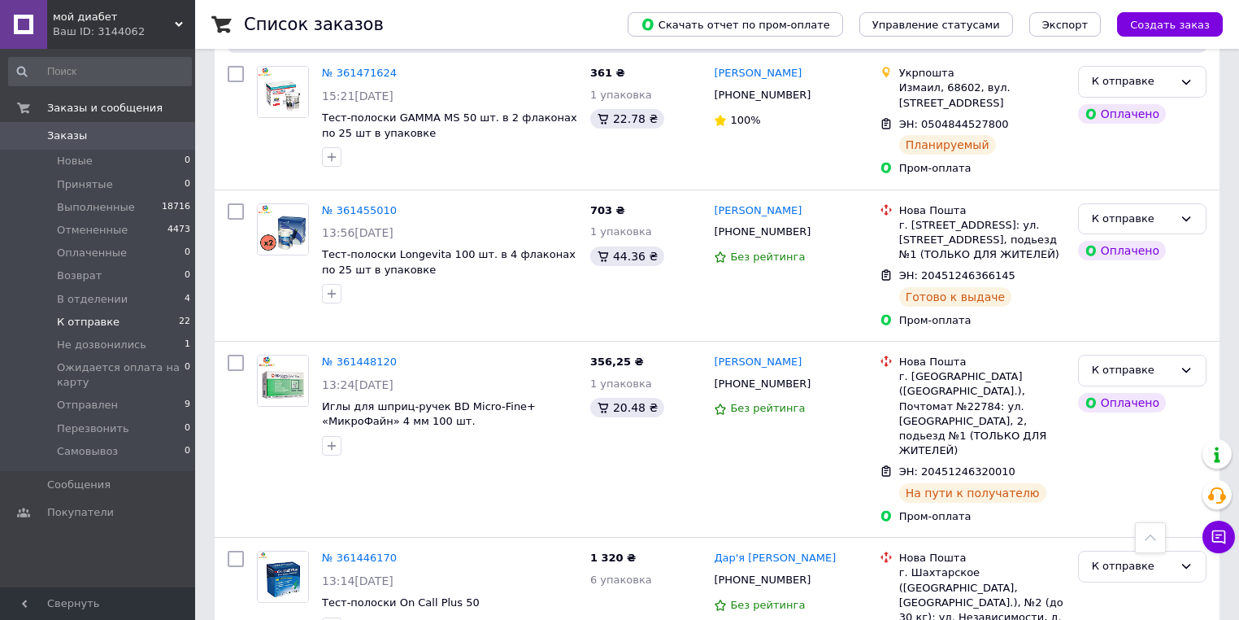
scroll to position [2436, 0]
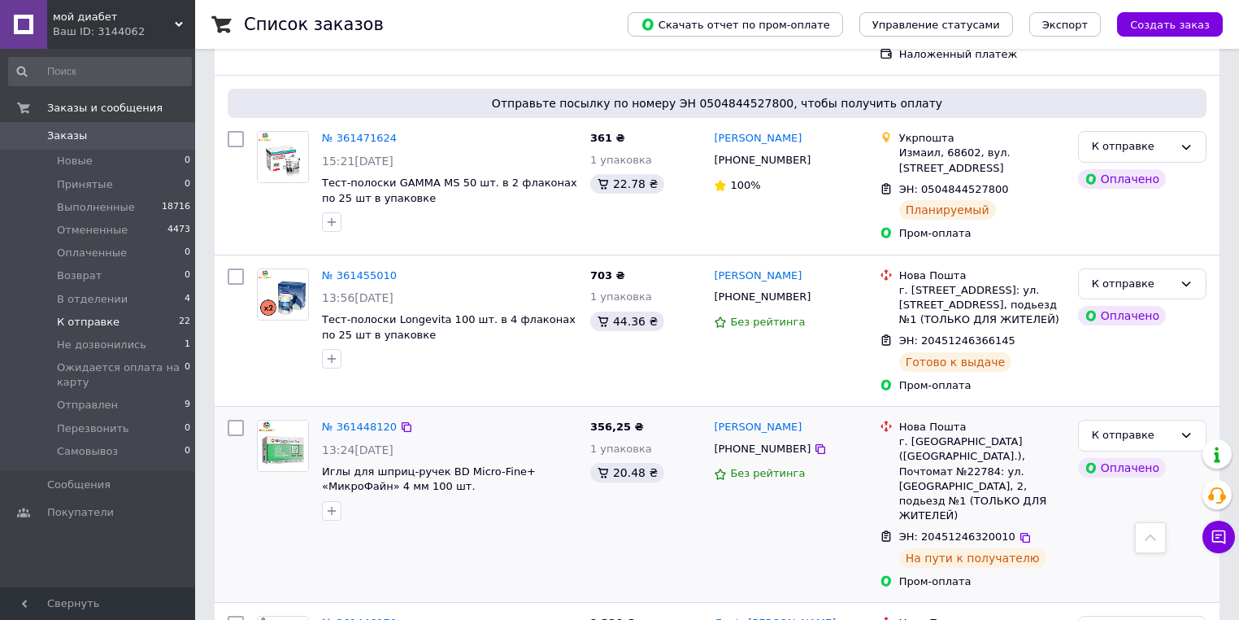
click at [237, 420] on input "checkbox" at bounding box center [236, 428] width 16 height 16
checkbox input "true"
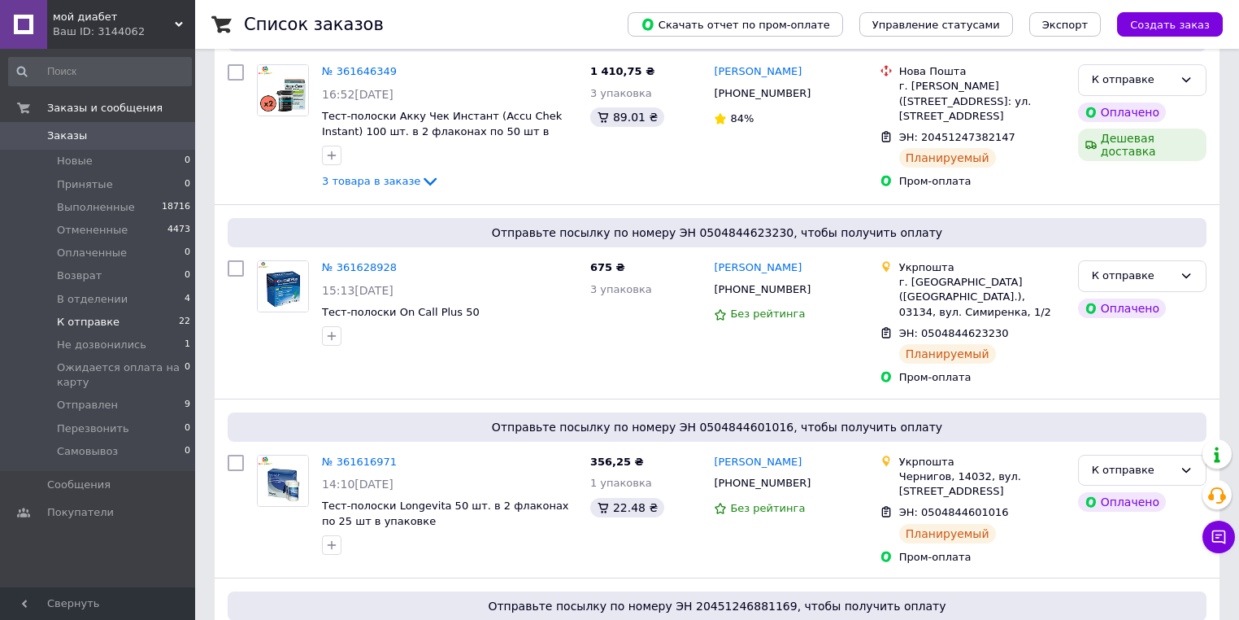
scroll to position [0, 0]
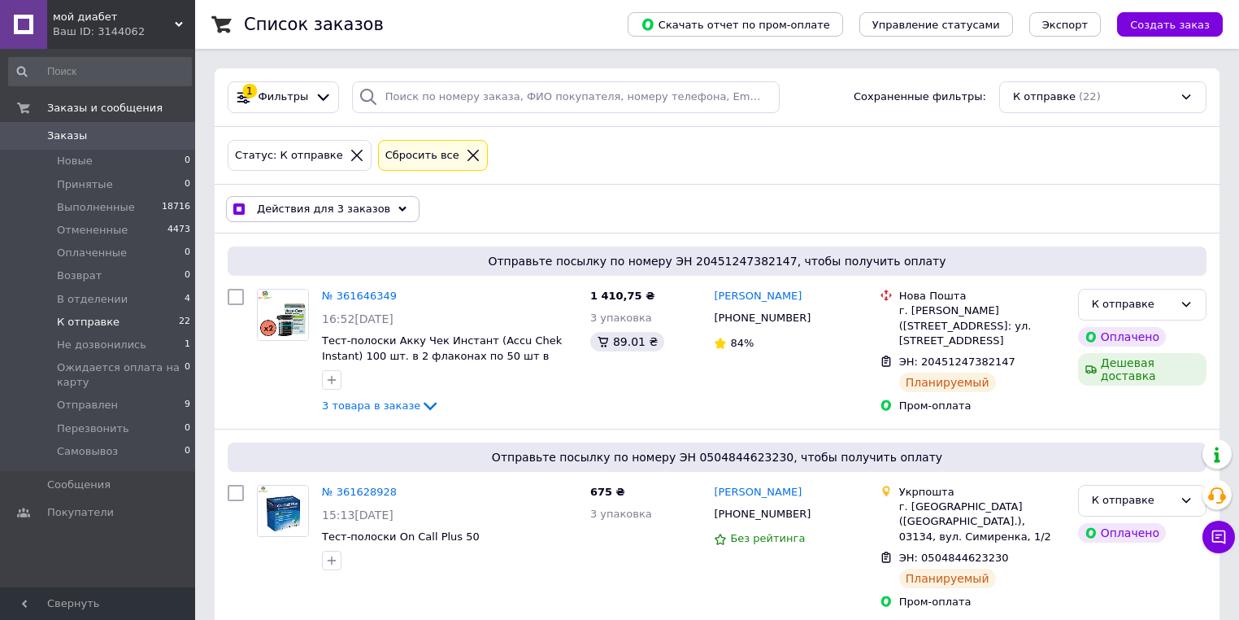
click at [342, 208] on span "Действия для 3 заказов" at bounding box center [323, 209] width 133 height 15
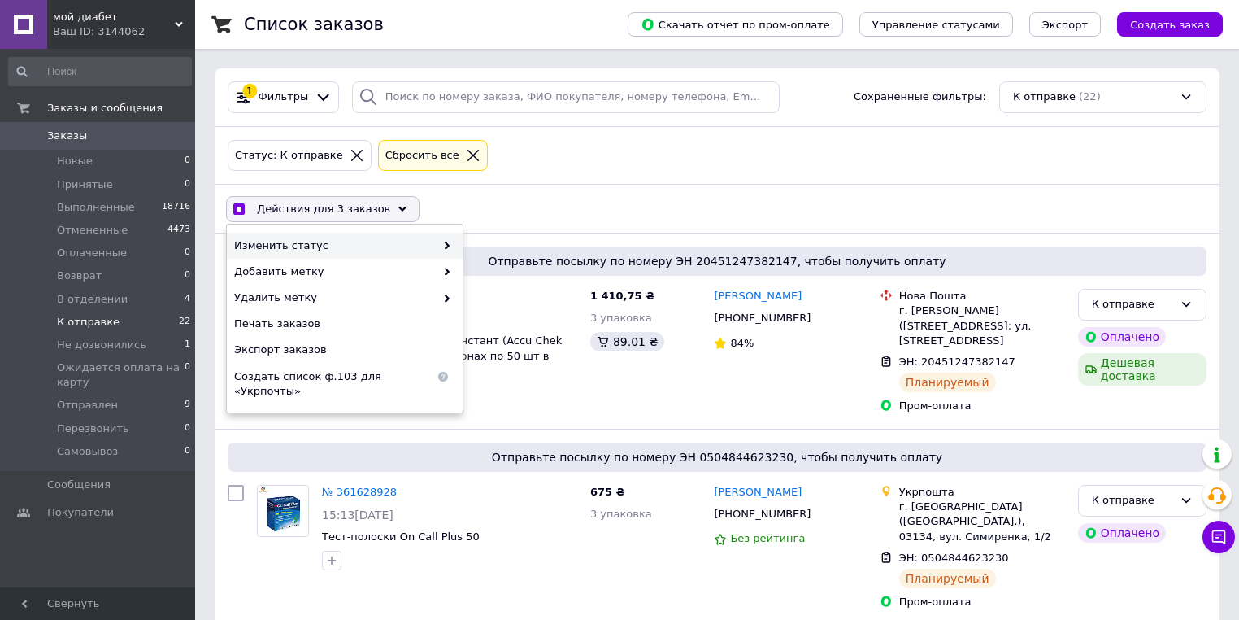
click at [317, 239] on span "Изменить статус" at bounding box center [334, 245] width 201 height 15
checkbox input "true"
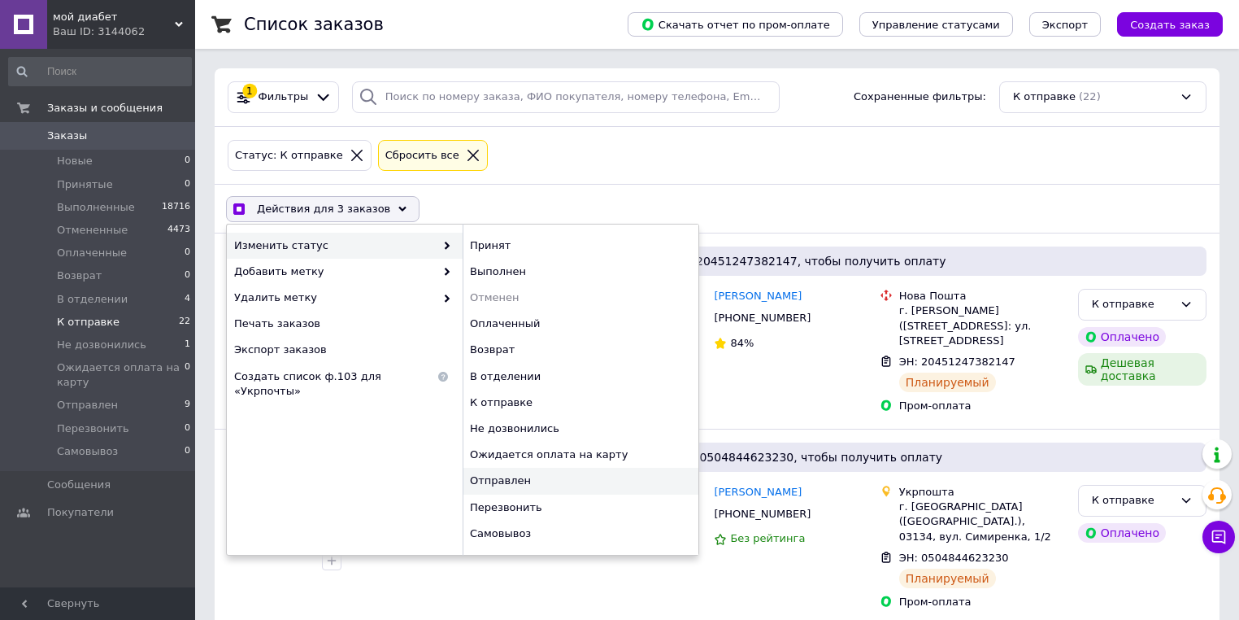
click at [568, 479] on div "Отправлен" at bounding box center [581, 481] width 236 height 26
checkbox input "false"
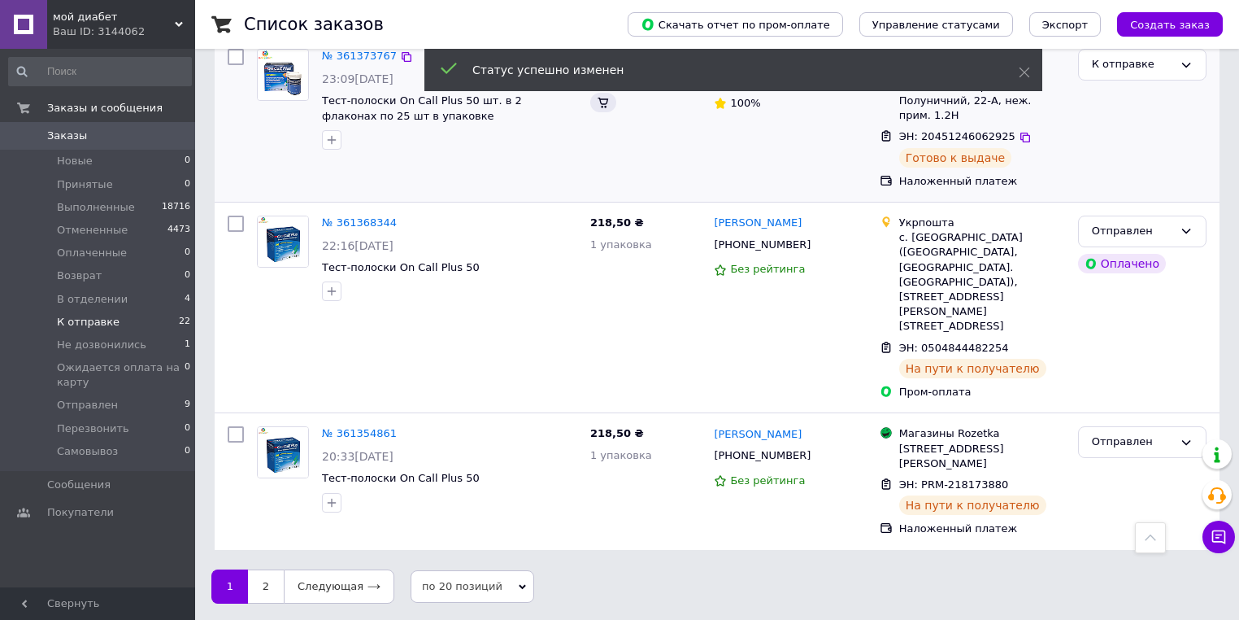
scroll to position [3022, 0]
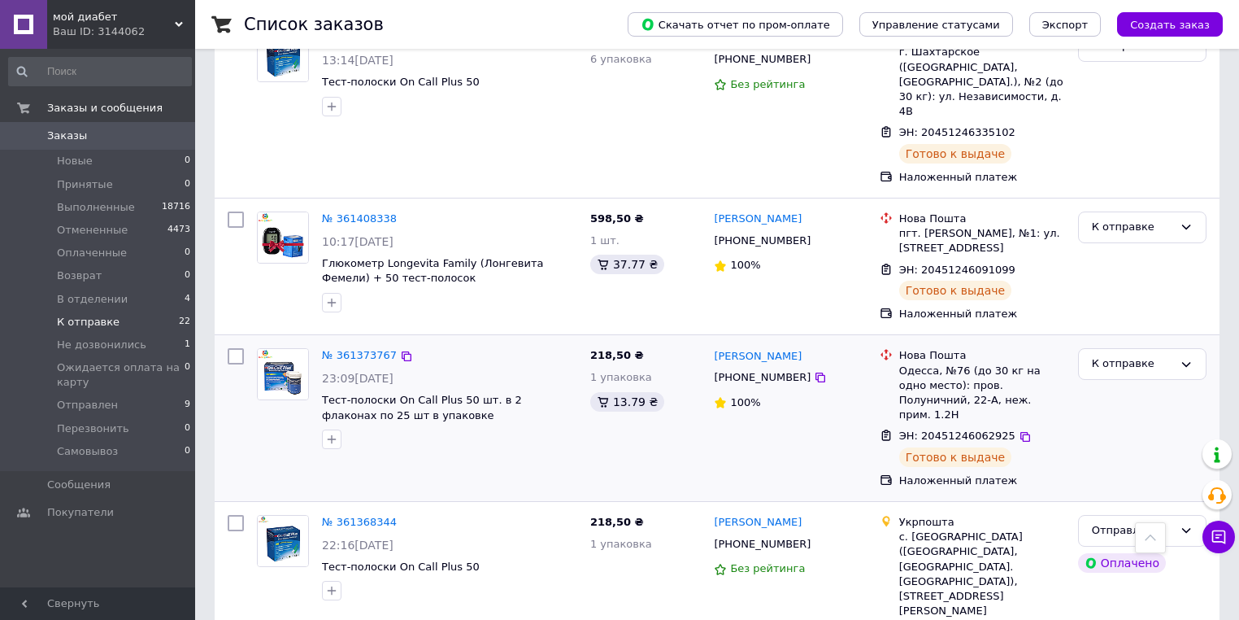
click at [238, 348] on input "checkbox" at bounding box center [236, 356] width 16 height 16
checkbox input "true"
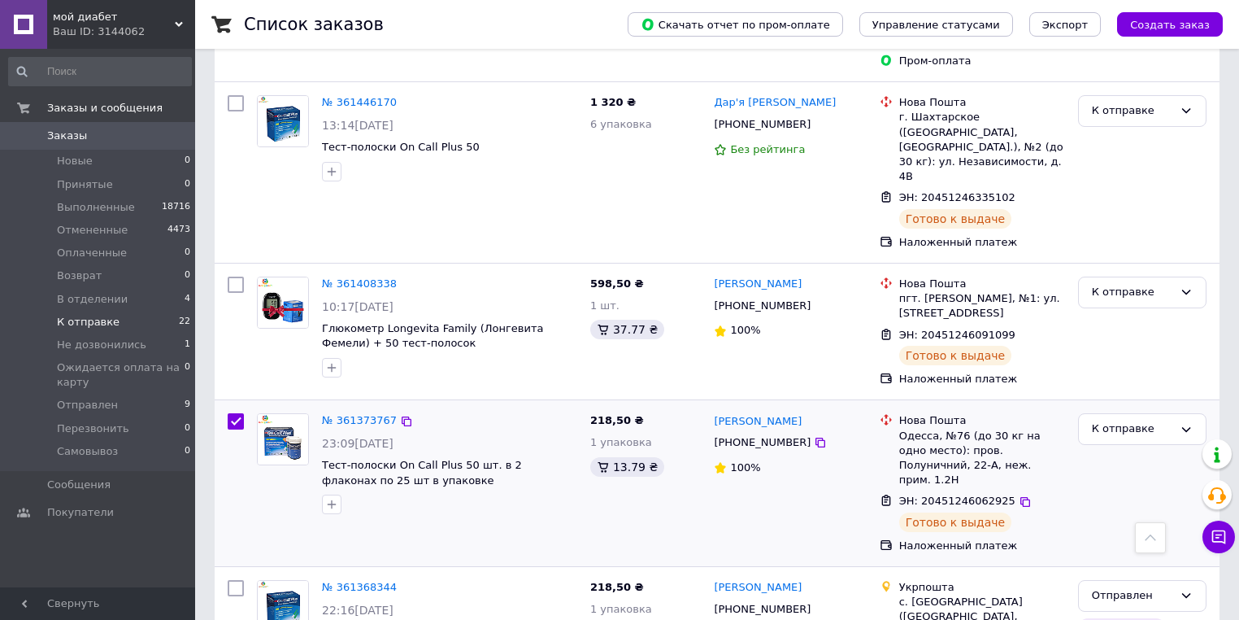
scroll to position [2892, 0]
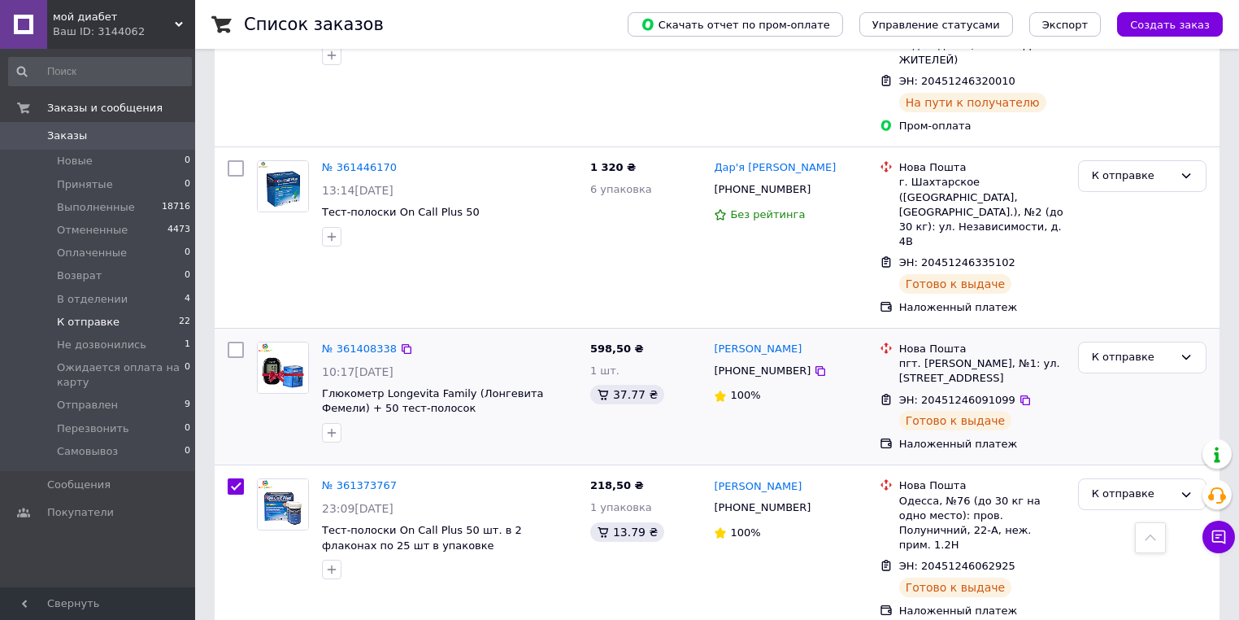
click at [235, 342] on input "checkbox" at bounding box center [236, 350] width 16 height 16
checkbox input "true"
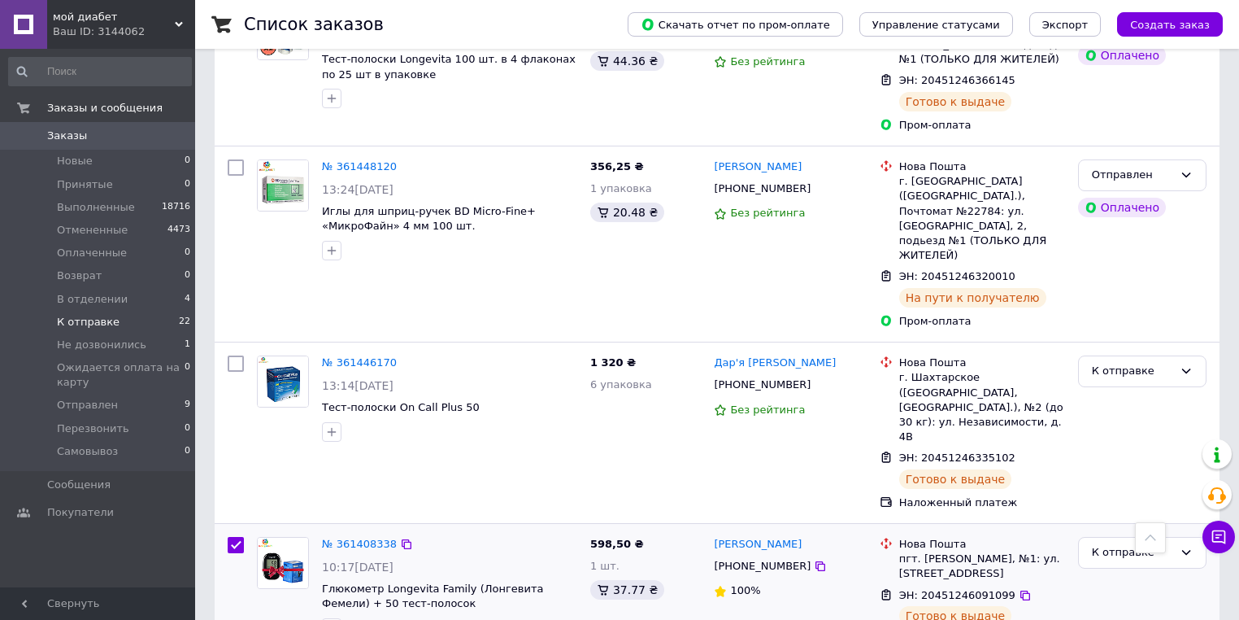
scroll to position [2632, 0]
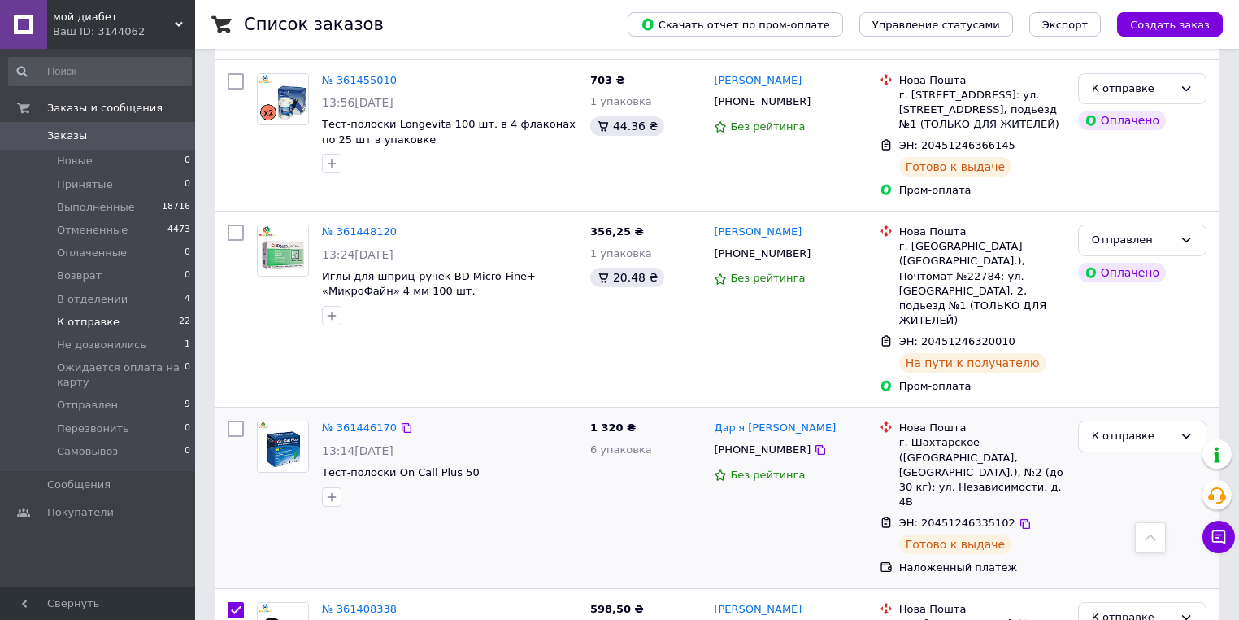
click at [235, 420] on input "checkbox" at bounding box center [236, 428] width 16 height 16
checkbox input "true"
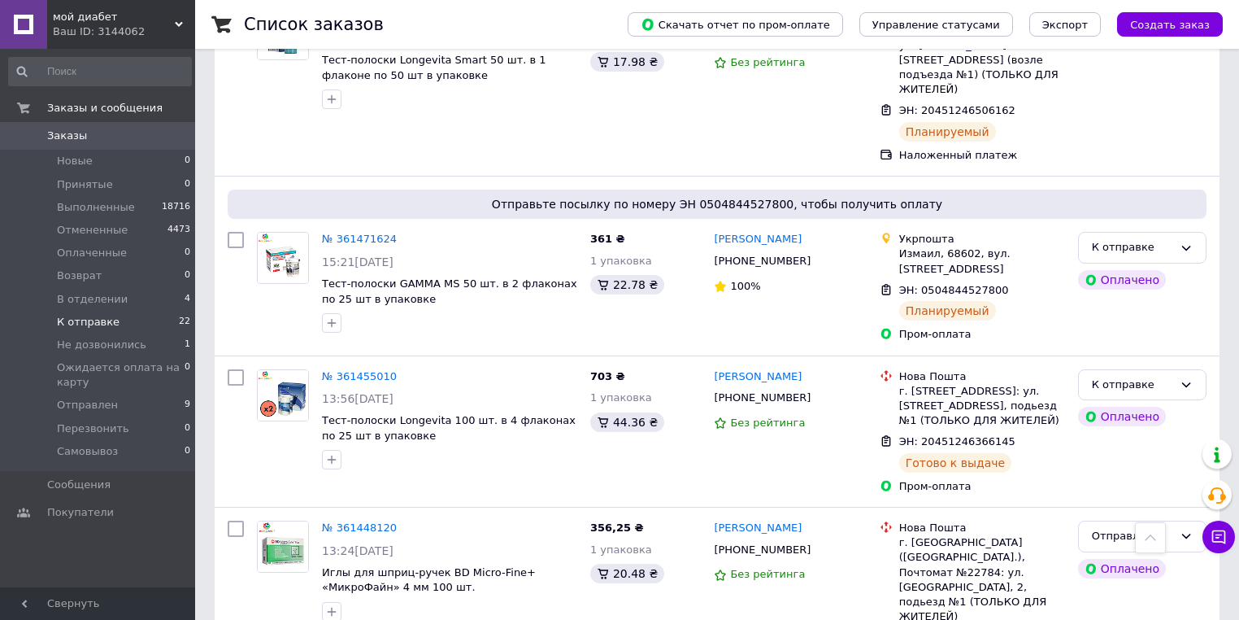
scroll to position [2322, 0]
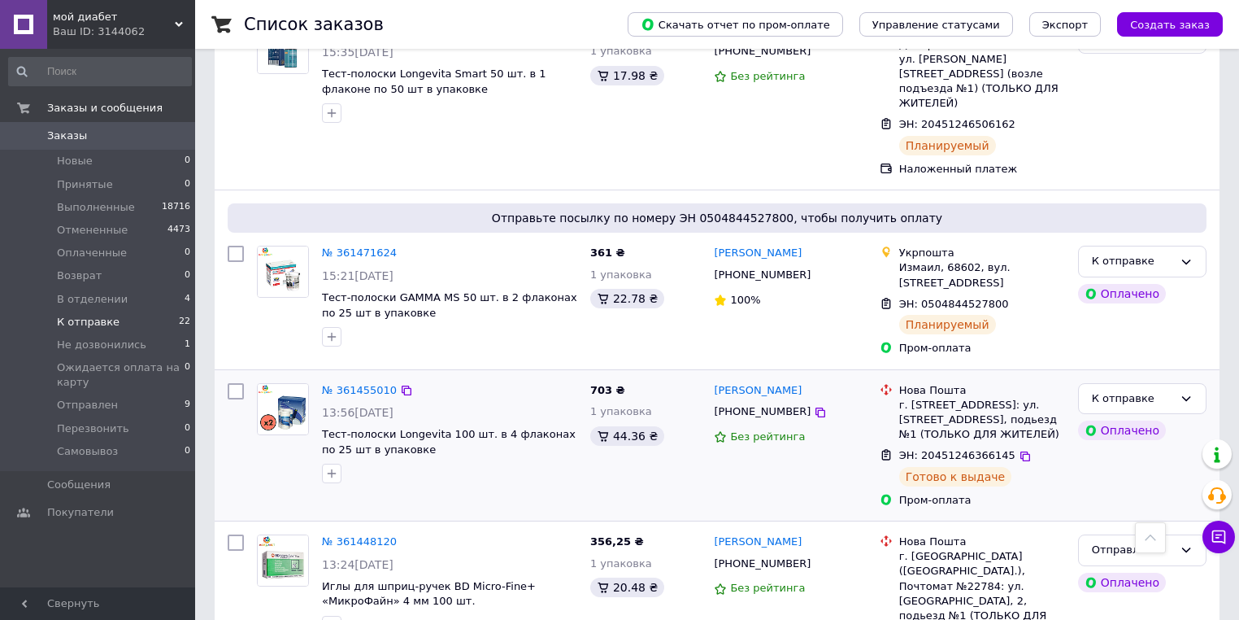
click at [244, 377] on div at bounding box center [235, 446] width 29 height 138
checkbox input "true"
click at [233, 383] on input "checkbox" at bounding box center [236, 391] width 16 height 16
checkbox input "true"
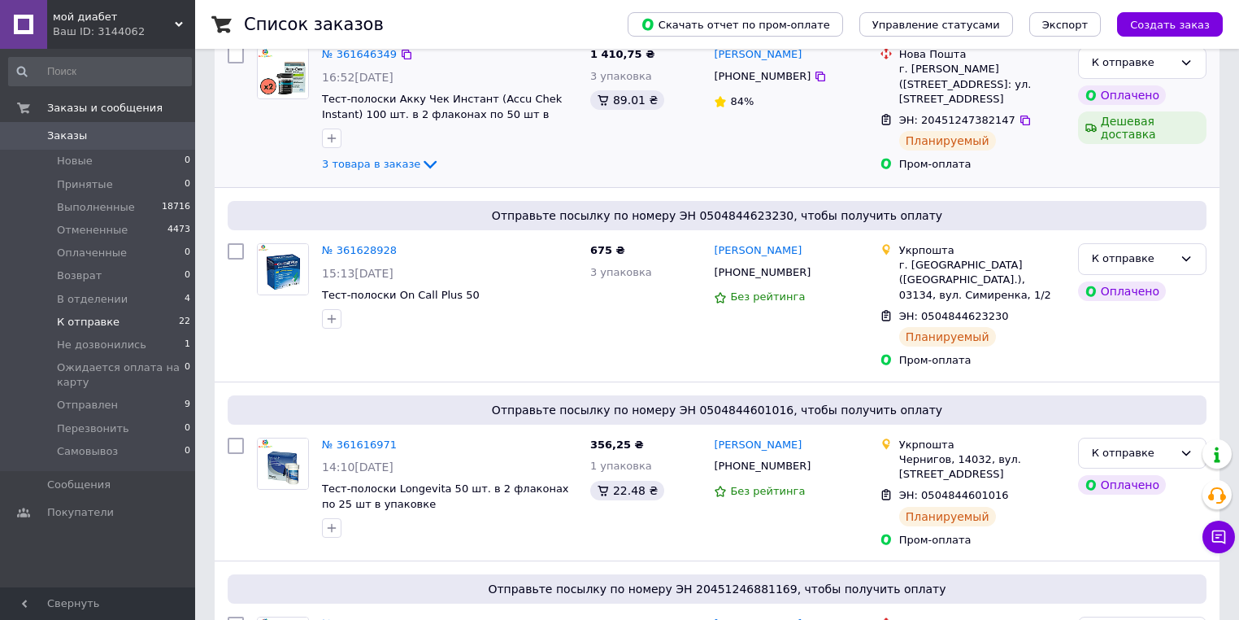
scroll to position [0, 0]
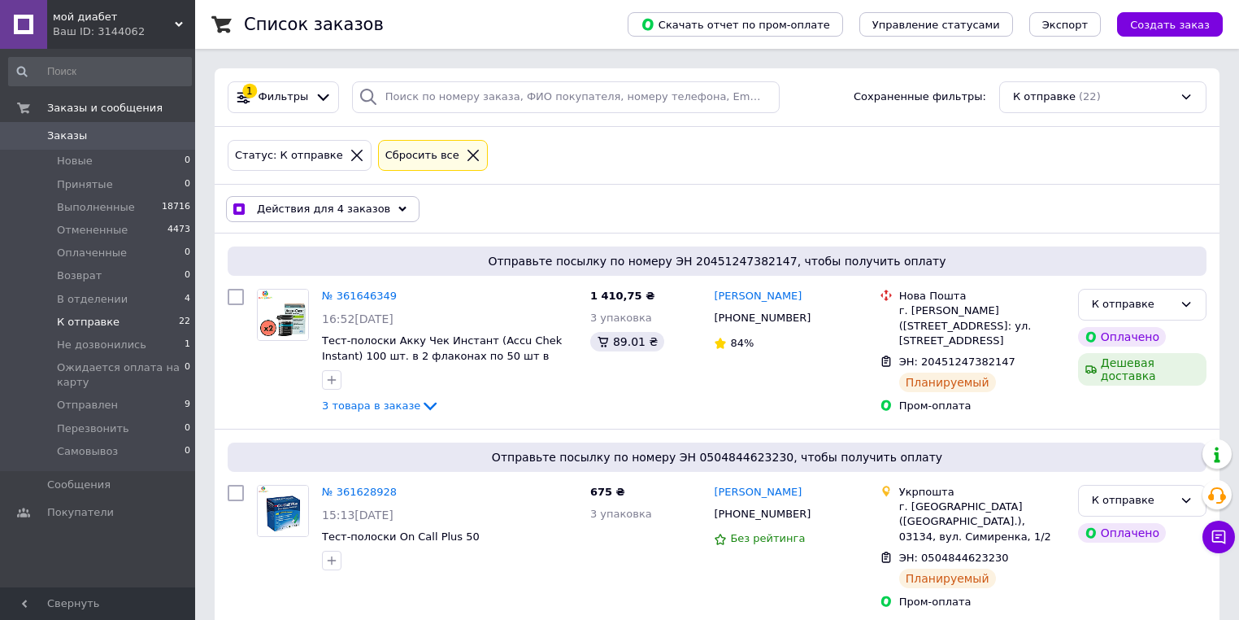
click at [320, 211] on span "Действия для 4 заказов" at bounding box center [323, 209] width 133 height 15
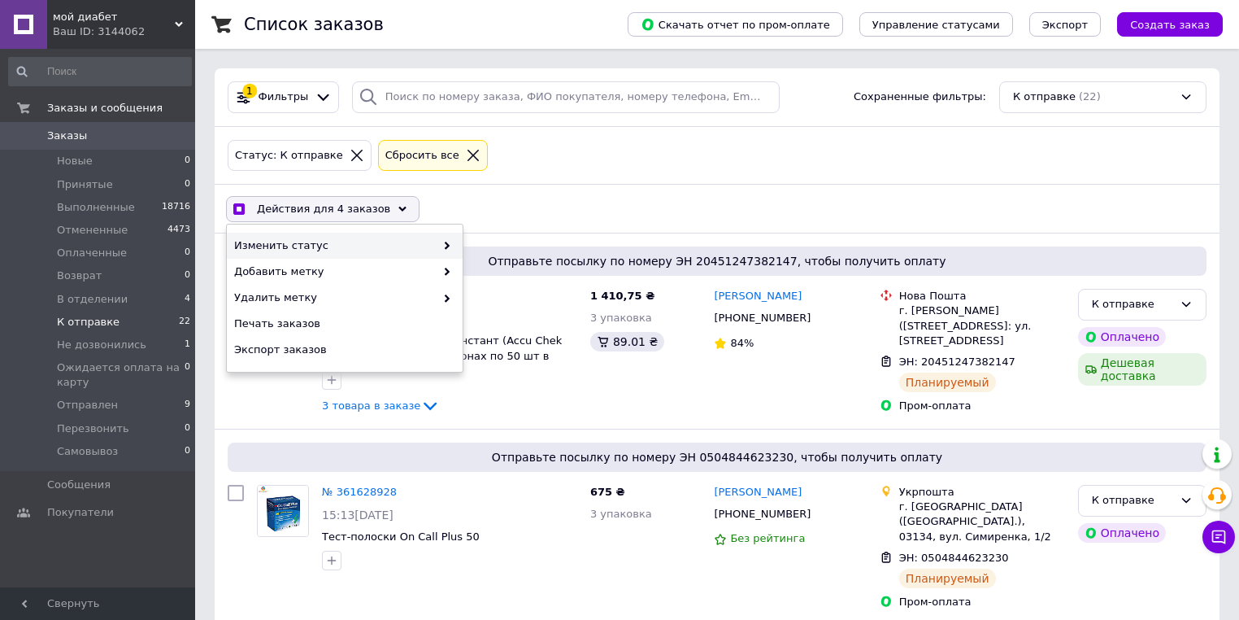
click at [329, 238] on span "Изменить статус" at bounding box center [334, 245] width 201 height 15
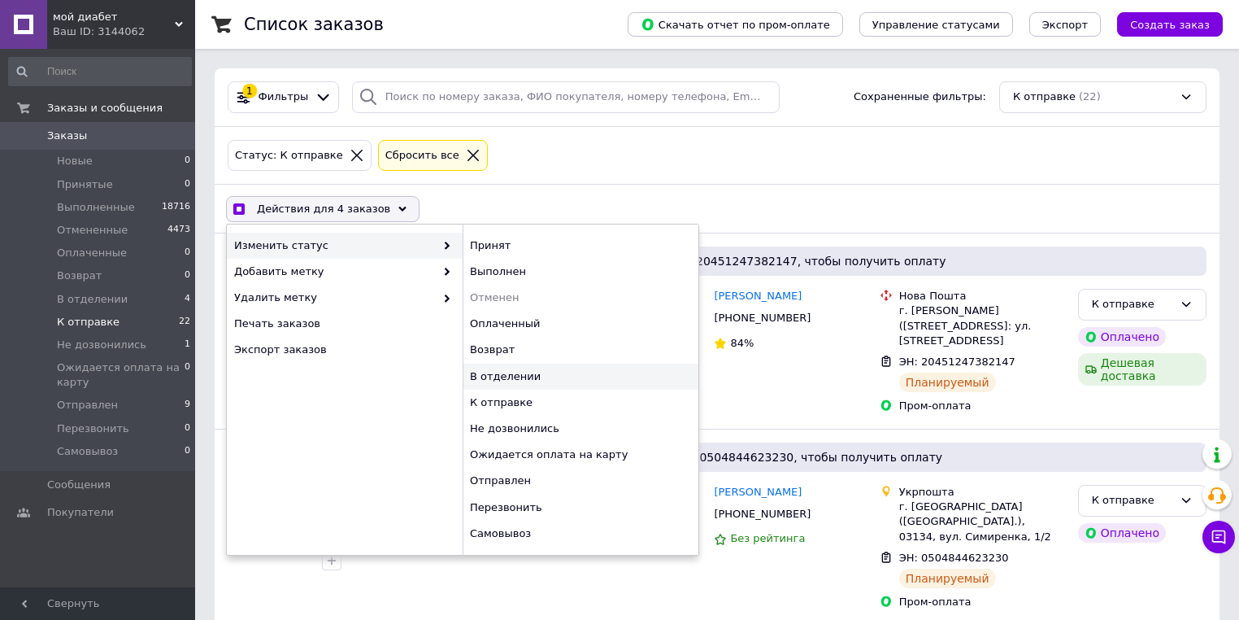
checkbox input "true"
click at [527, 372] on div "В отделении" at bounding box center [581, 377] width 236 height 26
checkbox input "false"
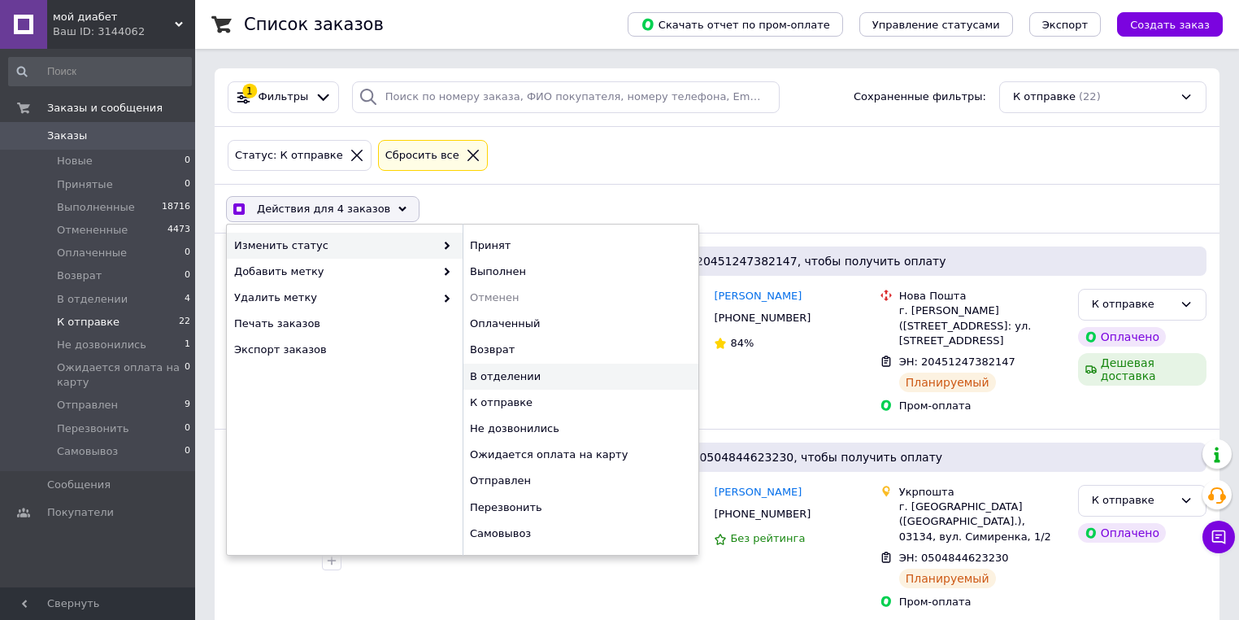
checkbox input "false"
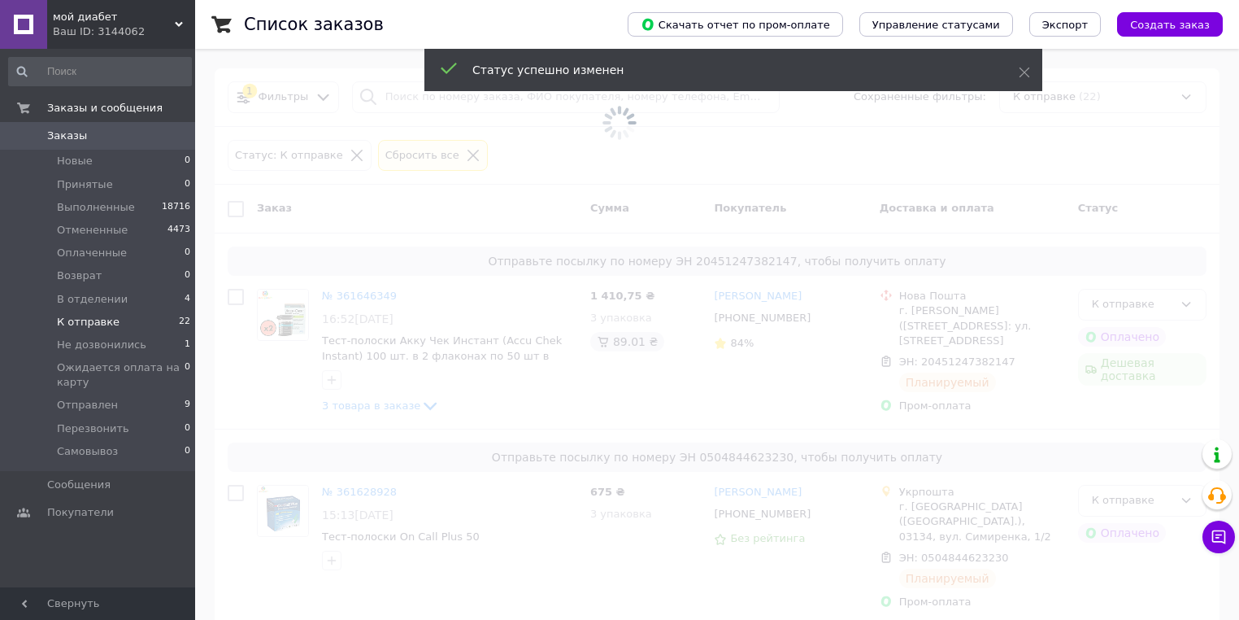
click at [108, 128] on span "Заказы" at bounding box center [98, 135] width 103 height 15
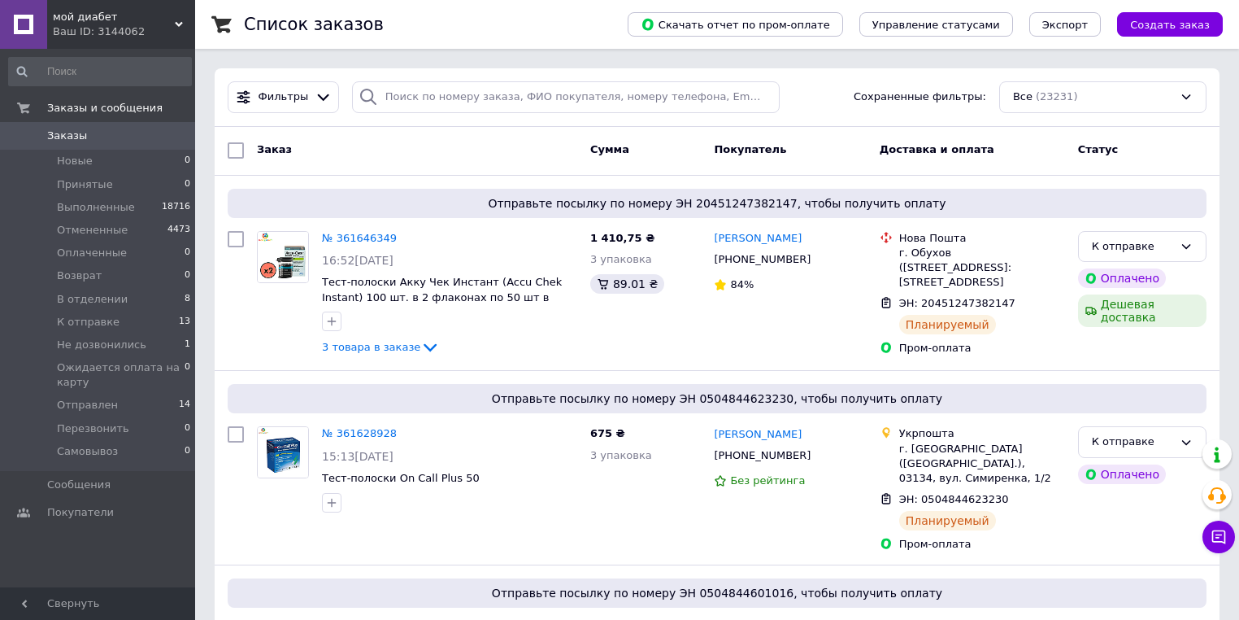
click at [137, 43] on div "мой диабет Ваш ID: 3144062" at bounding box center [121, 24] width 148 height 49
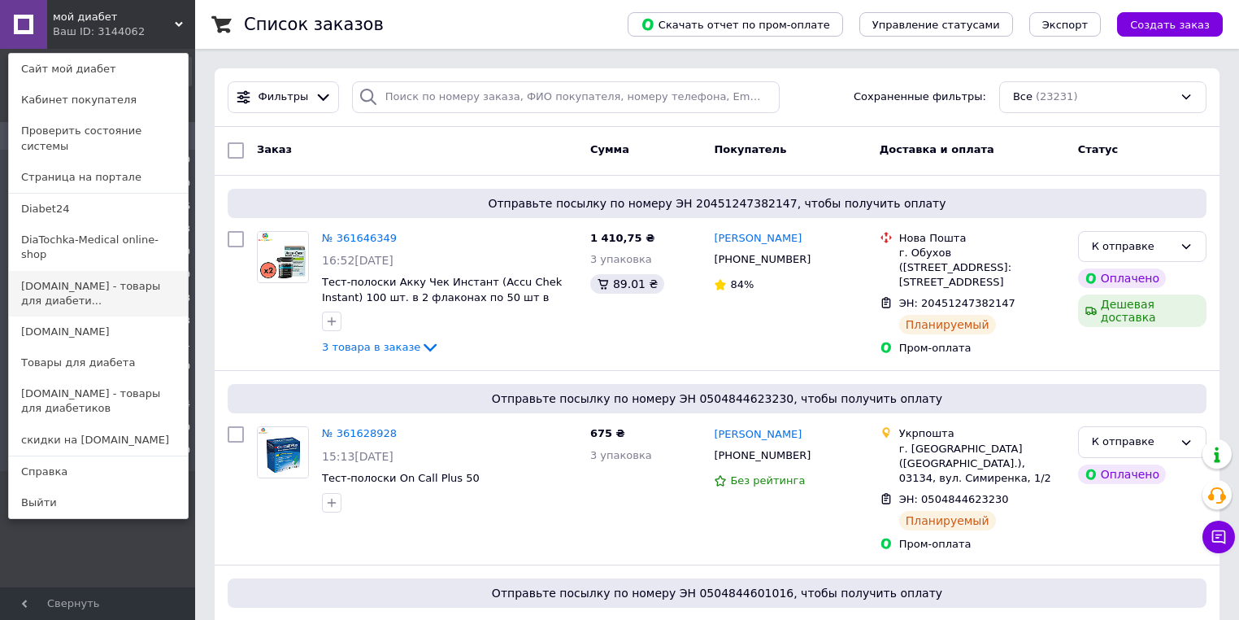
click at [122, 271] on link "[DOMAIN_NAME] - товары для диабети..." at bounding box center [98, 294] width 179 height 46
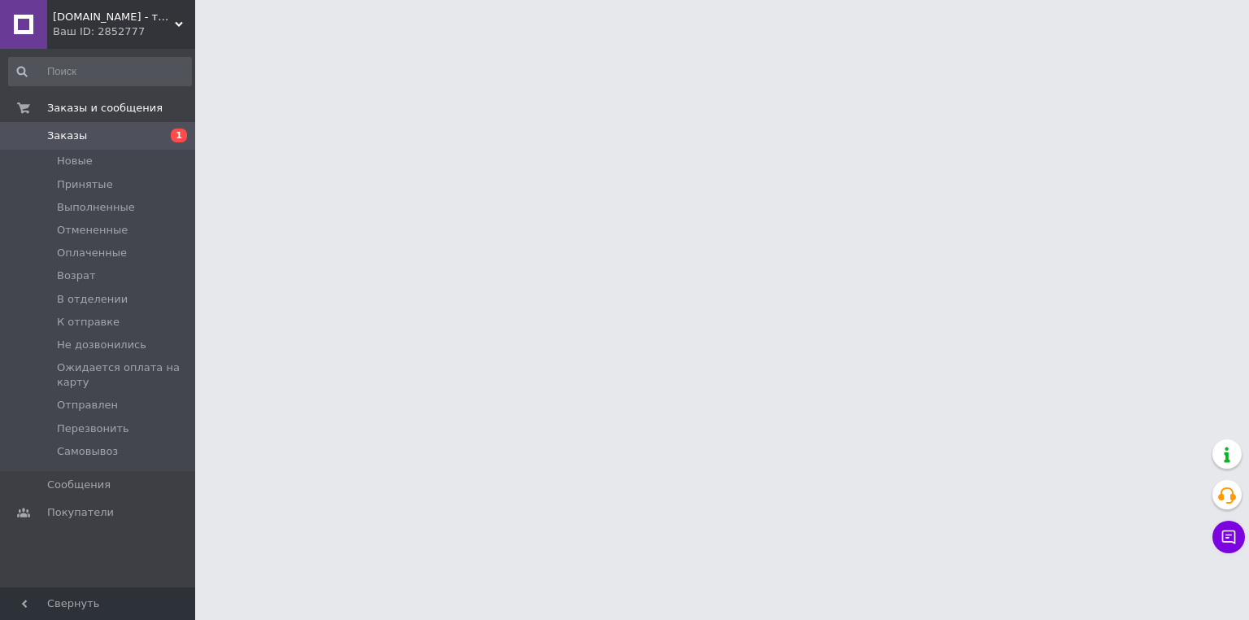
click at [97, 8] on div "[DOMAIN_NAME] - товары для диабетиков по самым низким ценам Ваш ID: 2852777" at bounding box center [121, 24] width 148 height 49
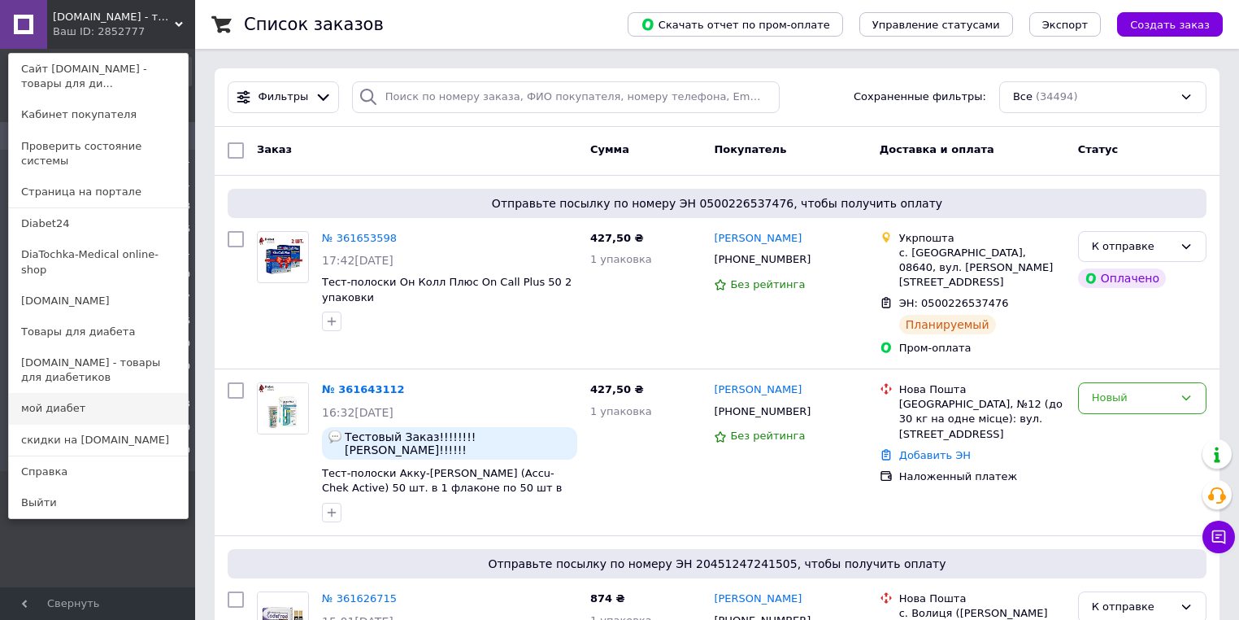
click at [94, 393] on link "мой диабет" at bounding box center [98, 408] width 179 height 31
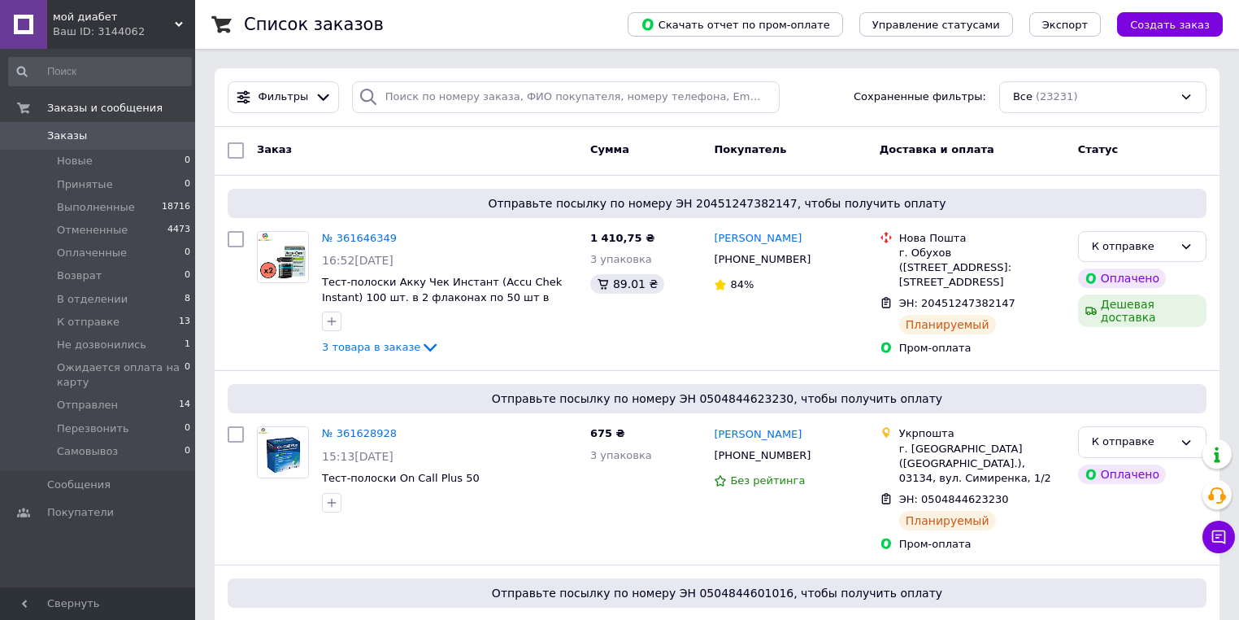
click at [576, 24] on div "Список заказов" at bounding box center [419, 24] width 351 height 49
